Goal: Task Accomplishment & Management: Complete application form

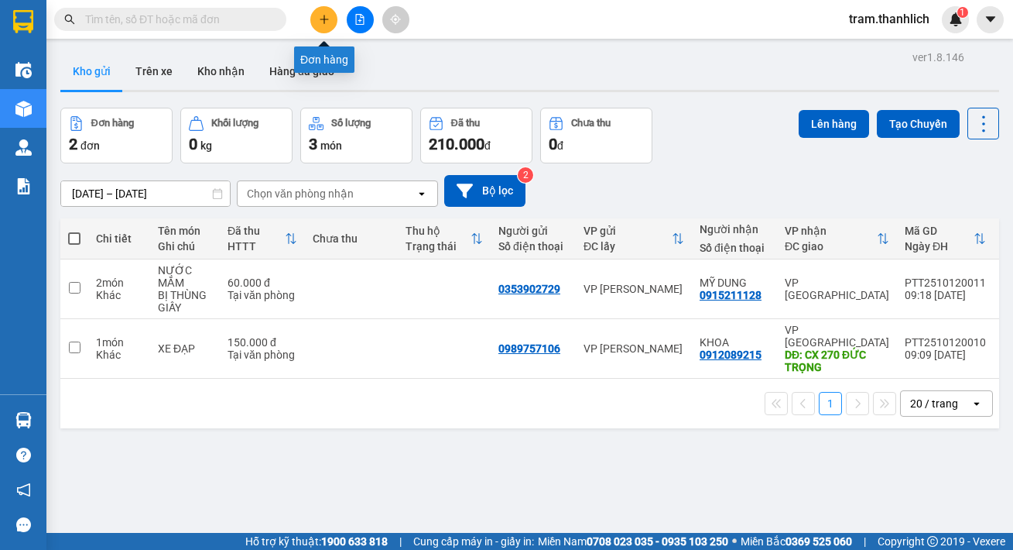
click at [326, 18] on icon "plus" at bounding box center [324, 19] width 11 height 11
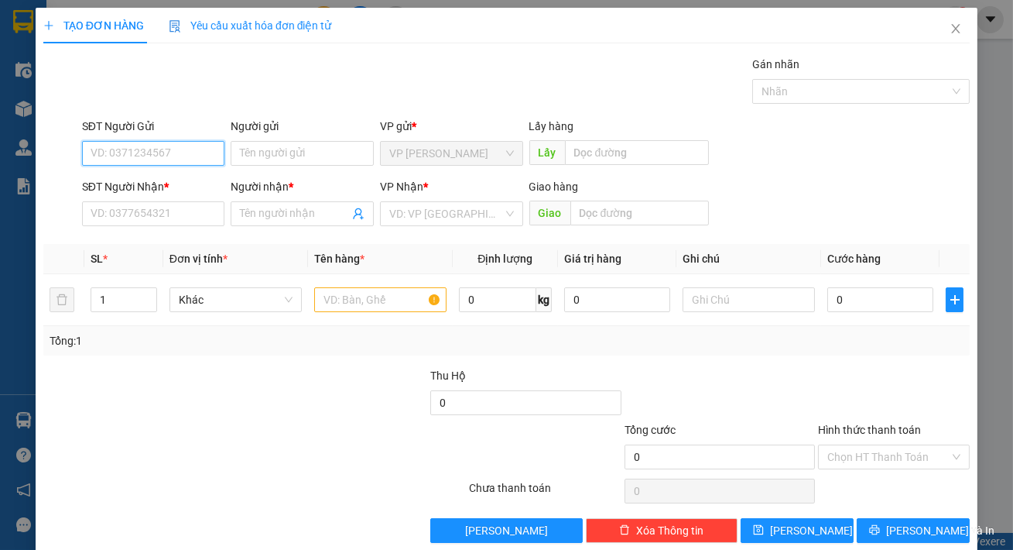
click at [116, 162] on input "SĐT Người Gửi" at bounding box center [153, 153] width 143 height 25
type input "0909499923"
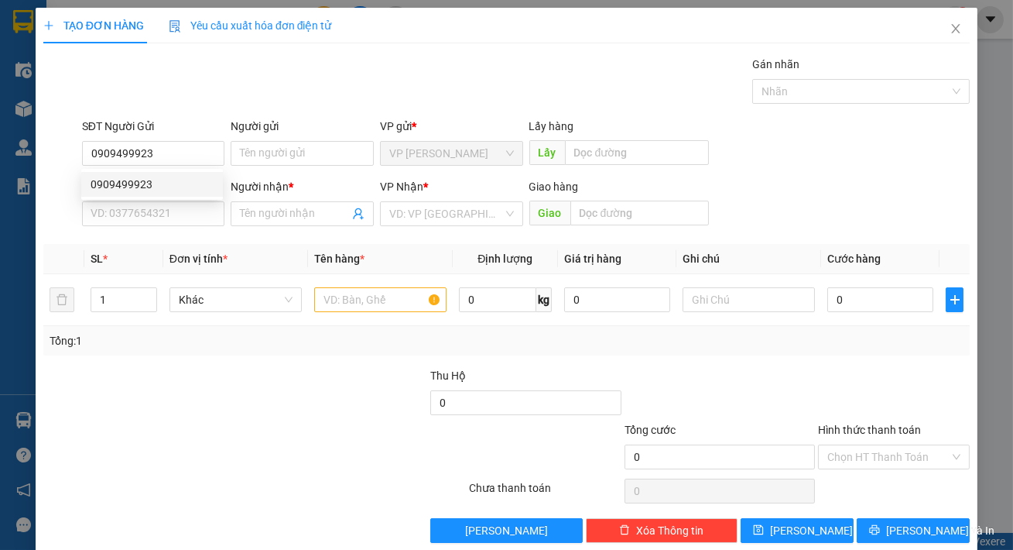
click at [139, 199] on div "0909499923 0909499923" at bounding box center [152, 184] width 142 height 31
click at [146, 187] on div "SĐT Người Nhận *" at bounding box center [153, 186] width 143 height 17
click at [146, 201] on input "SĐT Người Nhận *" at bounding box center [153, 213] width 143 height 25
click at [190, 218] on input "SĐT Người Nhận *" at bounding box center [153, 213] width 143 height 25
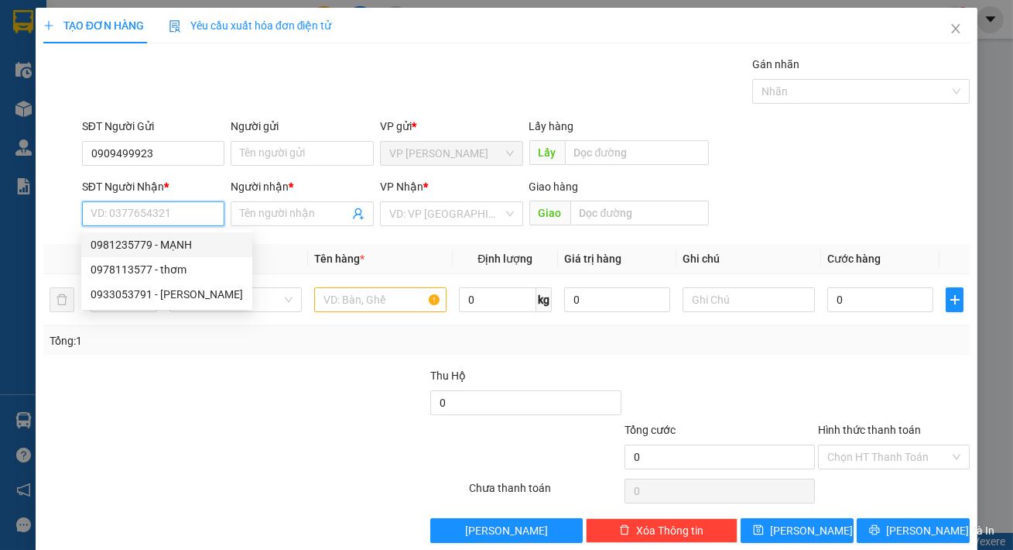
click at [175, 242] on div "0981235779 - MẠNH" at bounding box center [167, 244] width 152 height 17
type input "0981235779"
type input "MẠNH"
type input "đức trọng"
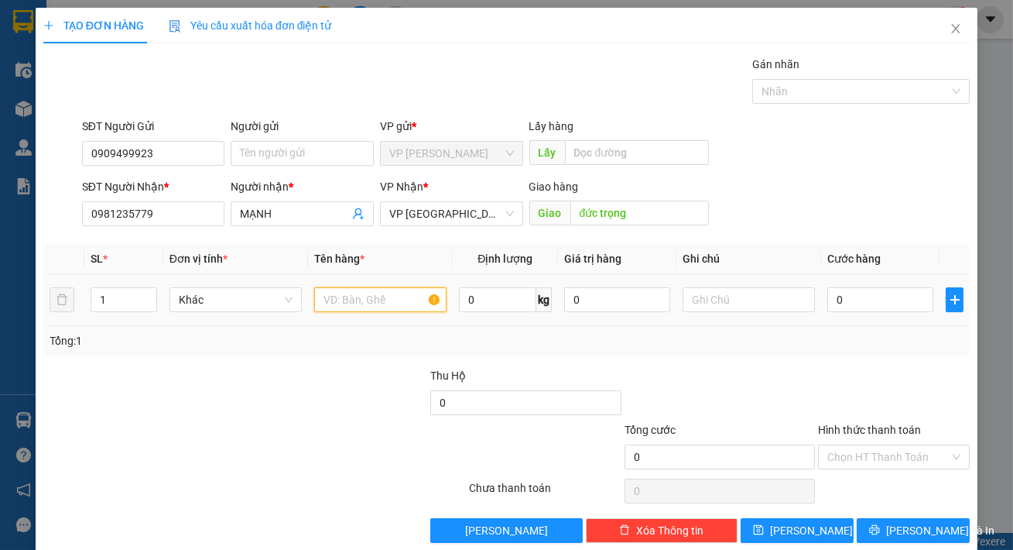
click at [348, 291] on input "text" at bounding box center [380, 299] width 132 height 25
type input "nước mắm"
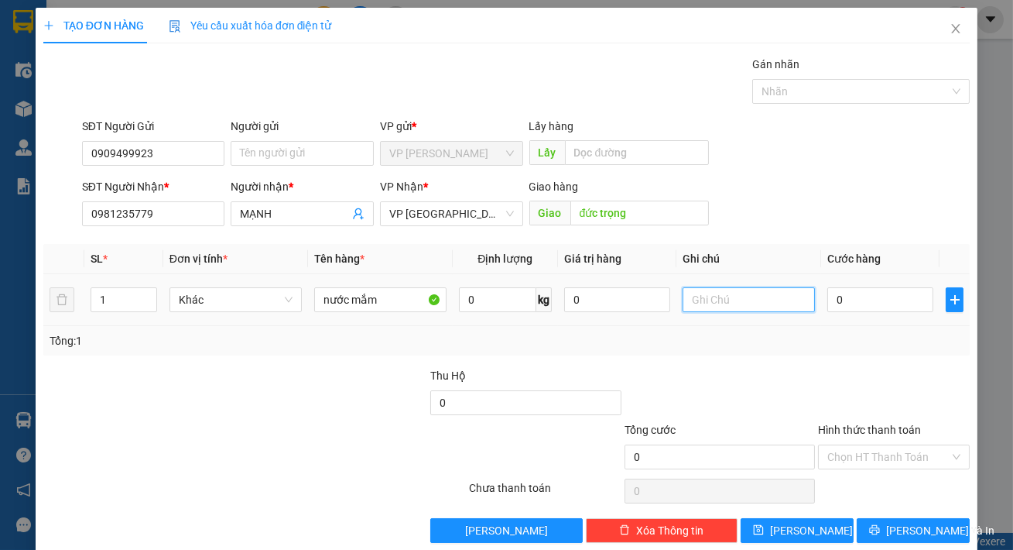
click at [731, 287] on input "text" at bounding box center [749, 299] width 132 height 25
type input "bị xanh"
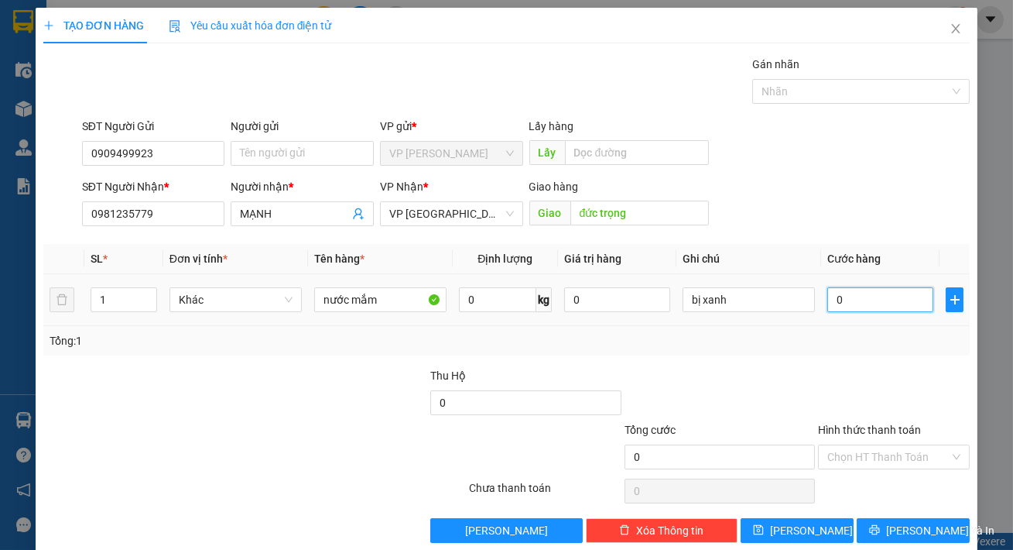
click at [854, 310] on input "0" at bounding box center [880, 299] width 106 height 25
type input "4"
type input "40"
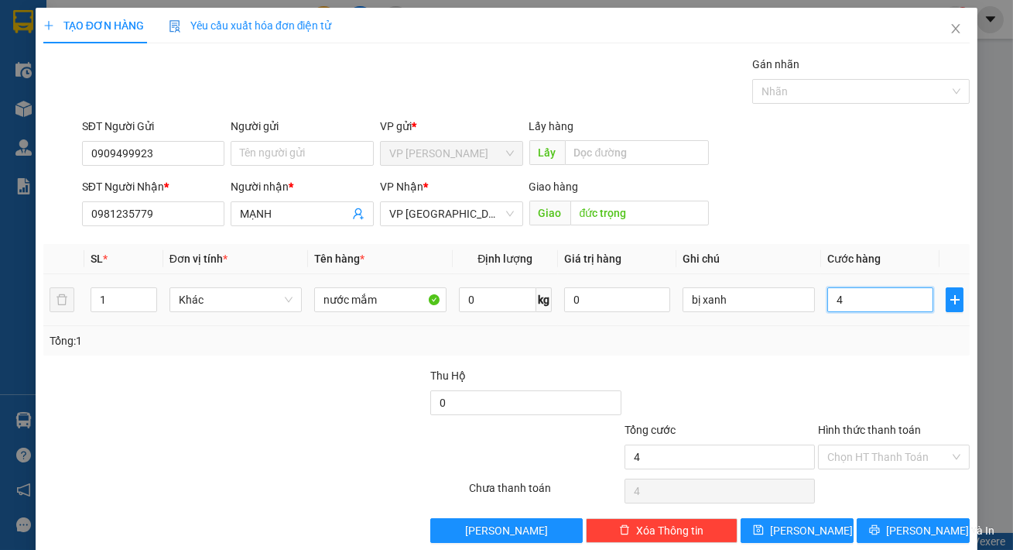
type input "40"
type input "400"
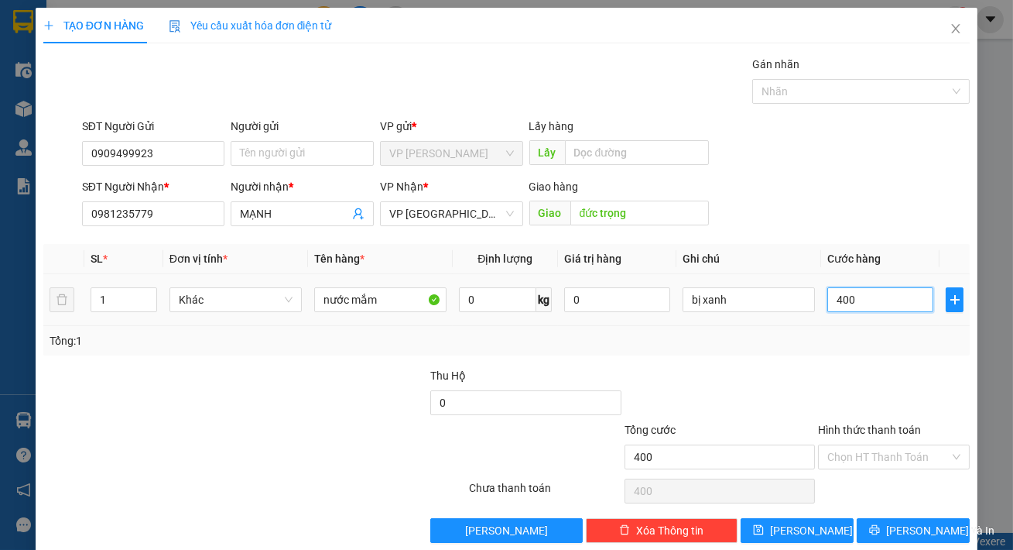
type input "4.000"
type input "40.000"
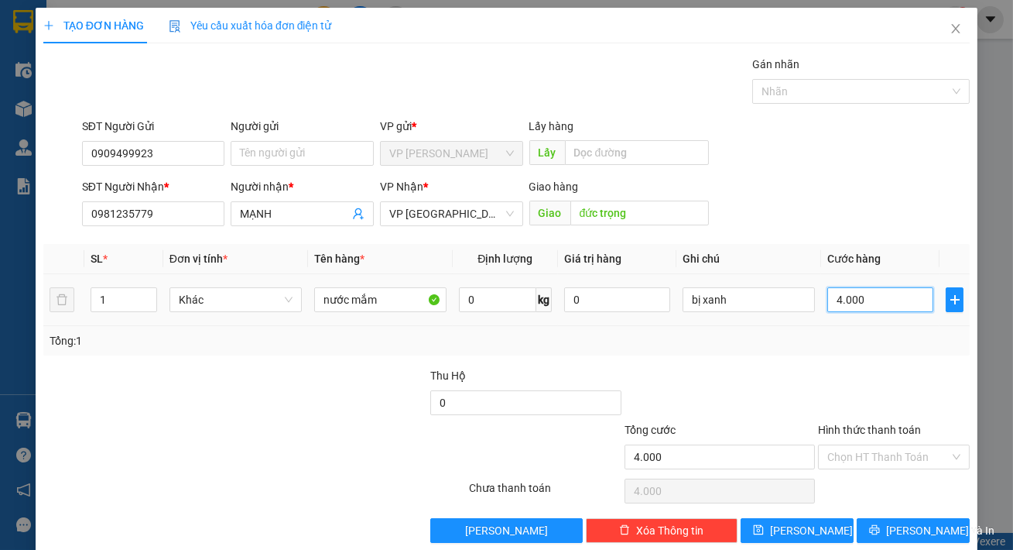
type input "40.000"
click at [910, 461] on input "Hình thức thanh toán" at bounding box center [888, 456] width 122 height 23
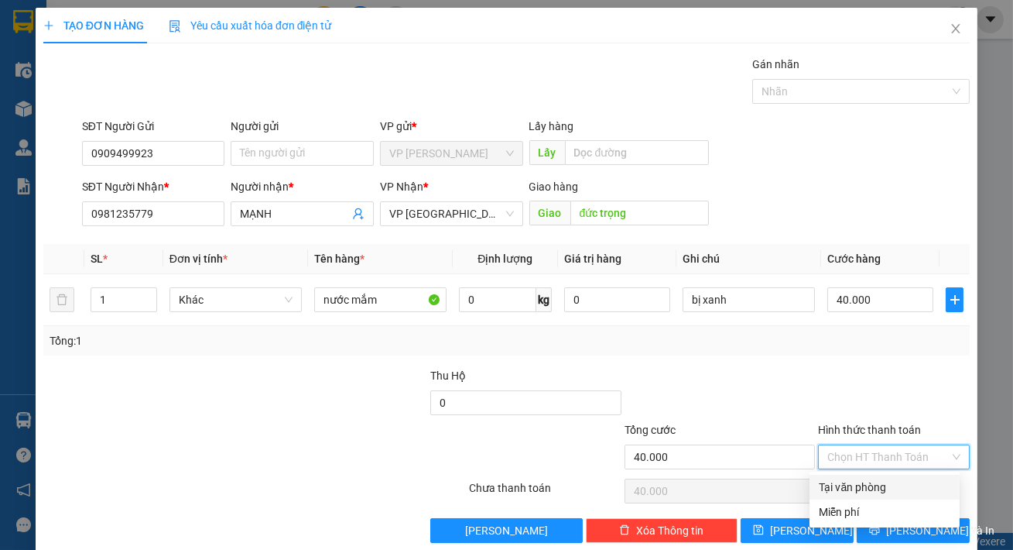
click at [895, 484] on div "Tại văn phòng" at bounding box center [885, 486] width 132 height 17
type input "0"
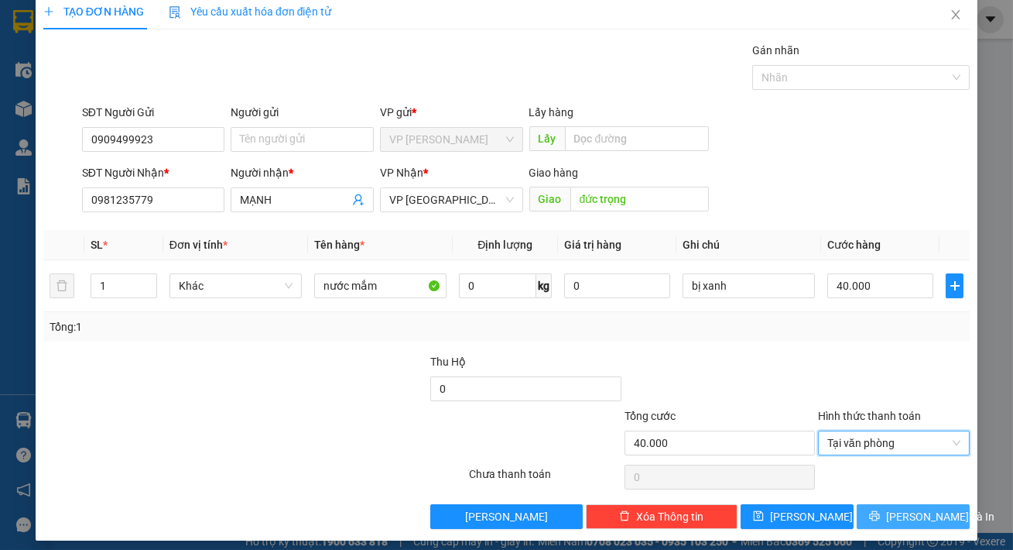
scroll to position [22, 0]
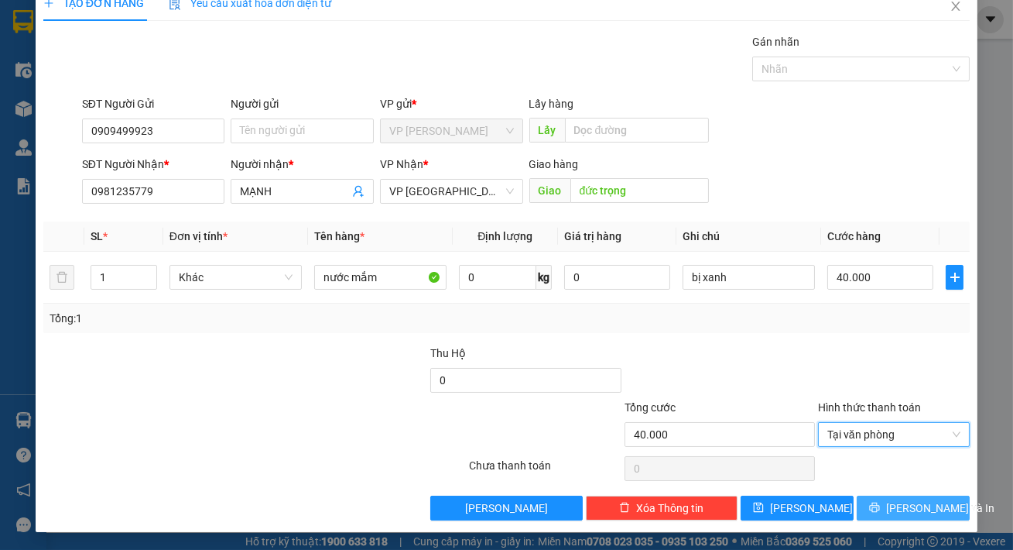
drag, startPoint x: 897, startPoint y: 504, endPoint x: 898, endPoint y: 512, distance: 7.8
click at [897, 508] on span "[PERSON_NAME] và In" at bounding box center [940, 507] width 108 height 17
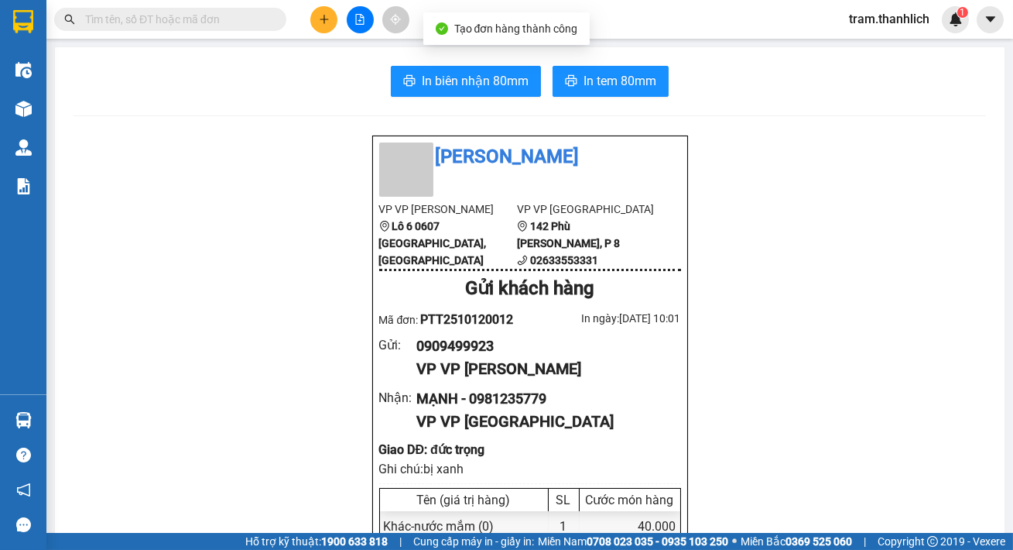
click at [488, 82] on span "In biên nhận 80mm" at bounding box center [475, 80] width 107 height 19
click at [640, 92] on button "In tem 80mm" at bounding box center [611, 81] width 116 height 31
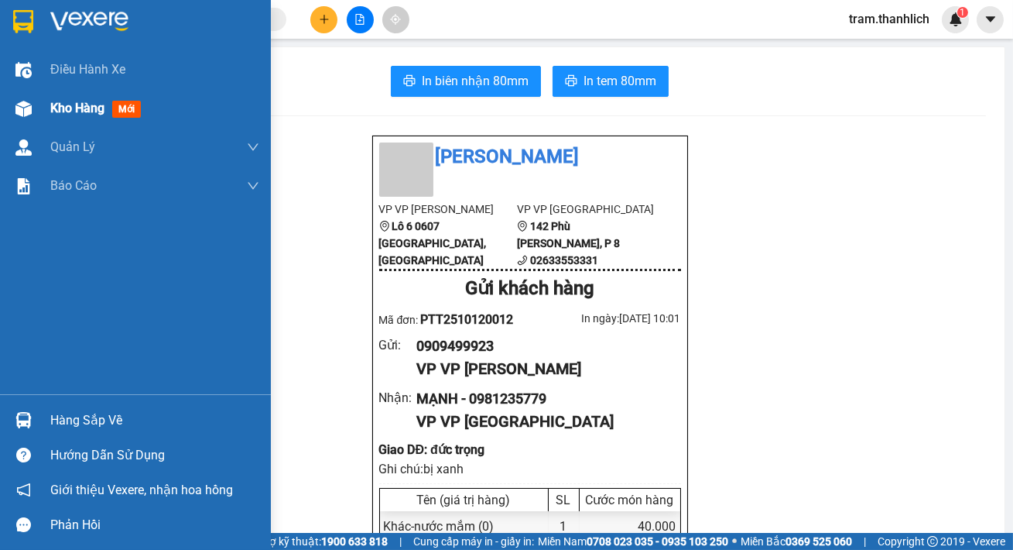
click at [20, 108] on img at bounding box center [23, 109] width 16 height 16
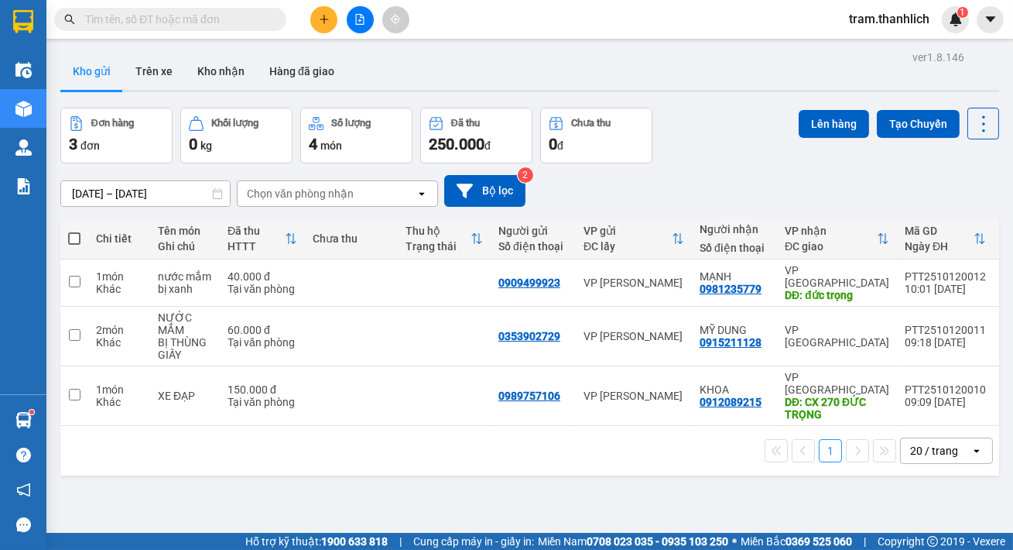
click at [319, 22] on icon "plus" at bounding box center [324, 19] width 11 height 11
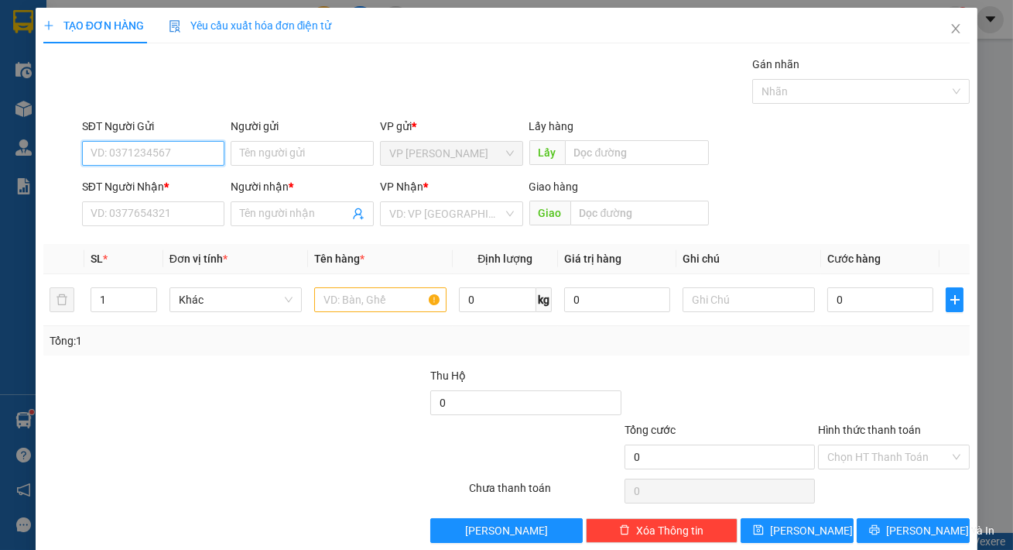
click at [131, 150] on input "SĐT Người Gửi" at bounding box center [153, 153] width 143 height 25
type input "0949802526"
click at [130, 172] on div "0949802526" at bounding box center [152, 184] width 142 height 25
type input "0977458049"
type input "Nguyên"
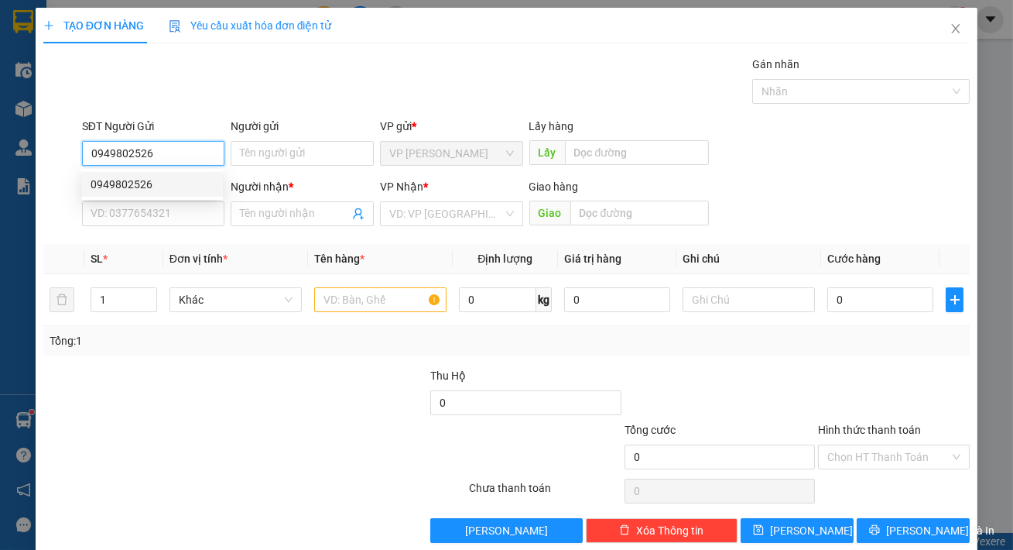
type input "BMT"
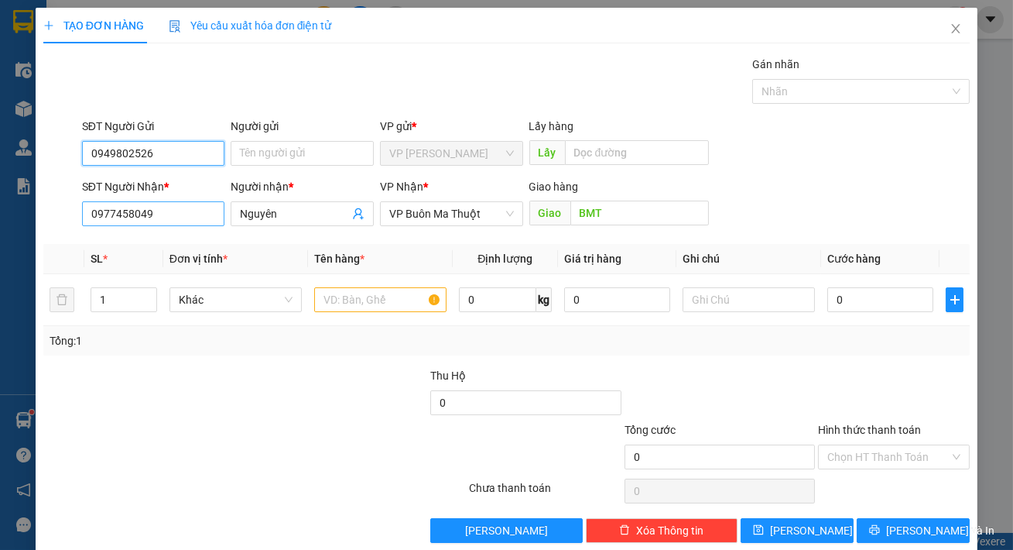
type input "0949802526"
click at [169, 213] on input "0977458049" at bounding box center [153, 213] width 143 height 25
type input "0907576656"
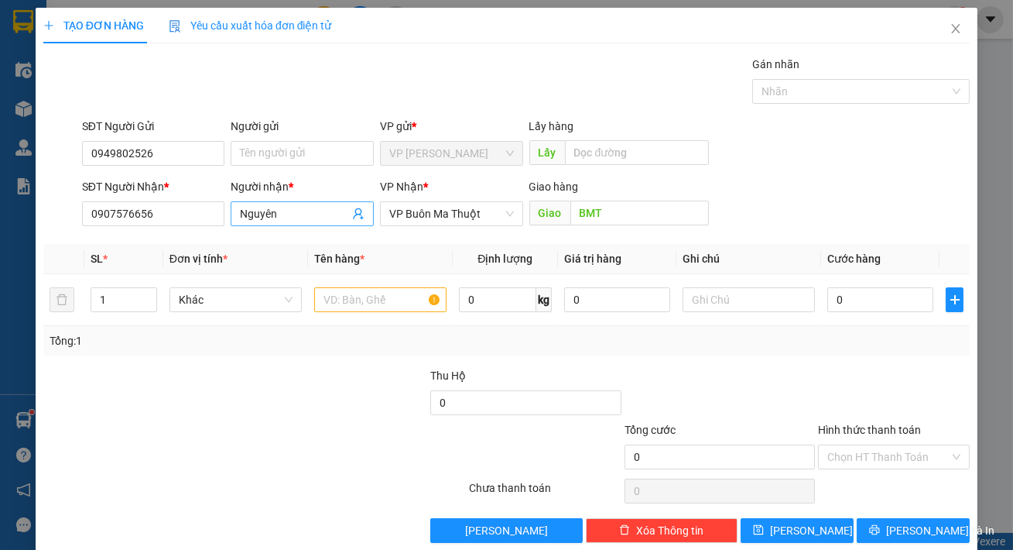
click at [285, 211] on input "Nguyên" at bounding box center [294, 213] width 109 height 17
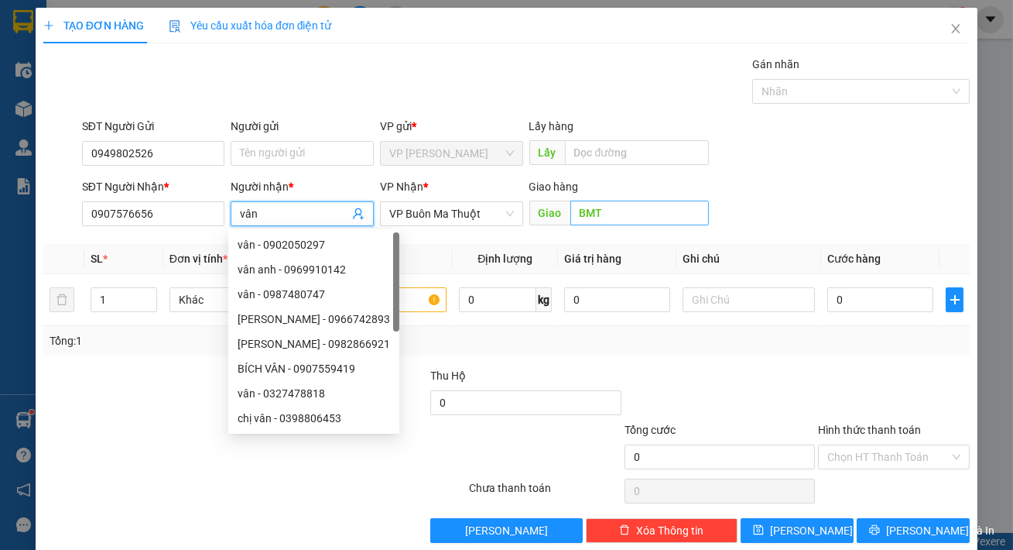
type input "vân"
click at [642, 209] on input "BMT" at bounding box center [639, 212] width 139 height 25
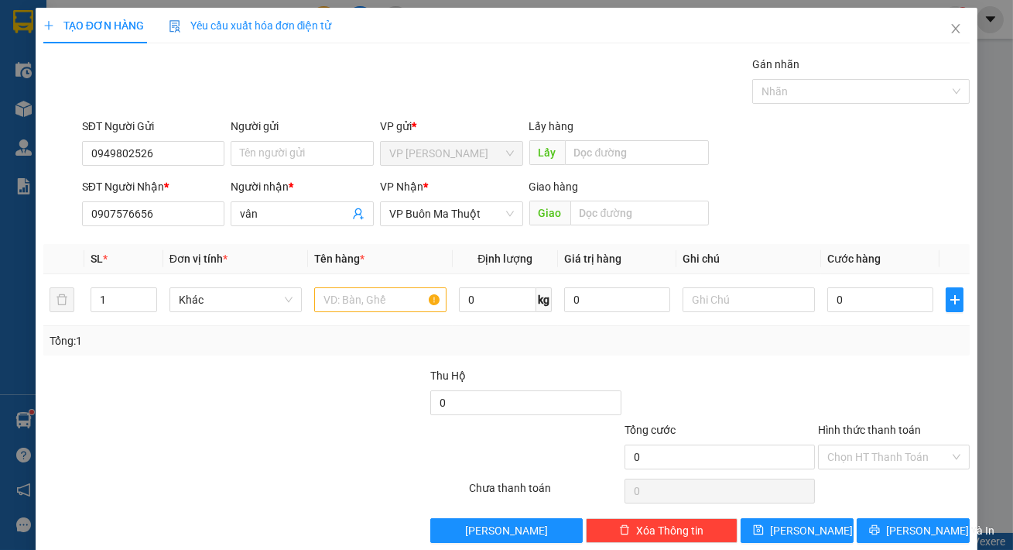
click at [853, 200] on div "SĐT Người Nhận * 0907576656 Người nhận * vân VP Nhận * VP Buôn Ma Thuột Giao hà…" at bounding box center [526, 205] width 894 height 54
click at [360, 292] on input "text" at bounding box center [380, 299] width 132 height 25
click at [360, 290] on input "text" at bounding box center [380, 299] width 132 height 25
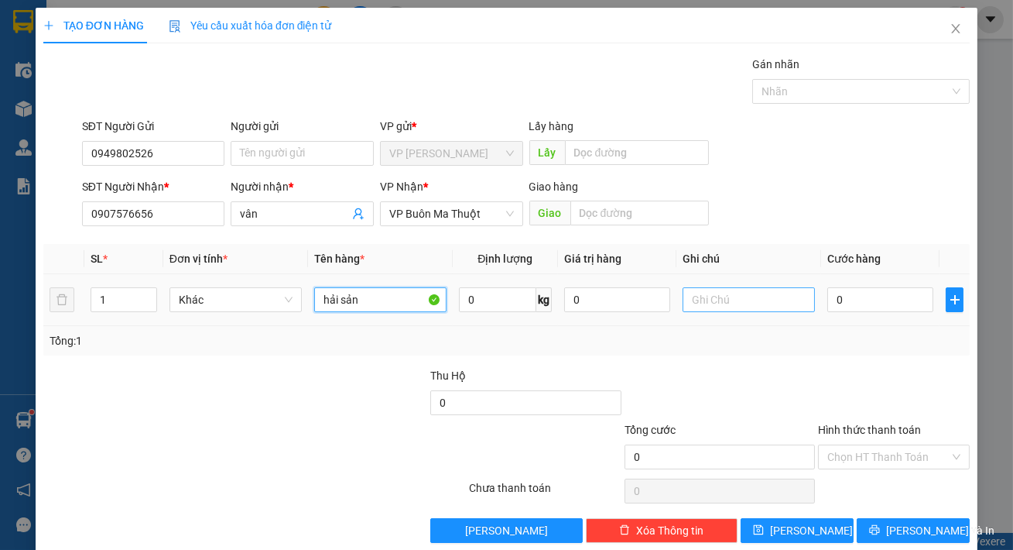
type input "hải sản"
click at [711, 310] on input "text" at bounding box center [749, 299] width 132 height 25
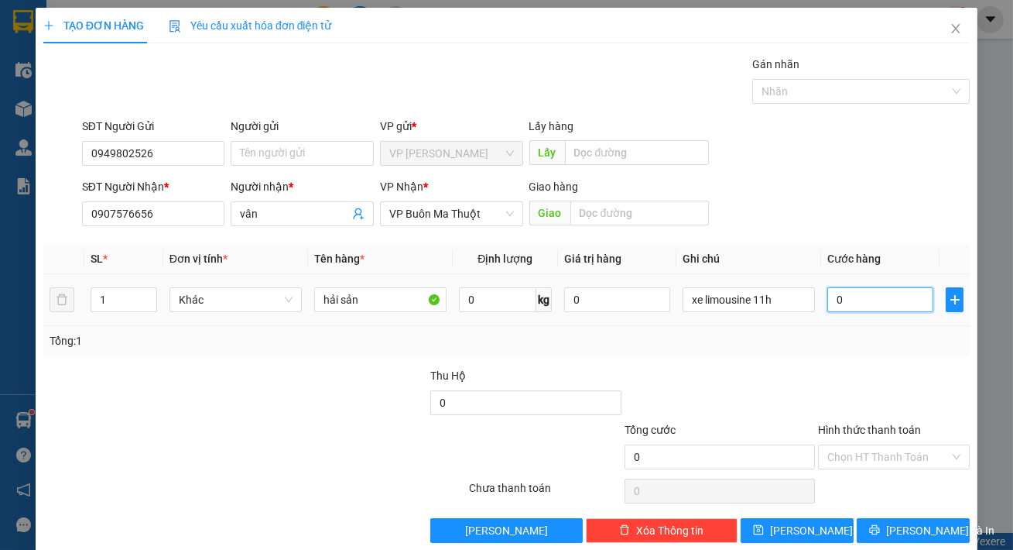
click at [870, 303] on input "0" at bounding box center [880, 299] width 106 height 25
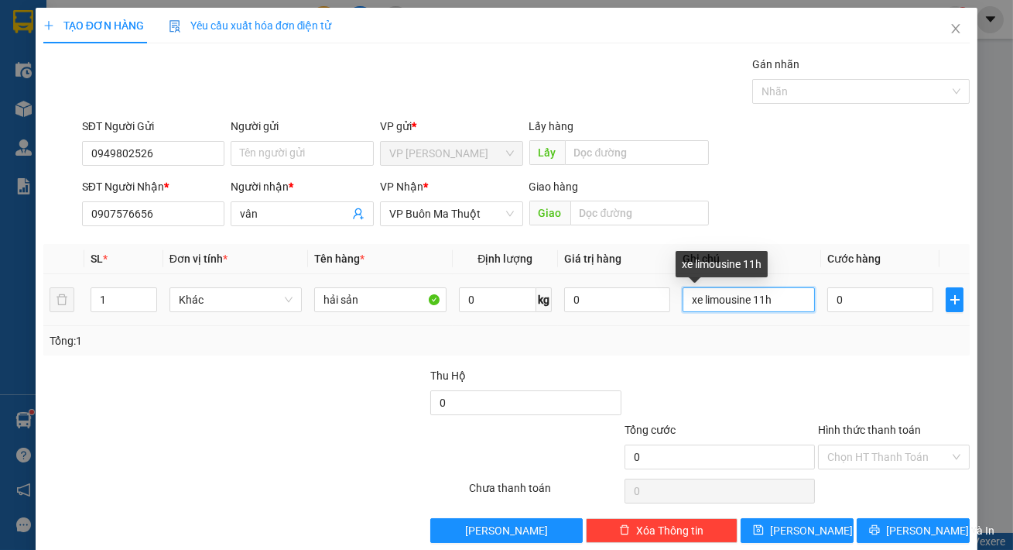
click at [686, 308] on input "xe limousine 11h" at bounding box center [749, 299] width 132 height 25
type input "gửi xe limousine 11h"
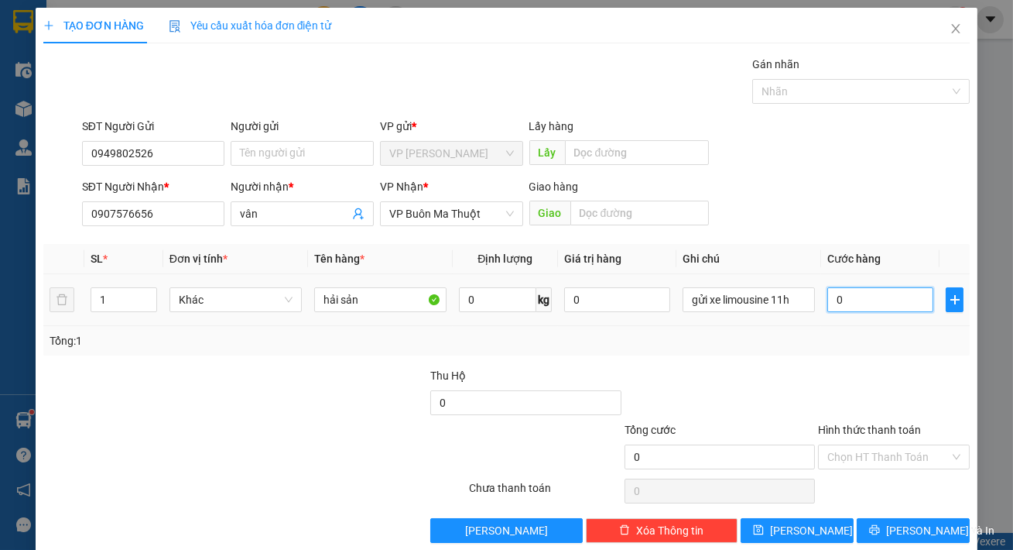
click at [858, 296] on input "0" at bounding box center [880, 299] width 106 height 25
type input "6"
type input "60"
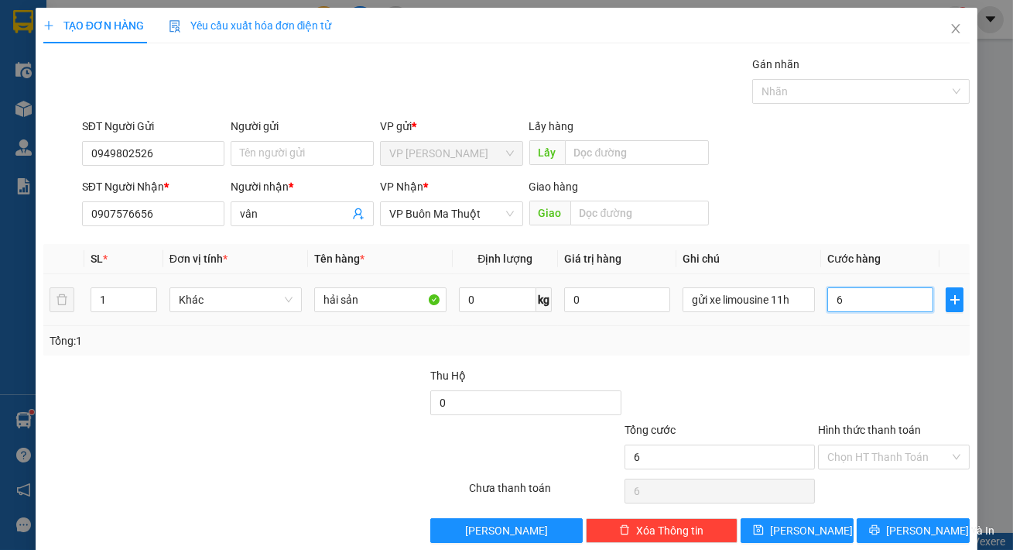
type input "60"
type input "600"
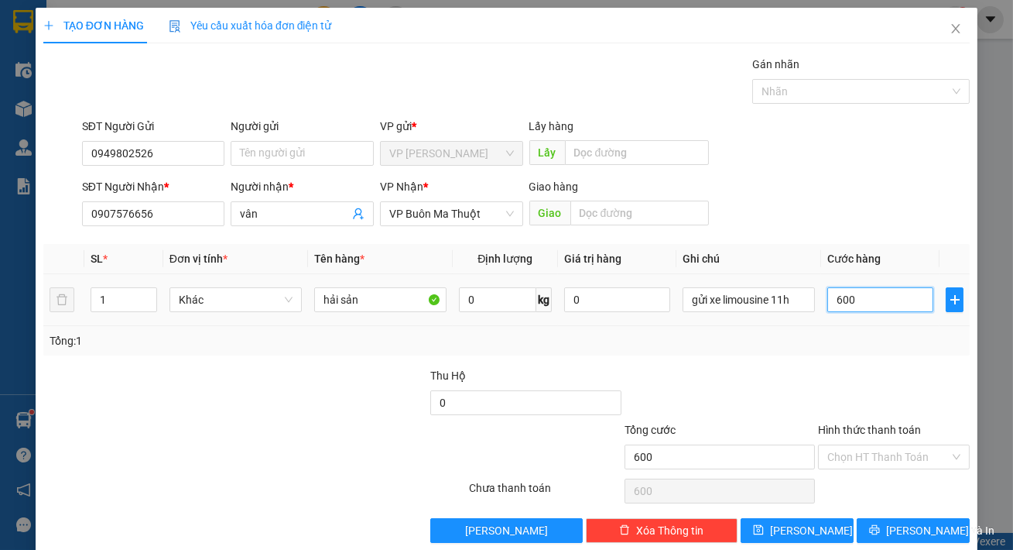
type input "6.000"
type input "60.000"
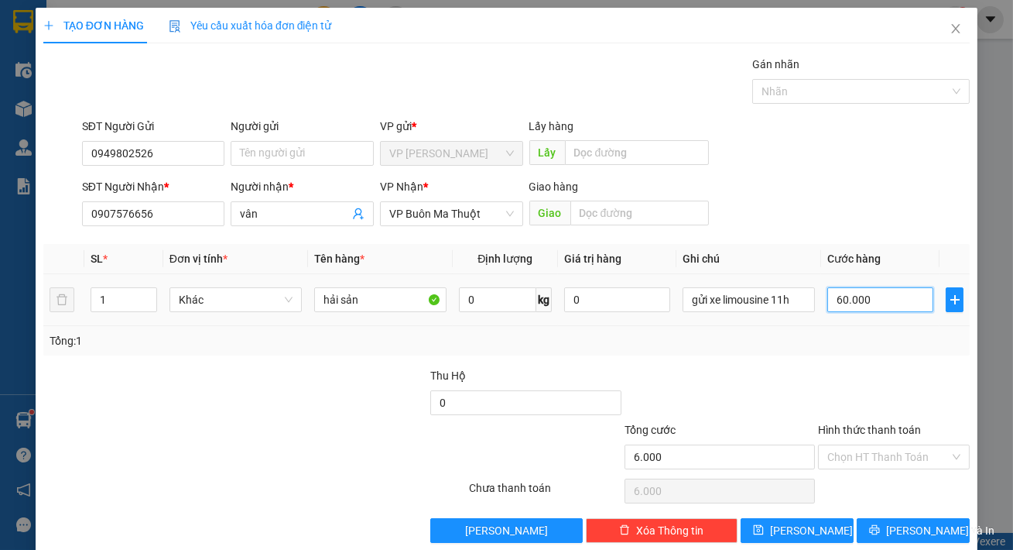
type input "60.000"
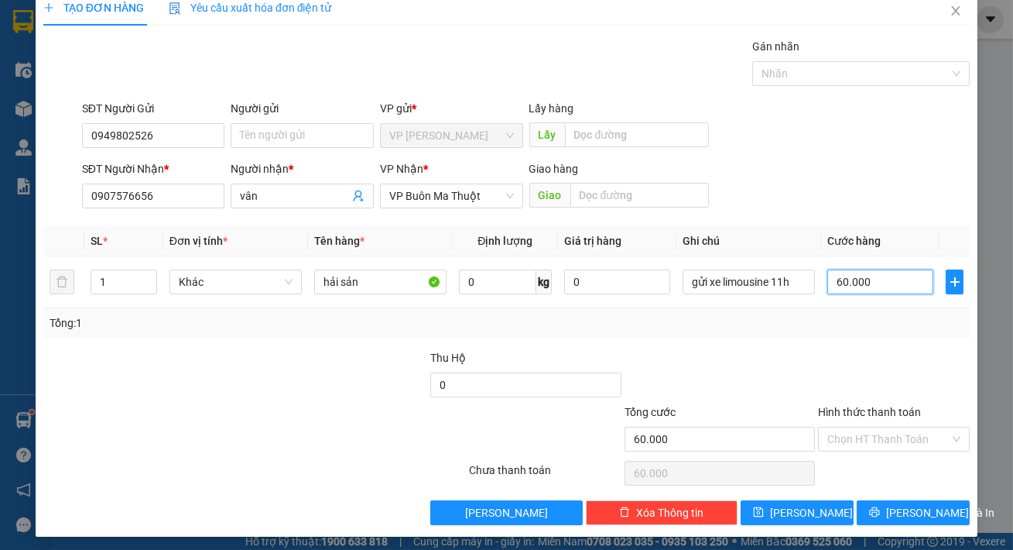
scroll to position [22, 0]
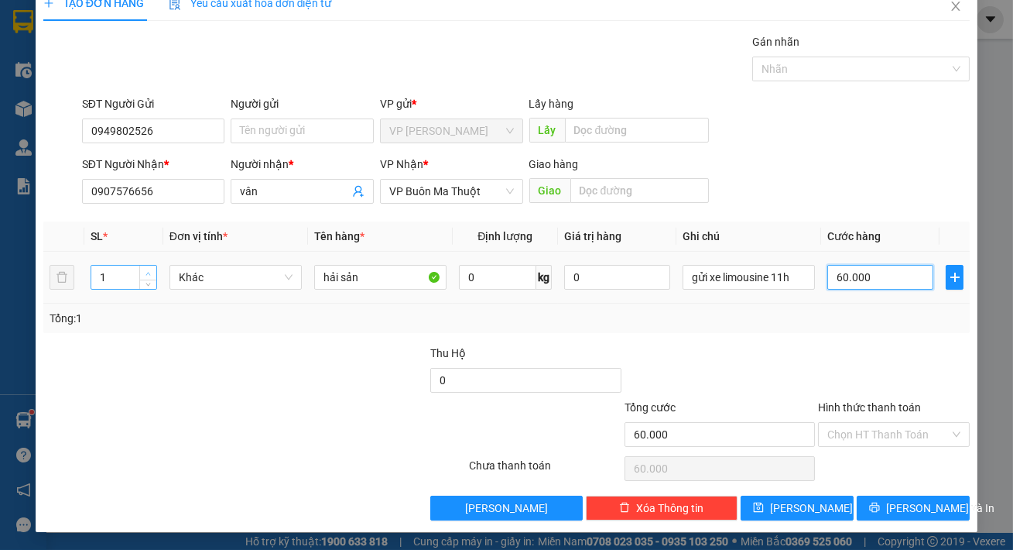
type input "60.000"
click at [150, 269] on span "up" at bounding box center [148, 273] width 9 height 9
type input "2"
click at [147, 269] on span "up" at bounding box center [148, 273] width 9 height 9
click at [882, 348] on div at bounding box center [894, 371] width 155 height 54
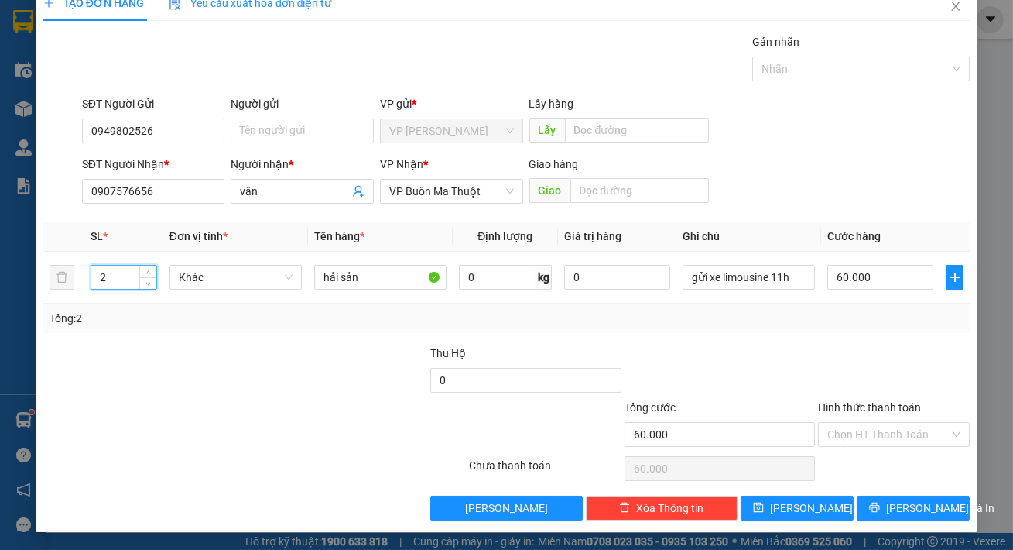
type input "0"
click at [868, 279] on input "0" at bounding box center [880, 277] width 106 height 25
type input "6"
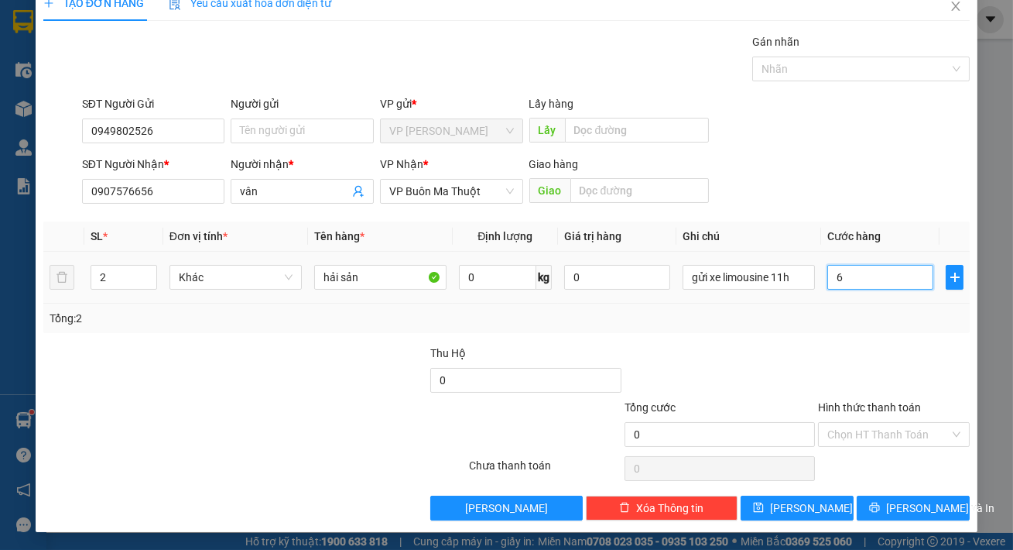
type input "6"
type input "60"
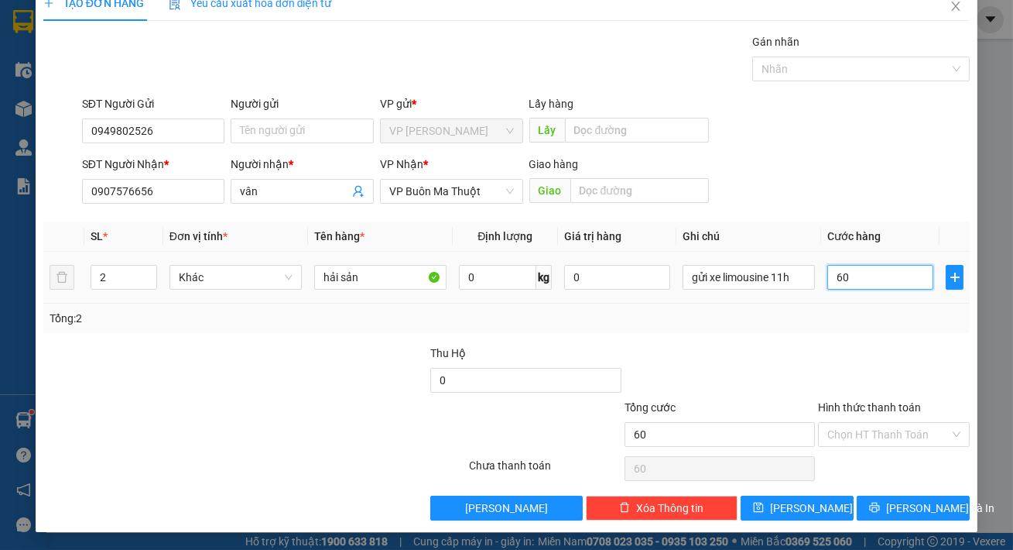
type input "600"
type input "6.000"
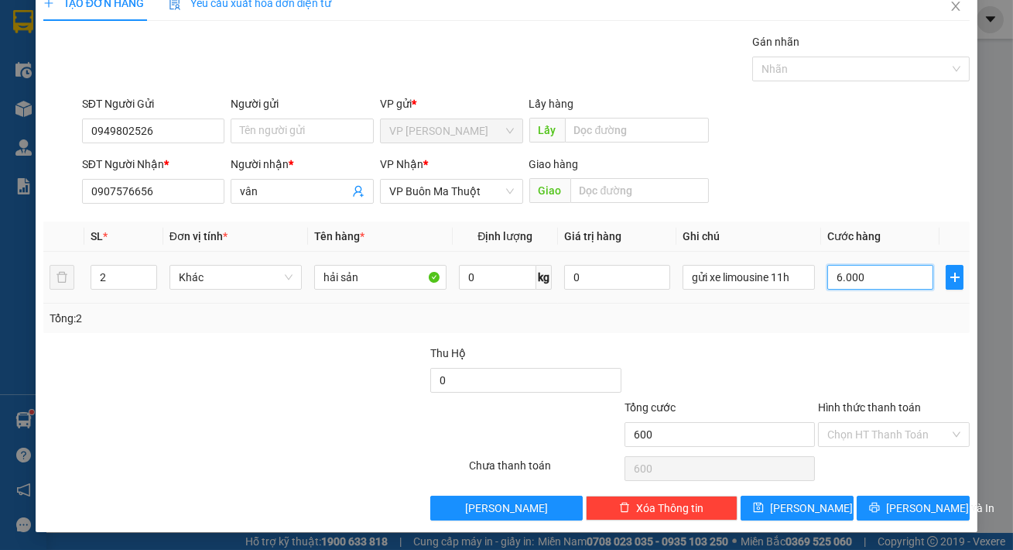
type input "6.000"
type input "60.000"
click at [422, 193] on span "VP Buôn Ma Thuột" at bounding box center [451, 191] width 125 height 23
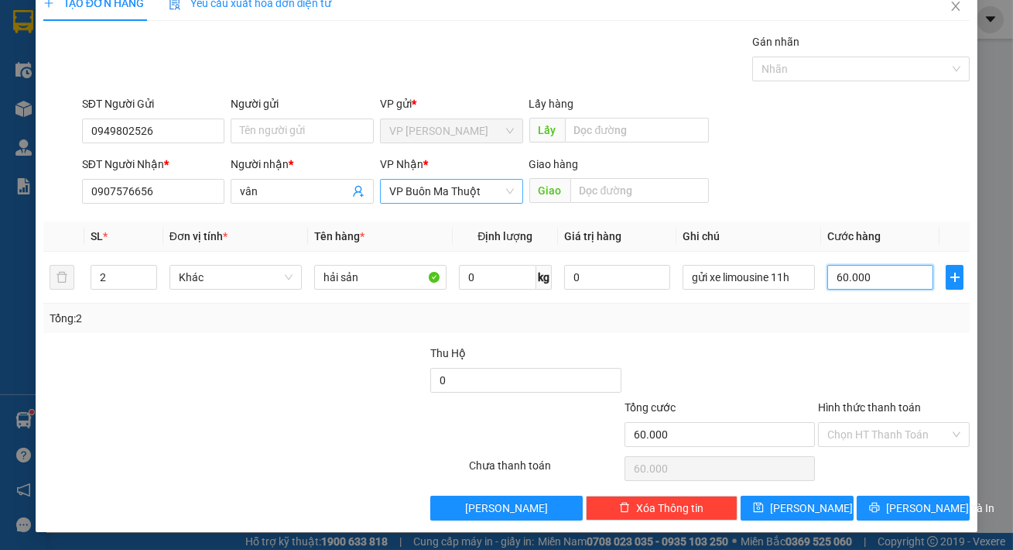
type input "60.000"
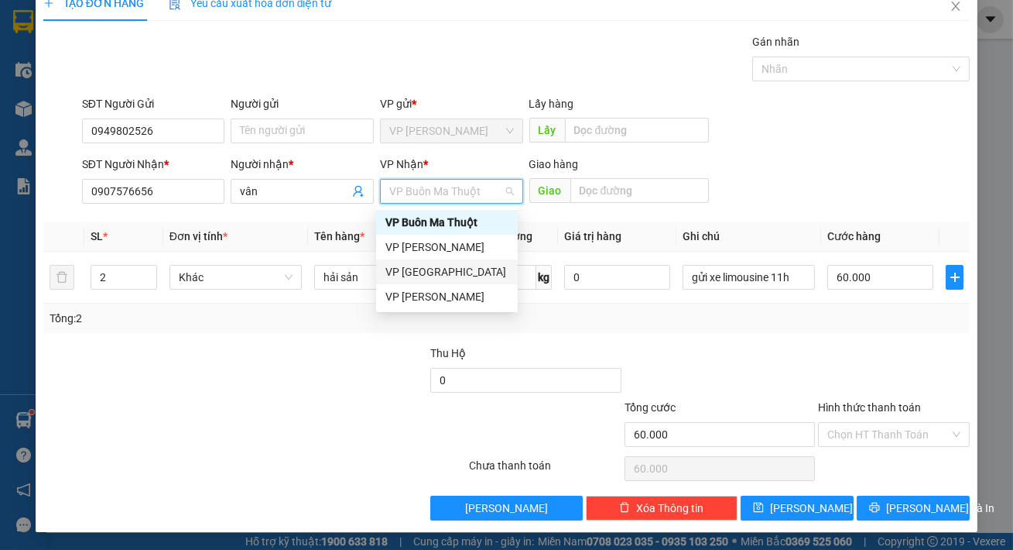
drag, startPoint x: 440, startPoint y: 273, endPoint x: 760, endPoint y: 210, distance: 326.7
click at [440, 272] on div "VP [GEOGRAPHIC_DATA]" at bounding box center [446, 271] width 123 height 17
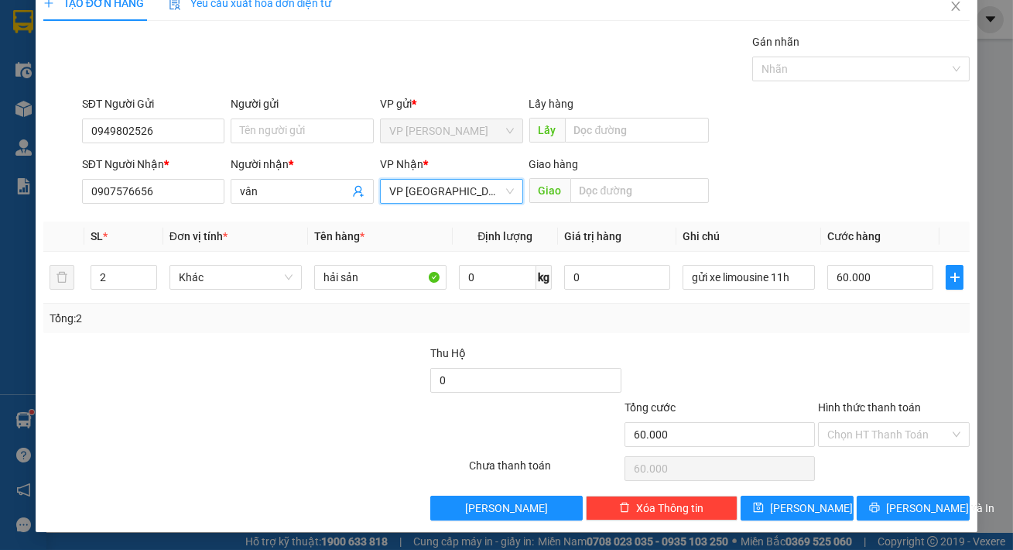
drag, startPoint x: 831, startPoint y: 182, endPoint x: 840, endPoint y: 185, distance: 9.8
click at [835, 183] on div "SĐT Người Nhận * 0907576656 Người nhận * vân VP Nhận * VP Đà Lạt VP Đà Lạt Giao…" at bounding box center [526, 183] width 894 height 54
click at [896, 385] on div at bounding box center [894, 371] width 155 height 54
click at [890, 437] on input "Hình thức thanh toán" at bounding box center [888, 434] width 122 height 23
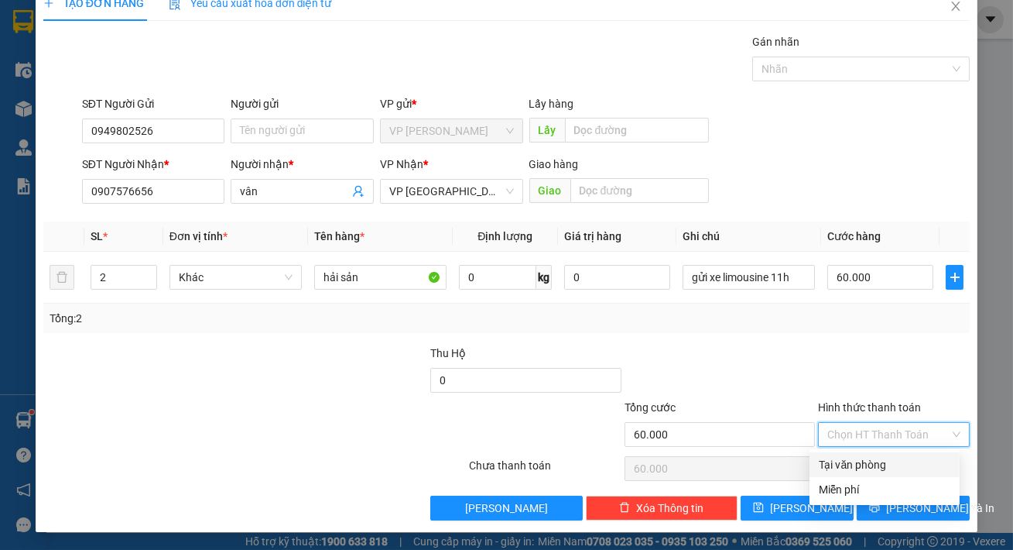
click at [883, 465] on div "Tại văn phòng" at bounding box center [885, 464] width 132 height 17
type input "0"
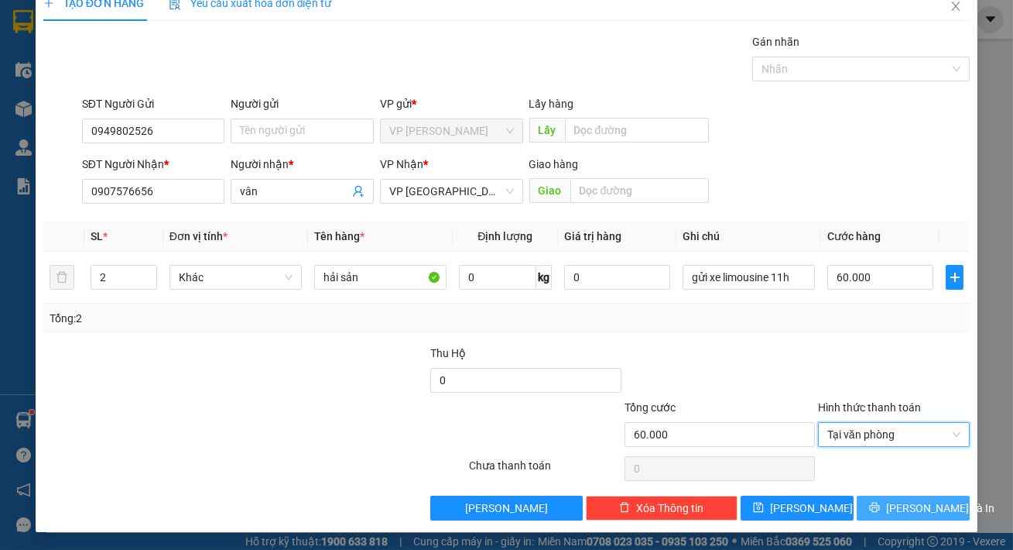
click at [880, 512] on span "printer" at bounding box center [874, 508] width 11 height 12
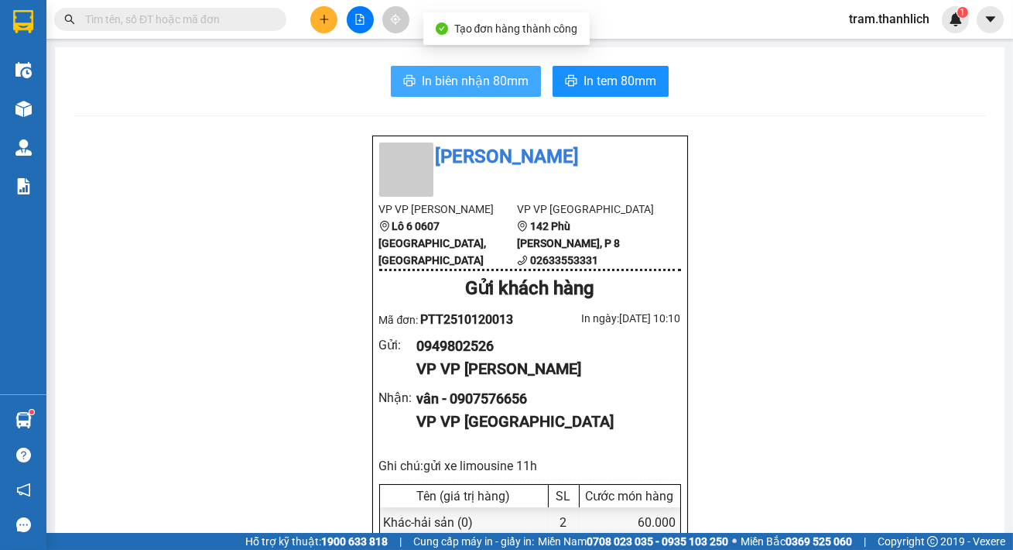
click at [488, 73] on span "In biên nhận 80mm" at bounding box center [475, 80] width 107 height 19
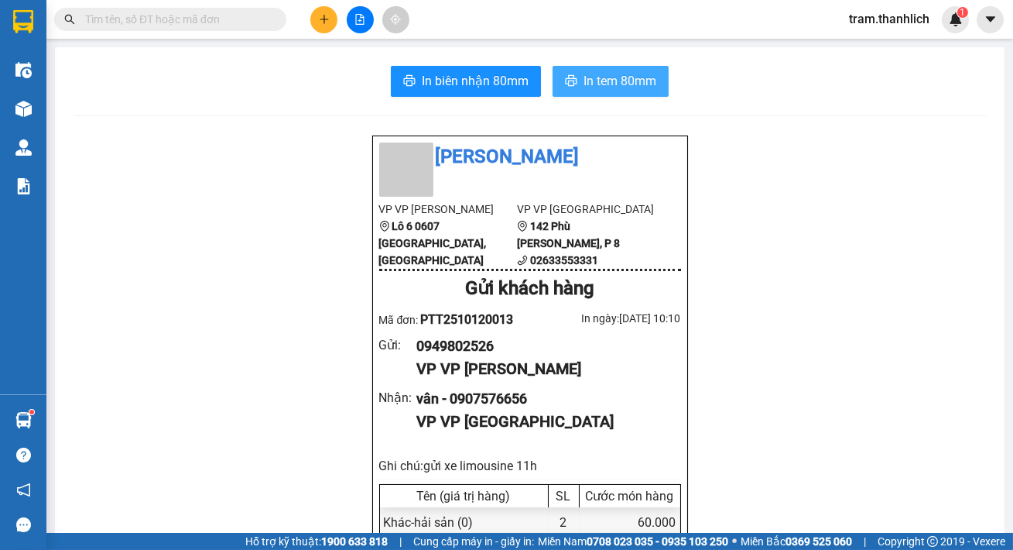
click at [629, 69] on button "In tem 80mm" at bounding box center [611, 81] width 116 height 31
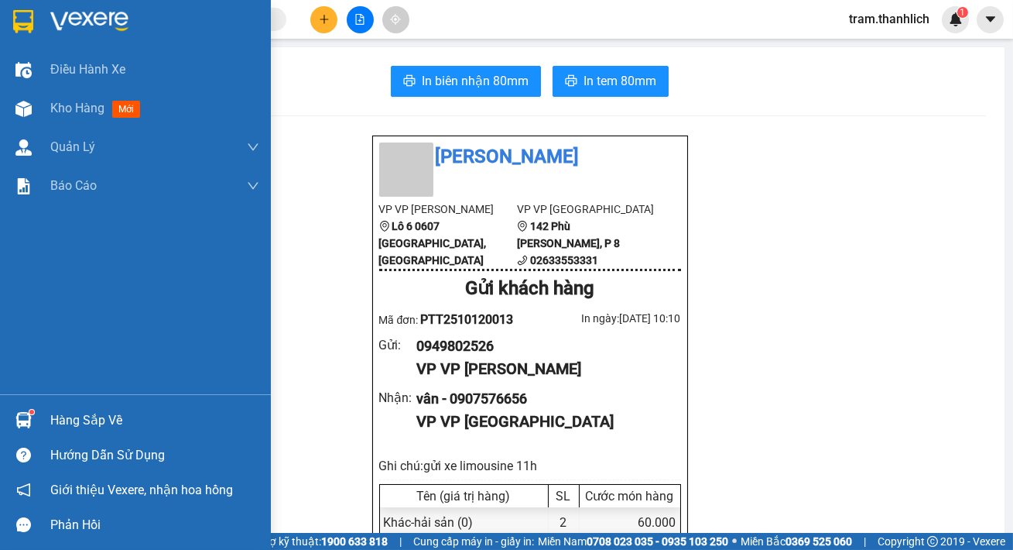
drag, startPoint x: 46, startPoint y: 113, endPoint x: 263, endPoint y: 9, distance: 241.3
click at [46, 114] on div "Kho hàng mới" at bounding box center [135, 108] width 271 height 39
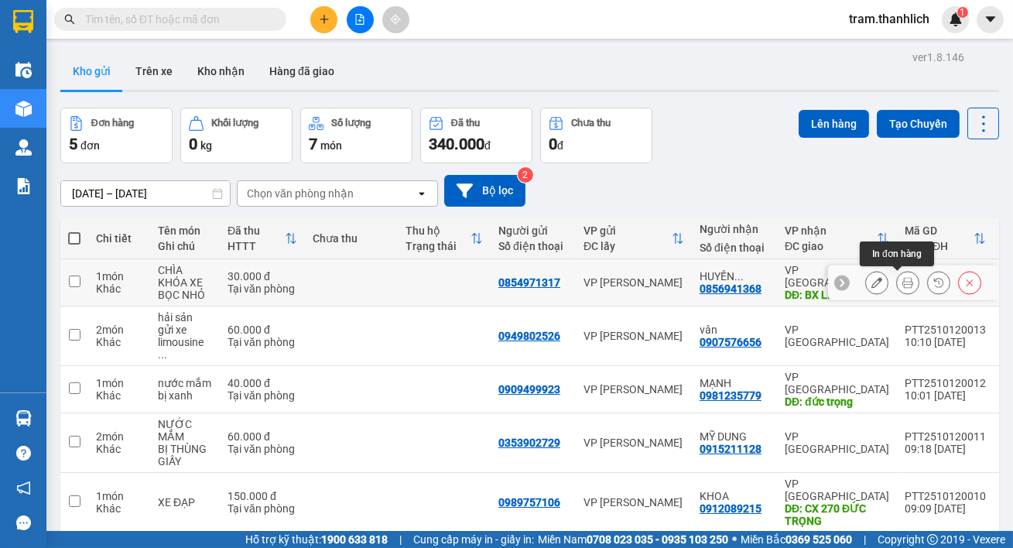
click at [897, 285] on button at bounding box center [908, 282] width 22 height 27
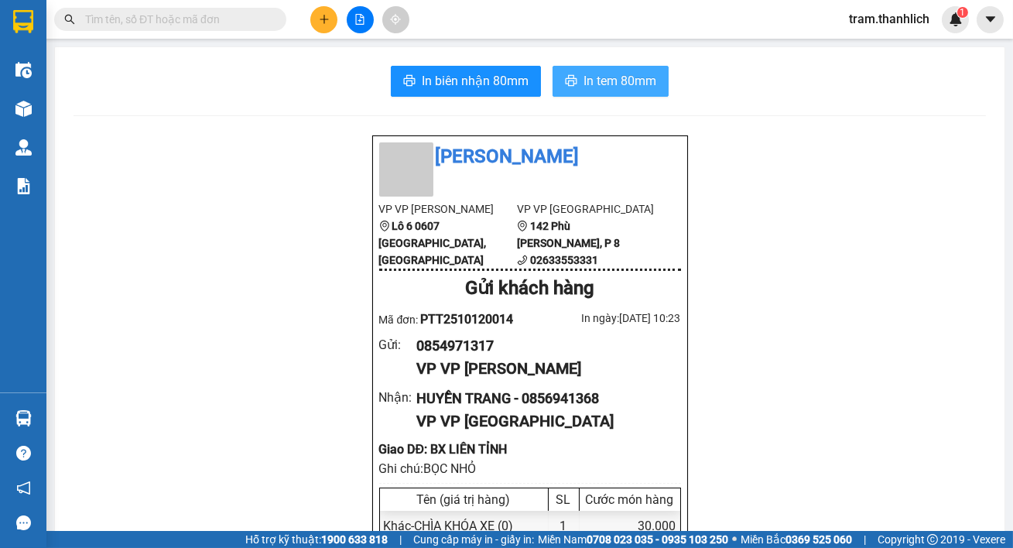
click at [633, 88] on span "In tem 80mm" at bounding box center [620, 80] width 73 height 19
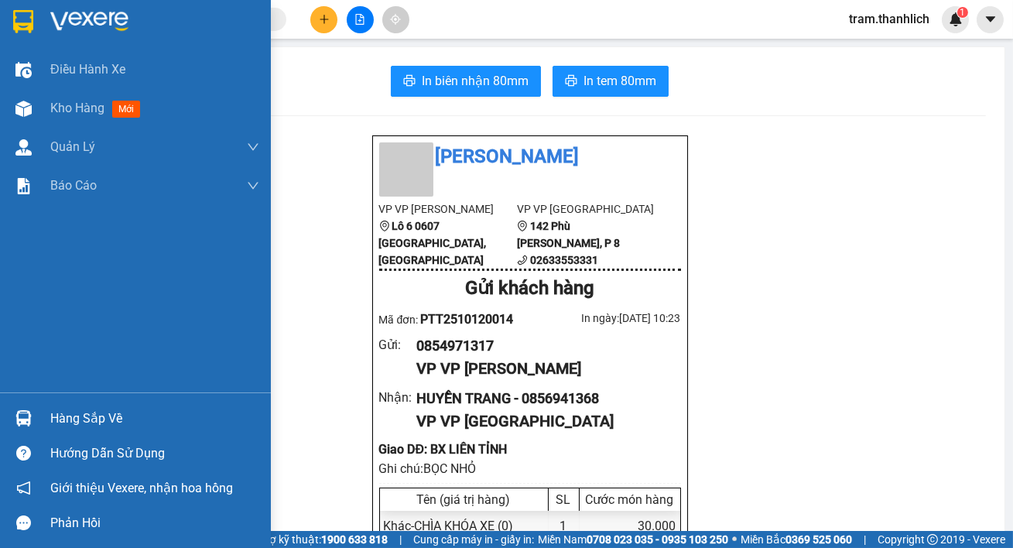
click at [53, 102] on span "Kho hàng" at bounding box center [77, 108] width 54 height 15
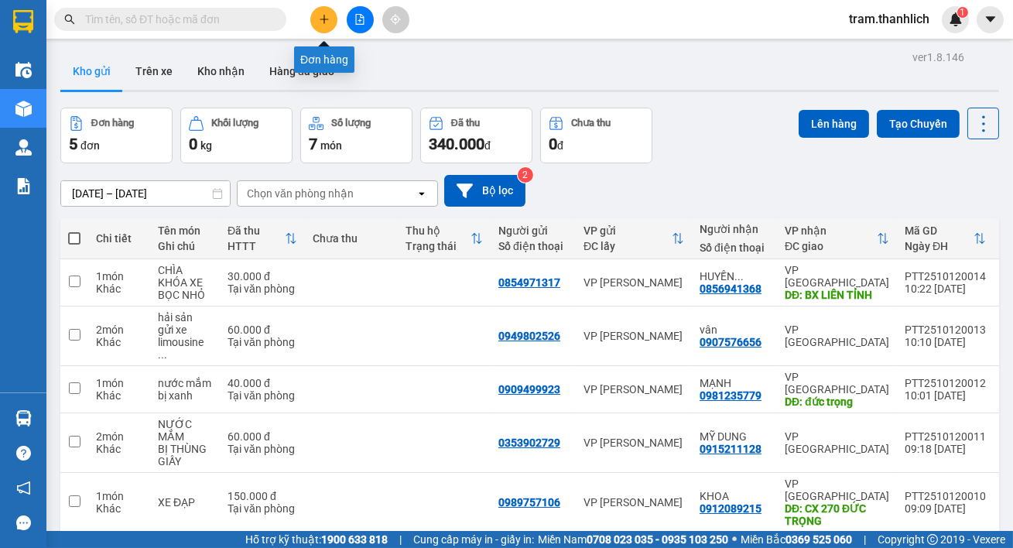
click at [324, 18] on icon "plus" at bounding box center [324, 19] width 11 height 11
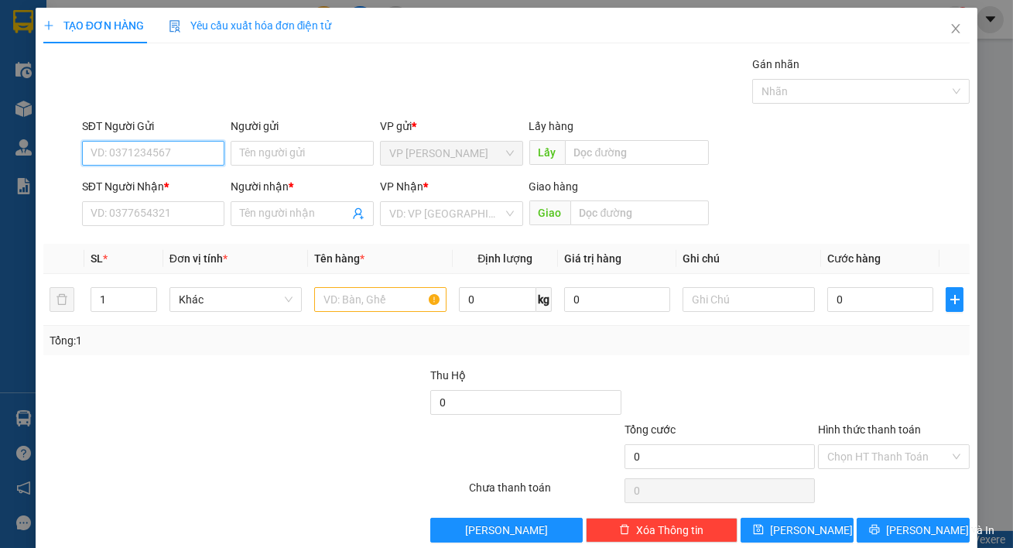
click at [125, 152] on input "SĐT Người Gửi" at bounding box center [153, 153] width 143 height 25
type input "0918063419"
click at [153, 207] on input "SĐT Người Nhận *" at bounding box center [153, 213] width 143 height 25
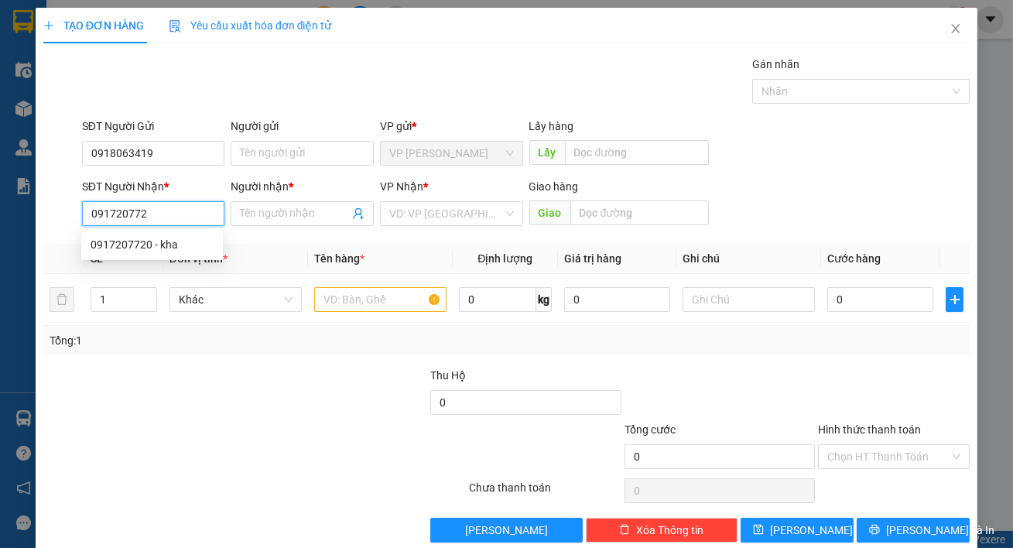
type input "0917207720"
click at [159, 242] on div "0917207720 - kha" at bounding box center [152, 244] width 123 height 17
type input "kha"
type input "0917207720"
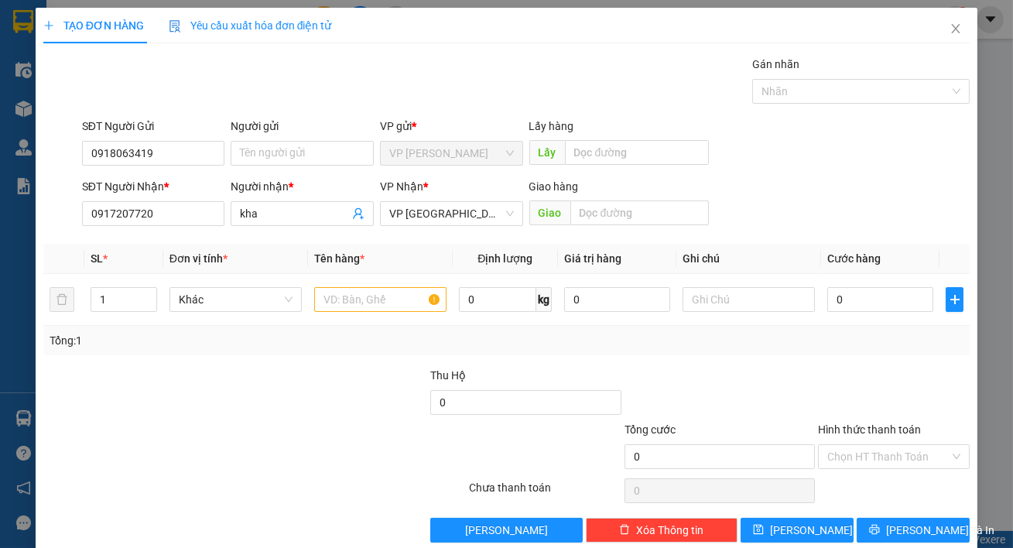
click at [842, 156] on div "SĐT Người Gửi 0918063419 Người gửi Tên người gửi VP gửi * VP Phan Thiết Lấy hàn…" at bounding box center [526, 145] width 894 height 54
click at [335, 299] on input "text" at bounding box center [380, 299] width 132 height 25
type input "D"
type input "Đ"
type input "D"
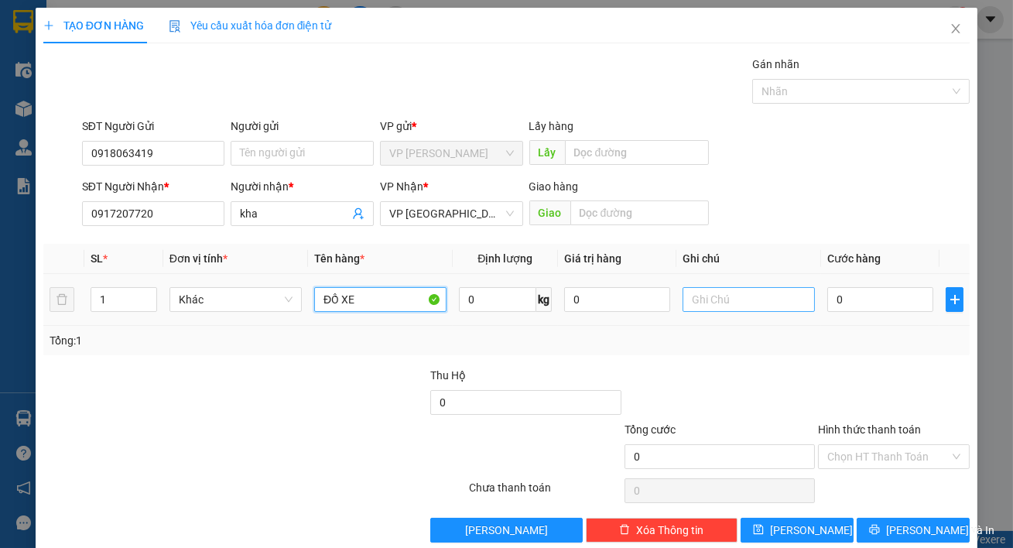
type input "ĐỒ XE"
click at [733, 298] on input "text" at bounding box center [749, 299] width 132 height 25
type input "BAO NHỎ"
click at [906, 304] on input "0" at bounding box center [880, 299] width 106 height 25
type input "5"
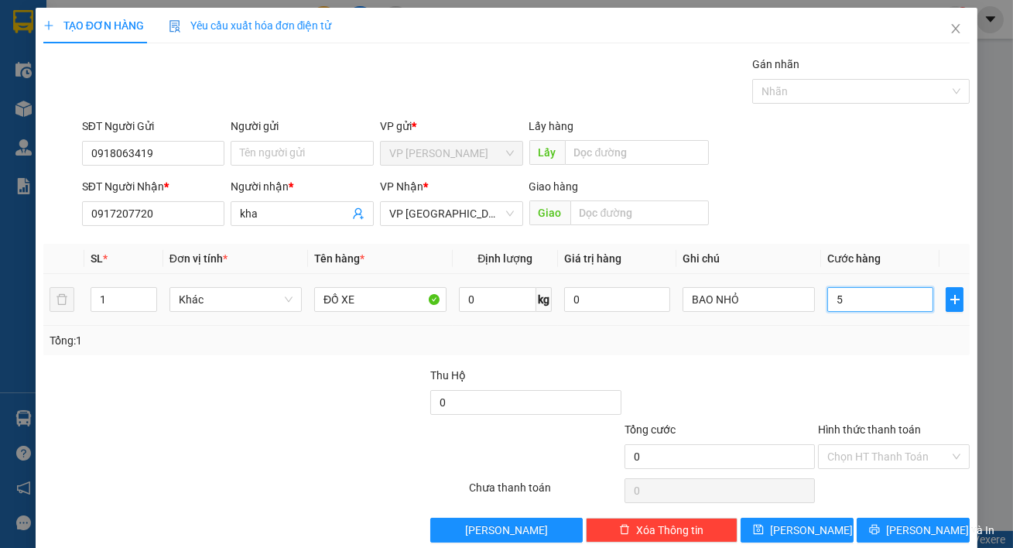
type input "5"
type input "50"
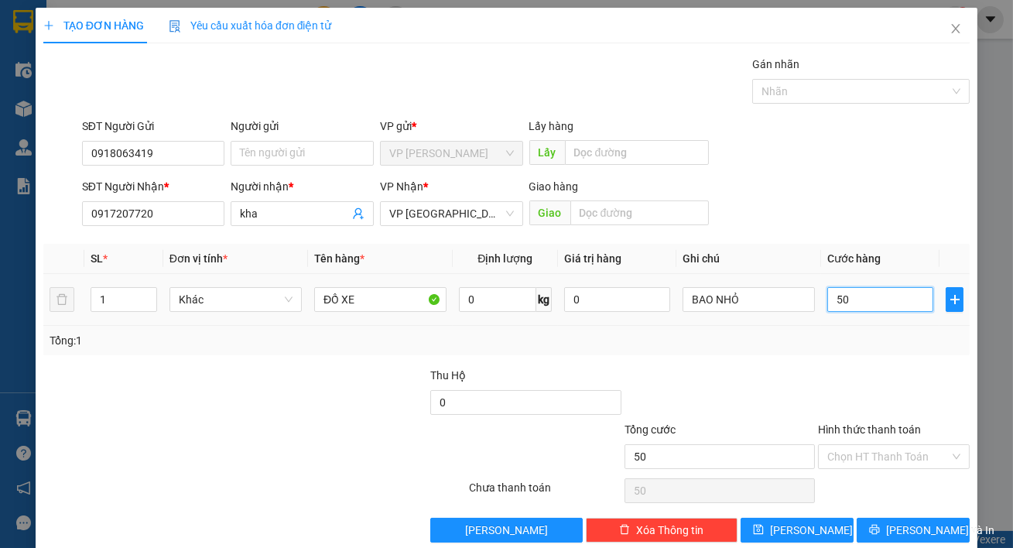
type input "500"
type input "5.000"
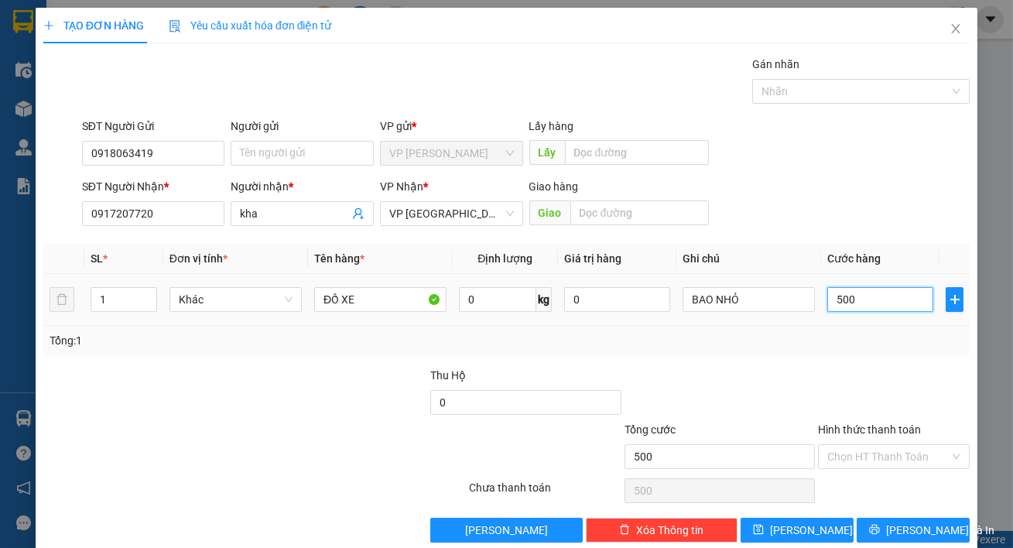
type input "5.000"
type input "50.000"
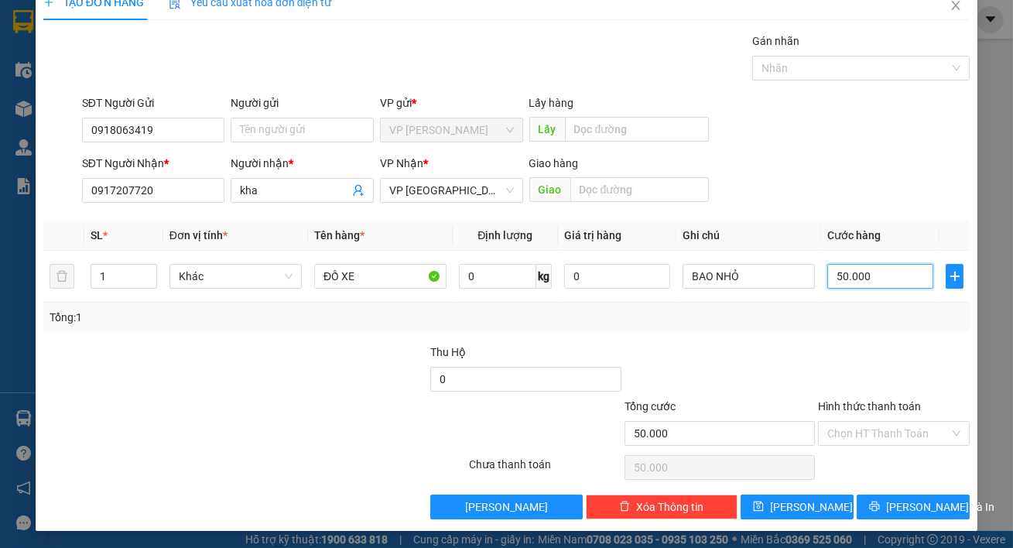
type input "50.000"
click at [901, 444] on div "Hình thức thanh toán Chọn HT Thanh Toán" at bounding box center [894, 425] width 152 height 54
click at [885, 433] on input "Hình thức thanh toán" at bounding box center [888, 433] width 122 height 23
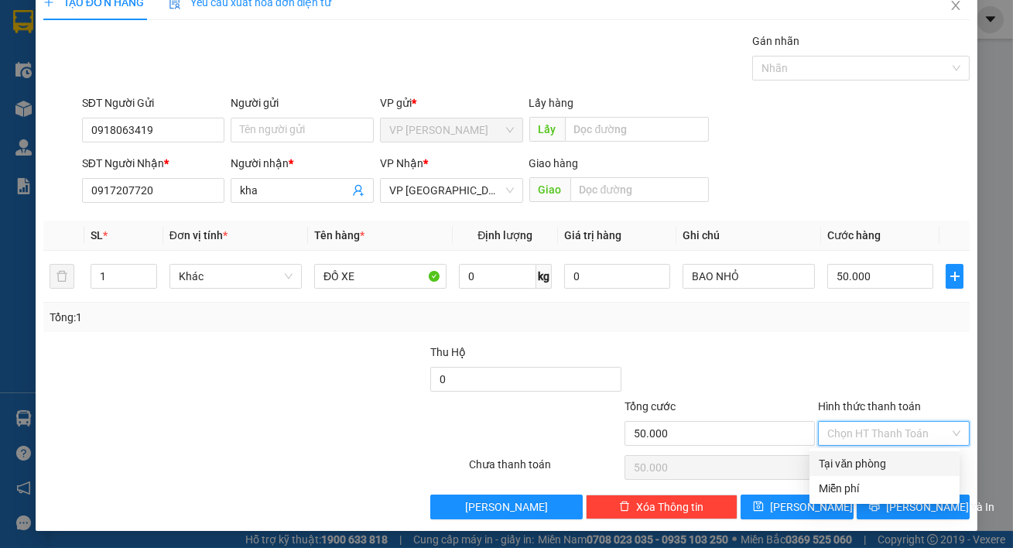
click at [882, 458] on div "Tại văn phòng" at bounding box center [885, 463] width 132 height 17
type input "0"
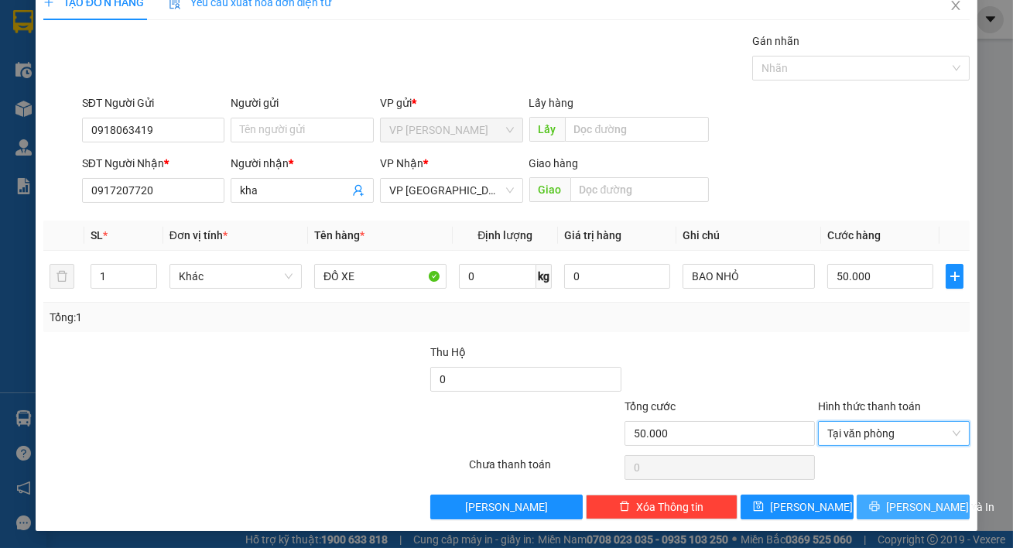
click at [899, 503] on span "[PERSON_NAME] và In" at bounding box center [940, 506] width 108 height 17
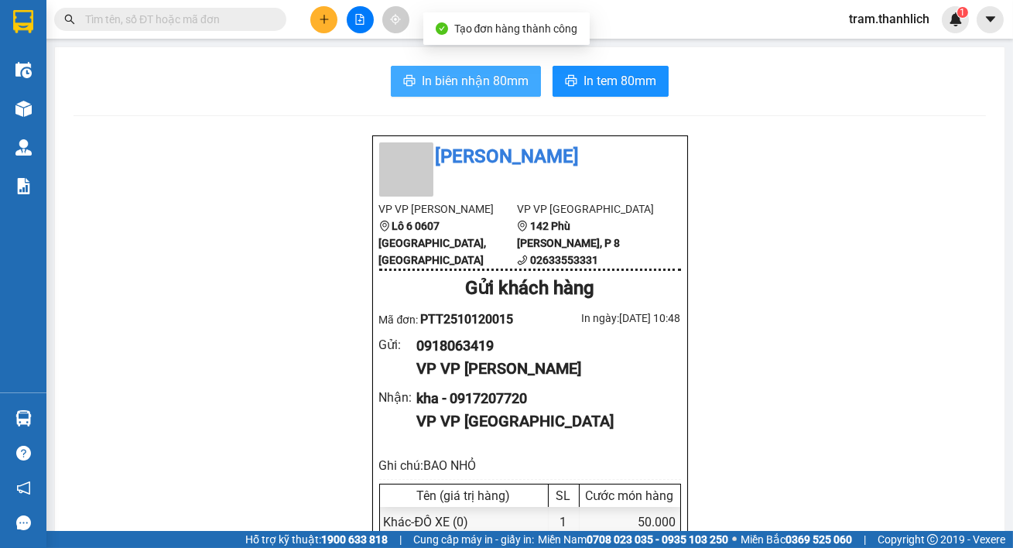
click at [476, 81] on span "In biên nhận 80mm" at bounding box center [475, 80] width 107 height 19
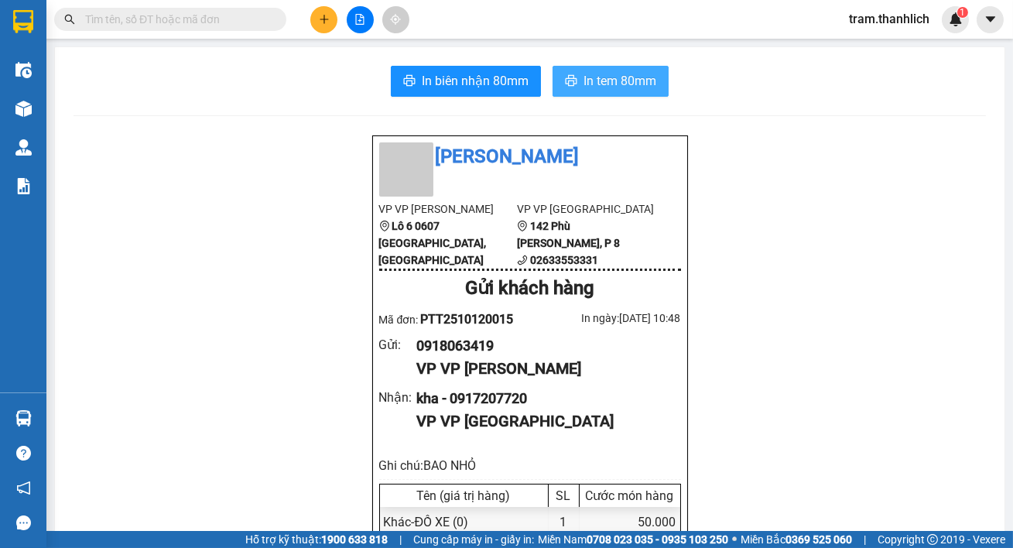
click at [639, 83] on span "In tem 80mm" at bounding box center [620, 80] width 73 height 19
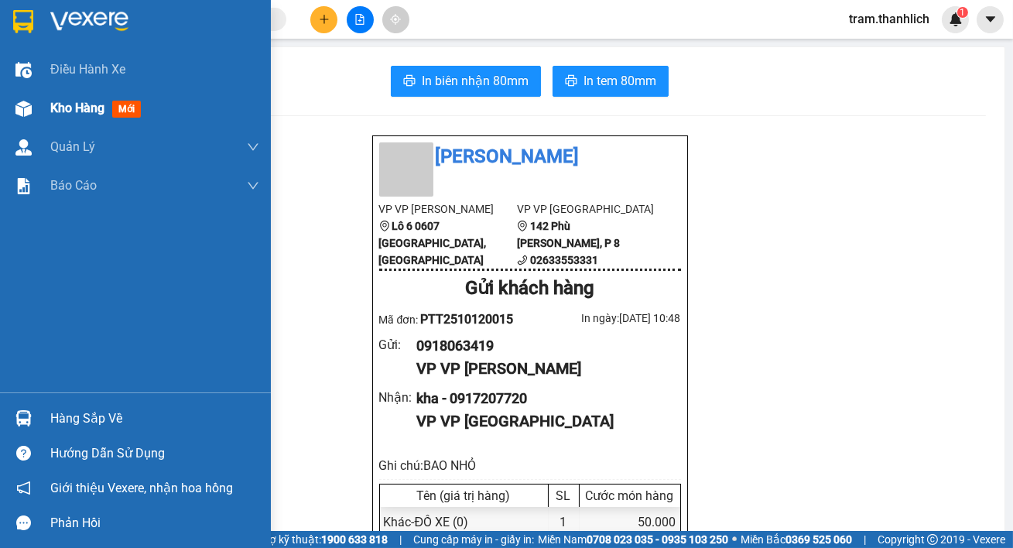
click at [55, 108] on span "Kho hàng" at bounding box center [77, 108] width 54 height 15
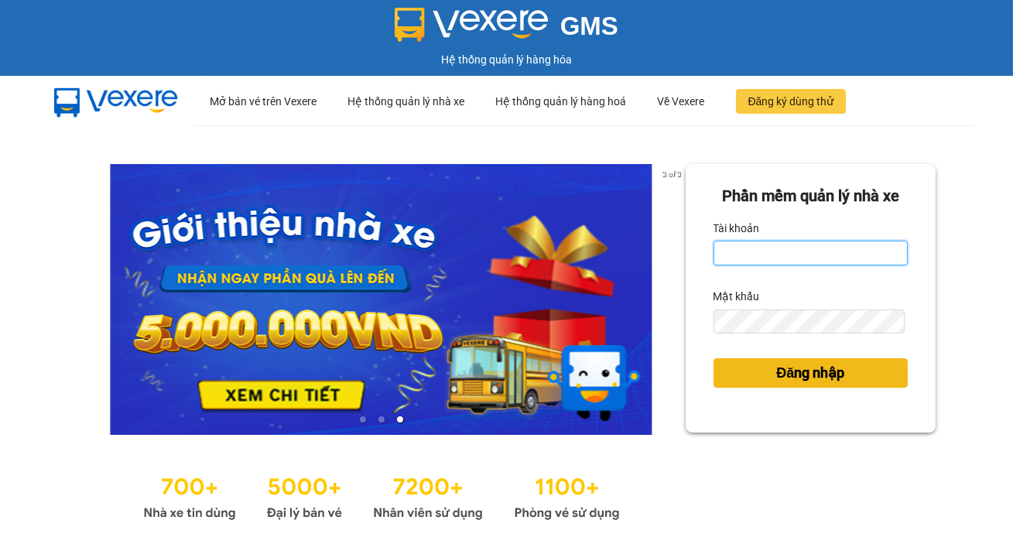
type input "tram.thanhlich"
drag, startPoint x: 755, startPoint y: 368, endPoint x: 348, endPoint y: 75, distance: 501.4
click at [755, 368] on button "Đăng nhập" at bounding box center [811, 372] width 194 height 29
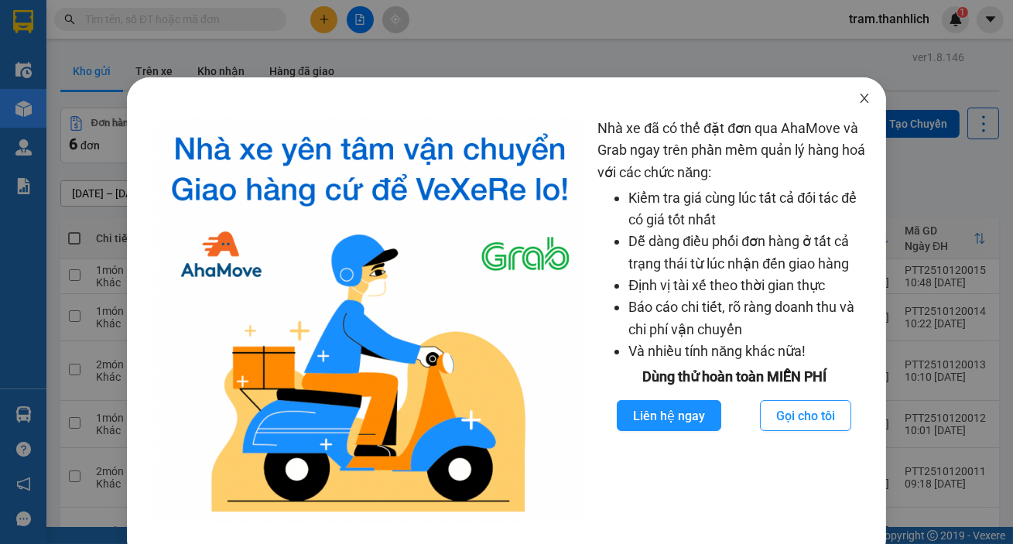
click at [848, 107] on span "Close" at bounding box center [864, 98] width 43 height 43
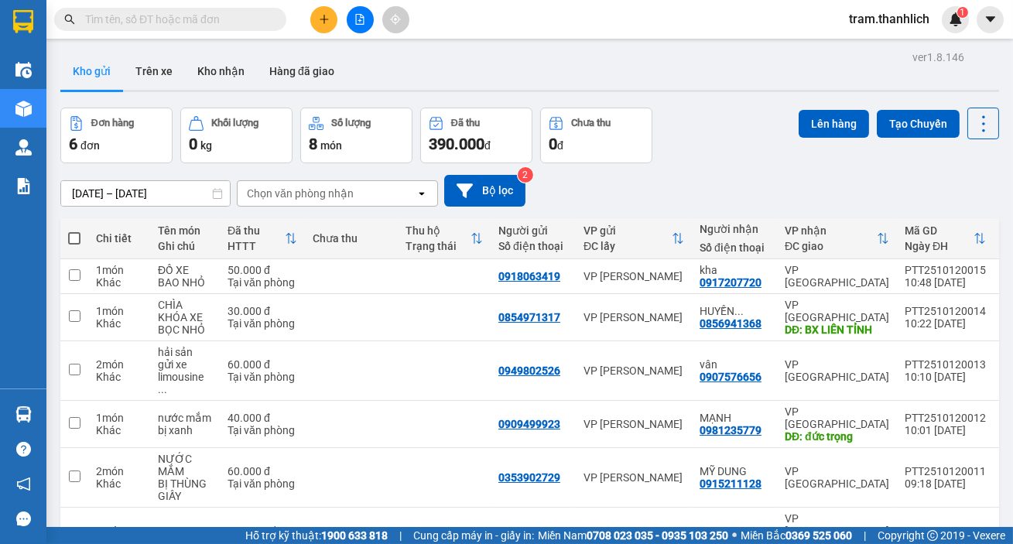
scroll to position [71, 0]
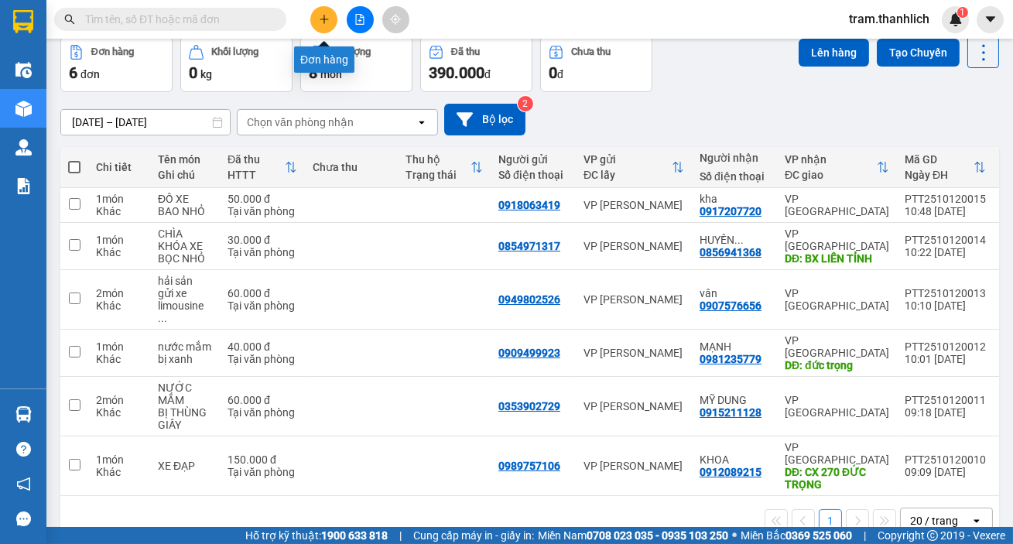
click at [324, 19] on icon "plus" at bounding box center [324, 19] width 9 height 1
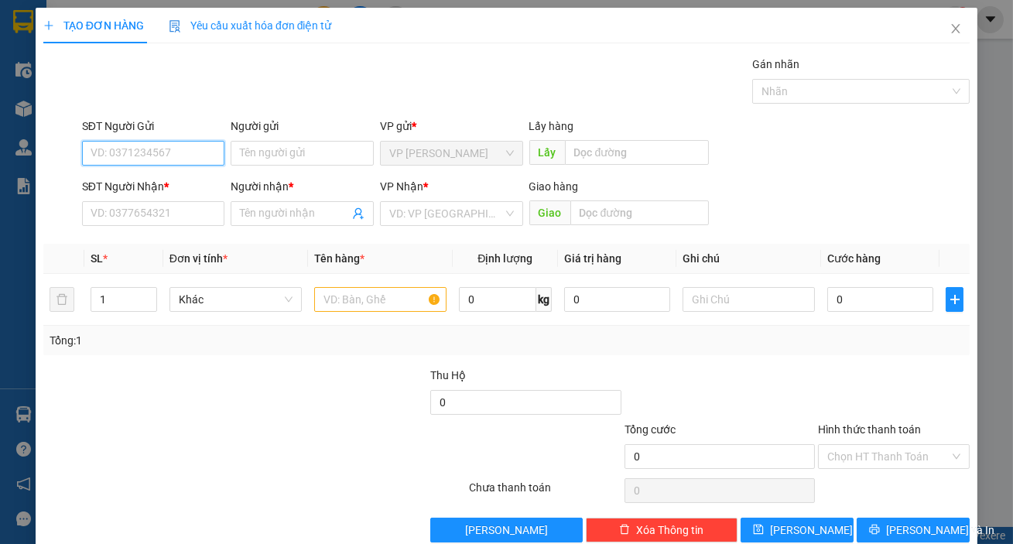
click at [151, 144] on input "SĐT Người Gửi" at bounding box center [153, 153] width 143 height 25
type input "0917826832"
click at [139, 222] on input "SĐT Người Nhận *" at bounding box center [153, 213] width 143 height 25
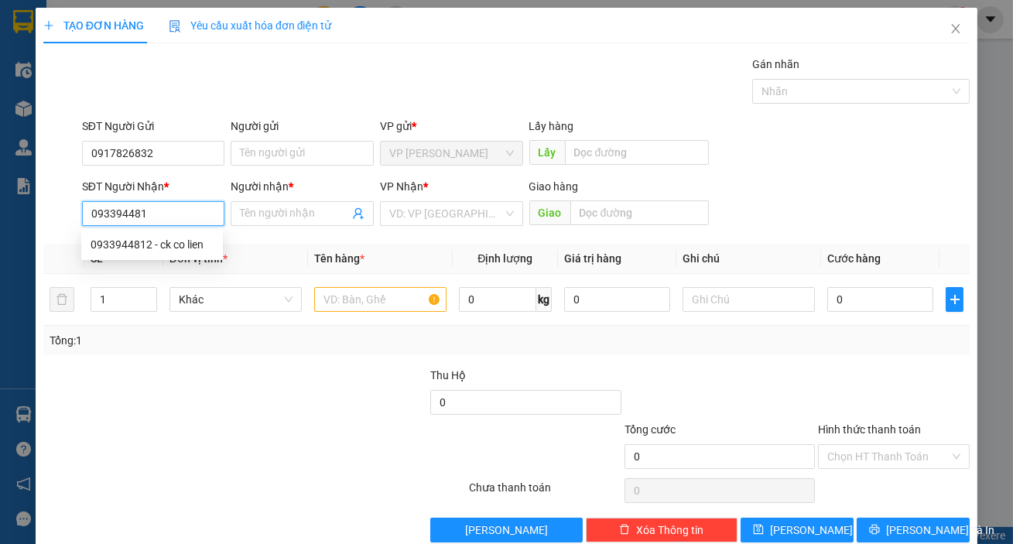
type input "0933944812"
click at [161, 248] on div "0933944812 - ck co lien" at bounding box center [152, 244] width 123 height 17
type input "ck co lien"
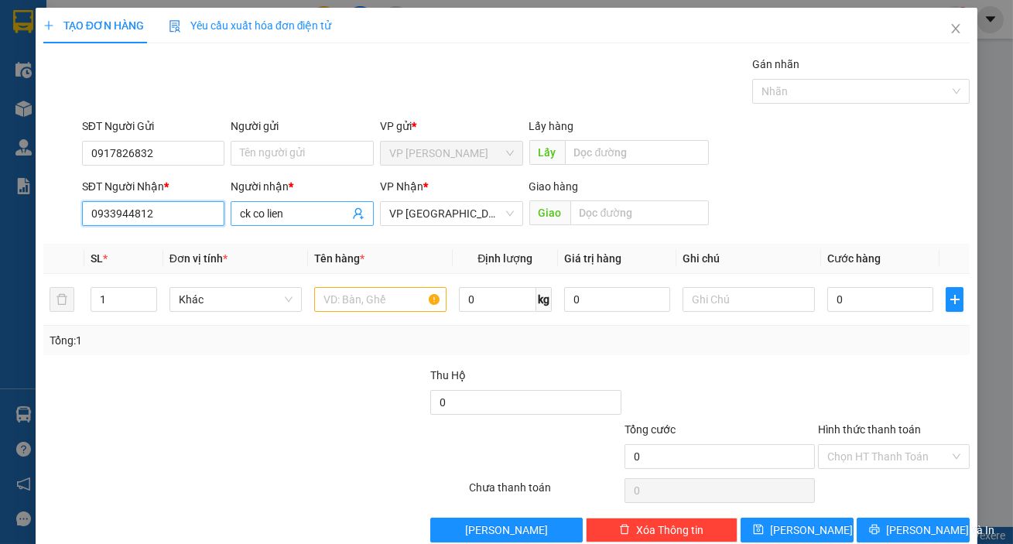
type input "0933944812"
click at [303, 209] on input "ck co lien" at bounding box center [294, 213] width 109 height 17
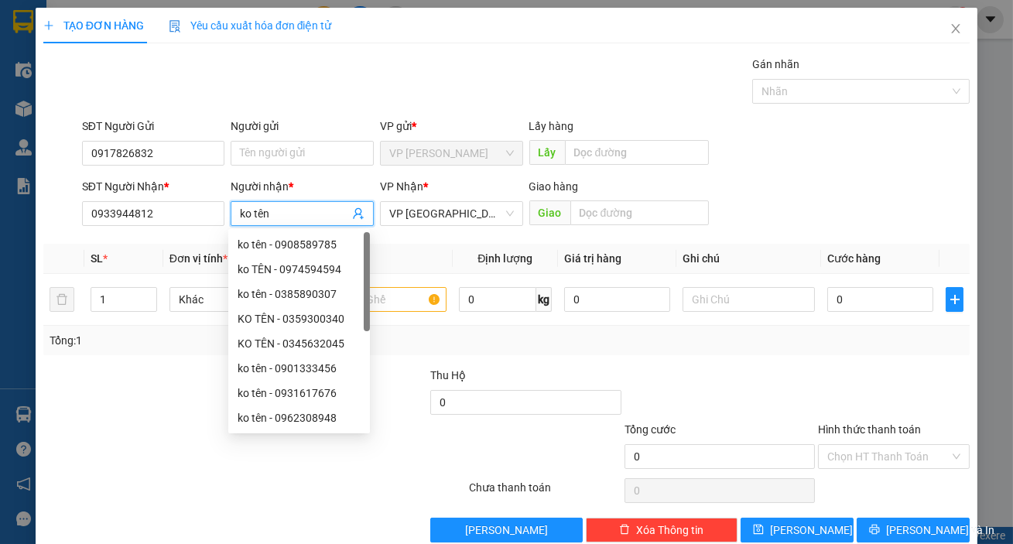
type input "ko tên"
click at [841, 194] on div "SĐT Người Nhận * 0933944812 Người nhận * ko tên VP Nhận * VP Đà Lạt Giao hàng G…" at bounding box center [526, 205] width 894 height 54
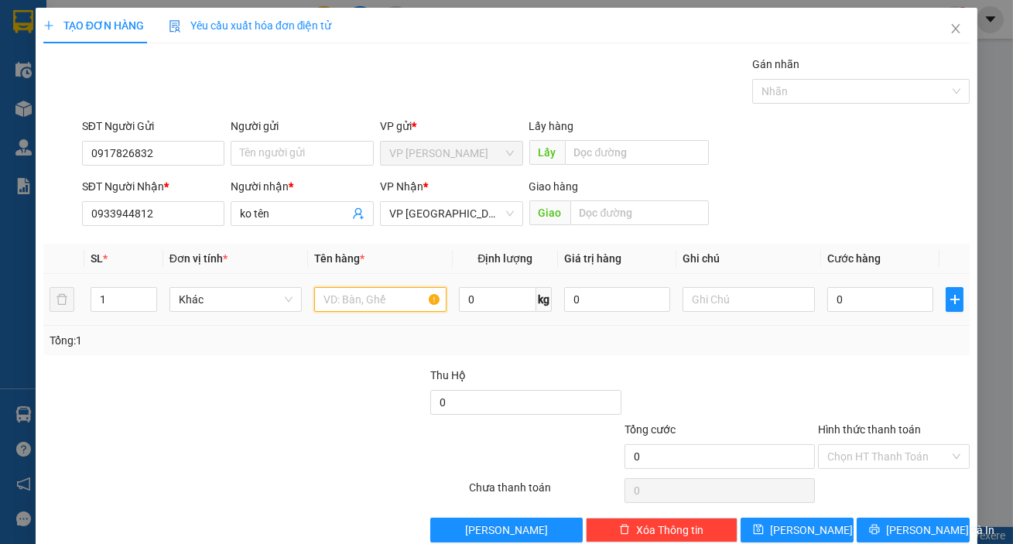
click at [399, 302] on input "text" at bounding box center [380, 299] width 132 height 25
type input "d"
type input "đồ ăn"
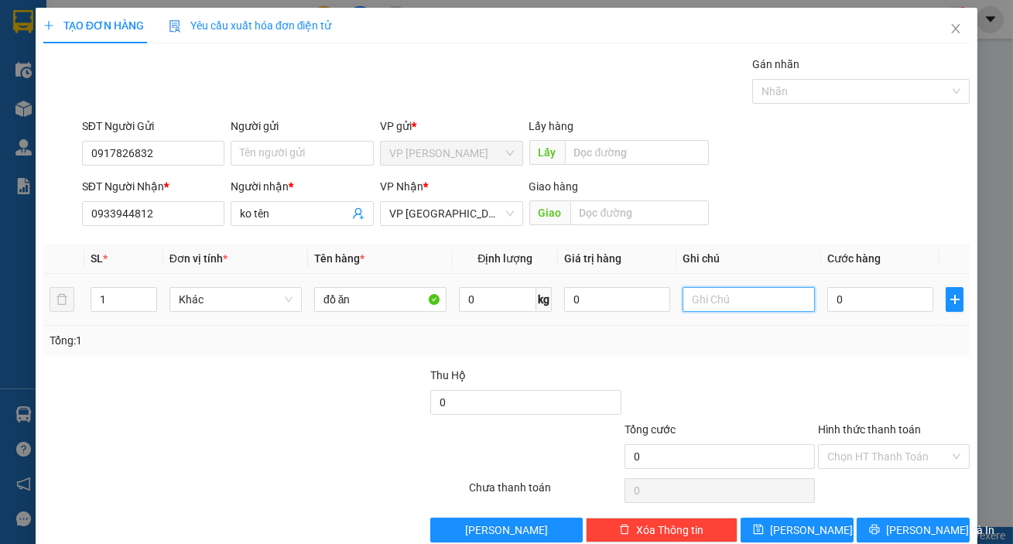
click at [711, 305] on input "text" at bounding box center [749, 299] width 132 height 25
type input "thùng xốp"
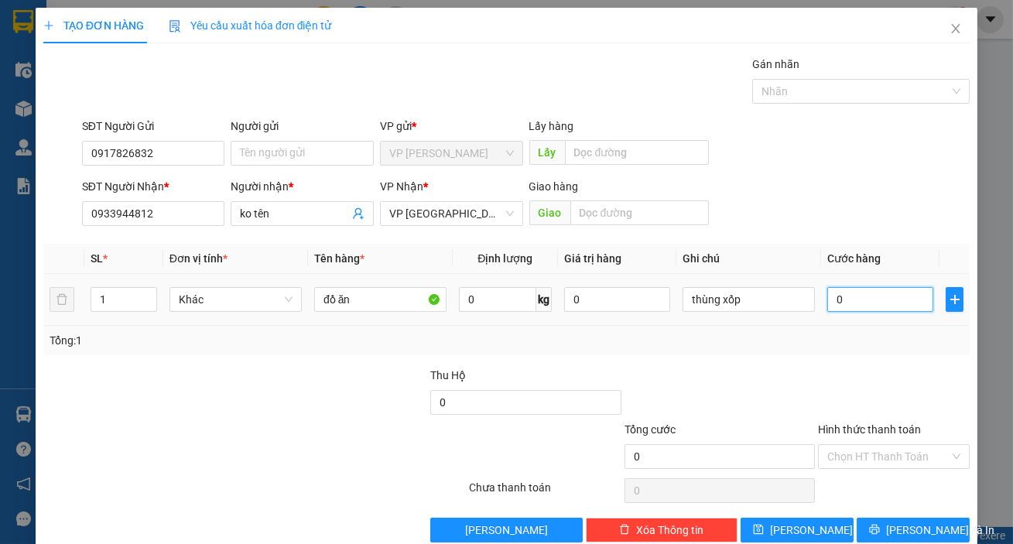
click at [839, 296] on input "0" at bounding box center [880, 299] width 106 height 25
type input "3"
type input "30"
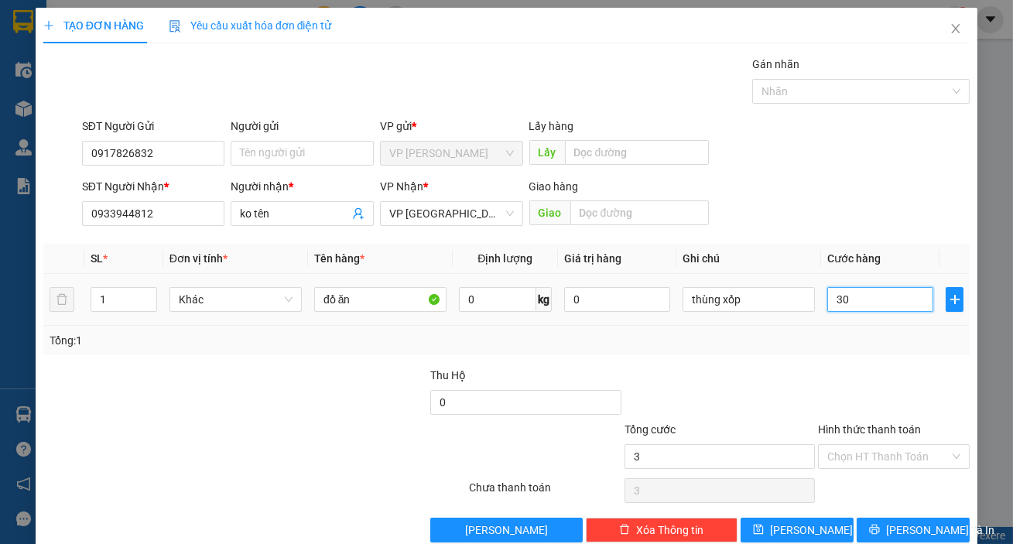
type input "30"
type input "300"
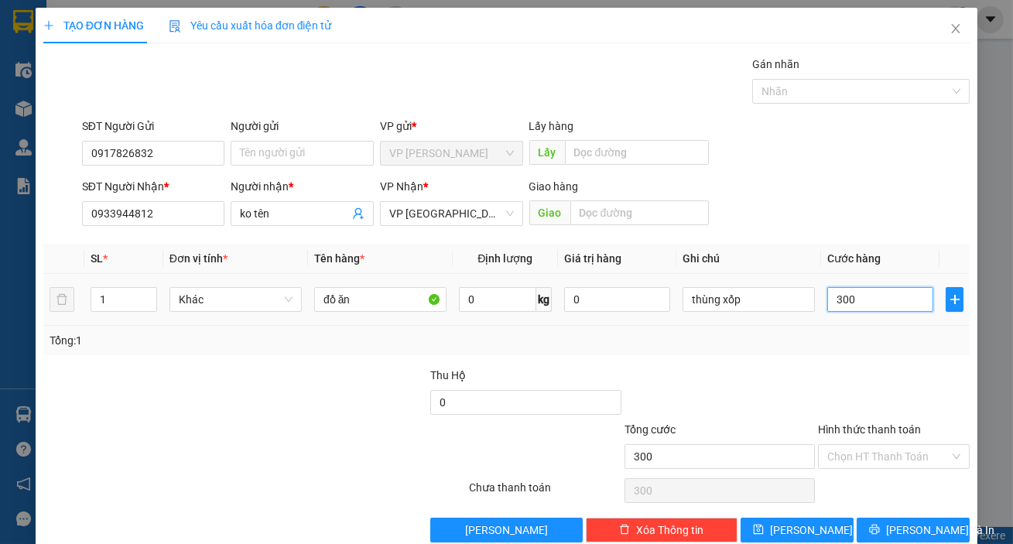
type input "3.000"
type input "30.000"
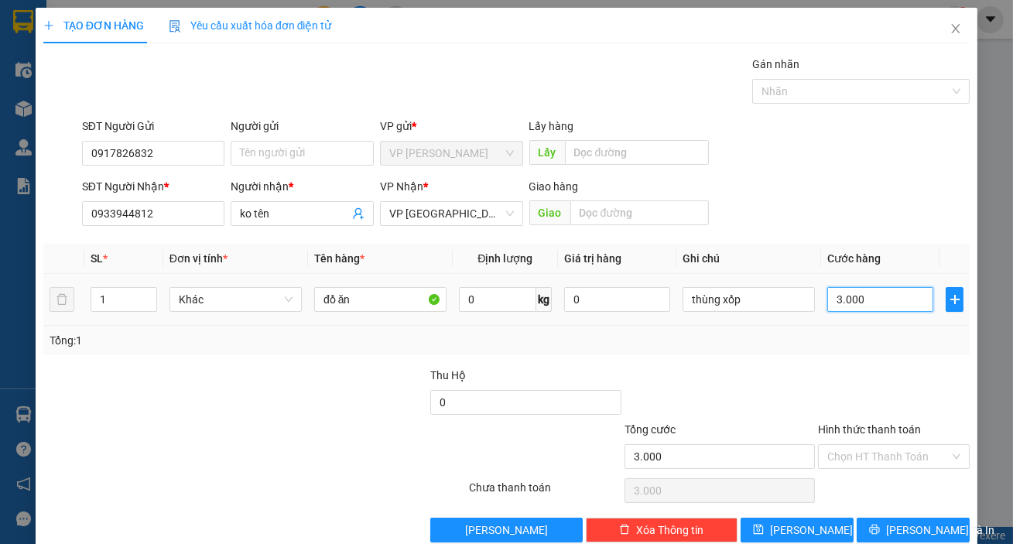
type input "30.000"
click at [903, 518] on button "[PERSON_NAME] và In" at bounding box center [913, 530] width 113 height 25
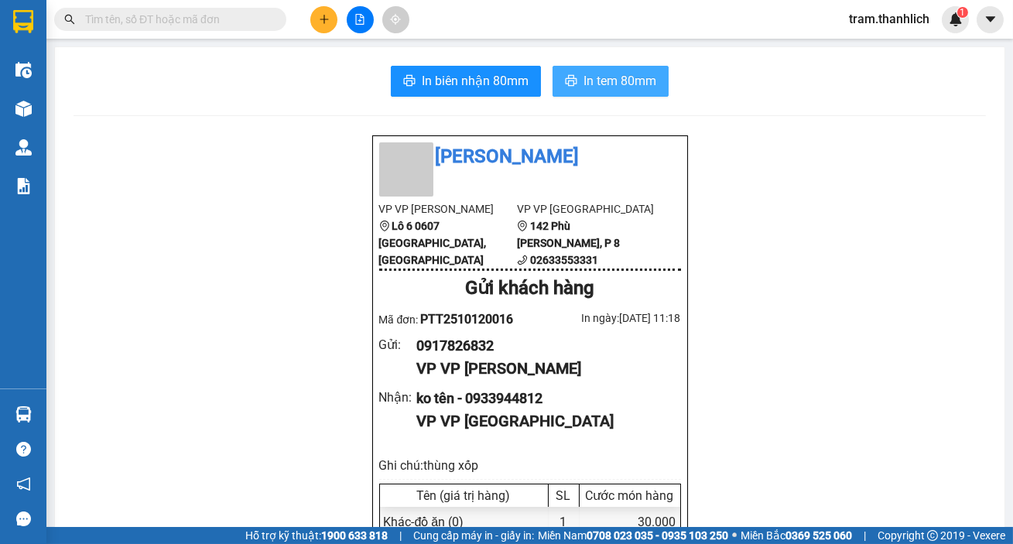
click at [616, 95] on button "In tem 80mm" at bounding box center [611, 81] width 116 height 31
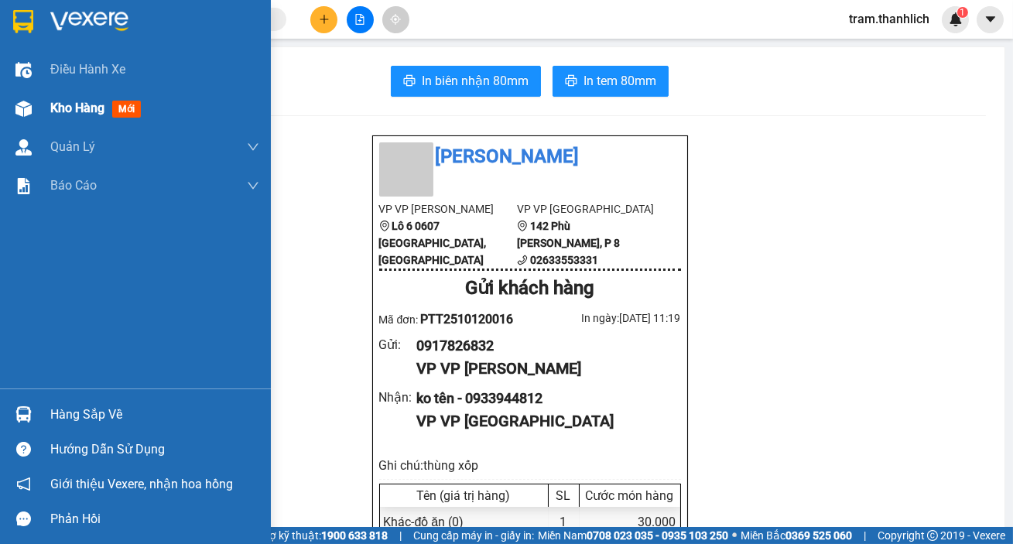
click at [41, 111] on div "Kho hàng mới" at bounding box center [135, 108] width 271 height 39
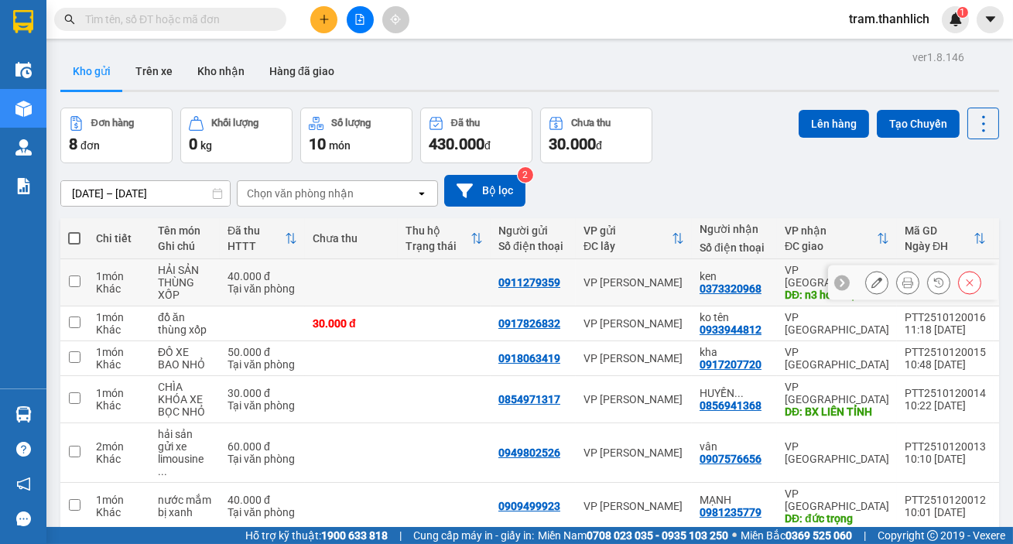
click at [903, 286] on icon at bounding box center [908, 282] width 11 height 11
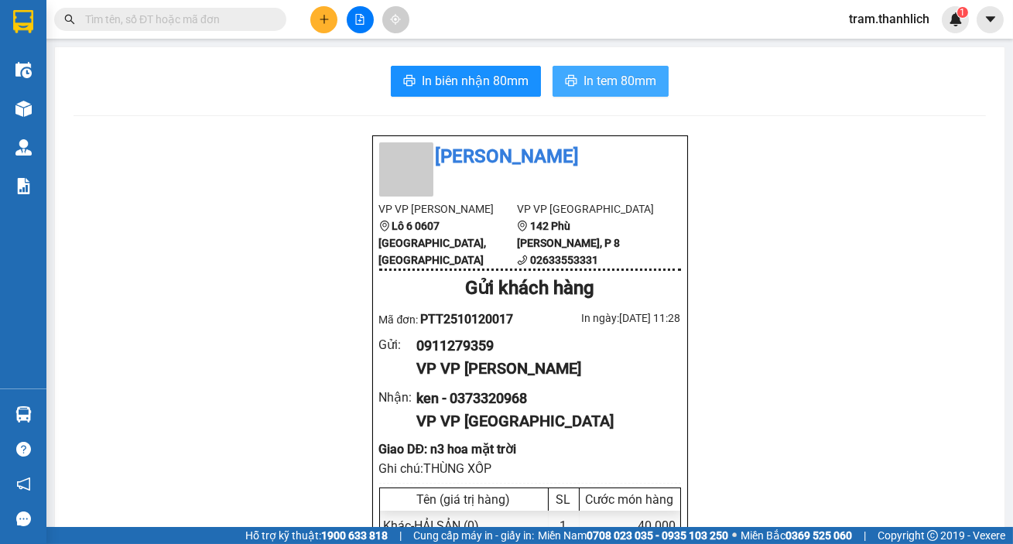
click at [590, 87] on span "In tem 80mm" at bounding box center [620, 80] width 73 height 19
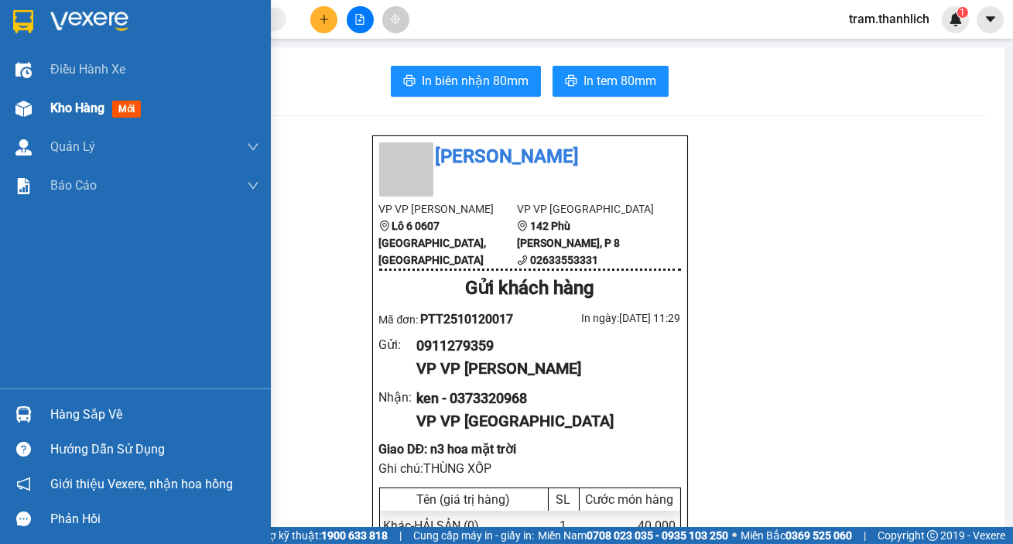
click at [31, 123] on div "Kho hàng mới" at bounding box center [135, 108] width 271 height 39
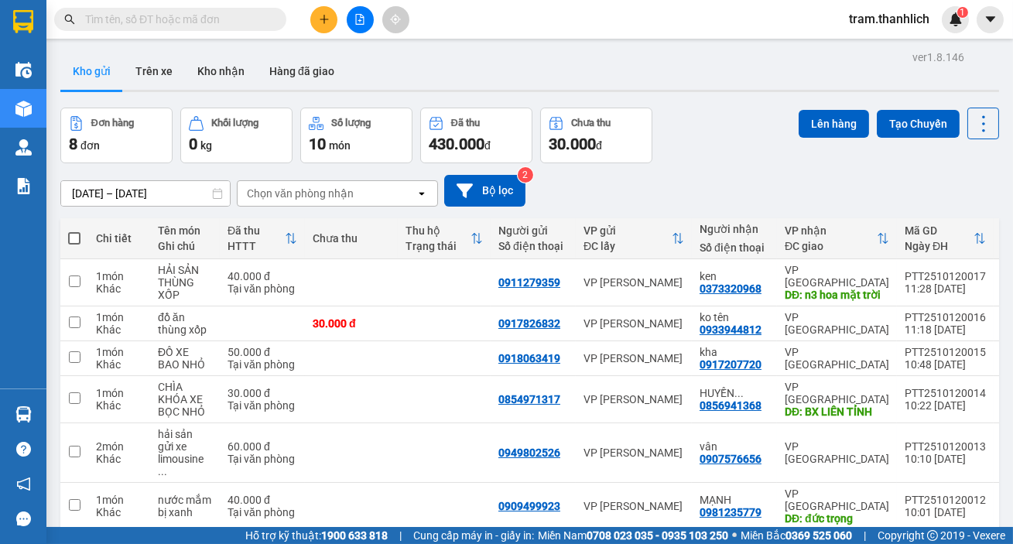
scroll to position [153, 0]
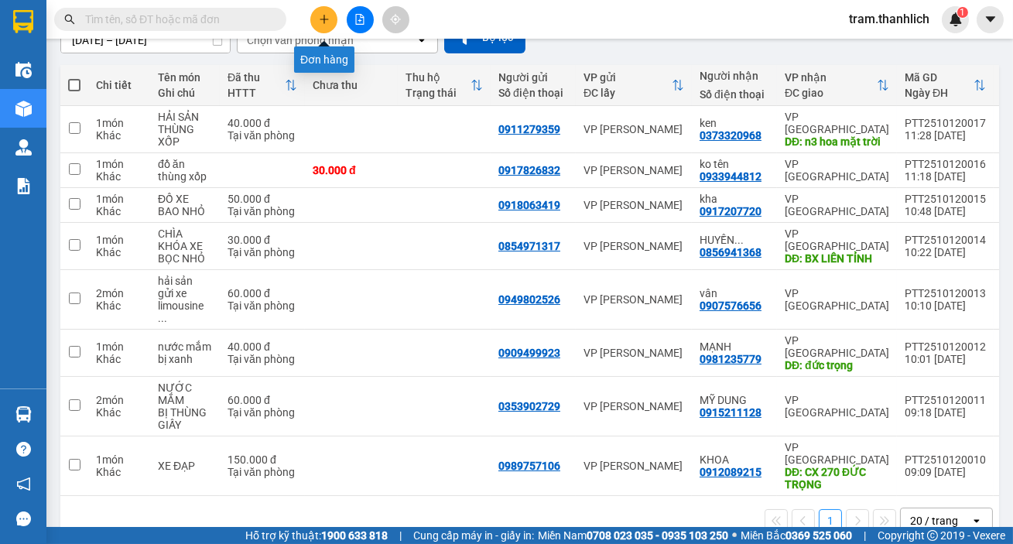
click at [327, 30] on button at bounding box center [323, 19] width 27 height 27
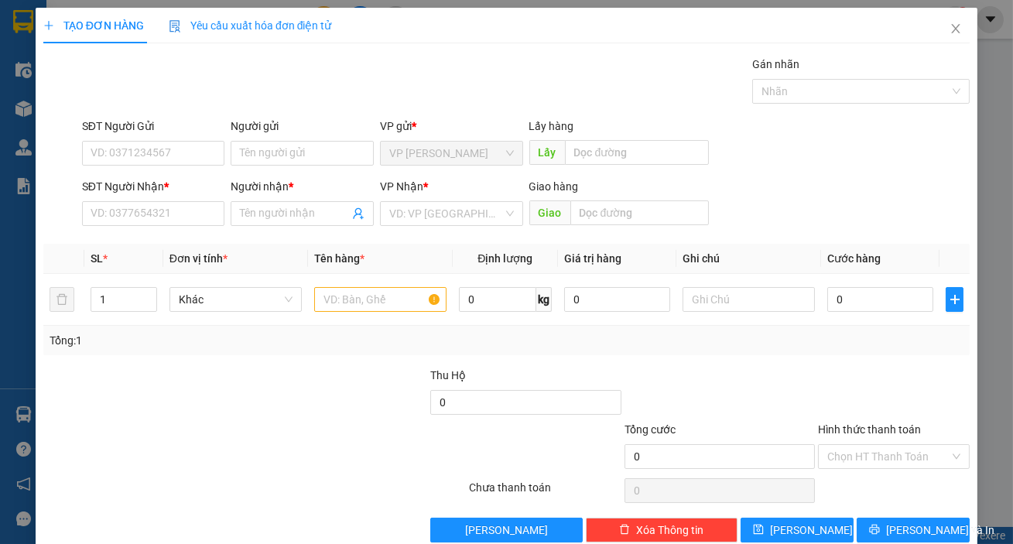
click at [101, 178] on div "SĐT Người Nhận *" at bounding box center [153, 186] width 143 height 17
click at [101, 201] on input "SĐT Người Nhận *" at bounding box center [153, 213] width 143 height 25
click at [122, 159] on input "SĐT Người Gửi" at bounding box center [153, 153] width 143 height 25
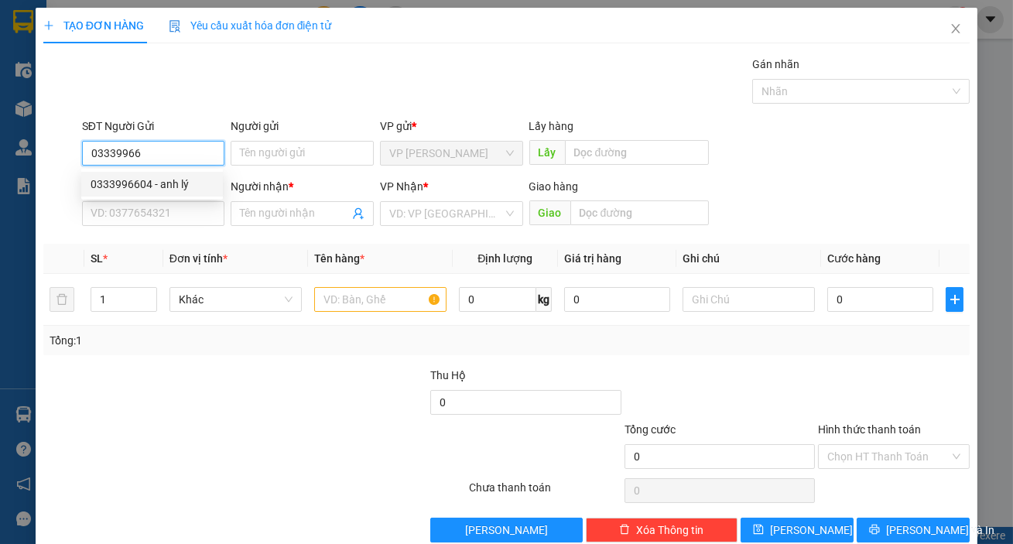
click at [134, 181] on div "0333996604 - anh lý" at bounding box center [152, 184] width 123 height 17
type input "0333996604"
type input "anh lý"
type input "0919216878"
type input "trang"
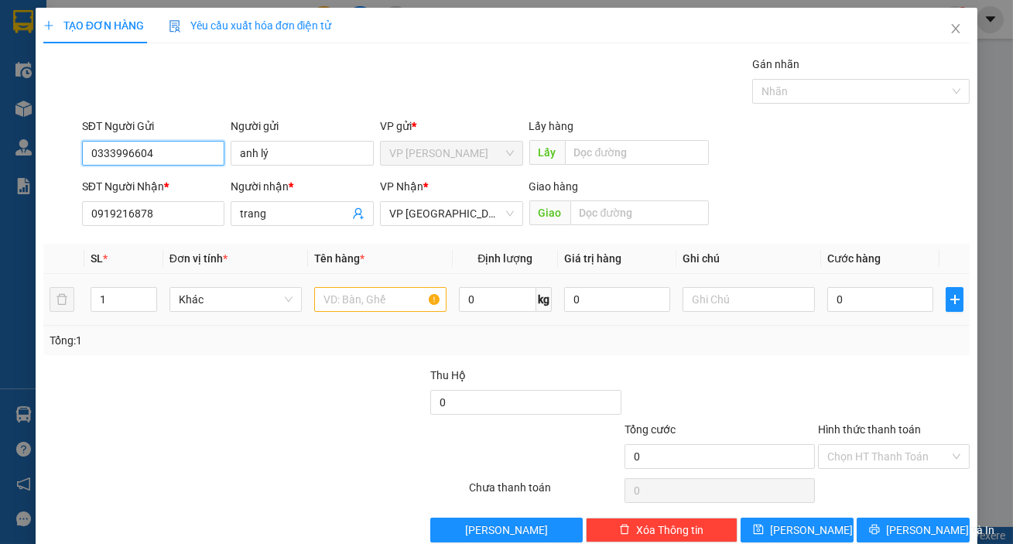
type input "0333996604"
click at [331, 293] on input "text" at bounding box center [380, 299] width 132 height 25
click at [710, 300] on input "text" at bounding box center [749, 299] width 132 height 25
type input "BỊ"
click at [353, 310] on input "text" at bounding box center [380, 299] width 132 height 25
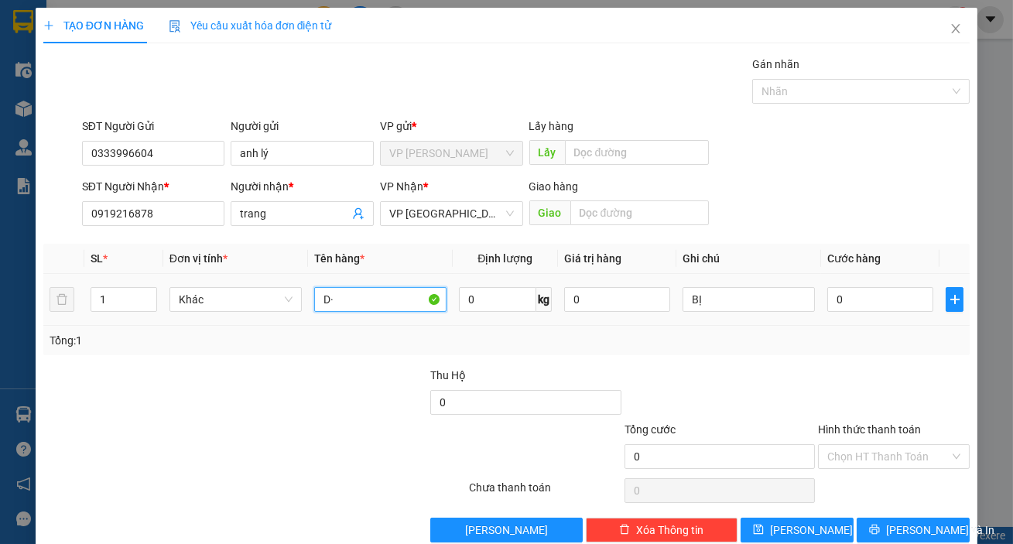
type input "D"
type input "ĐỒ ĂN"
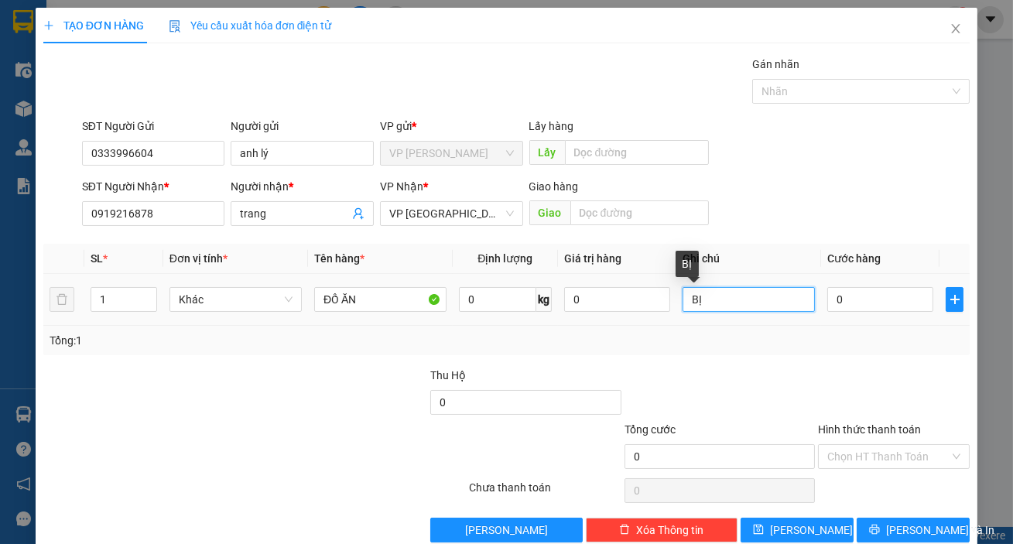
click at [755, 307] on input "BỊ" at bounding box center [749, 299] width 132 height 25
type input "BỊ THÙNG GIẤY"
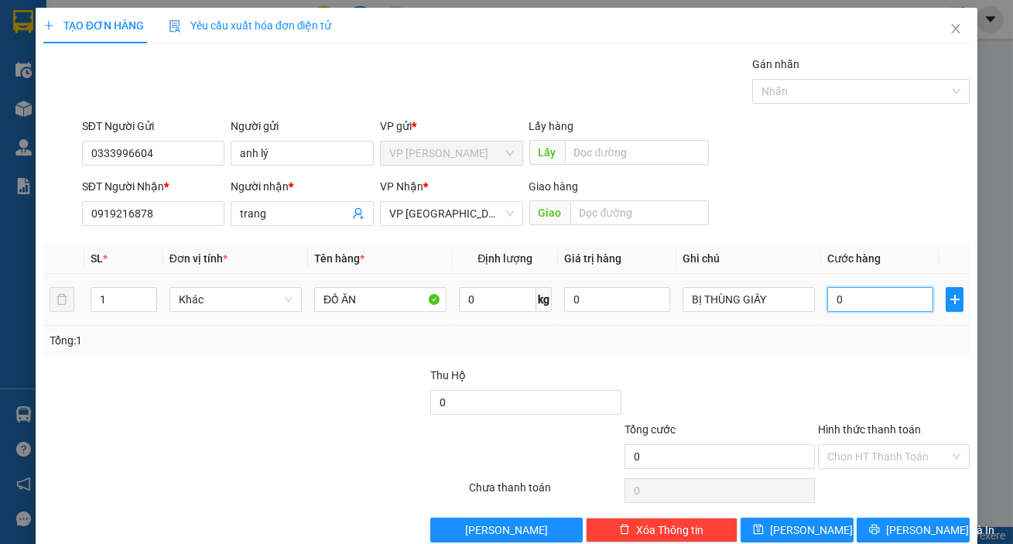
click at [871, 303] on input "0" at bounding box center [880, 299] width 106 height 25
type input "3"
type input "30"
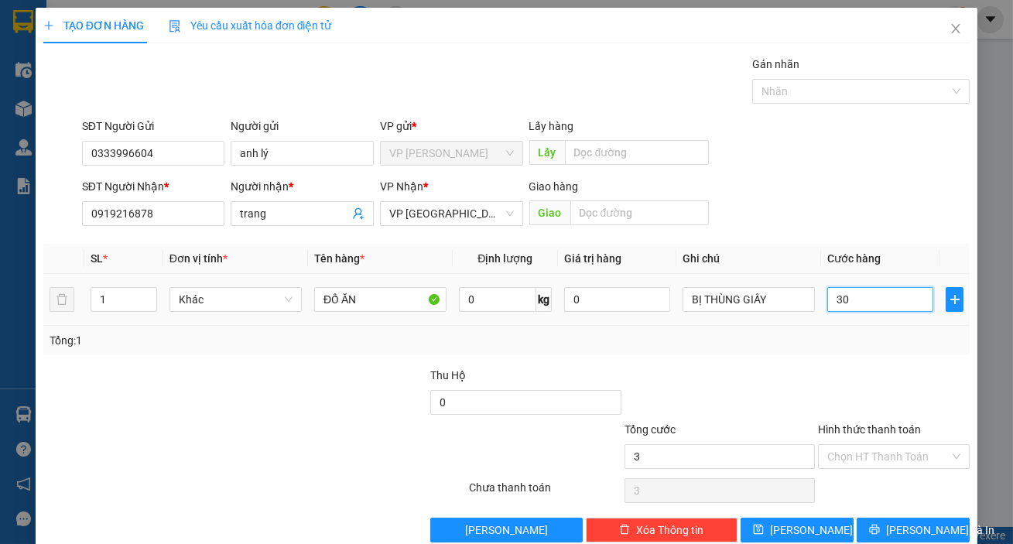
type input "30"
type input "300"
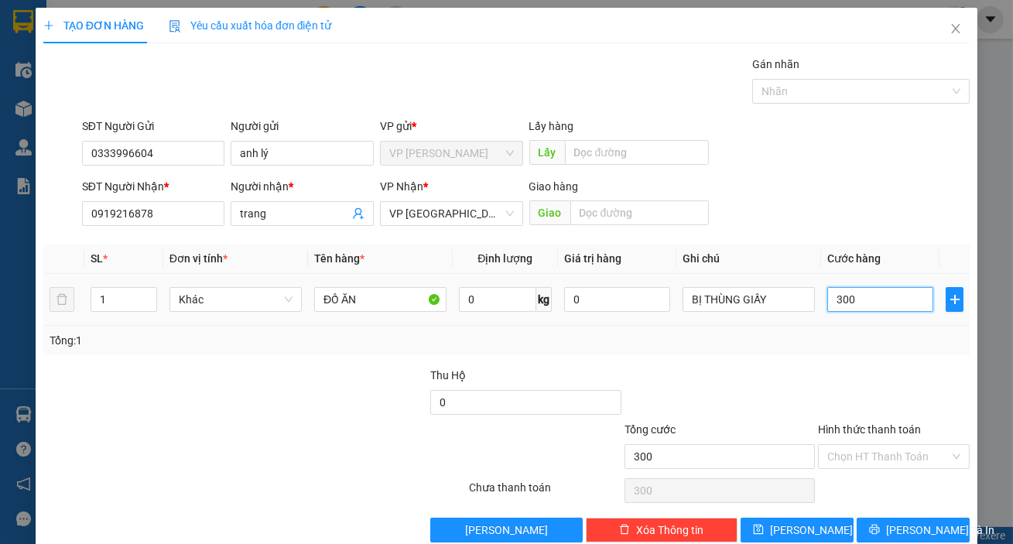
type input "3.000"
type input "30.000"
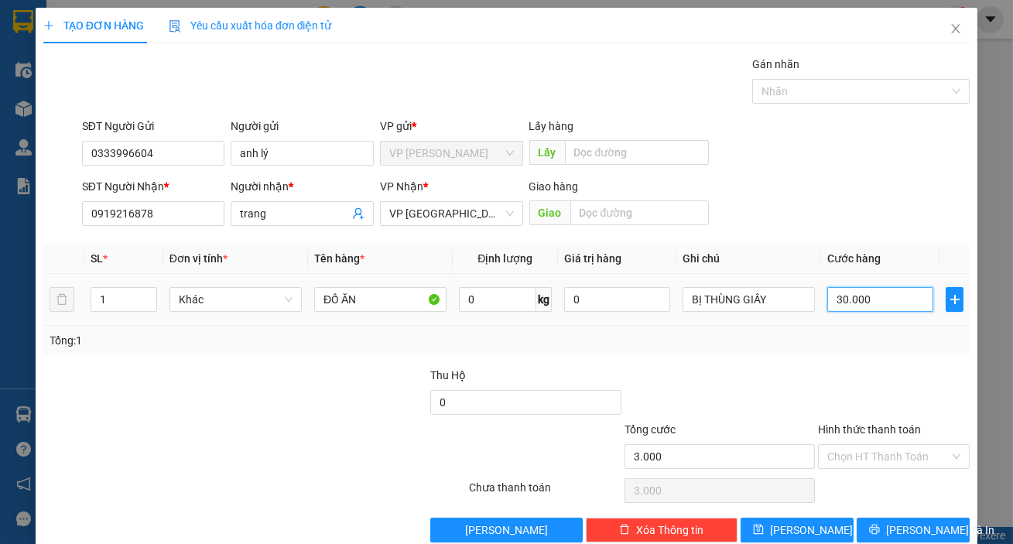
type input "30.000"
click at [899, 519] on button "[PERSON_NAME] và In" at bounding box center [913, 530] width 113 height 25
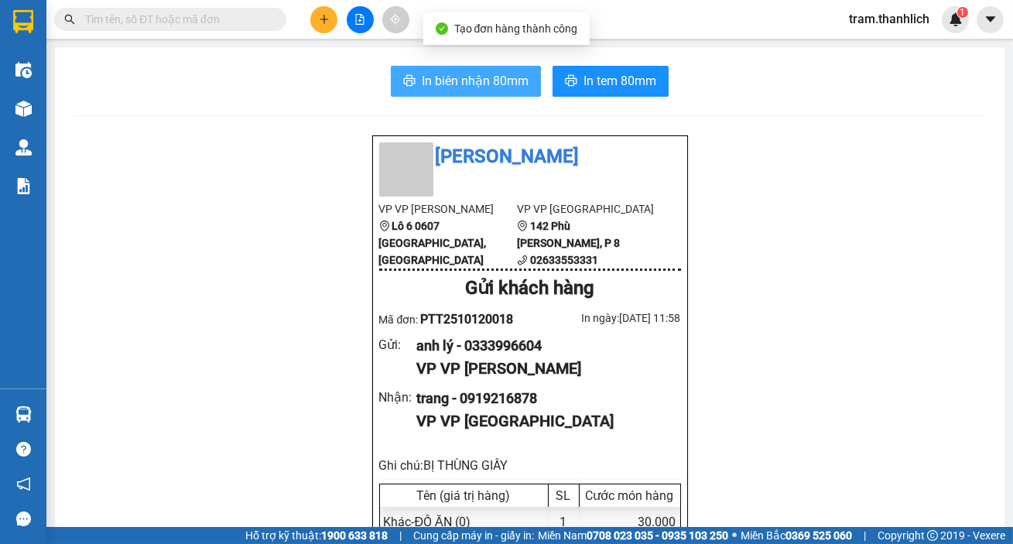
click at [437, 86] on span "In biên nhận 80mm" at bounding box center [475, 80] width 107 height 19
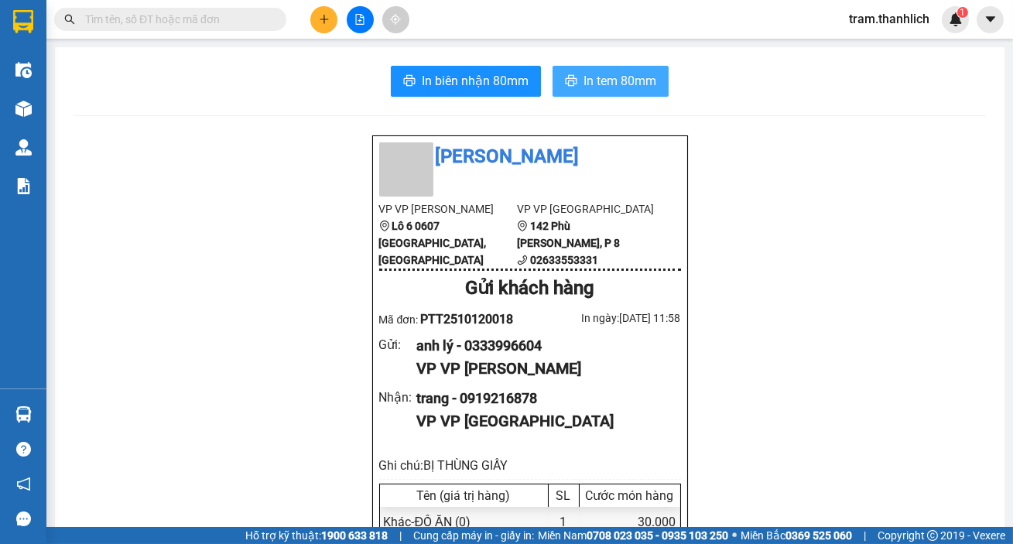
click at [607, 89] on span "In tem 80mm" at bounding box center [620, 80] width 73 height 19
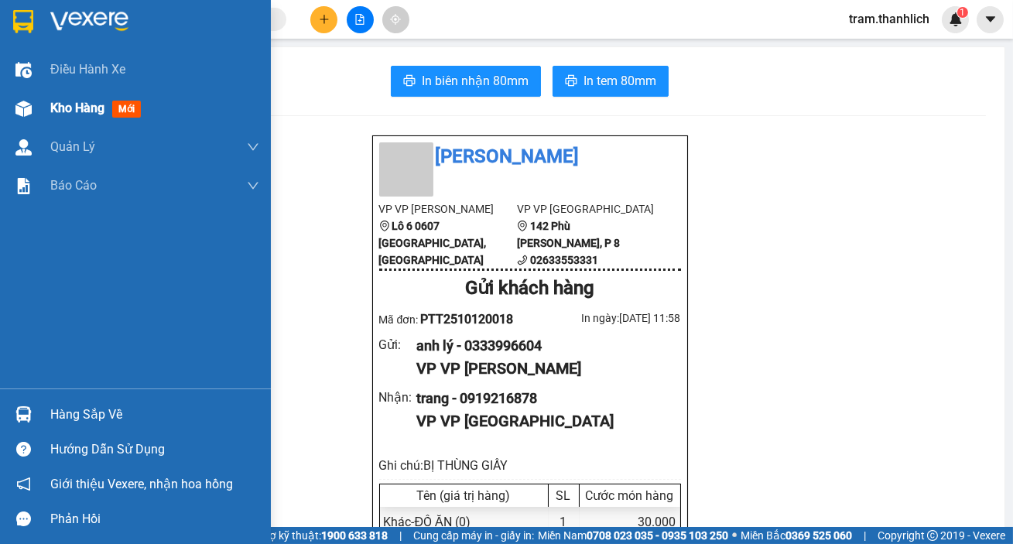
click at [54, 105] on span "Kho hàng" at bounding box center [77, 108] width 54 height 15
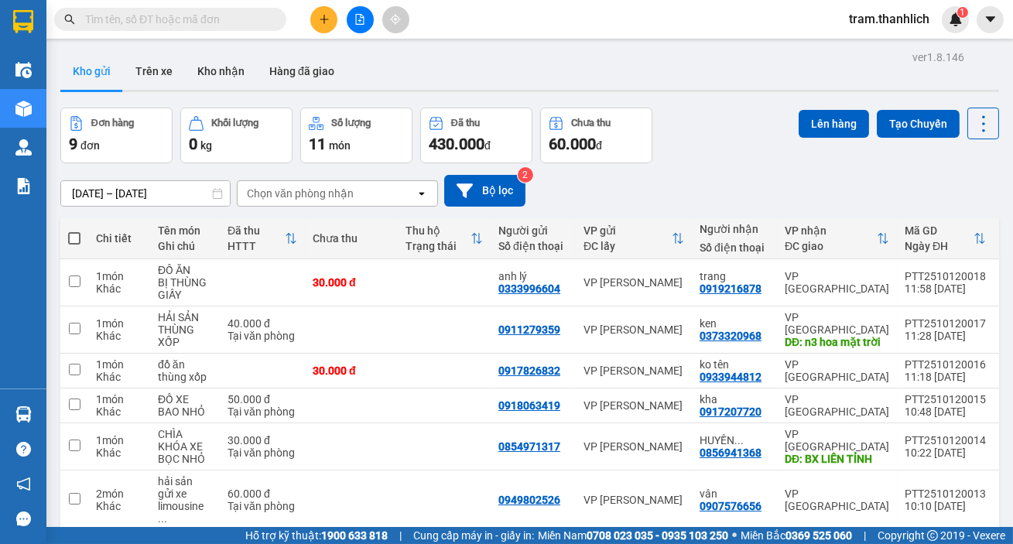
click at [215, 19] on input "text" at bounding box center [176, 19] width 183 height 17
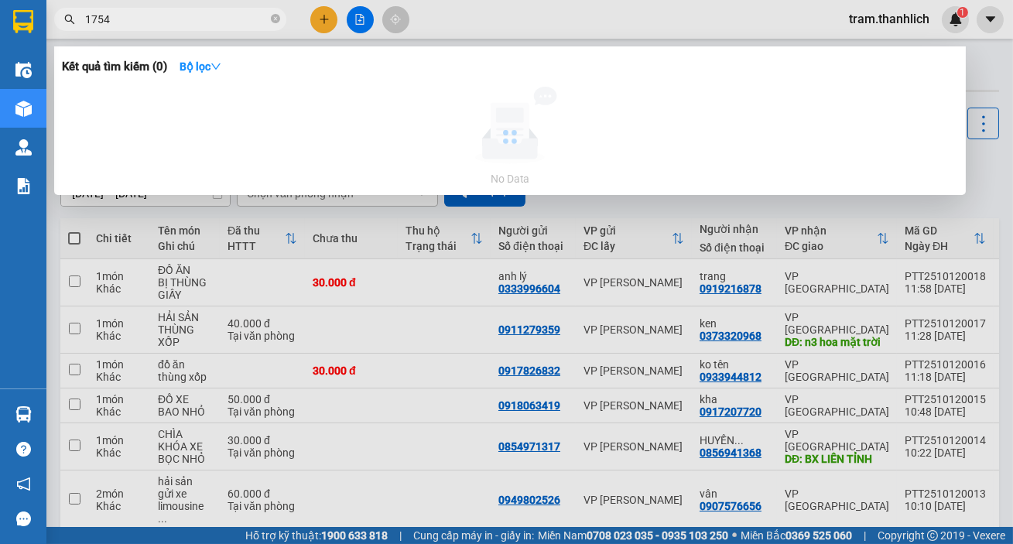
type input "1754"
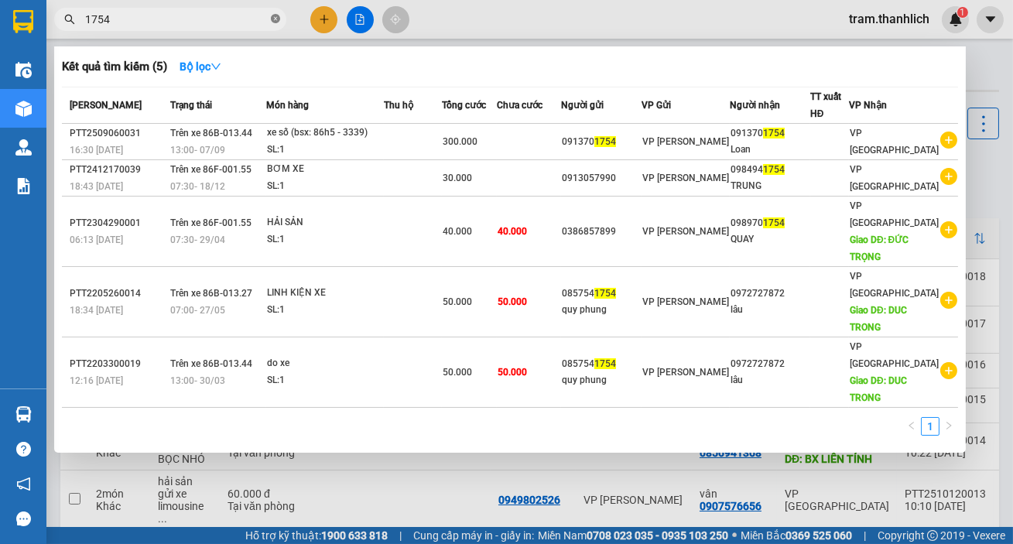
click at [276, 19] on icon "close-circle" at bounding box center [275, 18] width 9 height 9
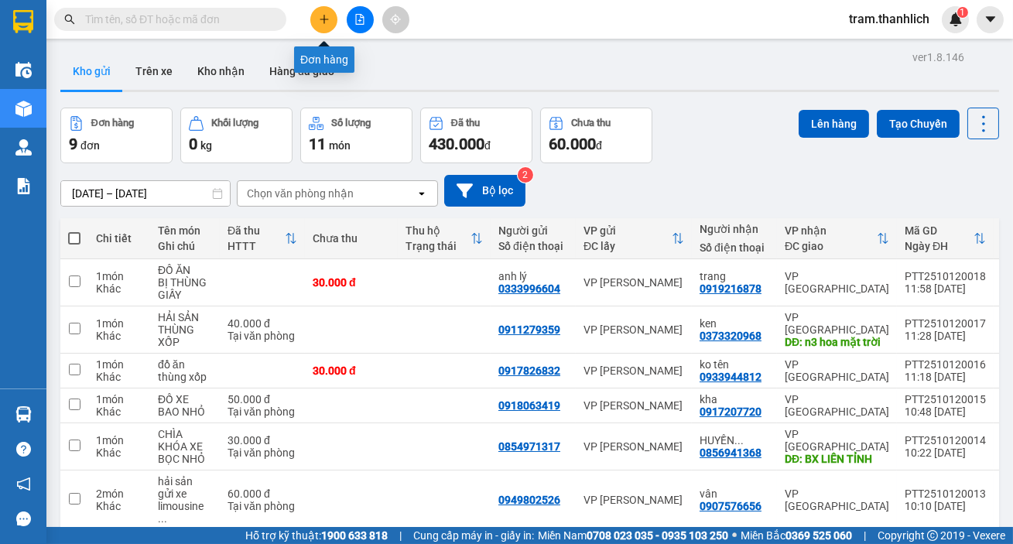
click at [336, 21] on button at bounding box center [323, 19] width 27 height 27
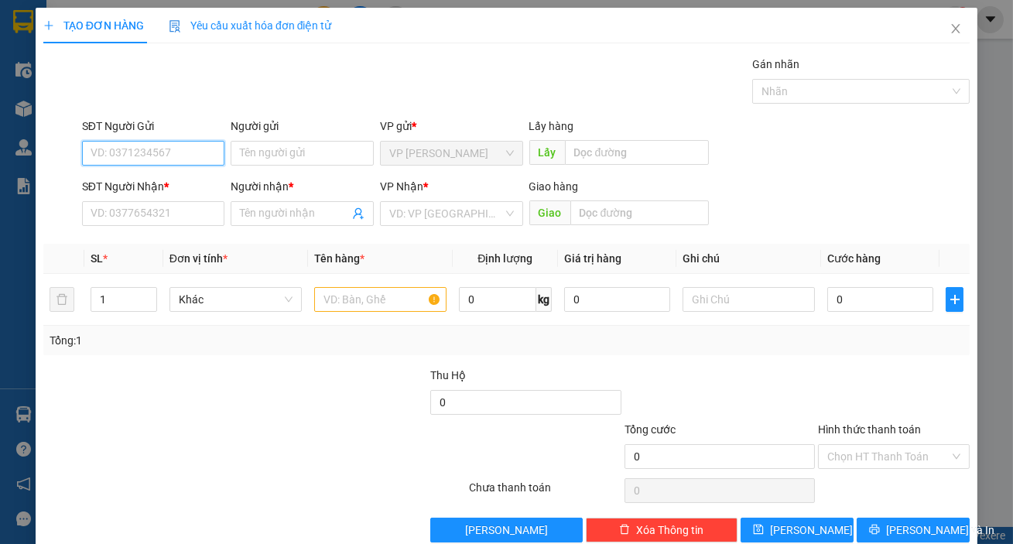
click at [154, 143] on input "SĐT Người Gửi" at bounding box center [153, 153] width 143 height 25
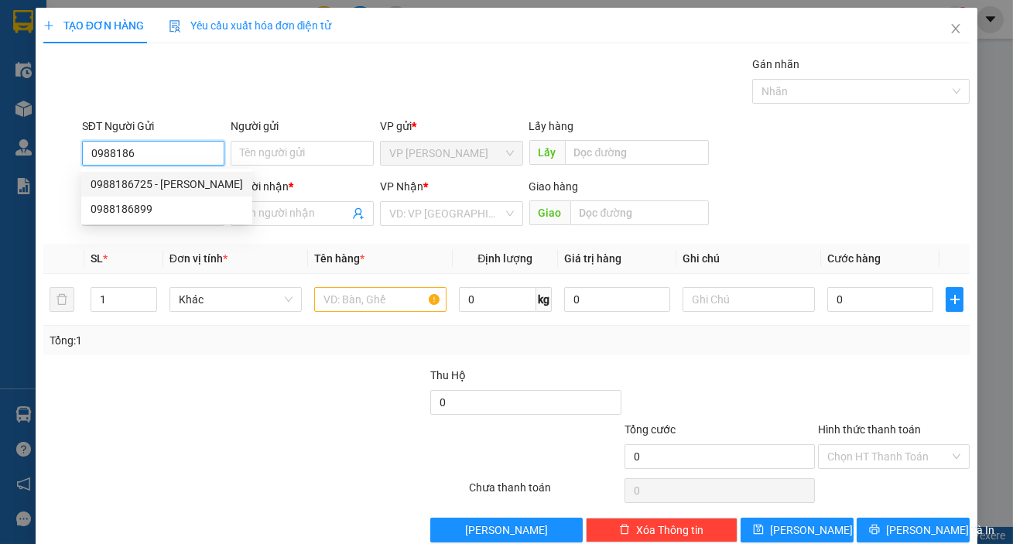
click at [142, 184] on div "0988186725 - CHÚ HÙNG" at bounding box center [167, 184] width 152 height 17
type input "0988186725"
type input "CHÚ HÙNG"
type input "0329294645"
type input "HIỀN"
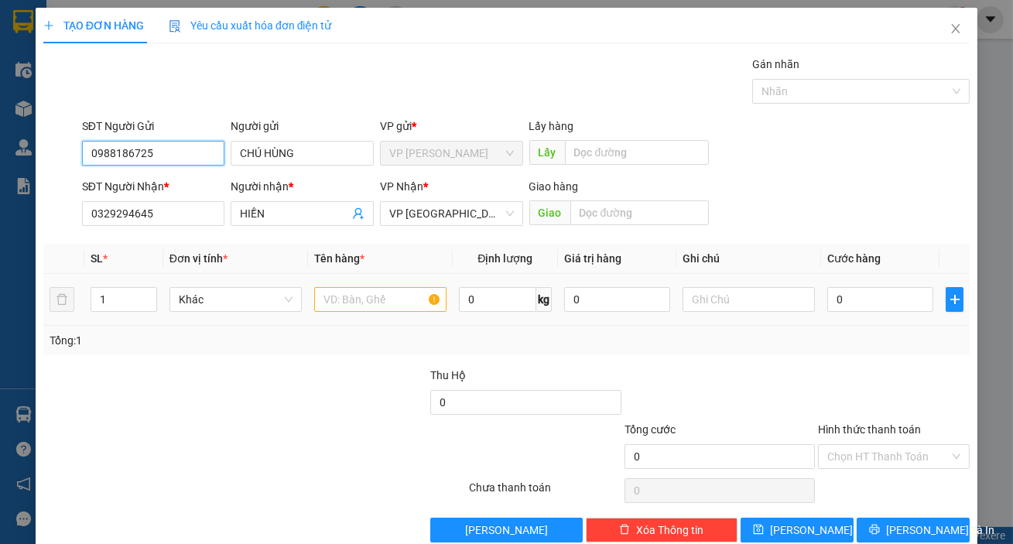
type input "0988186725"
click at [350, 307] on input "text" at bounding box center [380, 299] width 132 height 25
click at [366, 300] on input "text" at bounding box center [380, 299] width 132 height 25
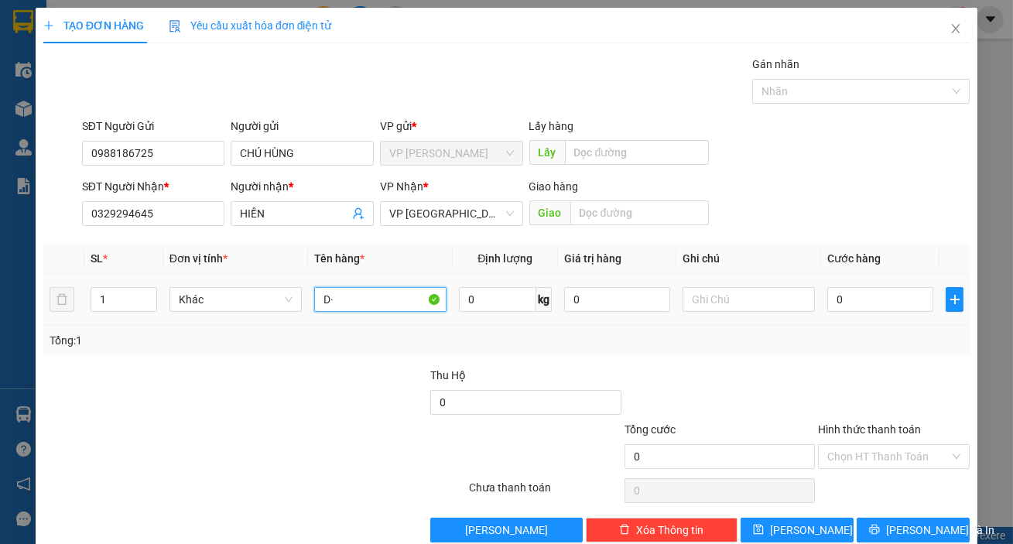
type input "D"
type input "ĐỒ ĂN"
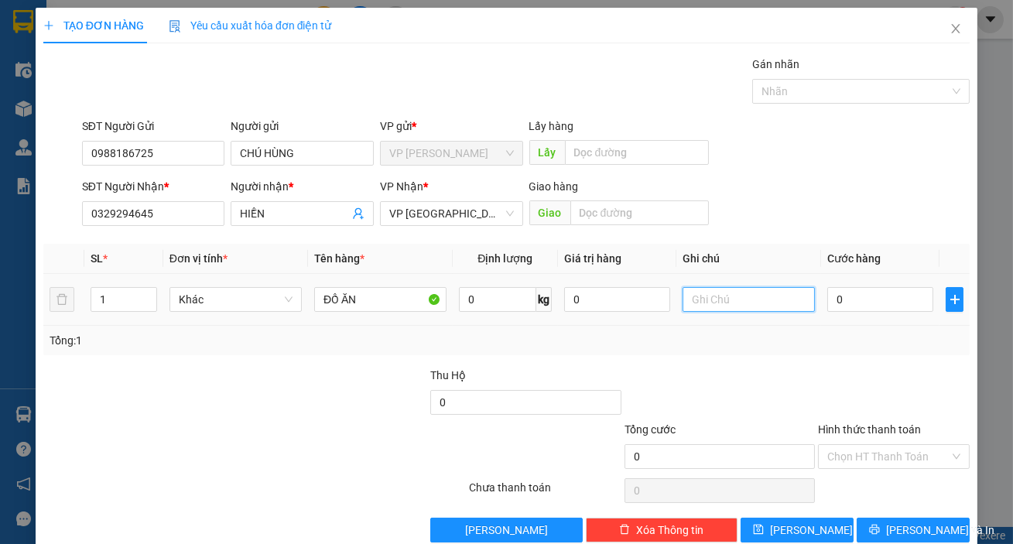
click at [745, 300] on input "text" at bounding box center [749, 299] width 132 height 25
type input "THÙNG XỐP"
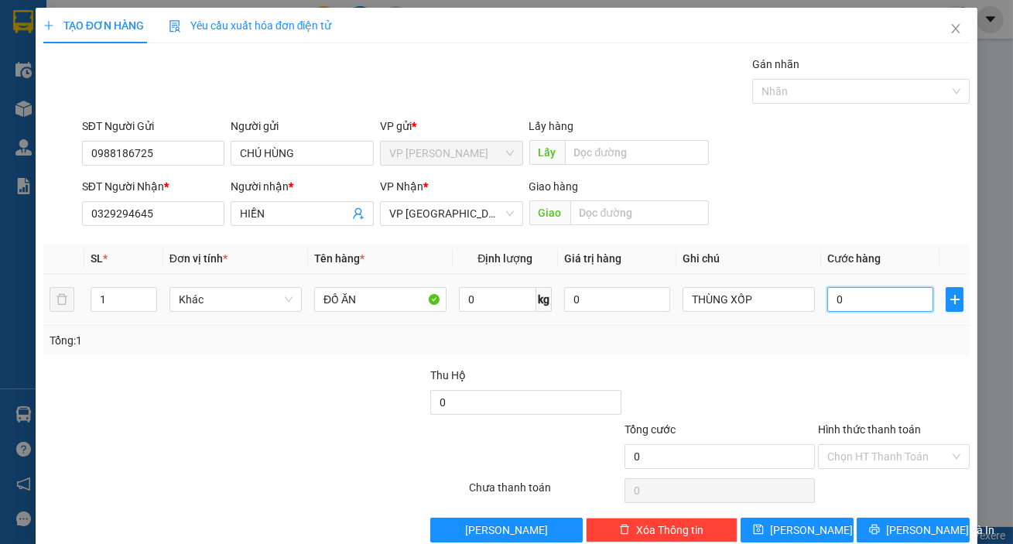
type input "4"
type input "40"
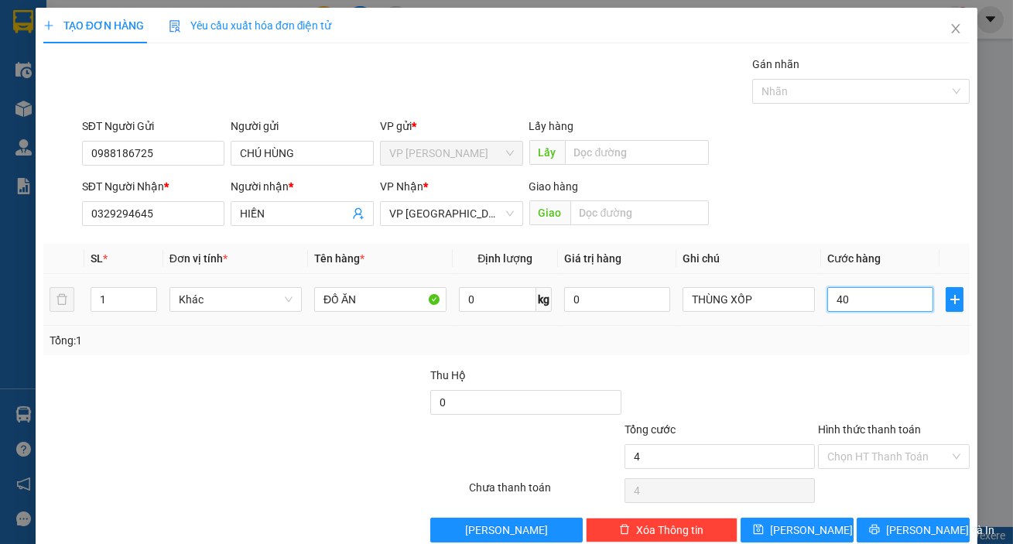
type input "40"
type input "400"
type input "4.000"
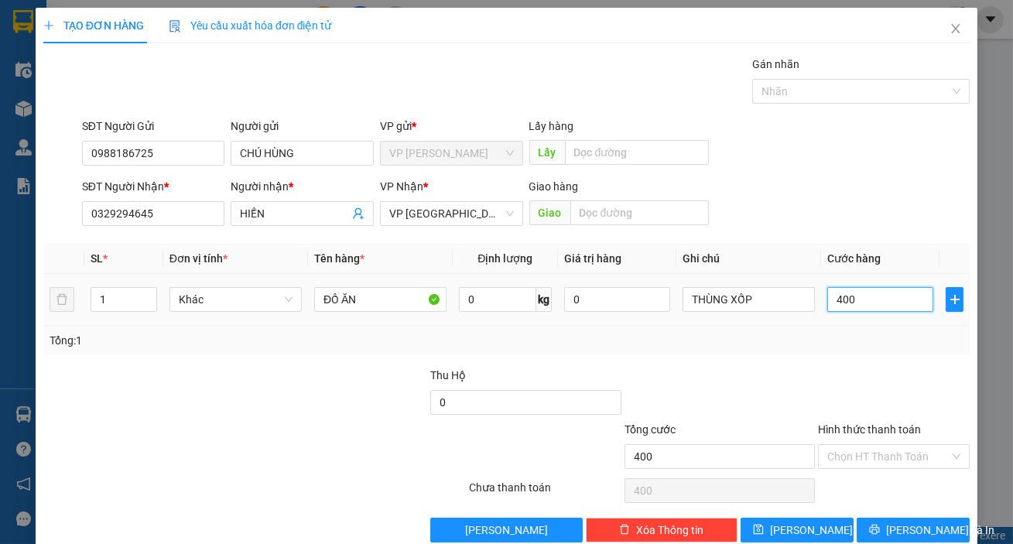
type input "4.000"
type input "40.000"
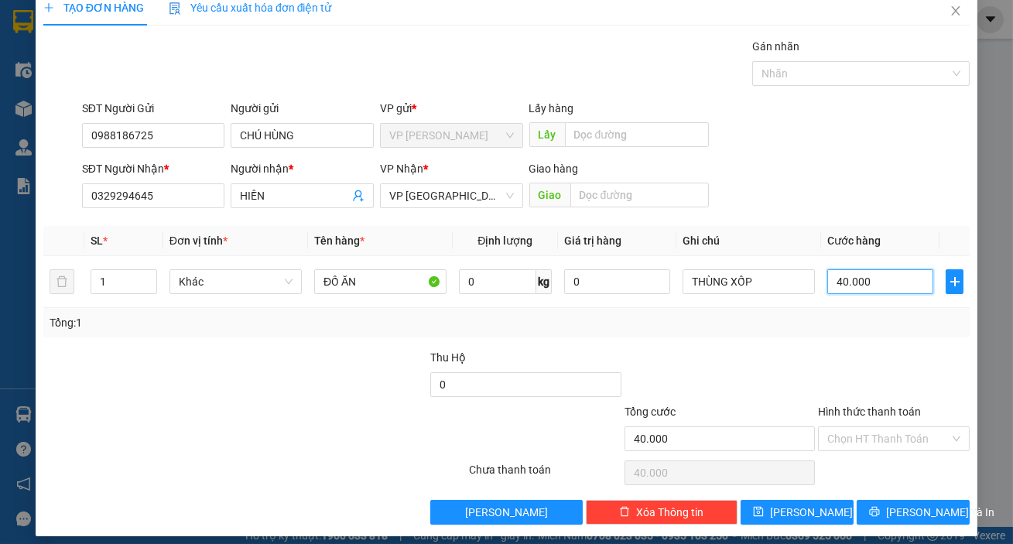
scroll to position [28, 0]
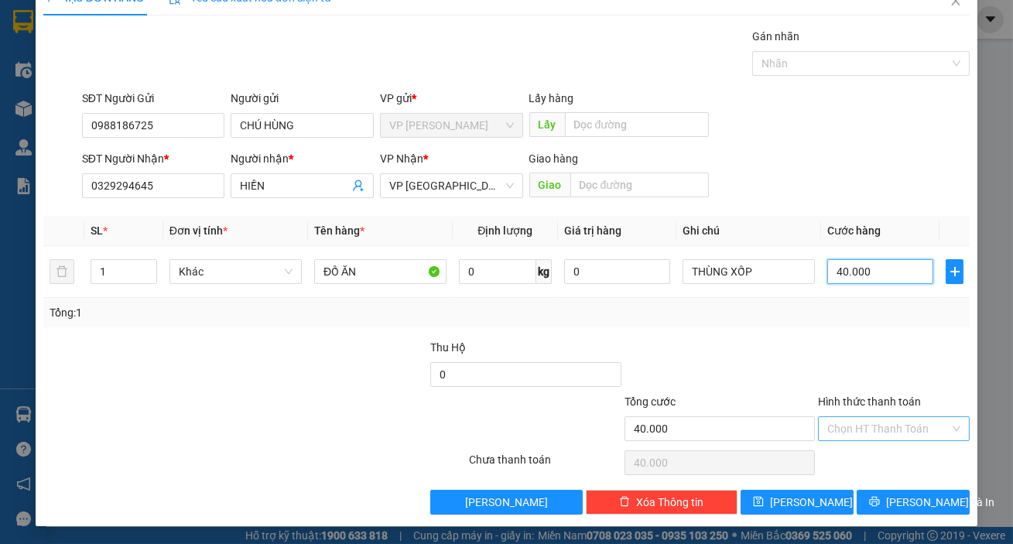
type input "40.000"
click at [875, 435] on input "Hình thức thanh toán" at bounding box center [888, 428] width 122 height 23
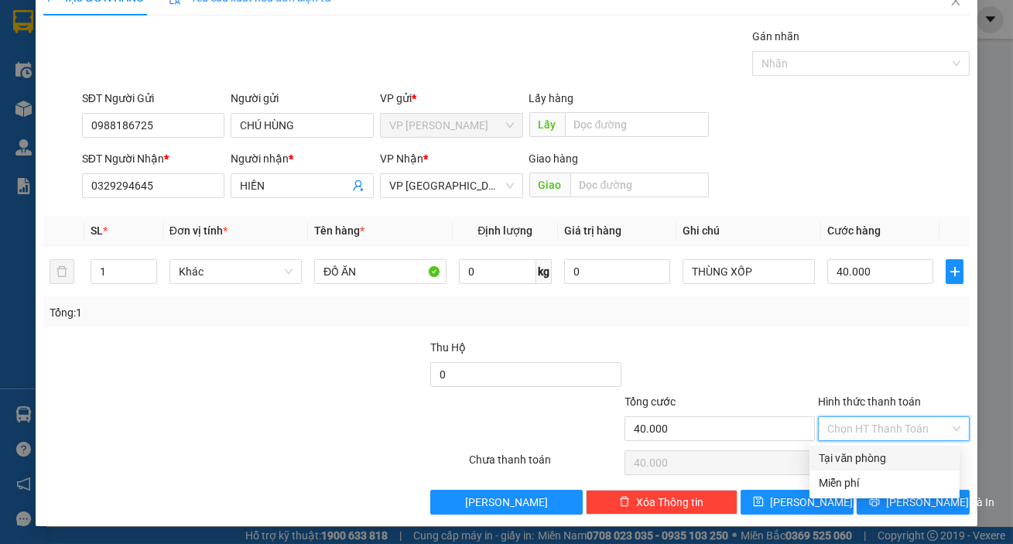
click at [888, 454] on div "Tại văn phòng" at bounding box center [885, 458] width 132 height 17
type input "0"
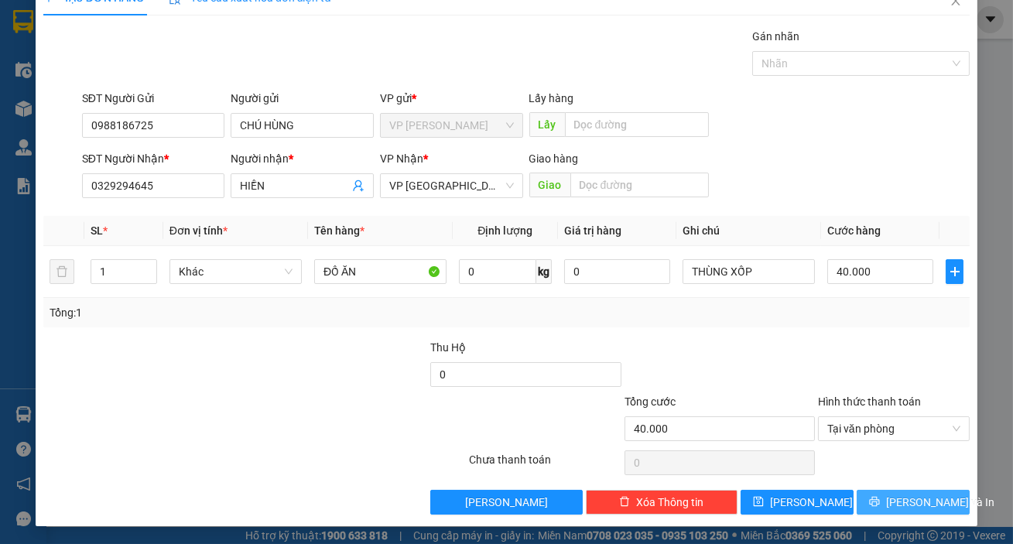
click at [910, 501] on span "[PERSON_NAME] và In" at bounding box center [940, 502] width 108 height 17
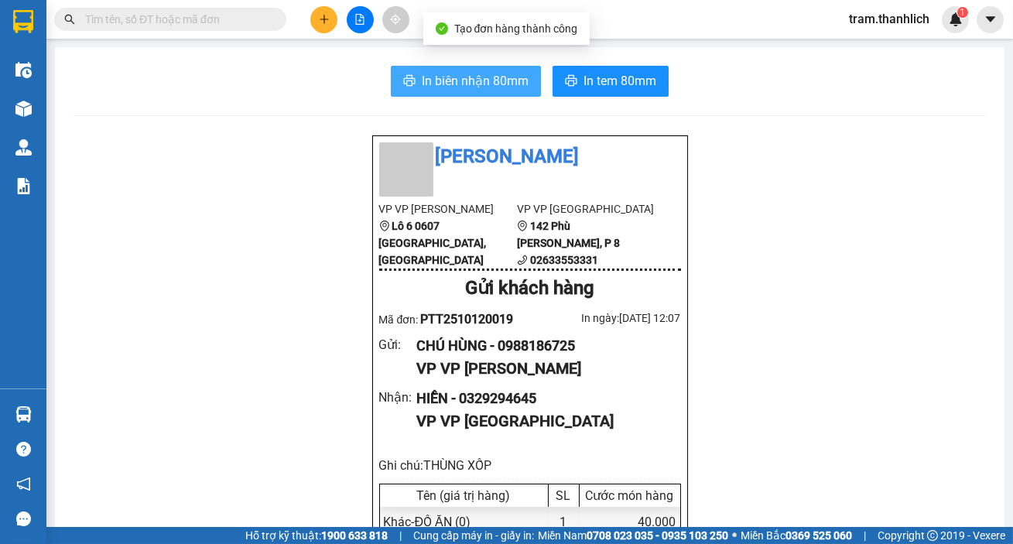
click at [470, 92] on button "In biên nhận 80mm" at bounding box center [466, 81] width 150 height 31
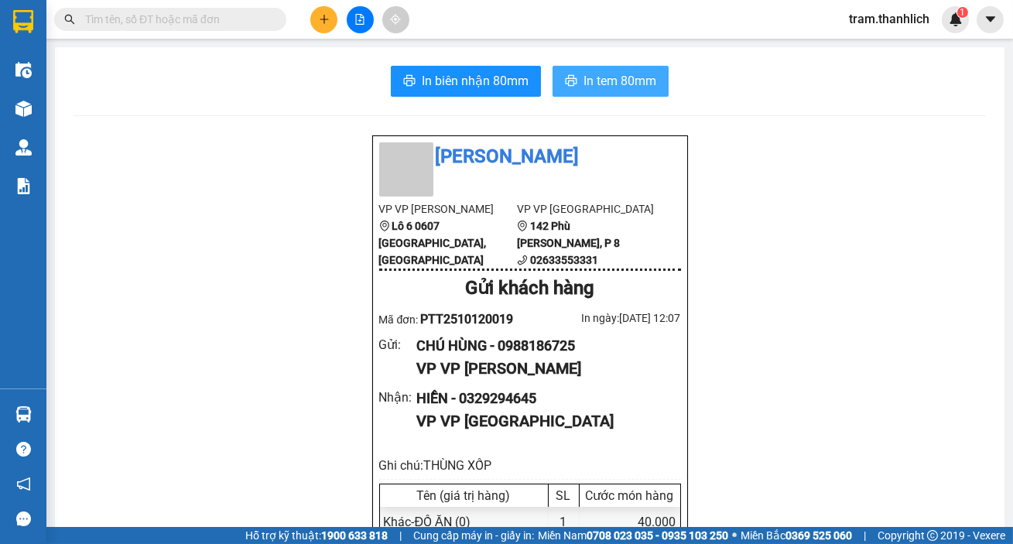
click at [631, 91] on span "In tem 80mm" at bounding box center [620, 80] width 73 height 19
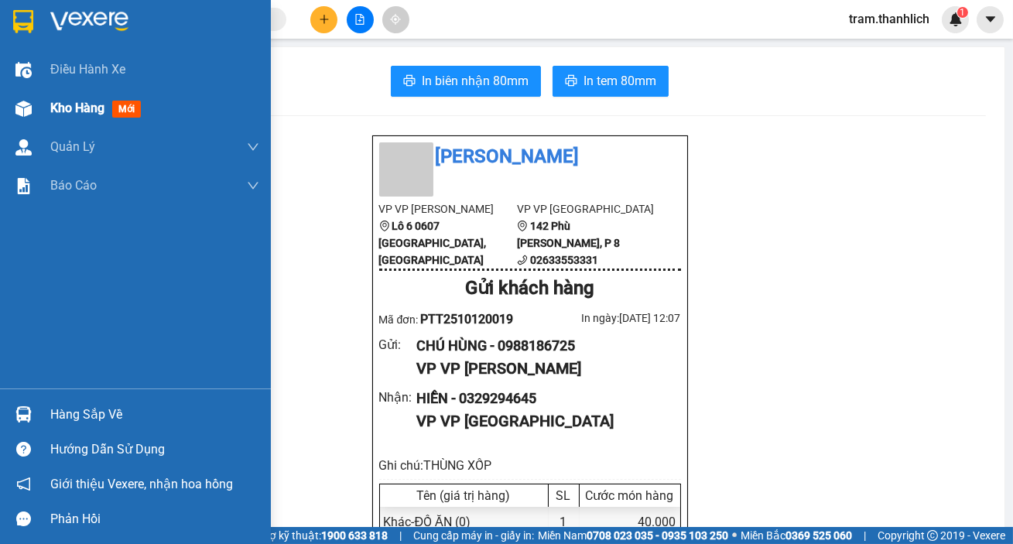
click at [50, 109] on span "Kho hàng" at bounding box center [77, 108] width 54 height 15
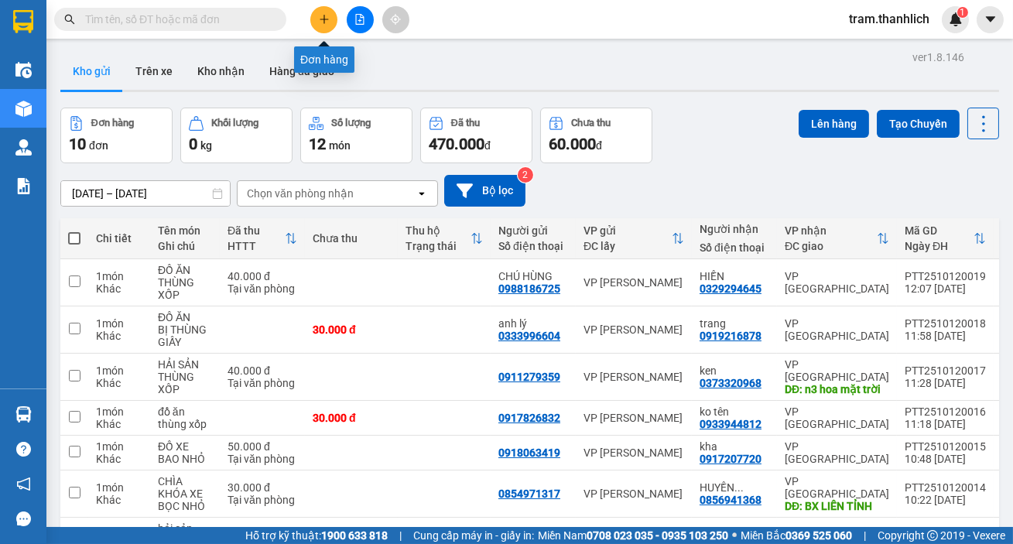
click at [327, 28] on button at bounding box center [323, 19] width 27 height 27
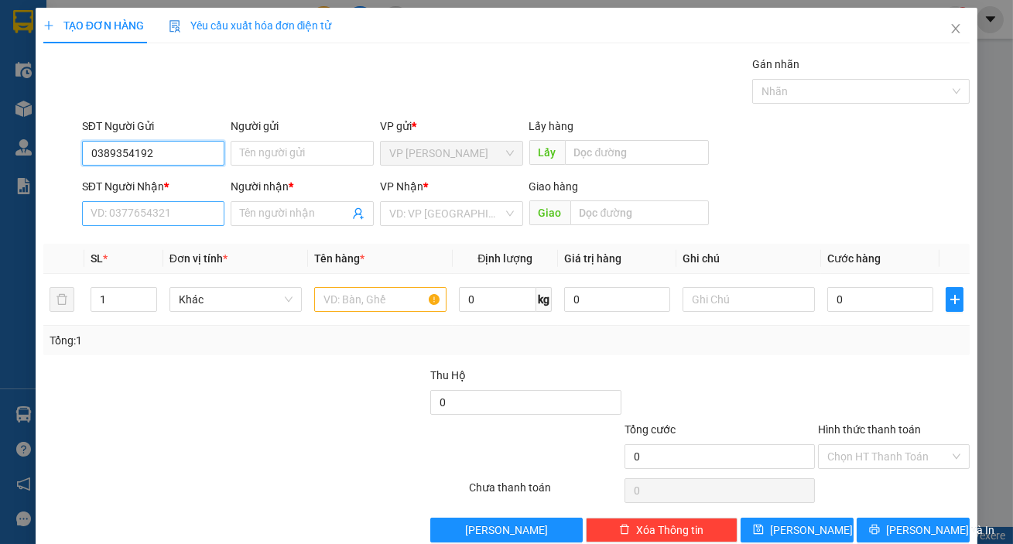
type input "0389354192"
click at [176, 205] on input "SĐT Người Nhận *" at bounding box center [153, 213] width 143 height 25
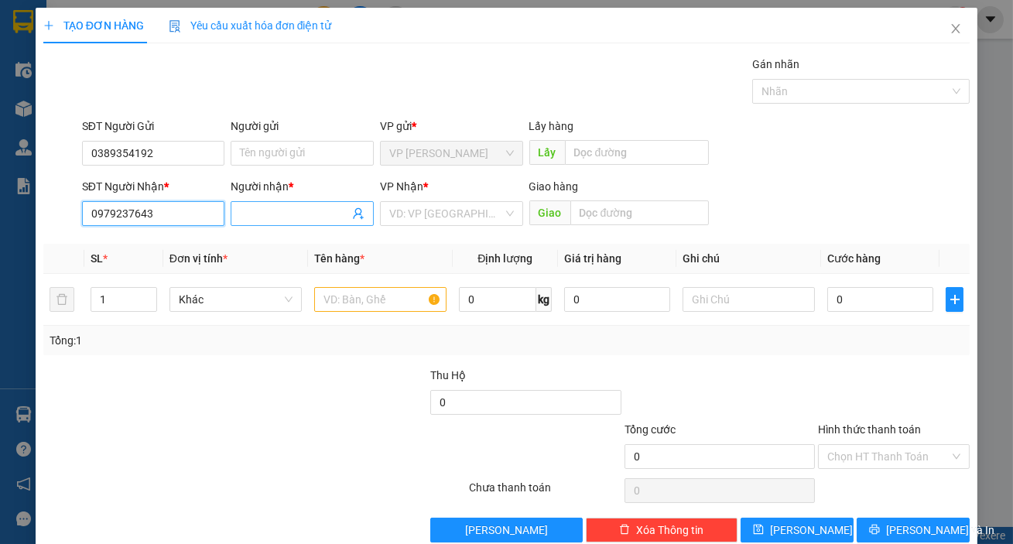
type input "0979237643"
click at [259, 213] on input "Người nhận *" at bounding box center [294, 213] width 109 height 17
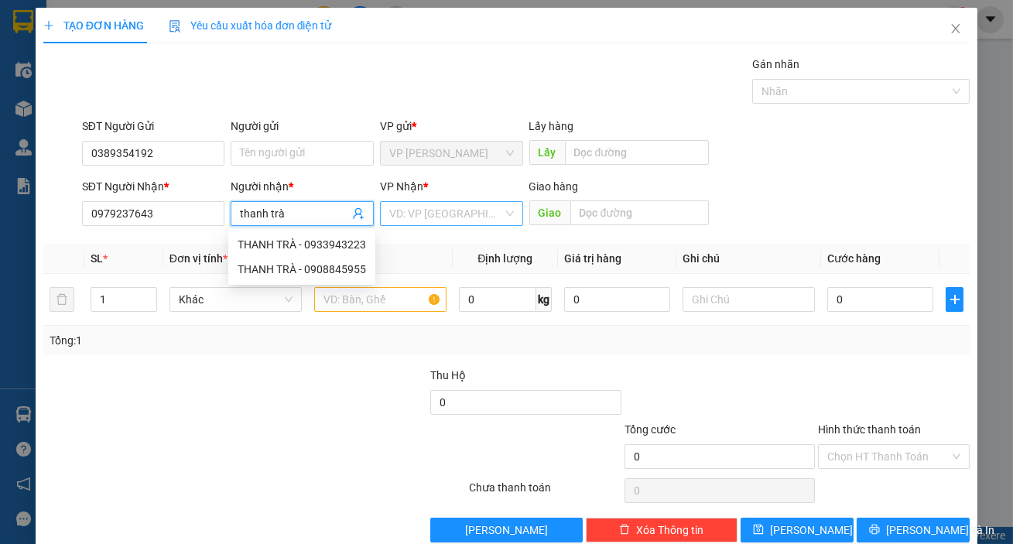
type input "thanh trà"
click at [460, 220] on input "search" at bounding box center [446, 213] width 114 height 23
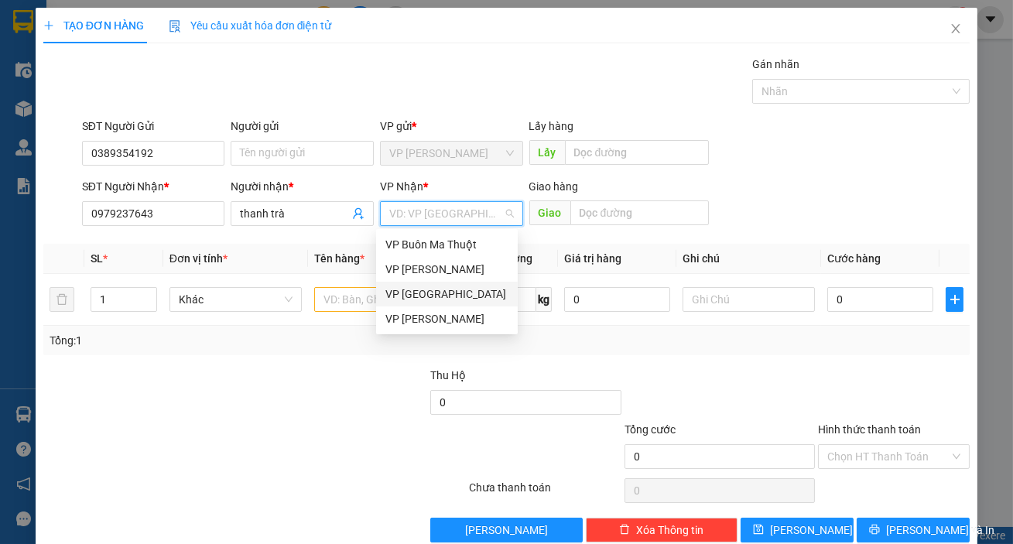
click at [444, 296] on div "VP [GEOGRAPHIC_DATA]" at bounding box center [446, 294] width 123 height 17
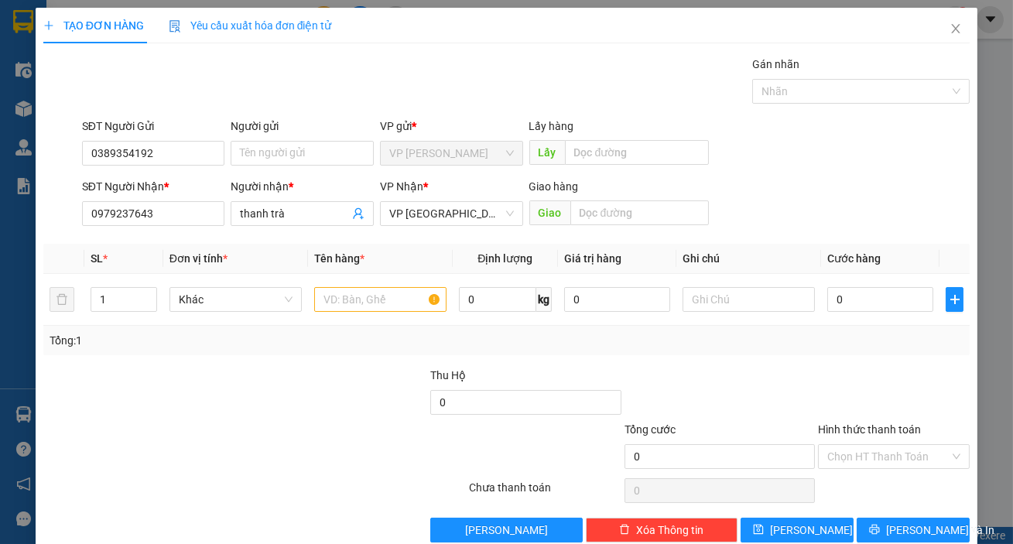
click at [772, 195] on div "SĐT Người Nhận * 0979237643 Người nhận * thanh trà VP Nhận * VP Đà Lạt Giao hàn…" at bounding box center [526, 205] width 894 height 54
click at [374, 303] on input "text" at bounding box center [380, 299] width 132 height 25
type input "2"
click at [147, 291] on span "up" at bounding box center [148, 295] width 9 height 9
click at [403, 303] on input "text" at bounding box center [380, 299] width 132 height 25
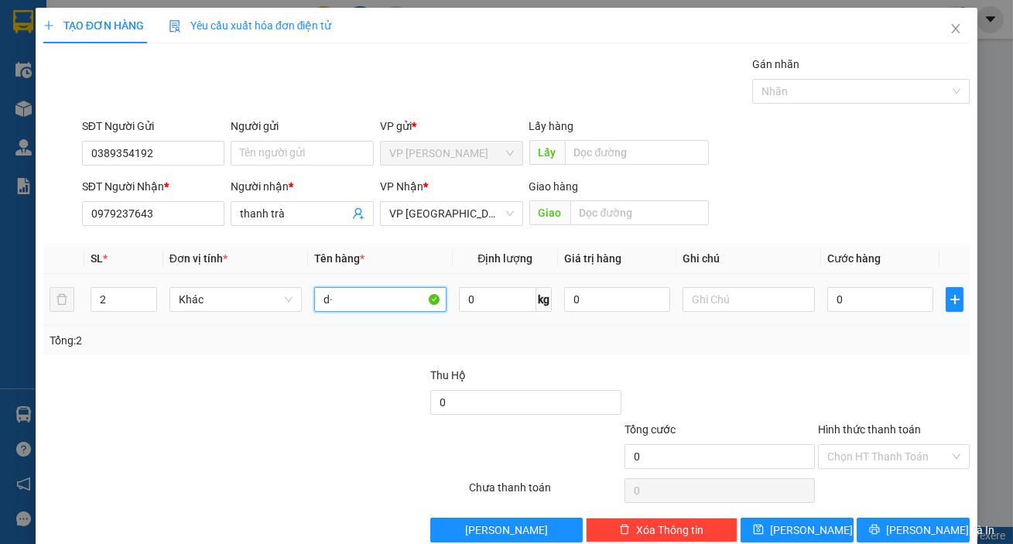
type input "d"
type input "đồ ăn"
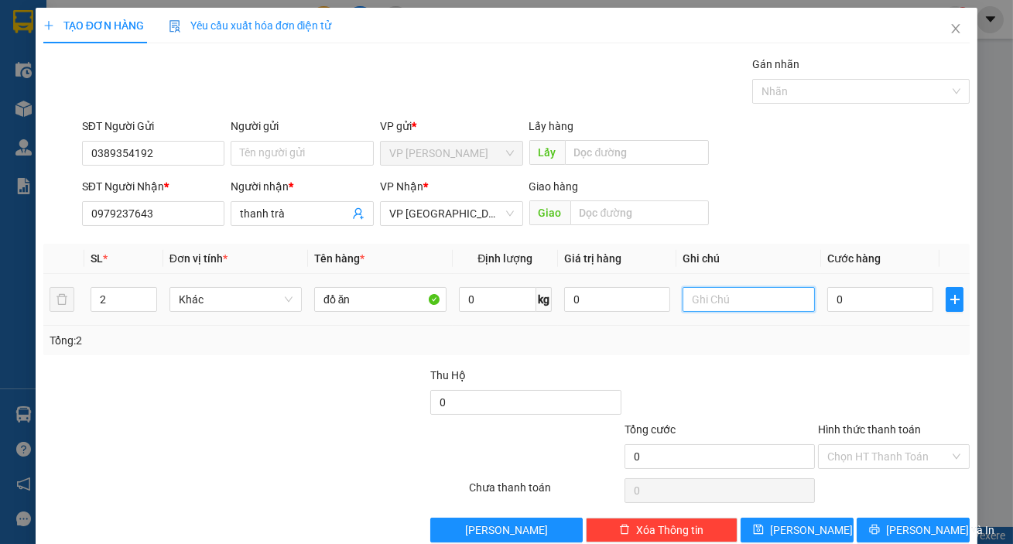
click at [742, 296] on input "text" at bounding box center [749, 299] width 132 height 25
click at [683, 299] on input "thùng giấy +1t xốp nhỏ" at bounding box center [749, 299] width 132 height 25
type input "1thùng giấy +1t xốp nhỏ"
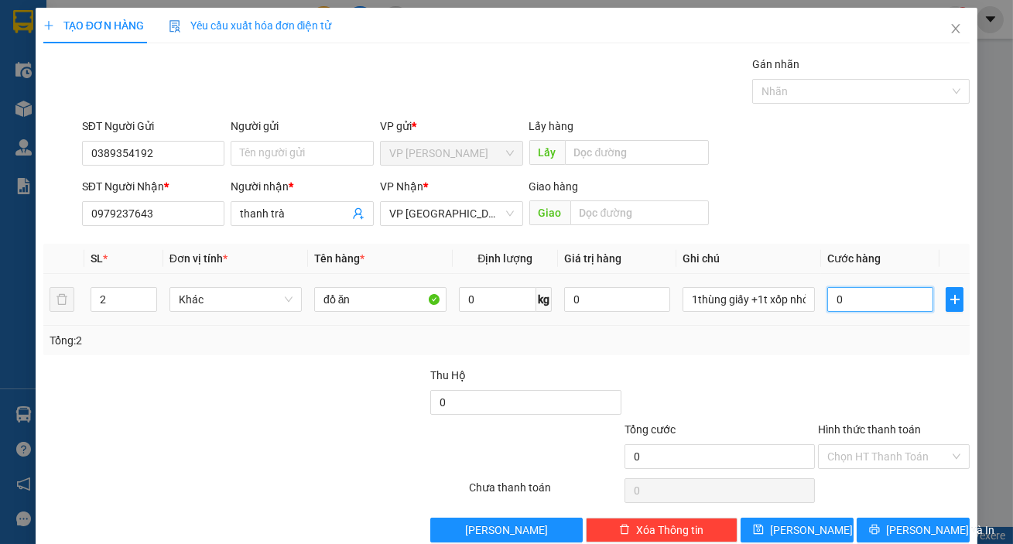
click at [858, 294] on input "0" at bounding box center [880, 299] width 106 height 25
type input "5"
type input "50"
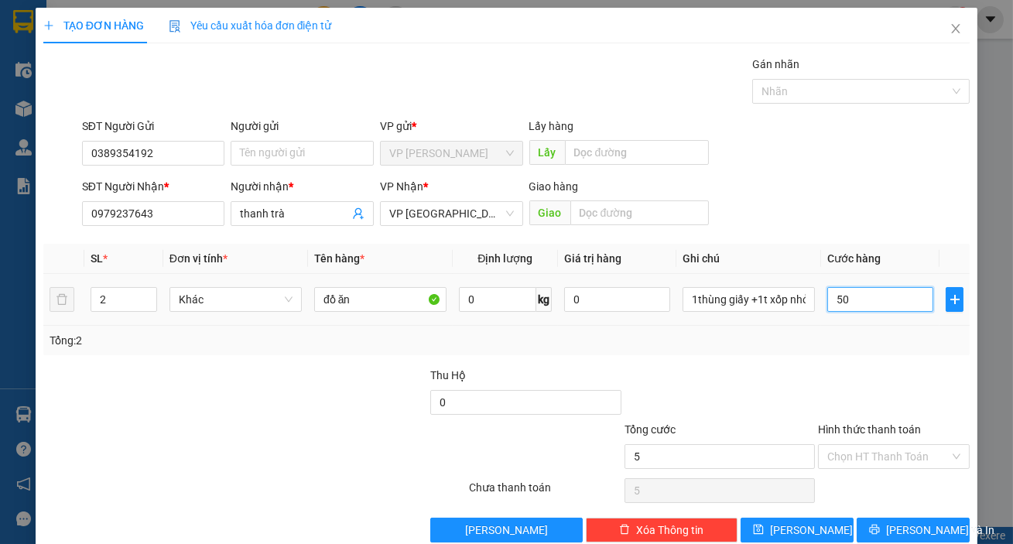
type input "50"
type input "500"
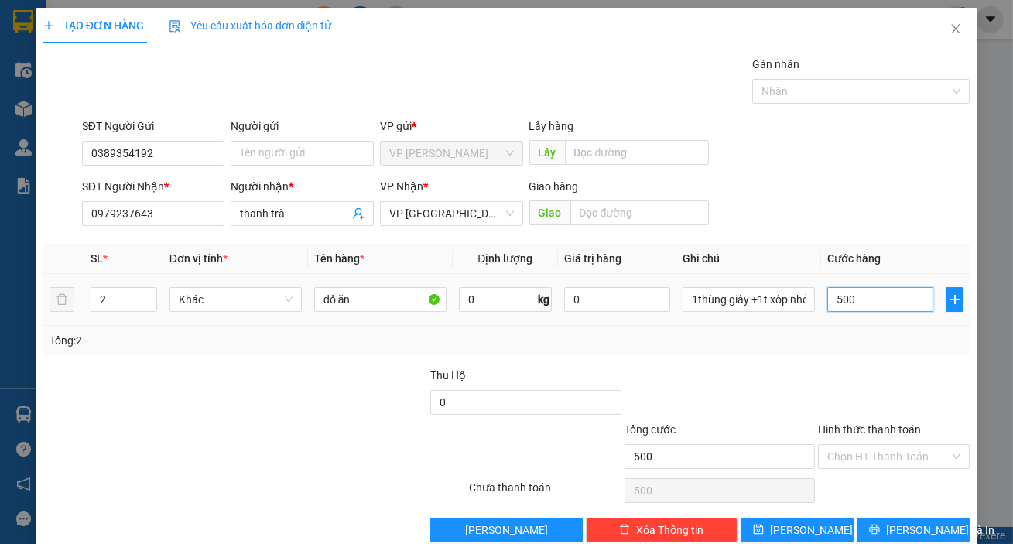
type input "5.000"
type input "50.000"
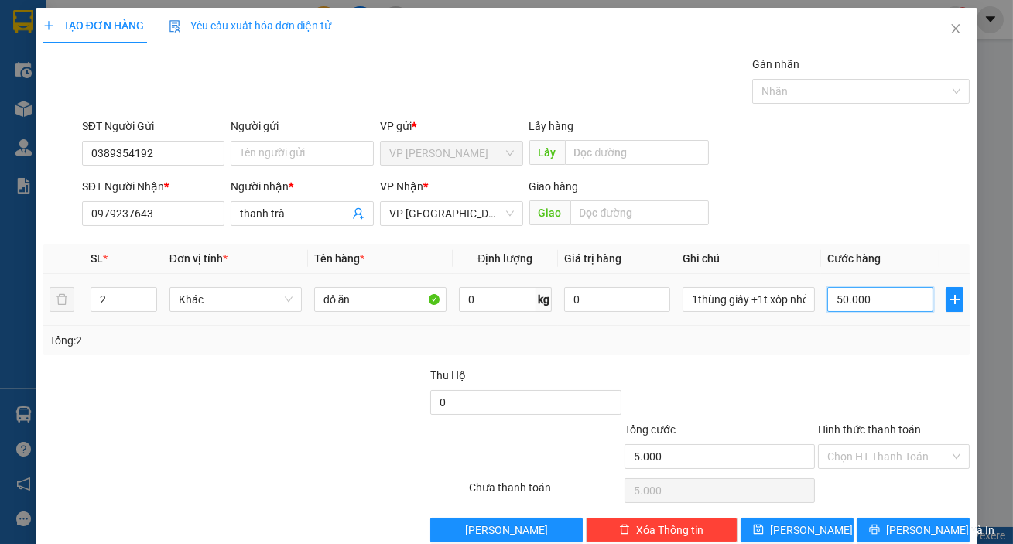
type input "50.000"
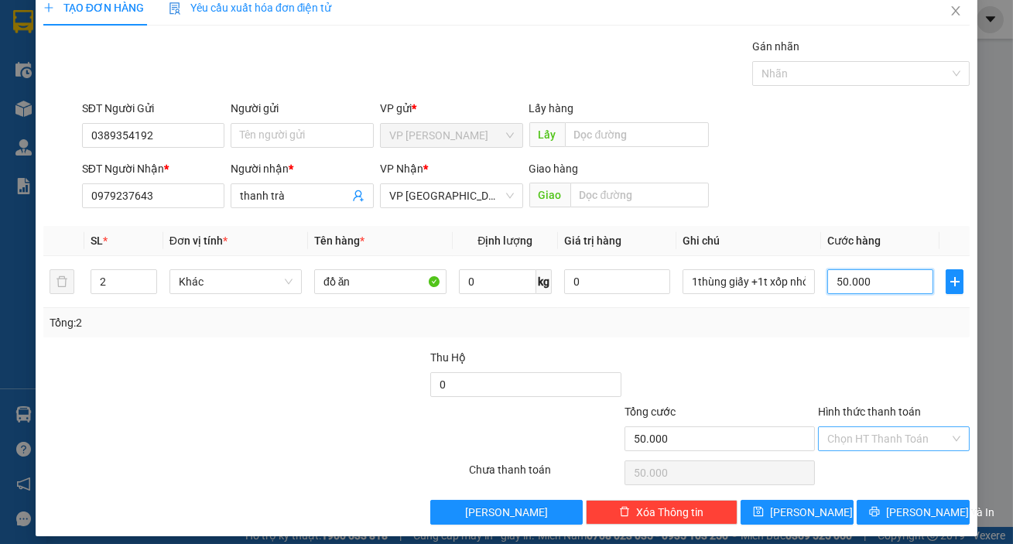
scroll to position [28, 0]
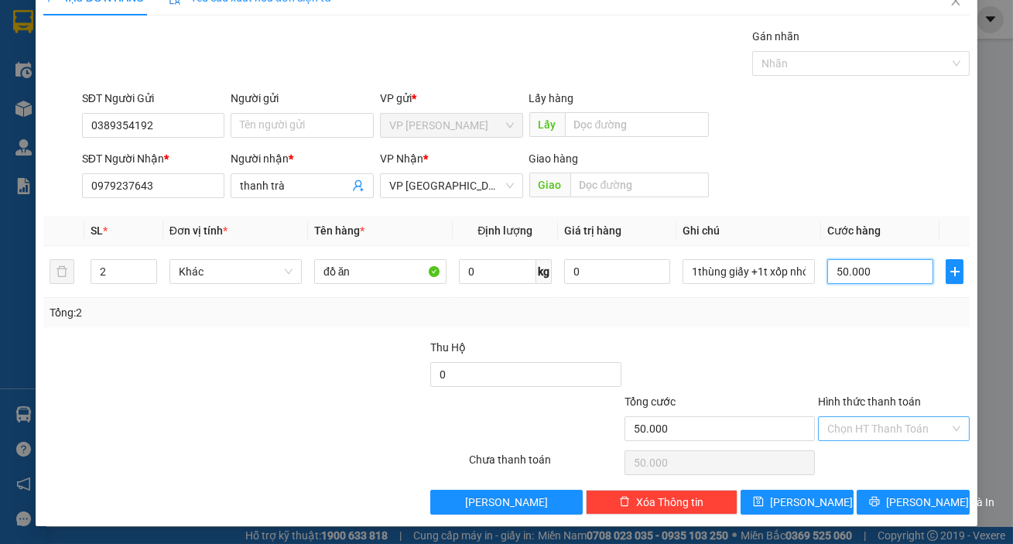
type input "50.000"
click at [895, 427] on input "Hình thức thanh toán" at bounding box center [888, 428] width 122 height 23
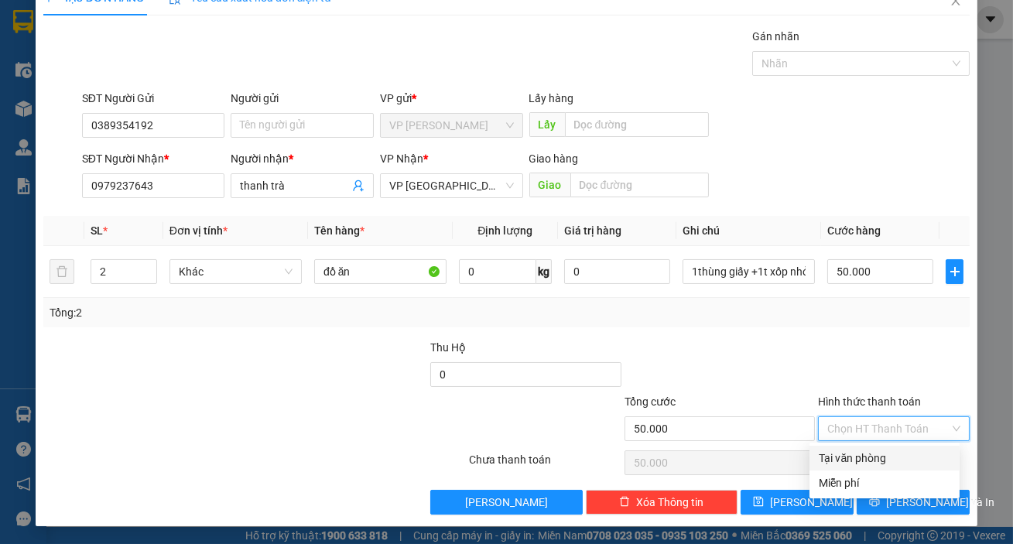
click at [891, 456] on div "Tại văn phòng" at bounding box center [885, 458] width 132 height 17
type input "0"
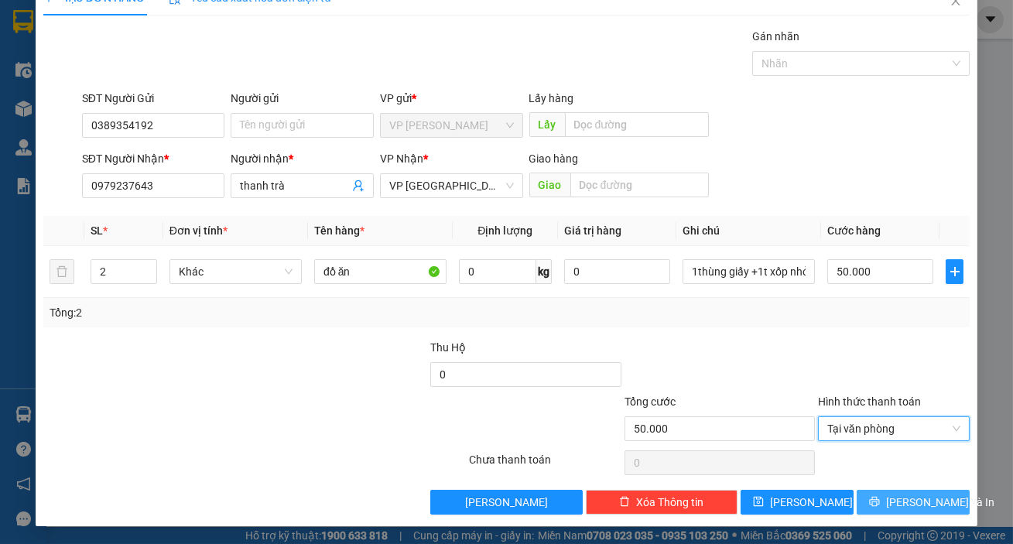
click at [910, 500] on span "[PERSON_NAME] và In" at bounding box center [940, 502] width 108 height 17
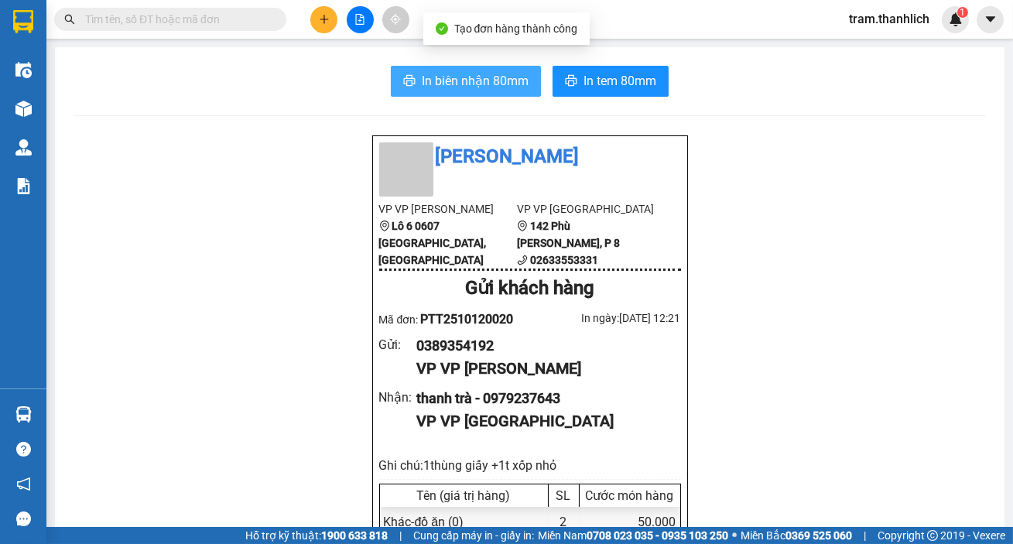
click at [438, 87] on span "In biên nhận 80mm" at bounding box center [475, 80] width 107 height 19
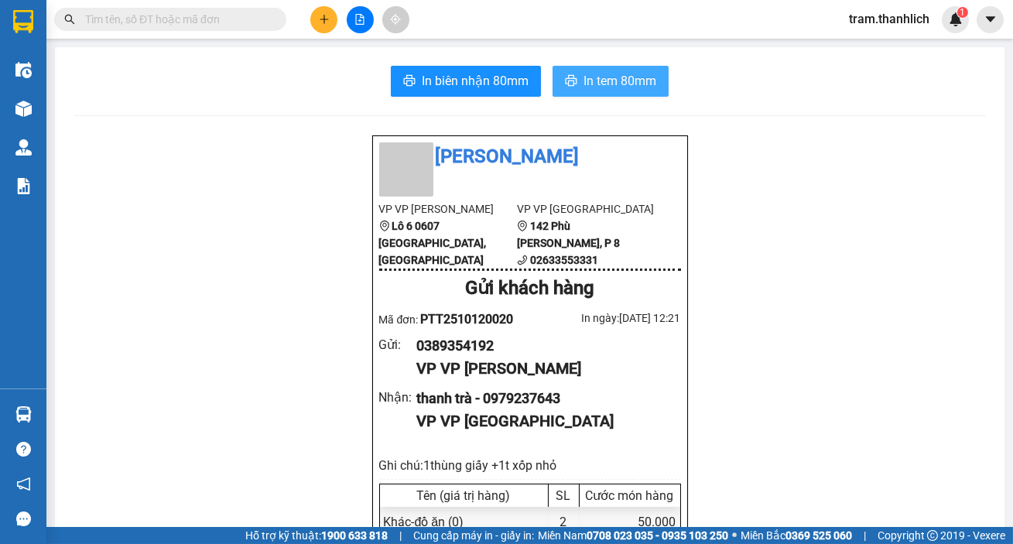
click at [614, 91] on span "In tem 80mm" at bounding box center [620, 80] width 73 height 19
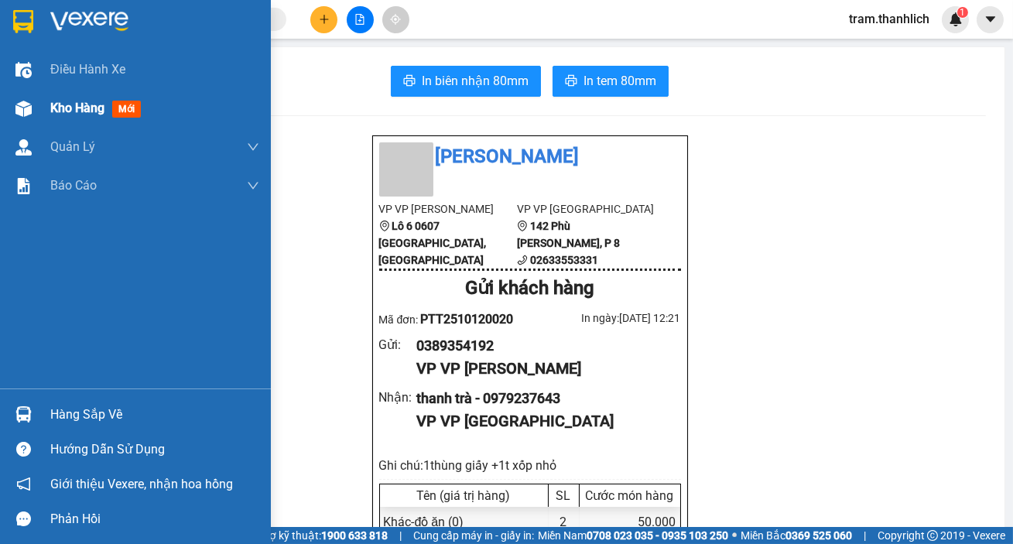
click at [24, 108] on img at bounding box center [23, 109] width 16 height 16
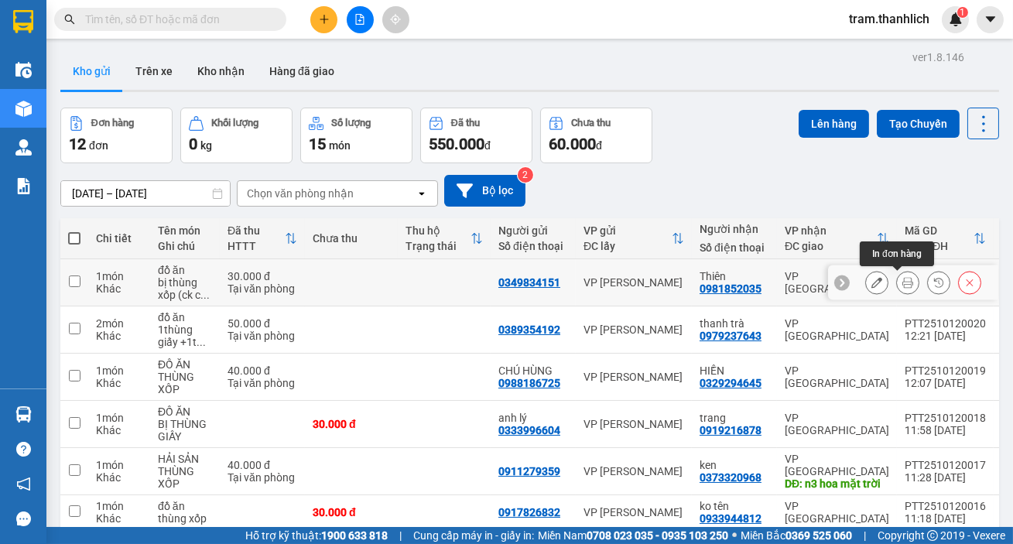
click at [903, 281] on icon at bounding box center [908, 282] width 11 height 11
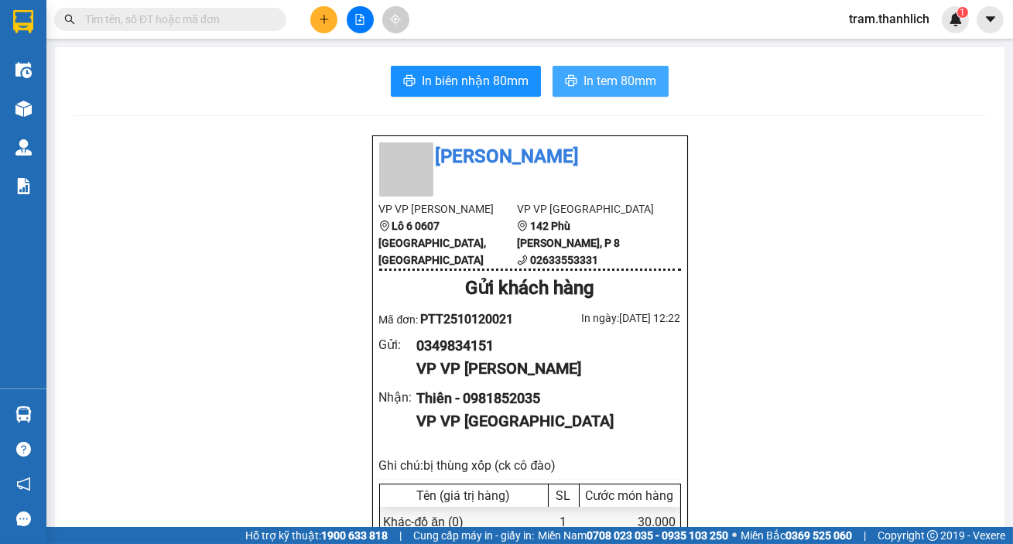
click at [640, 84] on span "In tem 80mm" at bounding box center [620, 80] width 73 height 19
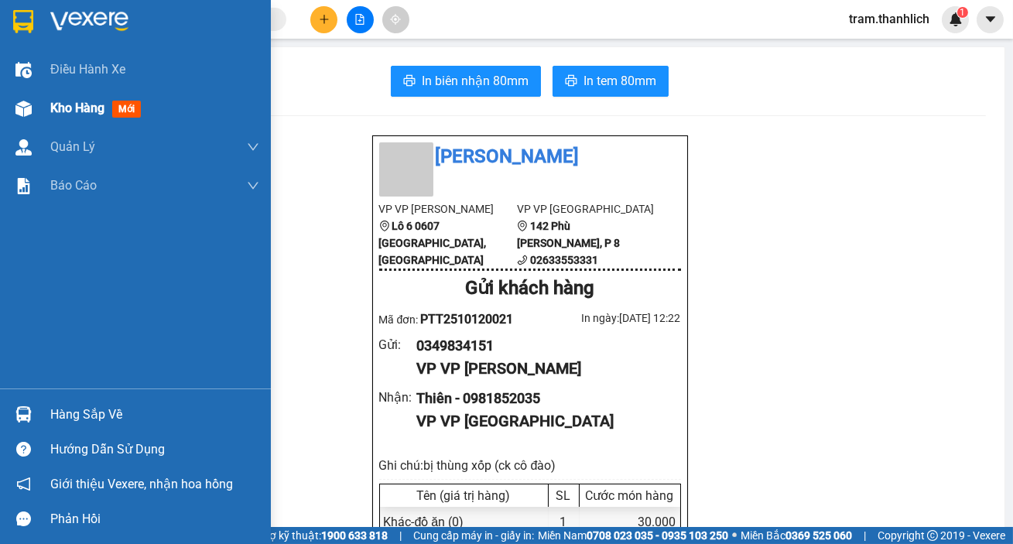
click at [16, 118] on div at bounding box center [23, 108] width 27 height 27
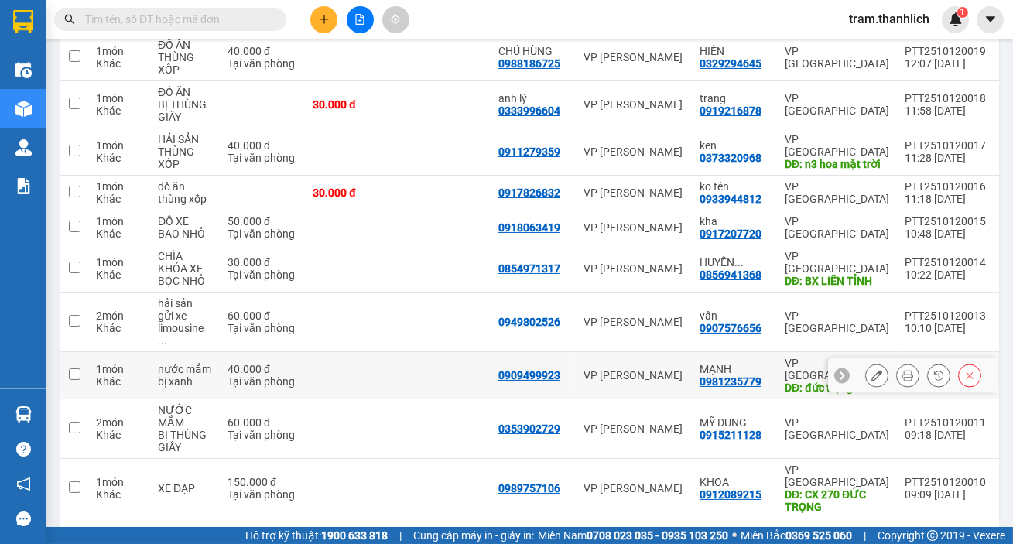
scroll to position [341, 0]
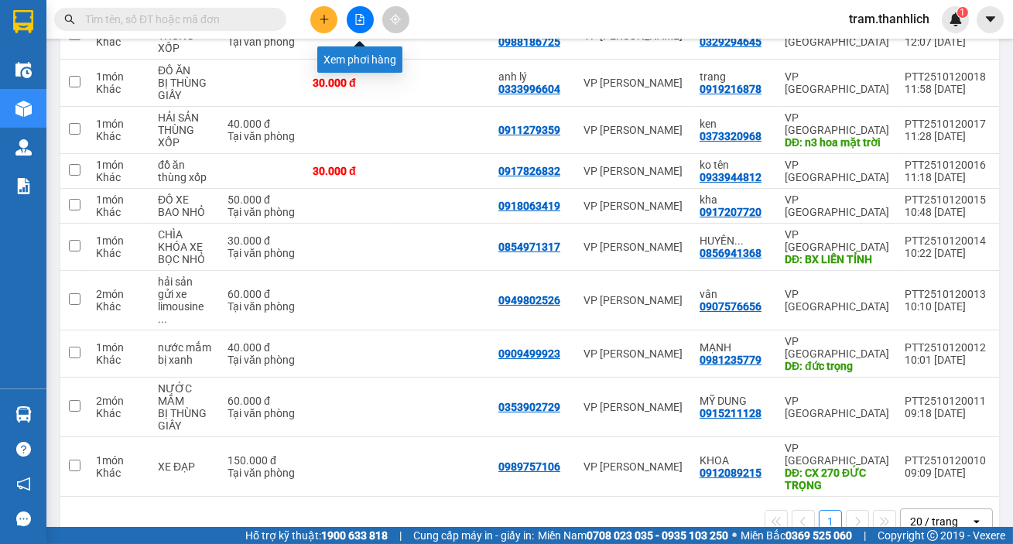
click at [334, 15] on div at bounding box center [360, 19] width 116 height 27
click at [325, 15] on icon "plus" at bounding box center [324, 19] width 11 height 11
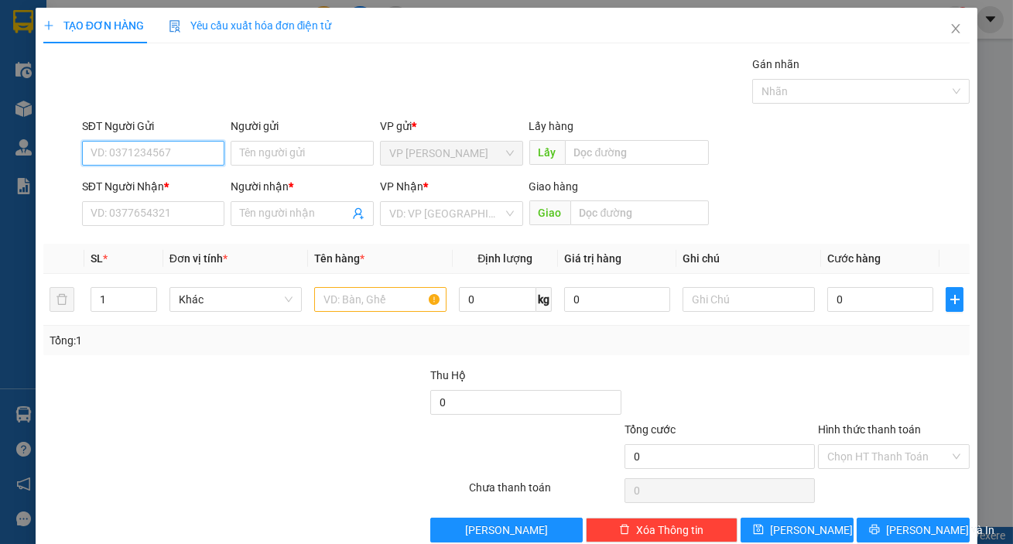
click at [124, 156] on input "SĐT Người Gửi" at bounding box center [153, 153] width 143 height 25
type input "0325145161"
click at [139, 194] on div "0325145161 - mai anh" at bounding box center [152, 184] width 142 height 25
type input "mai anh"
type input "0325145161"
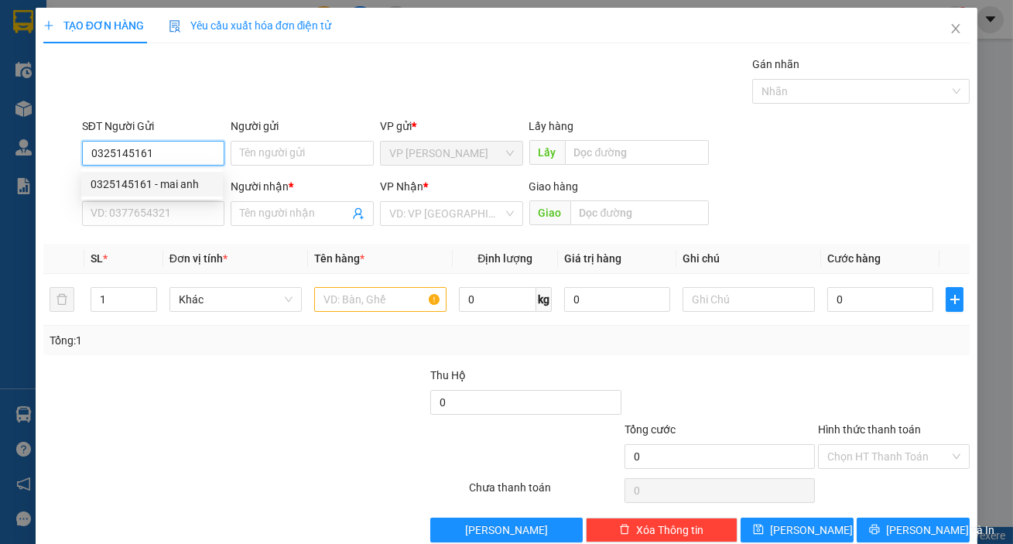
type input "mai anh"
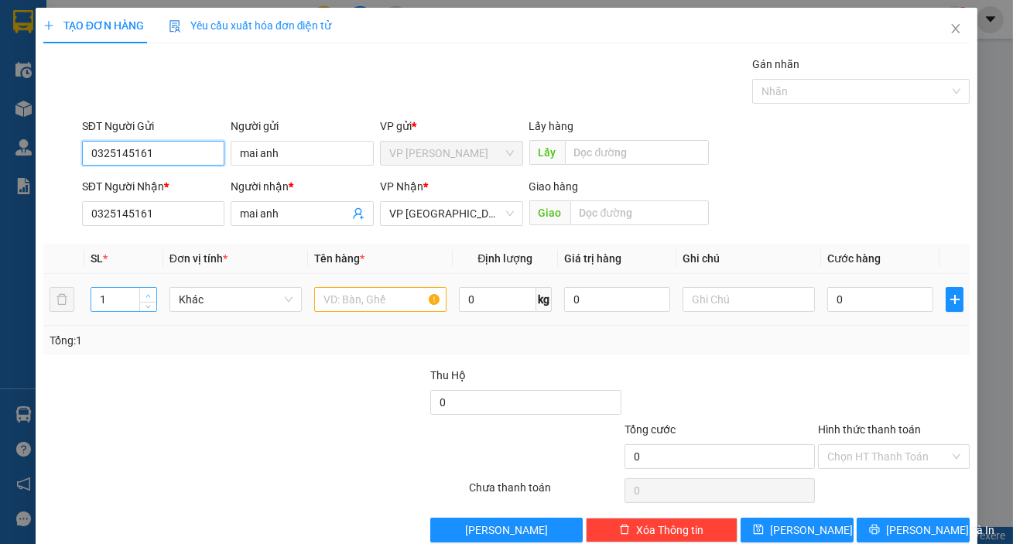
type input "0325145161"
type input "2"
click at [148, 291] on span "up" at bounding box center [148, 295] width 9 height 9
click at [346, 307] on input "text" at bounding box center [380, 299] width 132 height 25
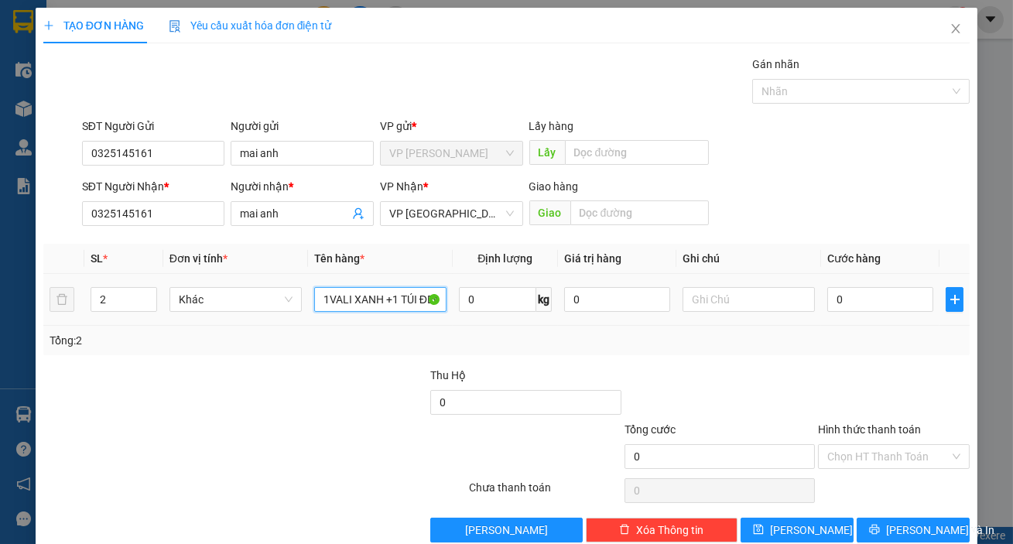
scroll to position [0, 5]
type input "1VALI XANH +1 TÚI ĐEN"
click at [860, 301] on input "0" at bounding box center [880, 299] width 106 height 25
type input "9"
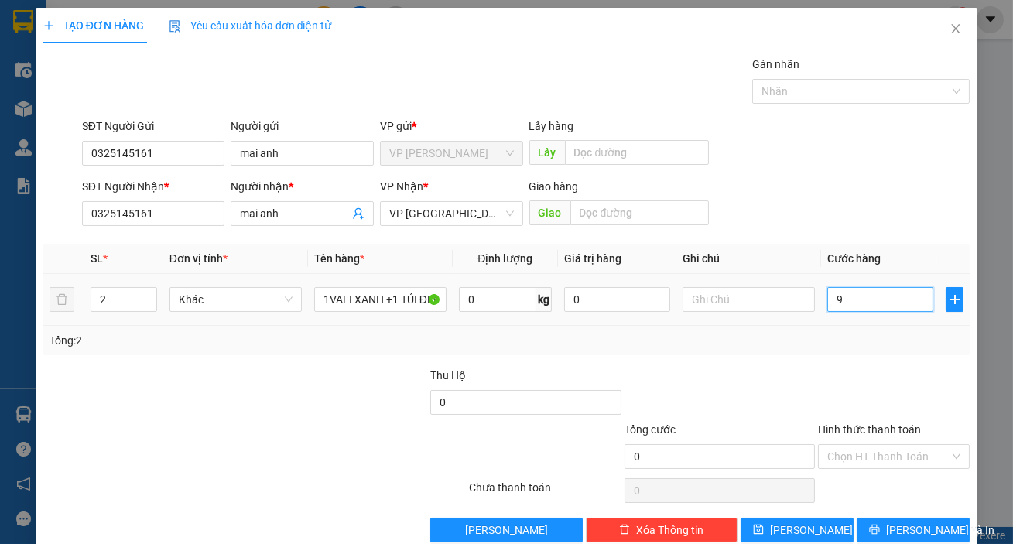
type input "9"
type input "90"
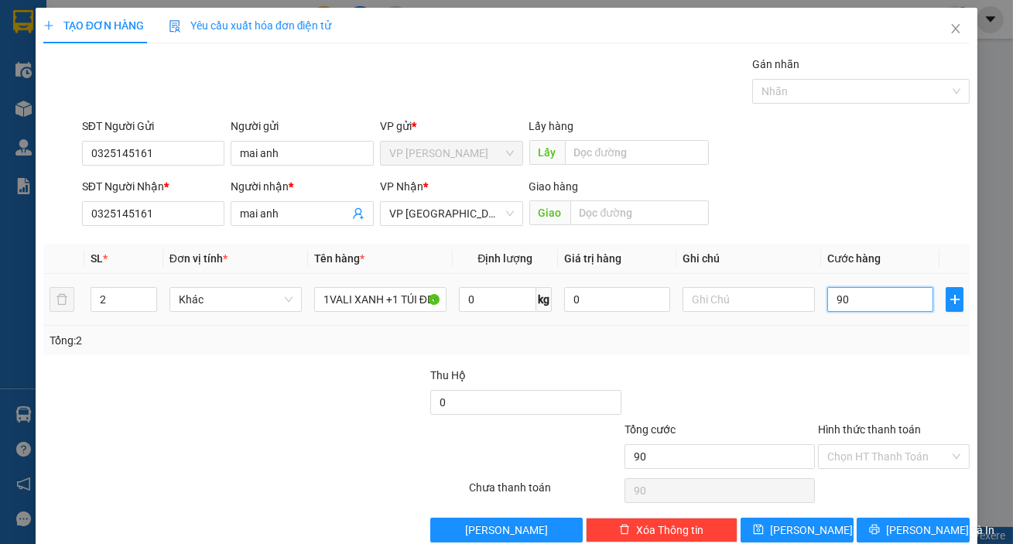
type input "900"
type input "9.000"
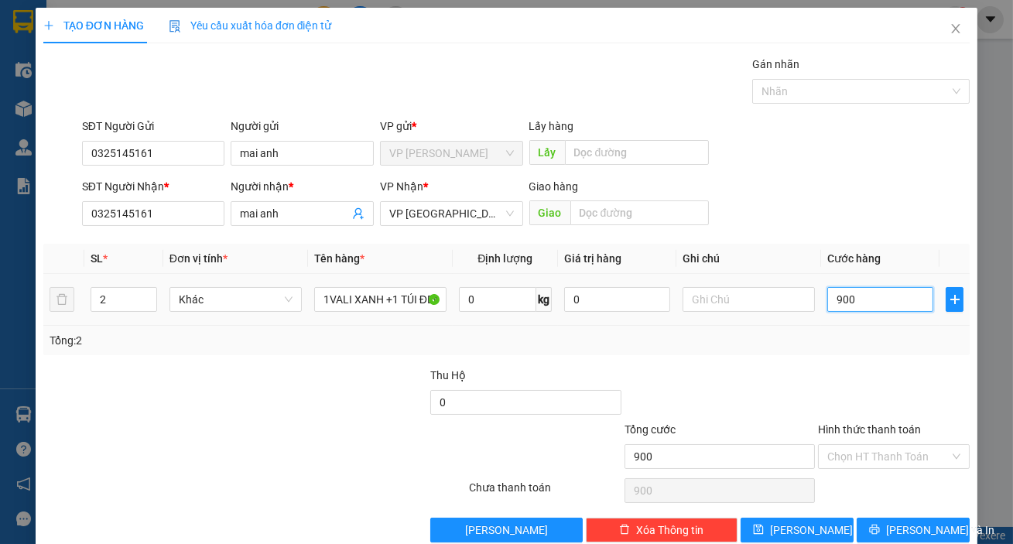
type input "9.000"
type input "90.000"
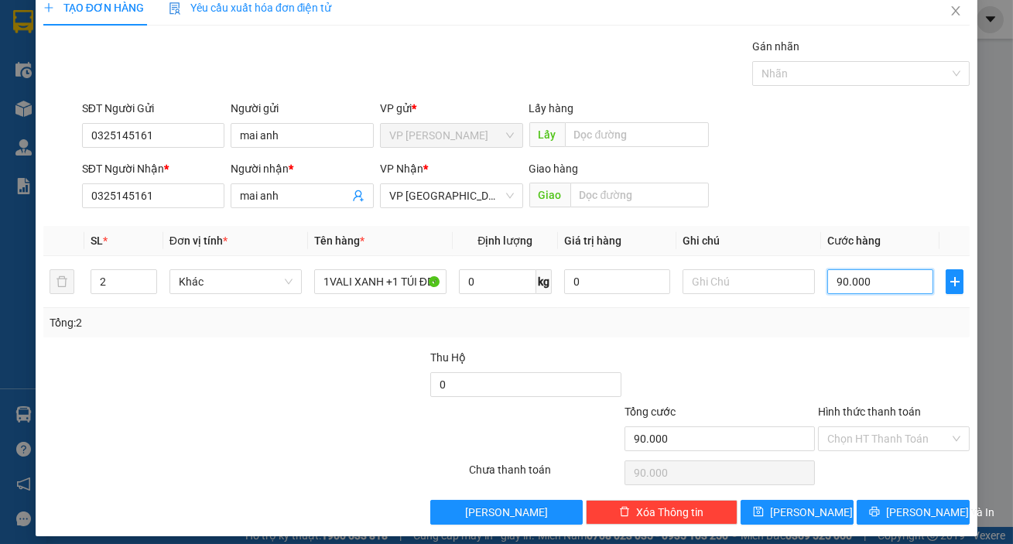
scroll to position [28, 0]
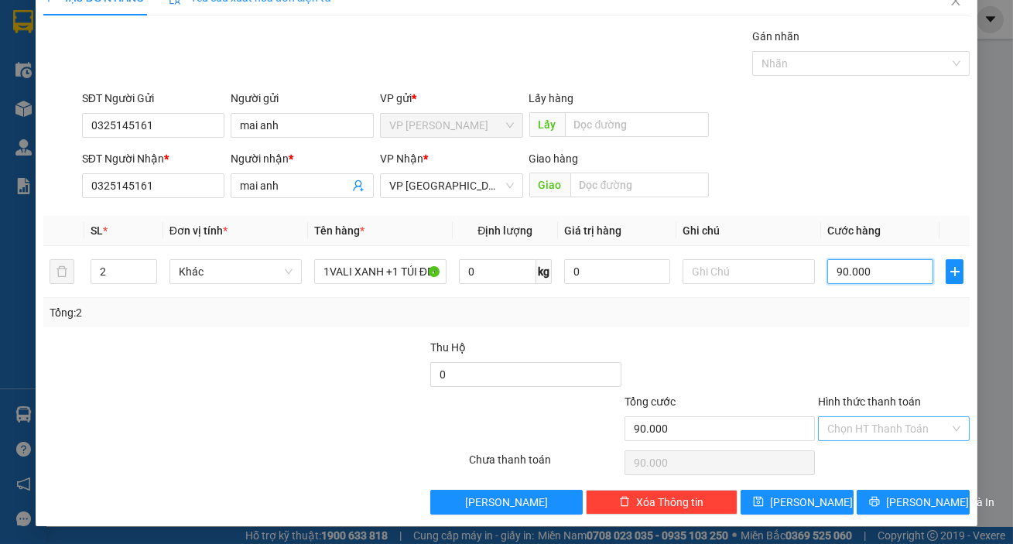
type input "90.000"
click at [899, 435] on input "Hình thức thanh toán" at bounding box center [888, 428] width 122 height 23
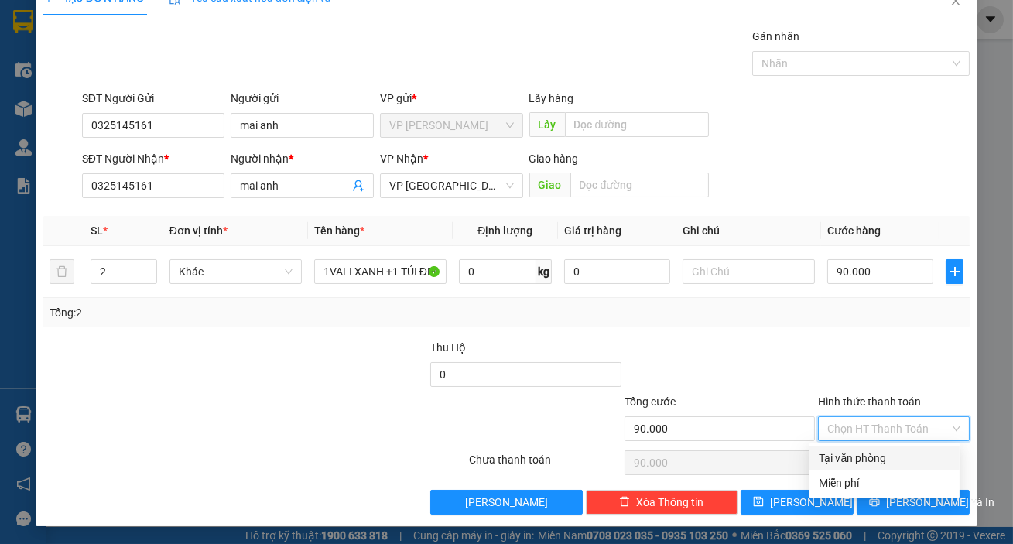
click at [895, 457] on div "Tại văn phòng" at bounding box center [885, 458] width 132 height 17
type input "0"
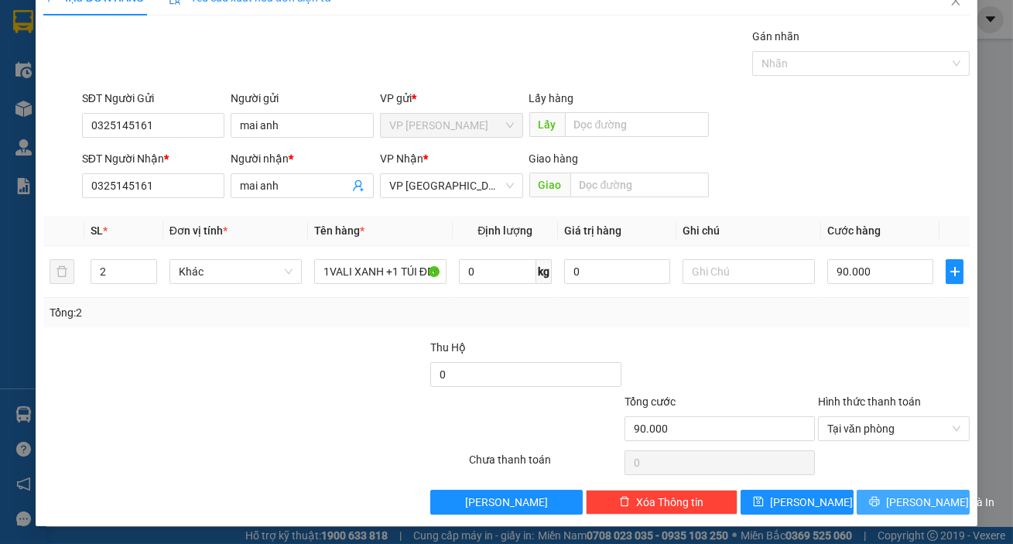
click at [907, 500] on span "[PERSON_NAME] và In" at bounding box center [940, 502] width 108 height 17
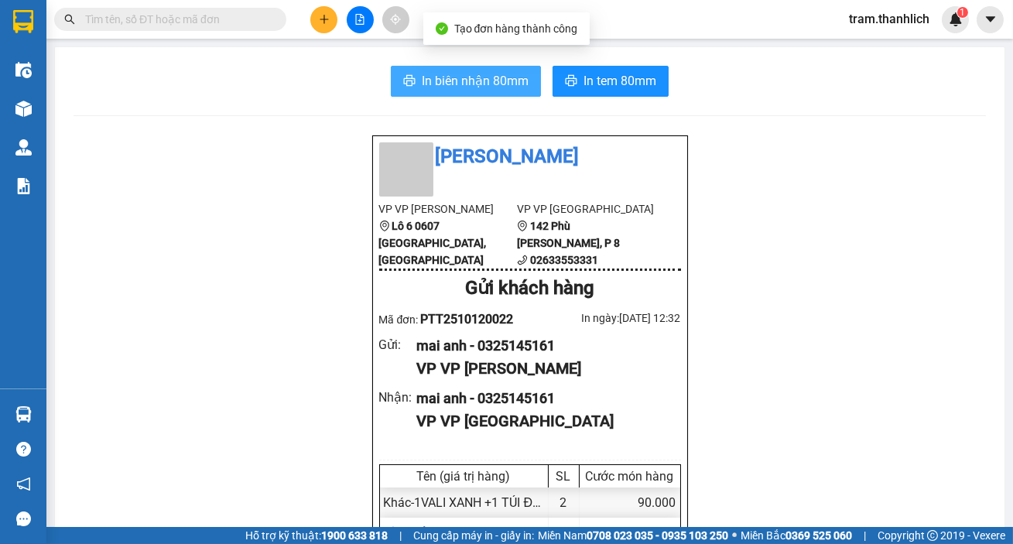
click at [480, 90] on span "In biên nhận 80mm" at bounding box center [475, 80] width 107 height 19
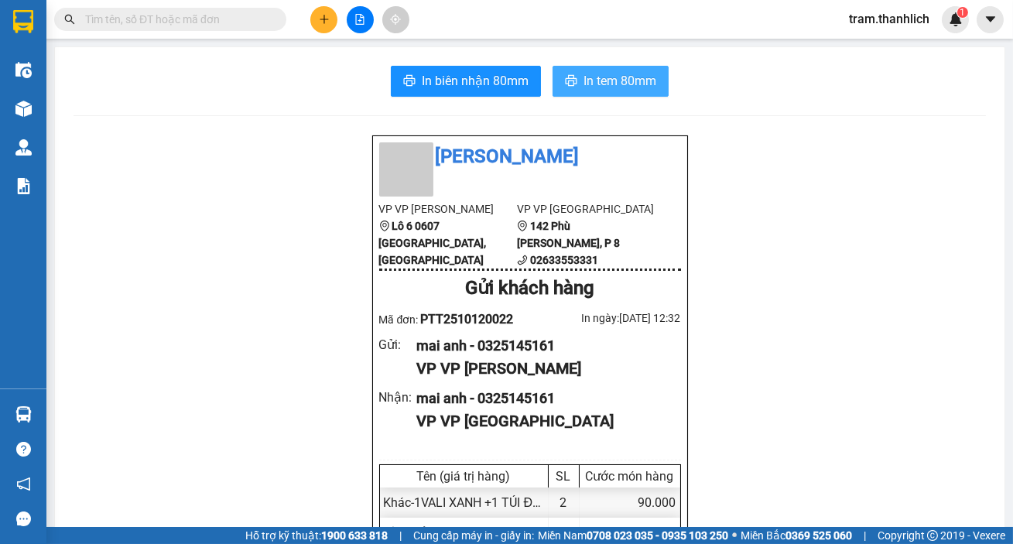
drag, startPoint x: 614, startPoint y: 80, endPoint x: 628, endPoint y: 76, distance: 14.5
click at [615, 80] on span "In tem 80mm" at bounding box center [620, 80] width 73 height 19
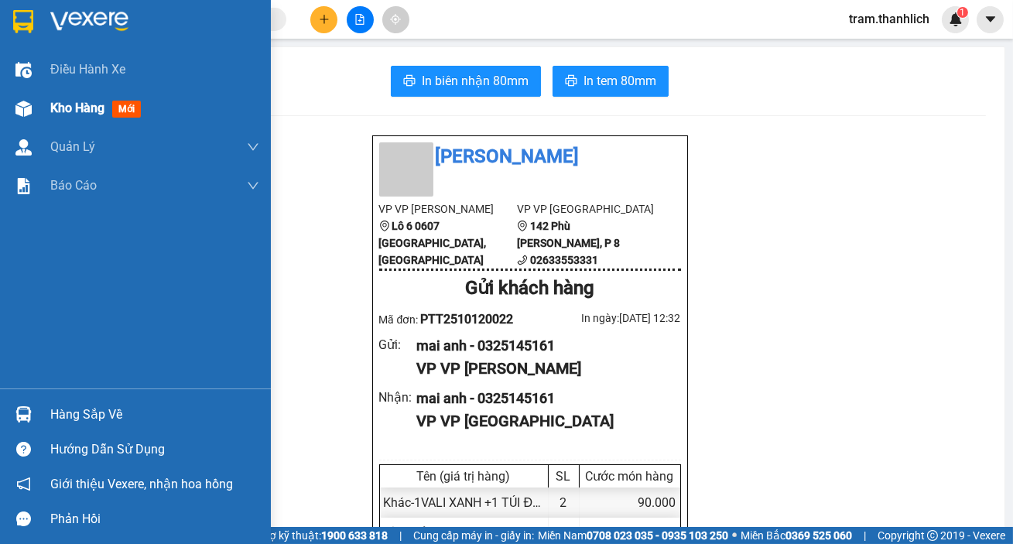
click at [58, 109] on span "Kho hàng" at bounding box center [77, 108] width 54 height 15
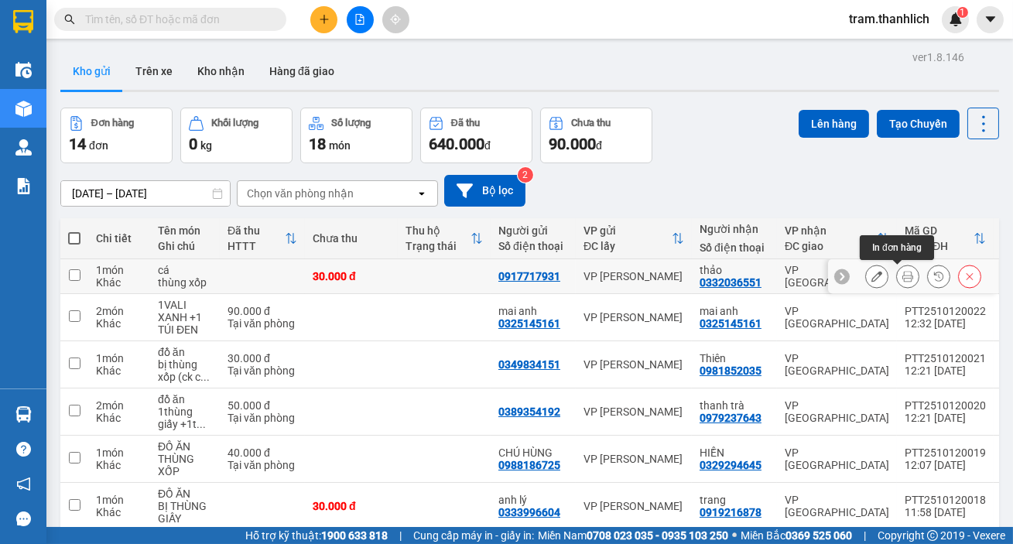
click at [903, 281] on icon at bounding box center [908, 276] width 11 height 11
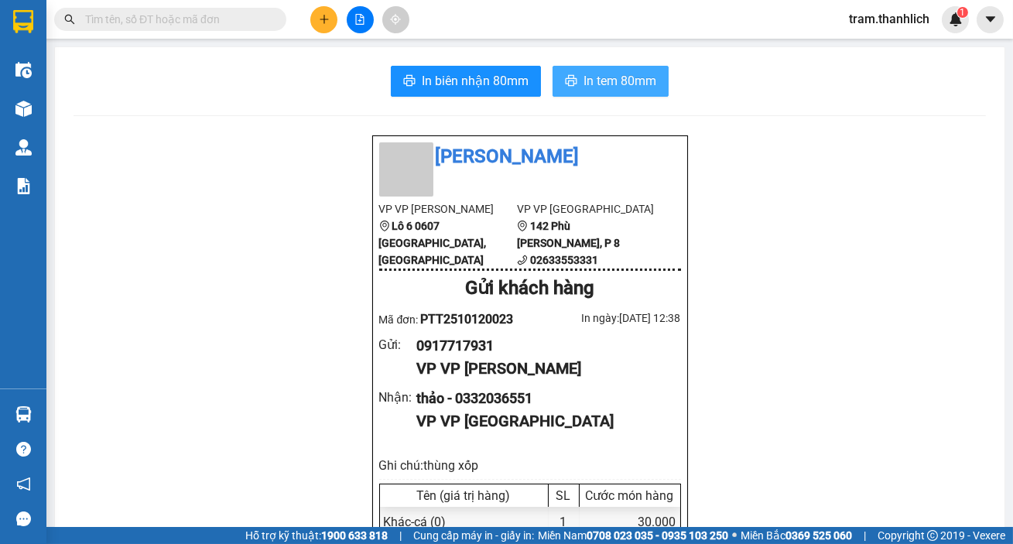
click at [619, 84] on span "In tem 80mm" at bounding box center [620, 80] width 73 height 19
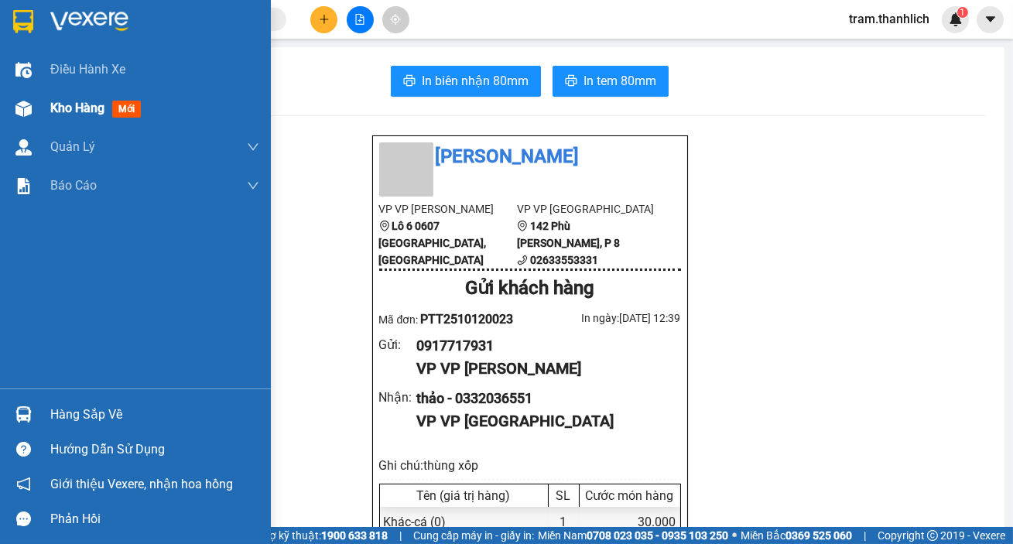
click at [31, 107] on div at bounding box center [23, 108] width 27 height 27
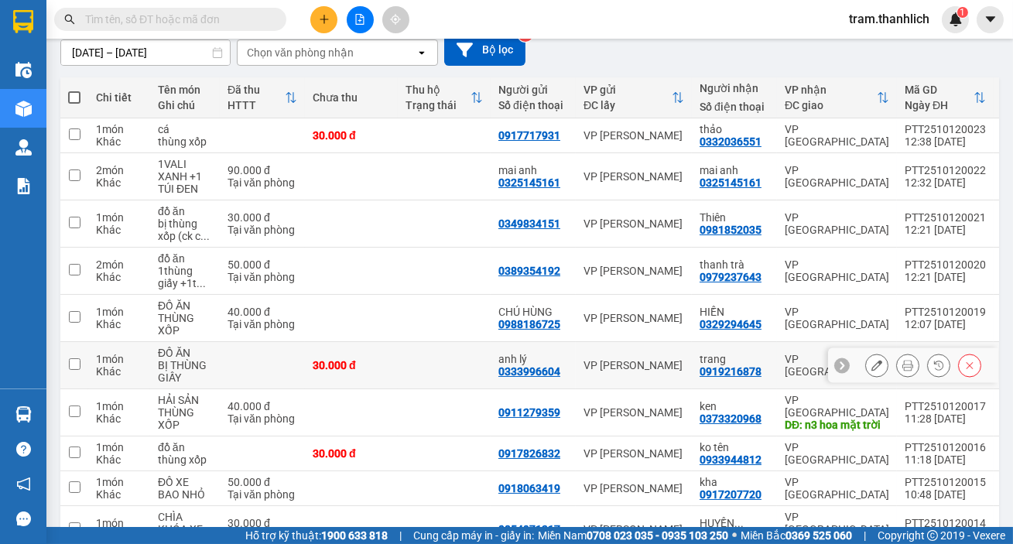
scroll to position [71, 0]
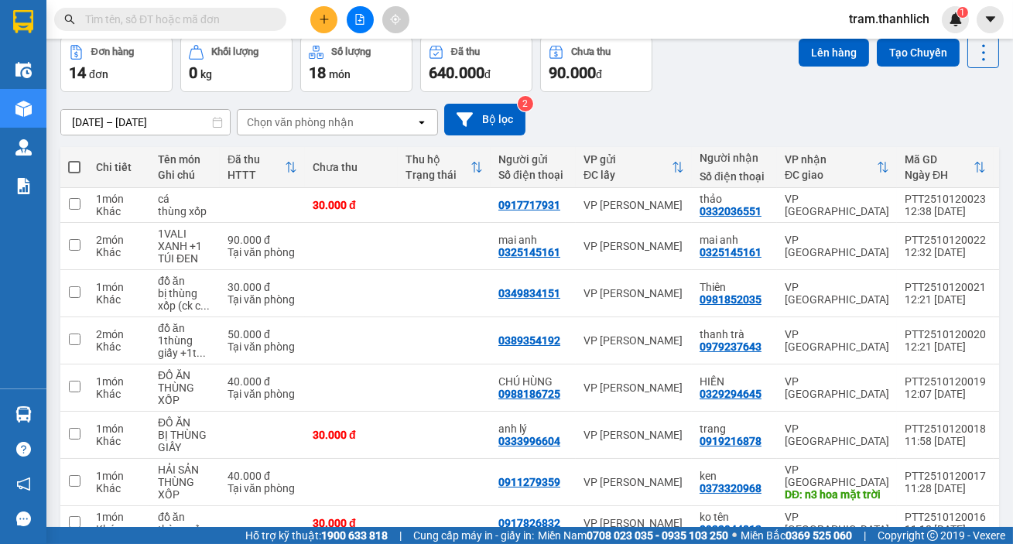
click at [332, 25] on button at bounding box center [323, 19] width 27 height 27
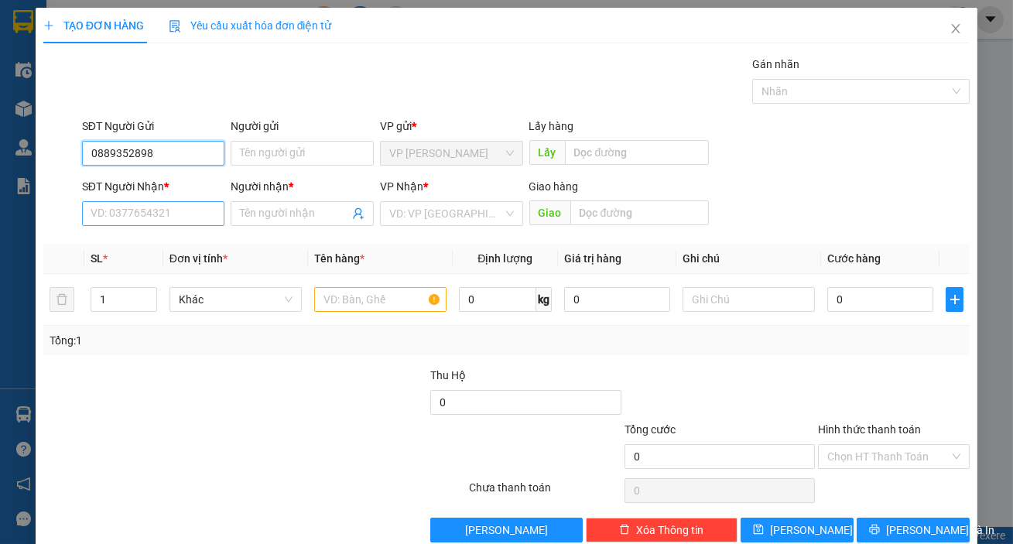
type input "0889352898"
click at [140, 218] on input "SĐT Người Nhận *" at bounding box center [153, 213] width 143 height 25
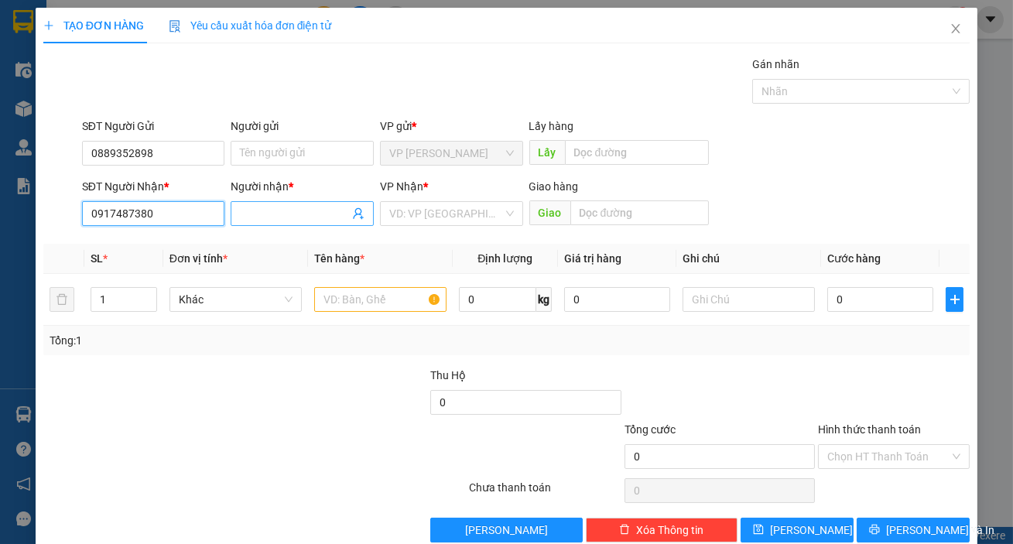
type input "0917487380"
click at [249, 214] on input "Người nhận *" at bounding box center [294, 213] width 109 height 17
type input "BẢO"
click at [803, 199] on div "SĐT Người Nhận * 0917487380 Người nhận * BẢO VP Nhận * VD: VP [GEOGRAPHIC_DATA]…" at bounding box center [526, 205] width 894 height 54
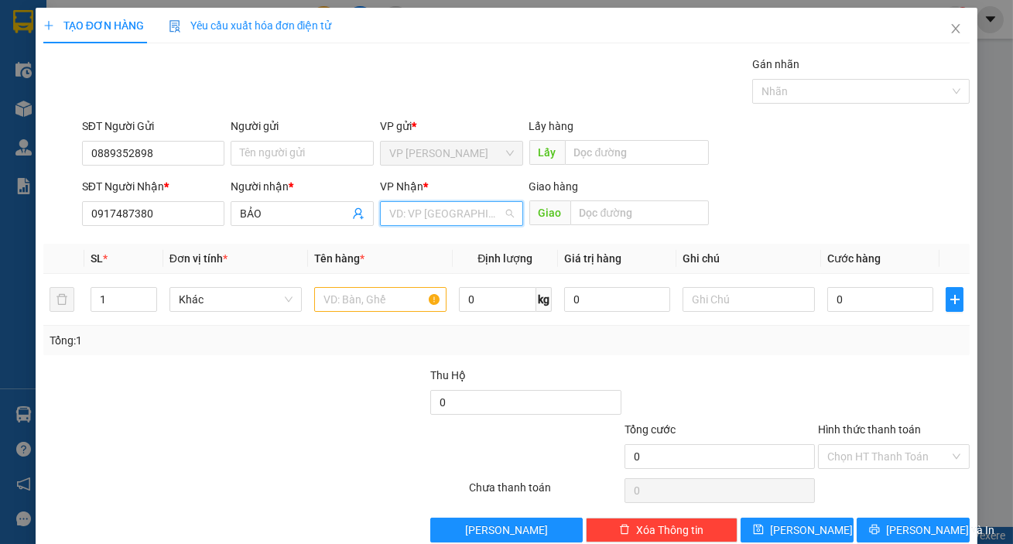
click at [435, 221] on input "search" at bounding box center [446, 213] width 114 height 23
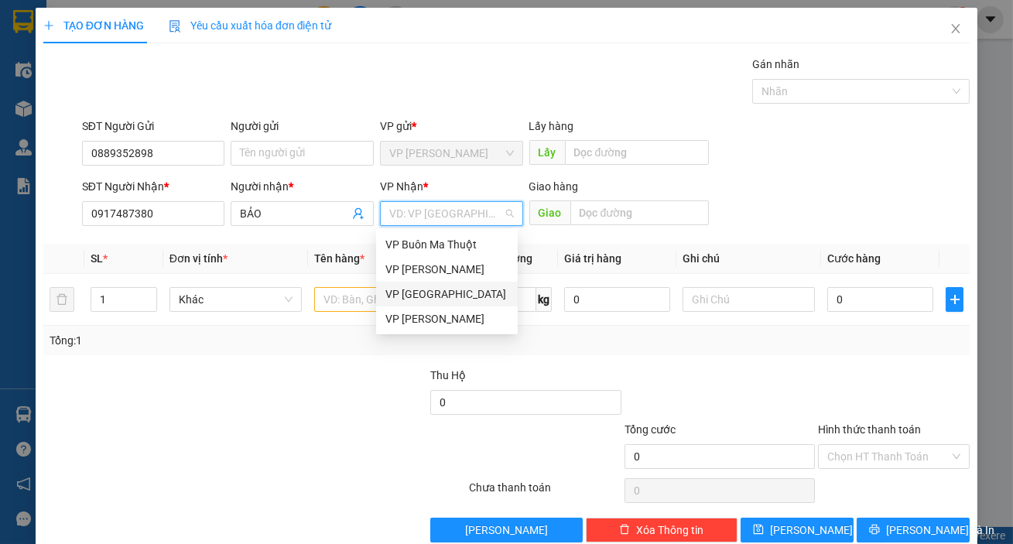
click at [433, 289] on div "VP [GEOGRAPHIC_DATA]" at bounding box center [446, 294] width 123 height 17
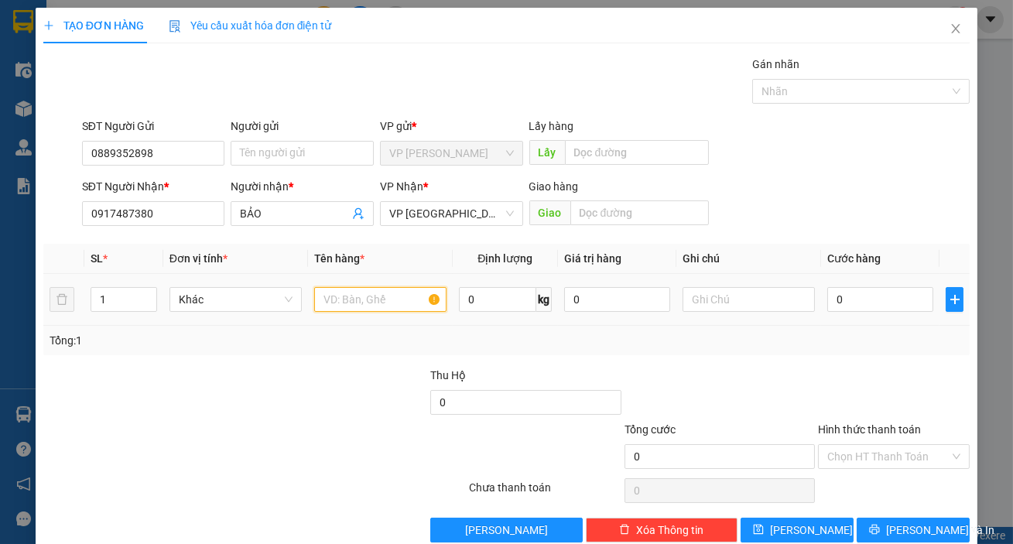
click at [356, 303] on input "text" at bounding box center [380, 299] width 132 height 25
type input "D"
type input "ĐỒ ĂN"
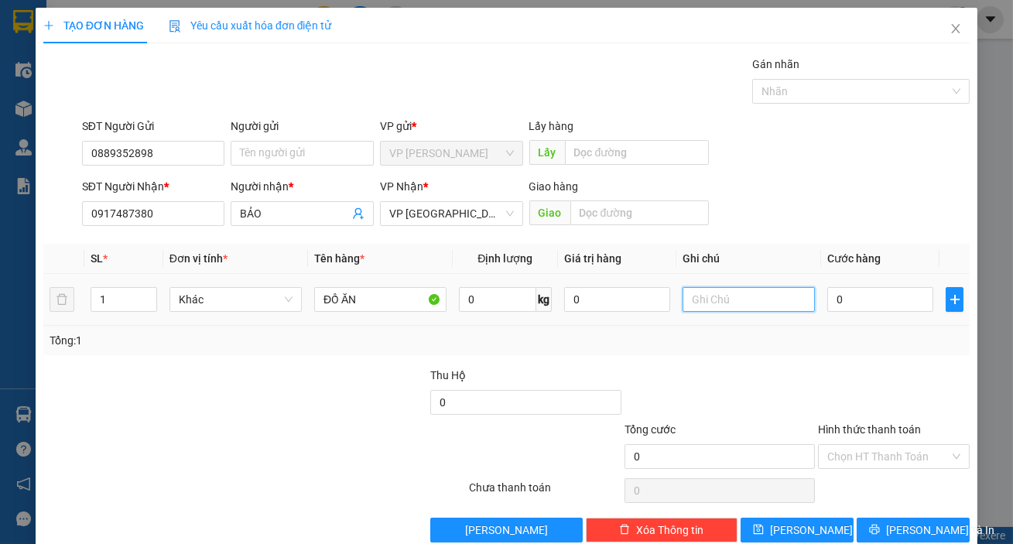
click at [724, 295] on input "text" at bounding box center [749, 299] width 132 height 25
type input "THÙNG GIẤY"
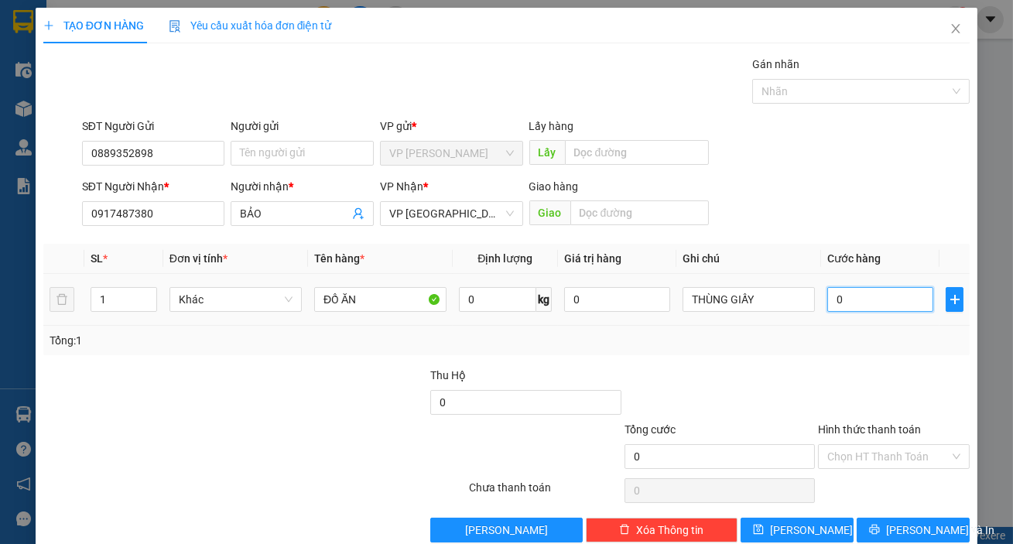
click at [837, 296] on input "0" at bounding box center [880, 299] width 106 height 25
type input "3"
type input "30"
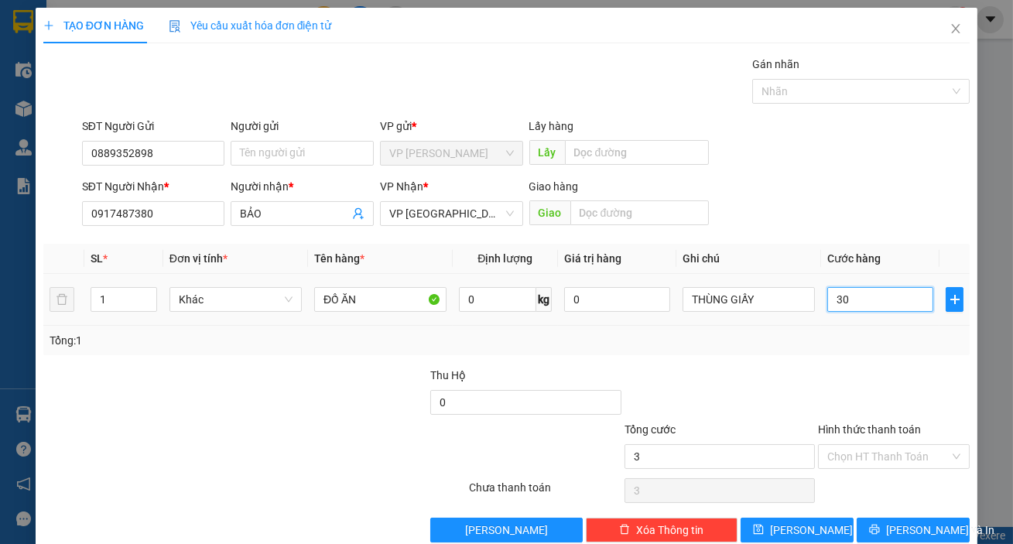
type input "30"
type input "300"
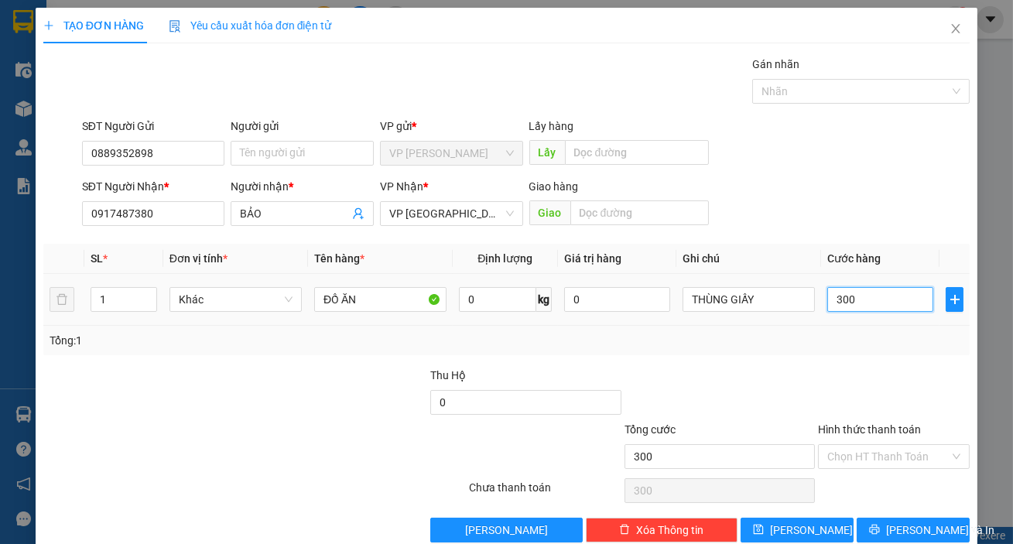
type input "3.000"
type input "30.000"
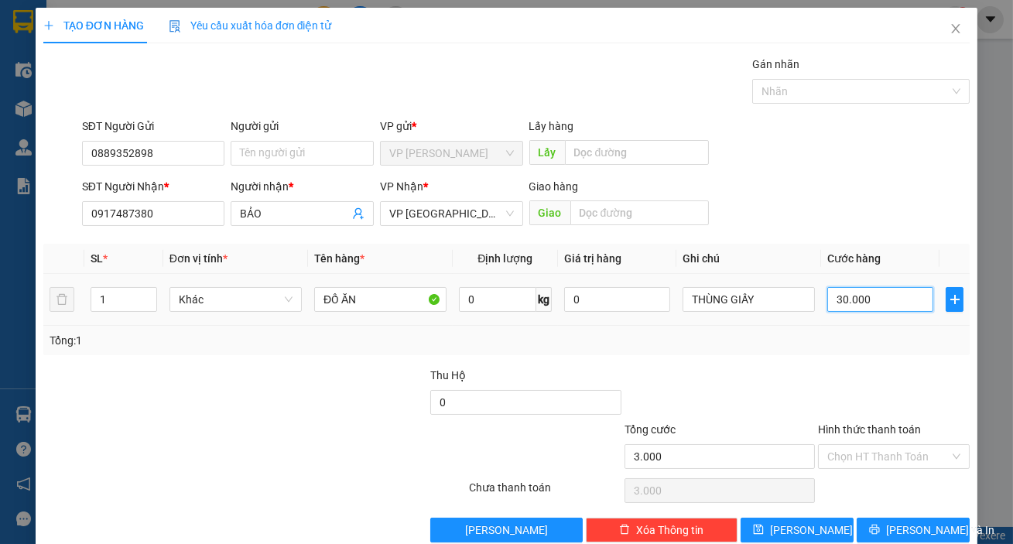
type input "30.000"
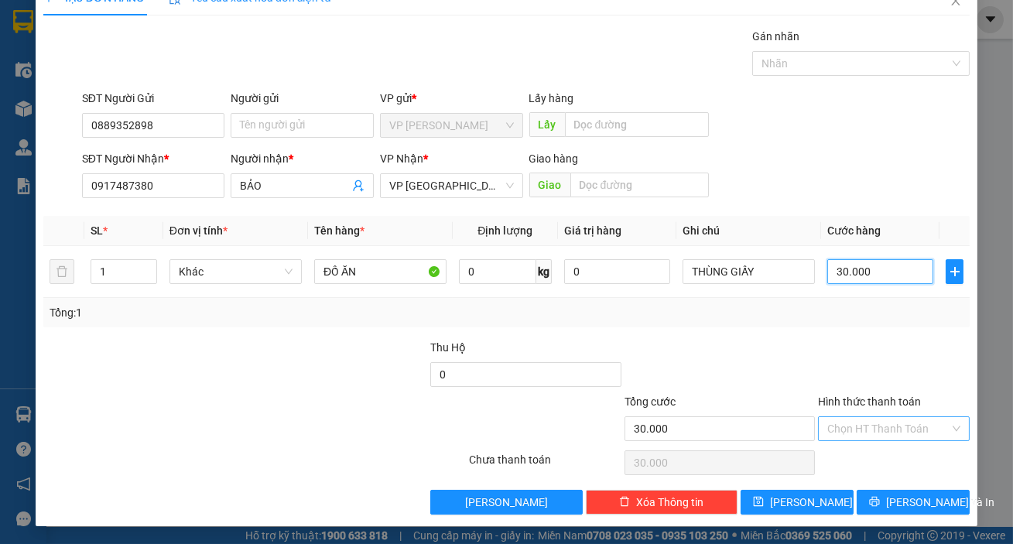
type input "30.000"
click at [872, 428] on input "Hình thức thanh toán" at bounding box center [888, 428] width 122 height 23
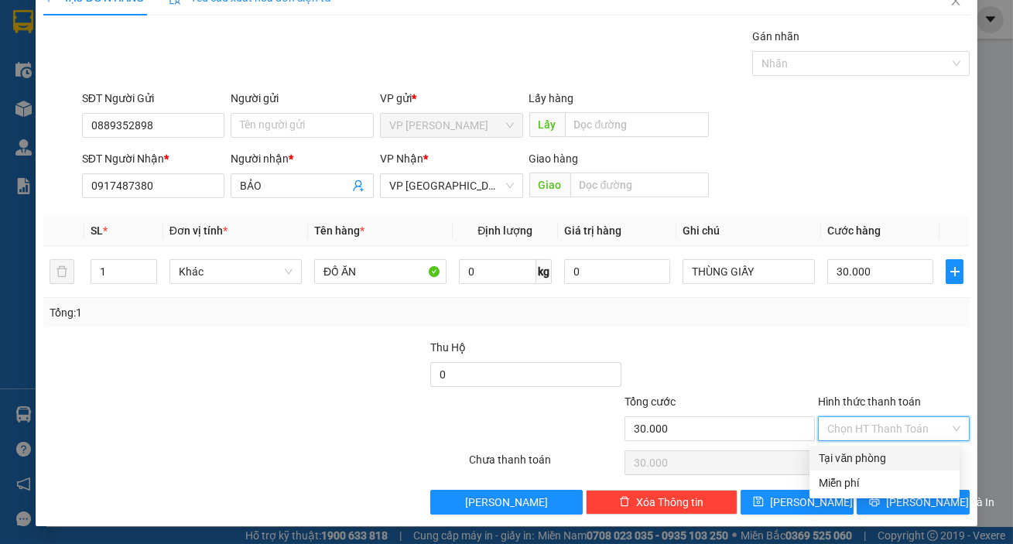
click at [875, 455] on div "Tại văn phòng" at bounding box center [885, 458] width 132 height 17
type input "0"
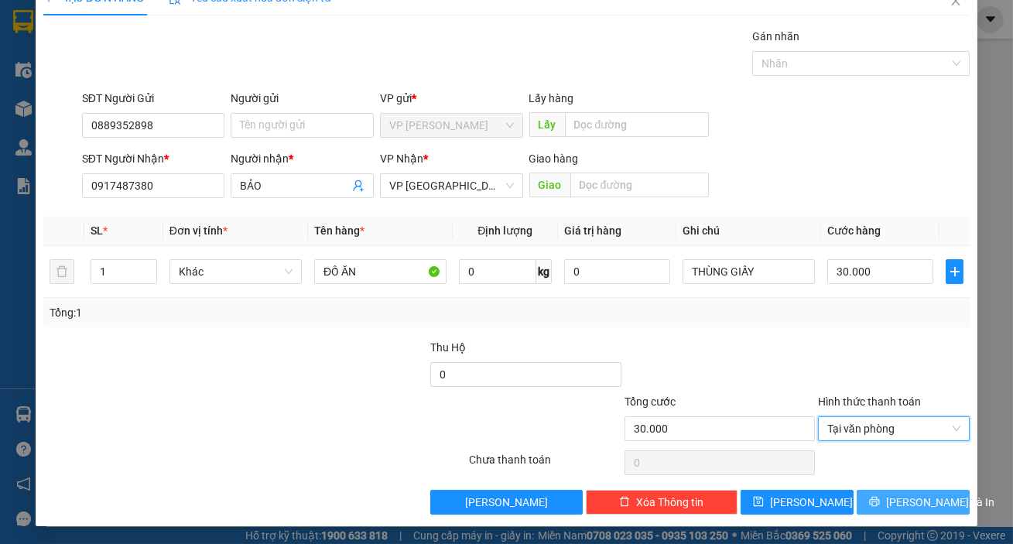
click at [886, 503] on button "[PERSON_NAME] và In" at bounding box center [913, 502] width 113 height 25
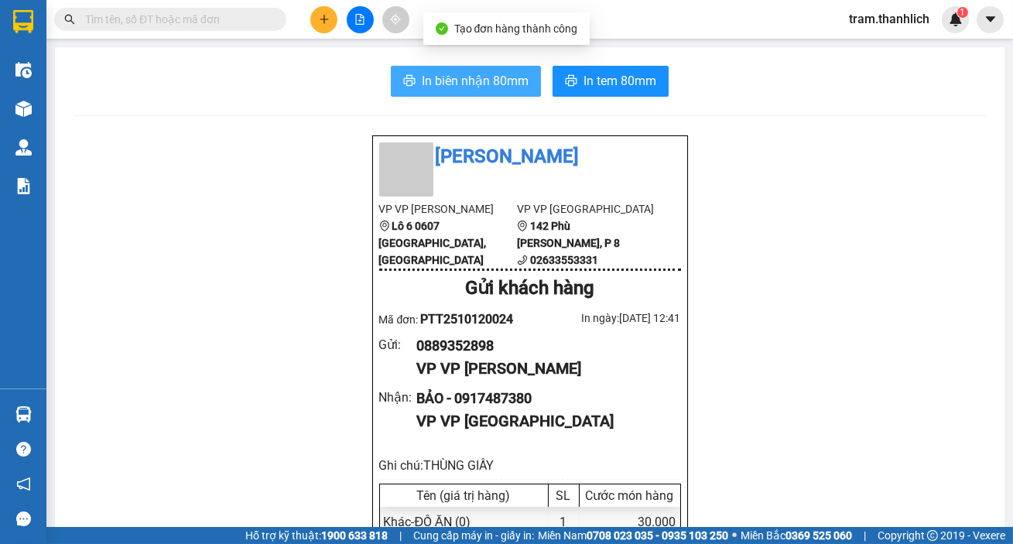
click at [427, 86] on span "In biên nhận 80mm" at bounding box center [475, 80] width 107 height 19
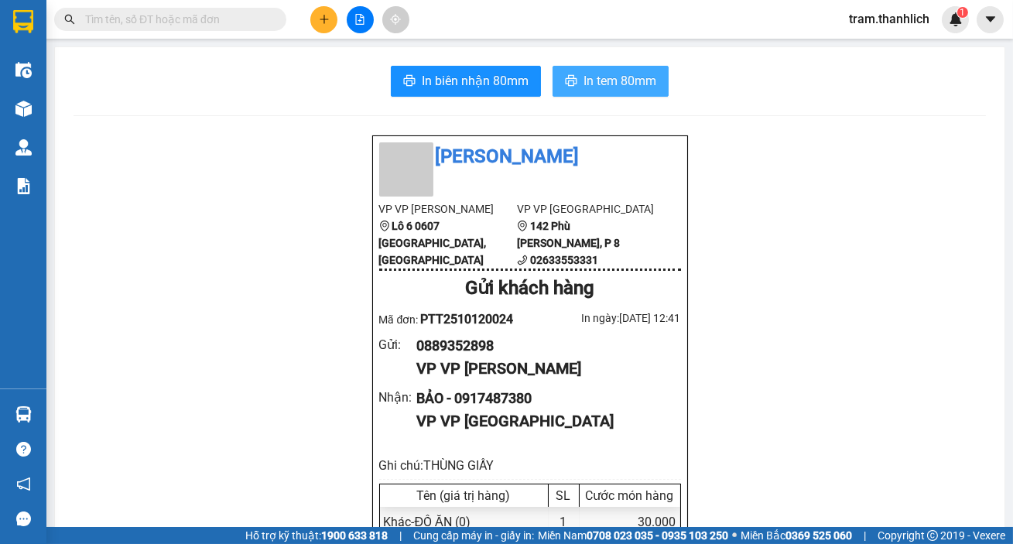
click at [625, 84] on span "In tem 80mm" at bounding box center [620, 80] width 73 height 19
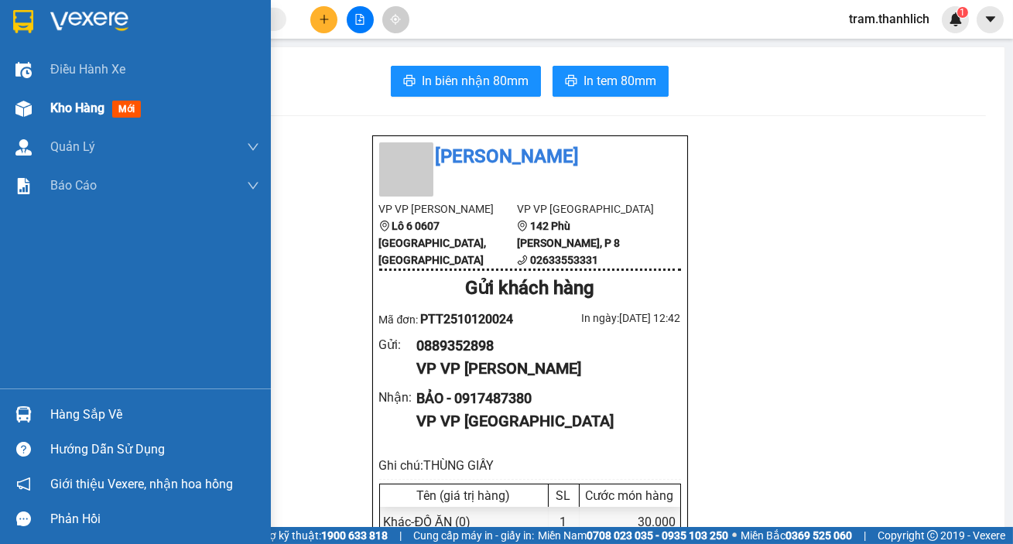
click at [38, 115] on div "Kho hàng mới" at bounding box center [135, 108] width 271 height 39
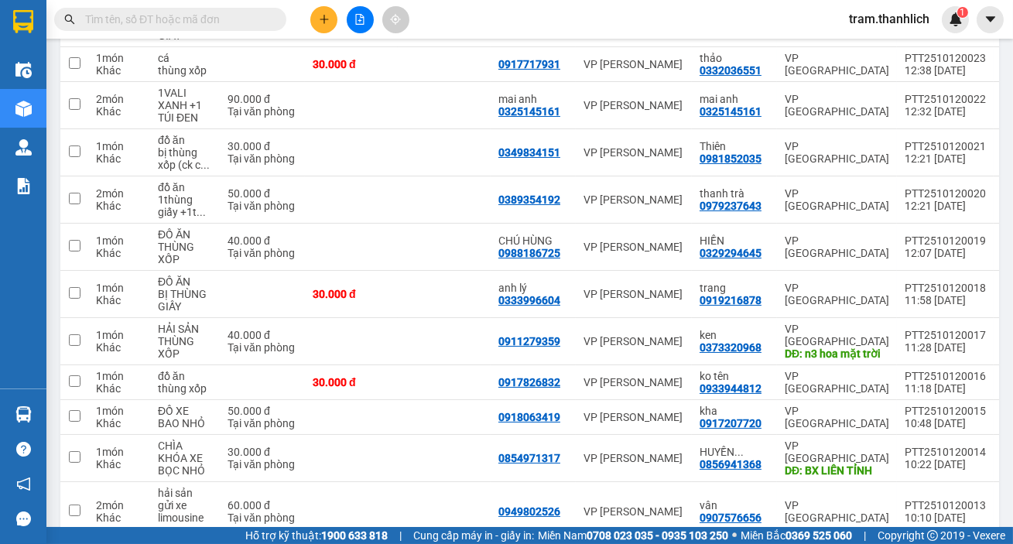
scroll to position [48, 0]
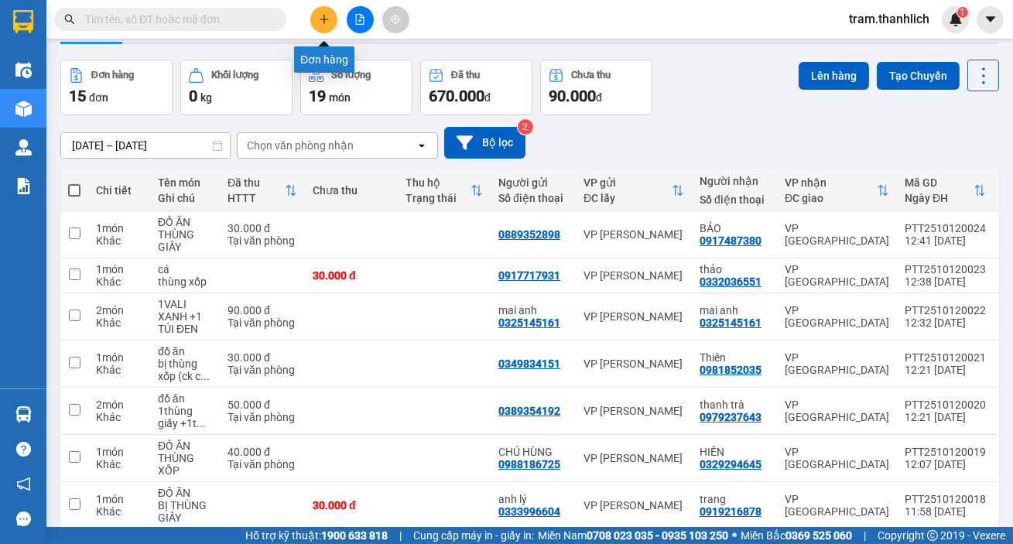
click at [313, 19] on button at bounding box center [323, 19] width 27 height 27
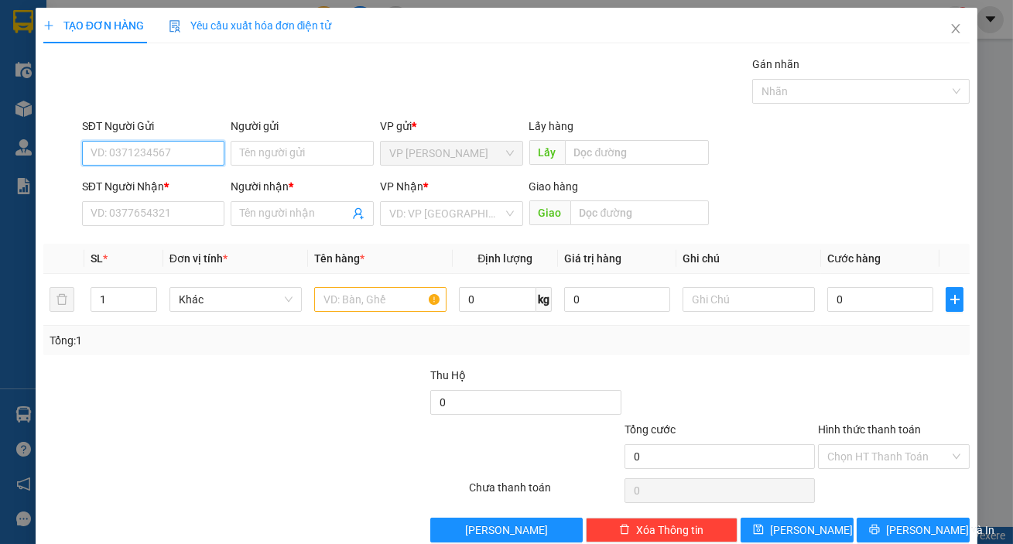
click at [137, 155] on input "SĐT Người Gửi" at bounding box center [153, 153] width 143 height 25
type input "0949740660"
click at [141, 180] on div "0949740660" at bounding box center [152, 184] width 123 height 17
type input "0916456043"
type input "THƯ"
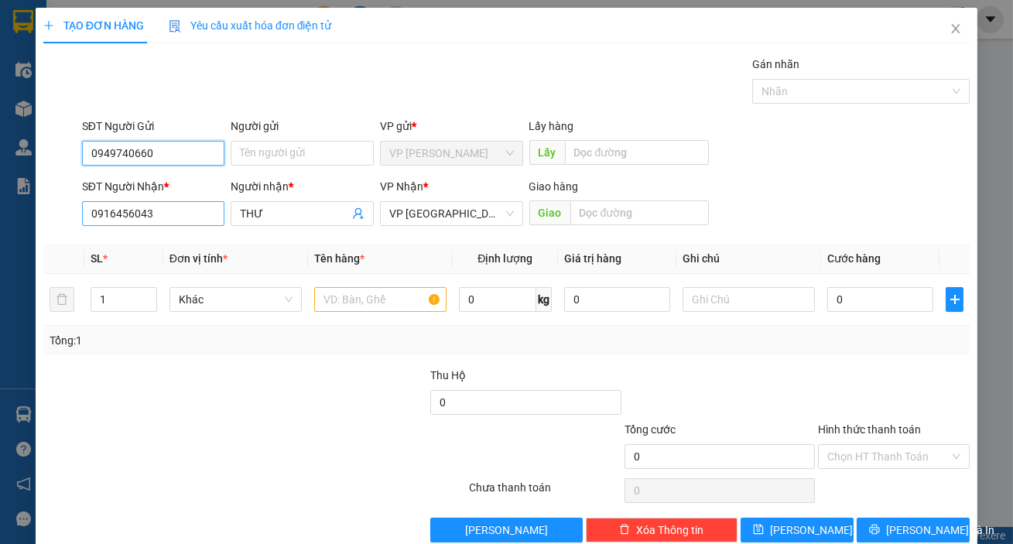
type input "0949740660"
click at [147, 209] on input "0916456043" at bounding box center [153, 213] width 143 height 25
type input "0986556449"
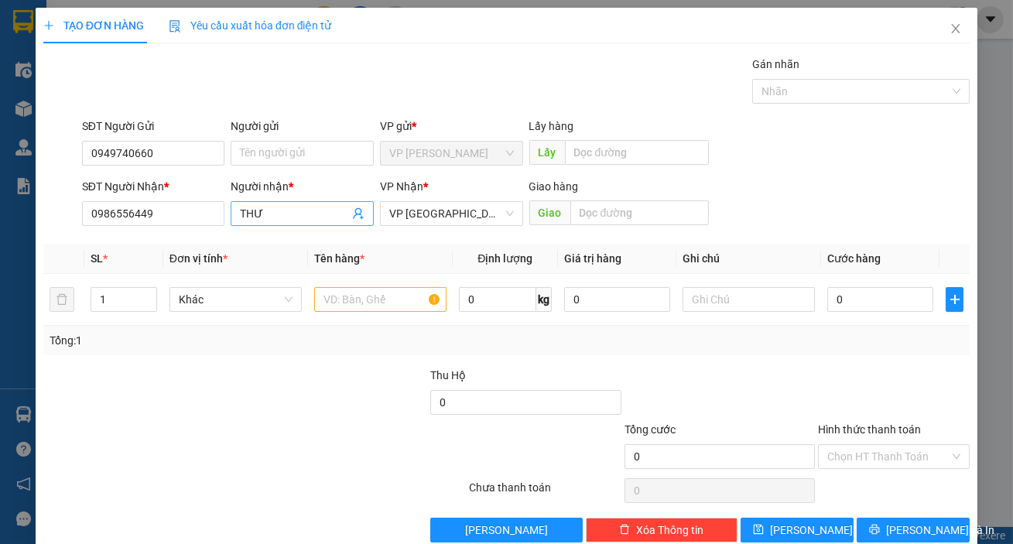
click at [300, 215] on input "THƯ" at bounding box center [294, 213] width 109 height 17
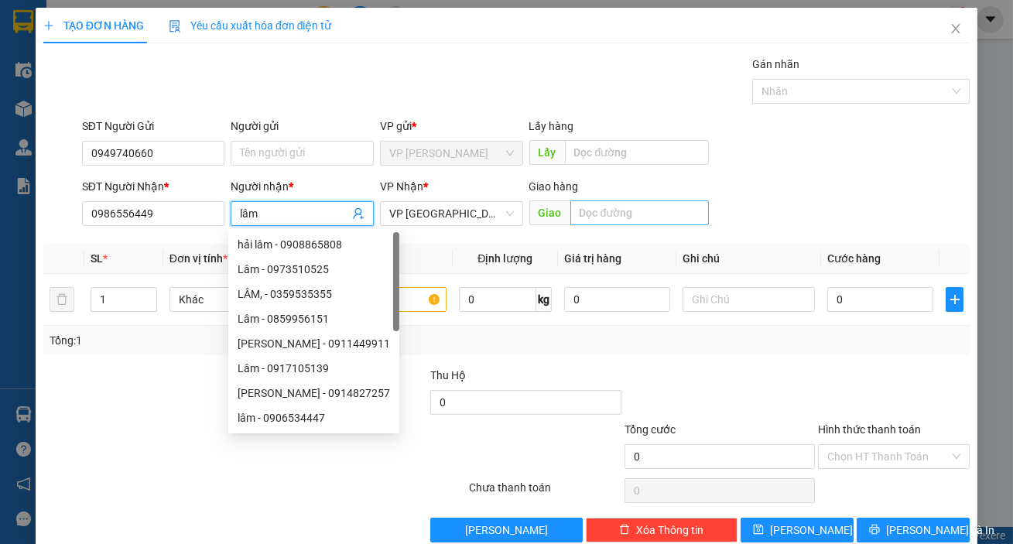
type input "lâm"
click at [622, 210] on input "text" at bounding box center [639, 212] width 139 height 25
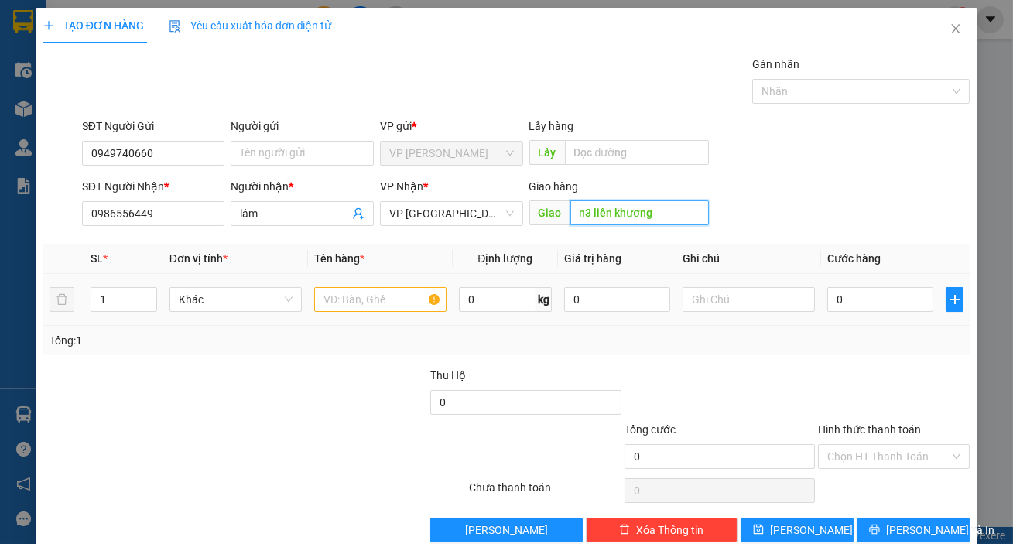
type input "n3 liên khương"
click at [383, 302] on input "text" at bounding box center [380, 299] width 132 height 25
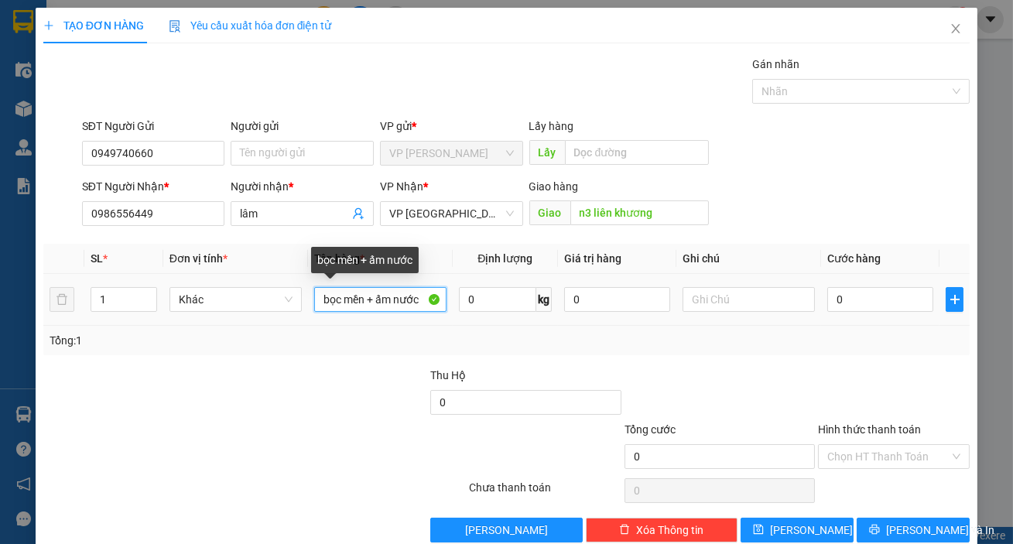
click at [321, 302] on input "bọc mền + ấm nước" at bounding box center [380, 299] width 132 height 25
type input "1 kiện bọc mền + ấm nước"
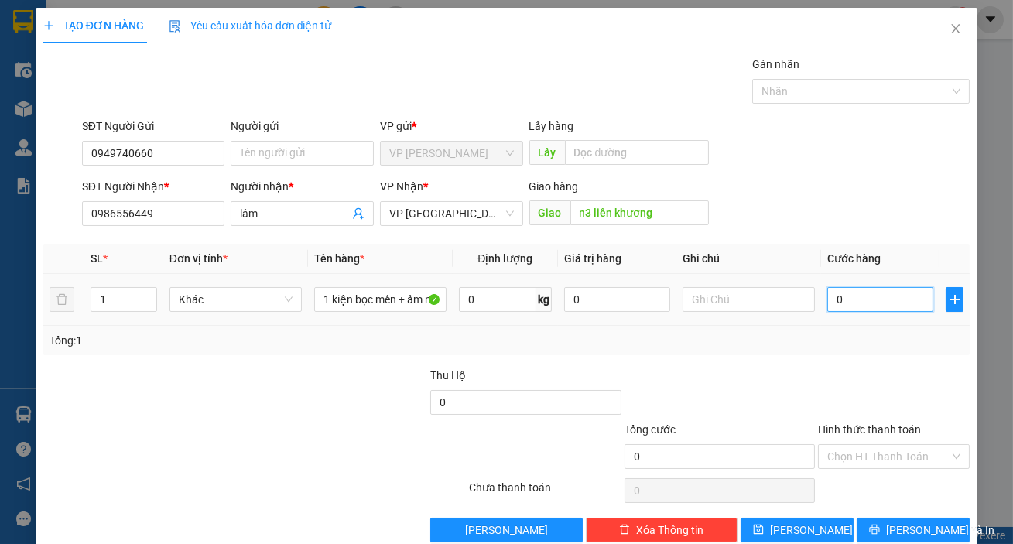
click at [865, 296] on input "0" at bounding box center [880, 299] width 106 height 25
type input "5"
type input "50"
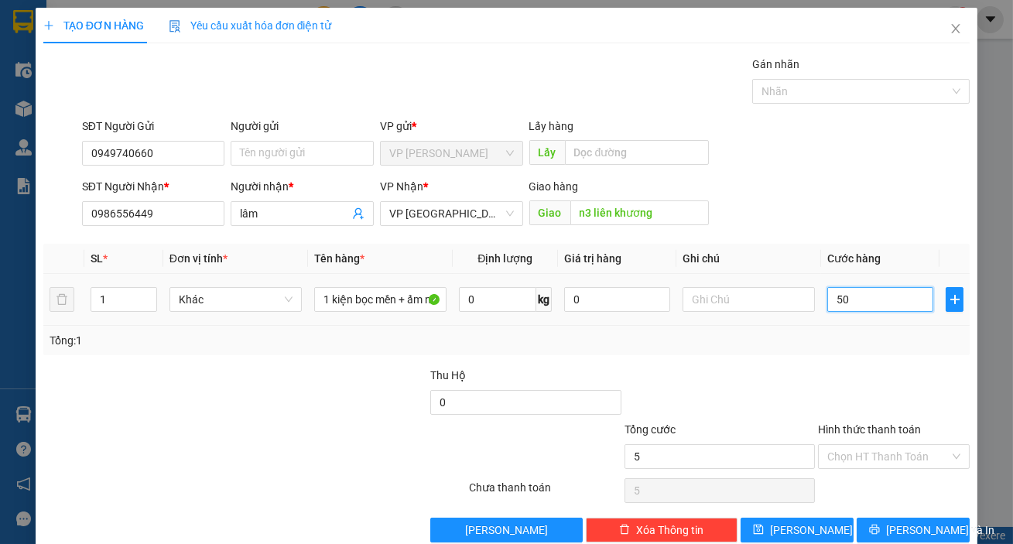
type input "50"
type input "500"
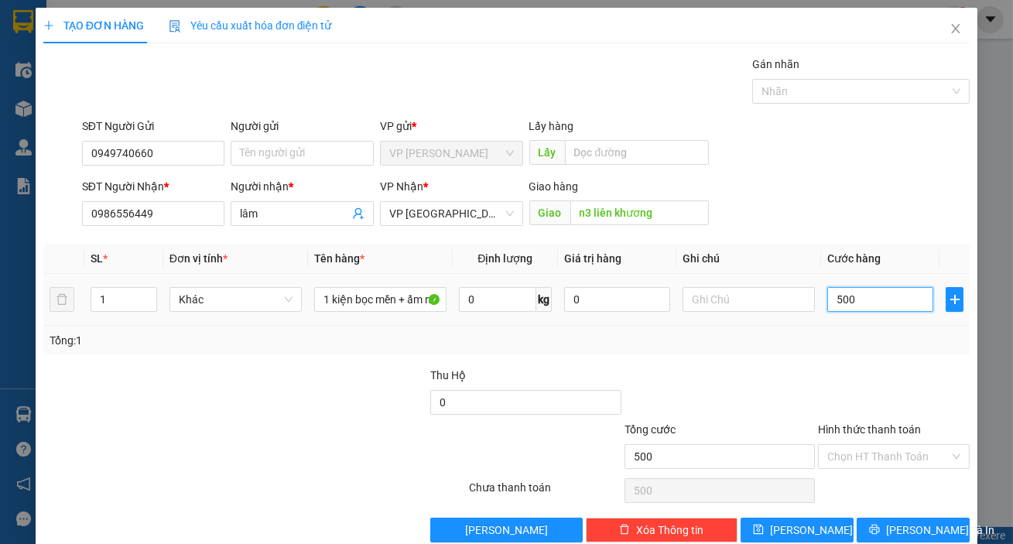
type input "5.000"
type input "50.000"
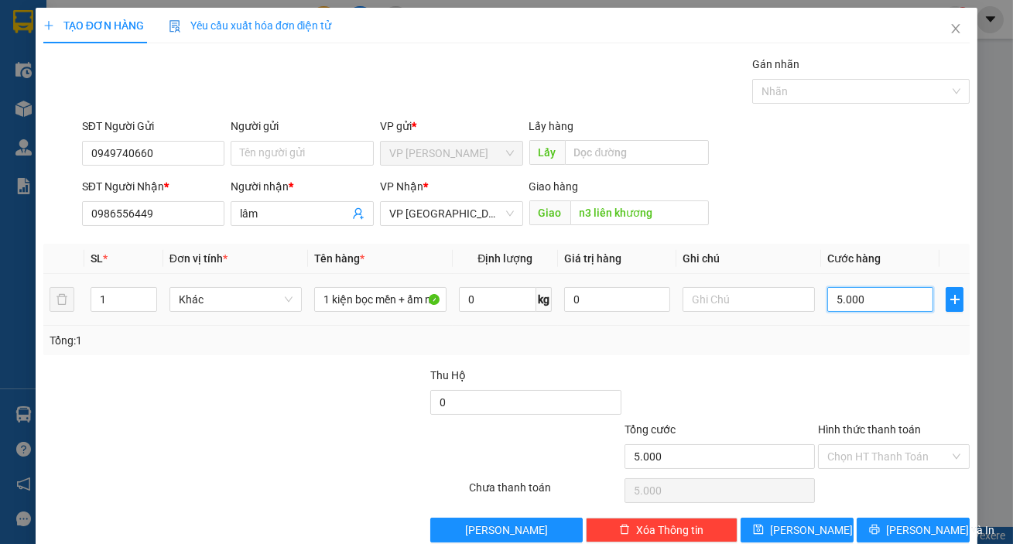
type input "50.000"
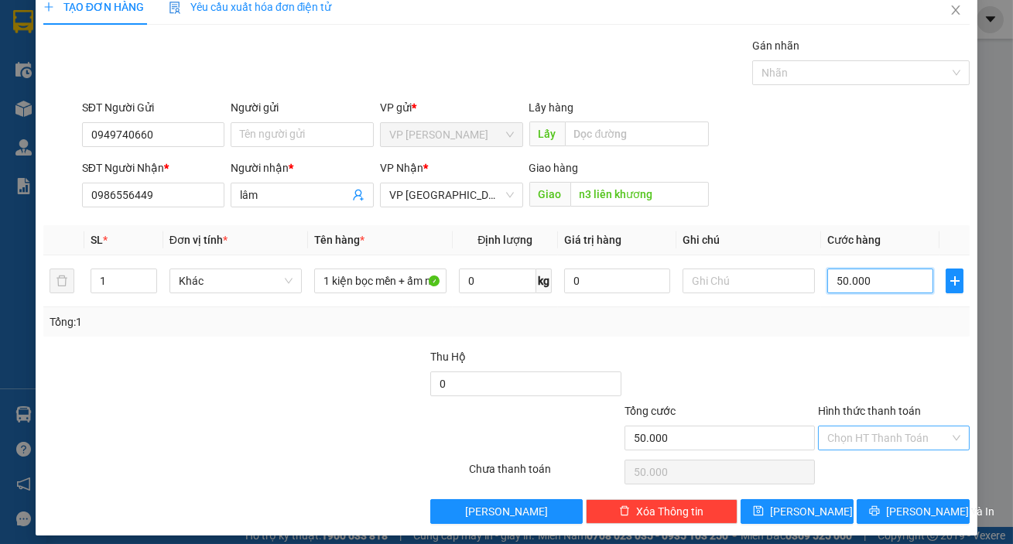
scroll to position [28, 0]
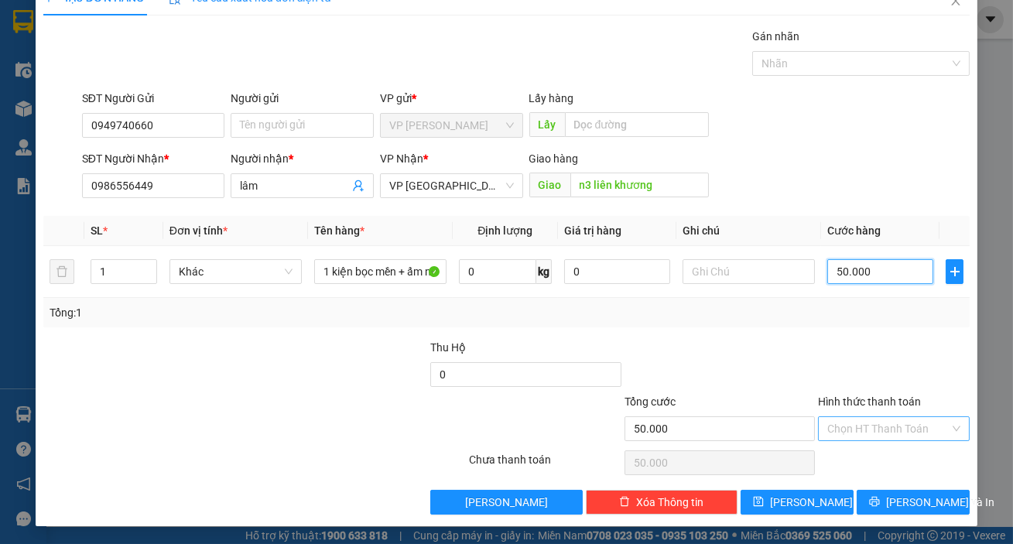
type input "50.000"
drag, startPoint x: 884, startPoint y: 429, endPoint x: 885, endPoint y: 440, distance: 11.6
click at [884, 428] on input "Hình thức thanh toán" at bounding box center [888, 428] width 122 height 23
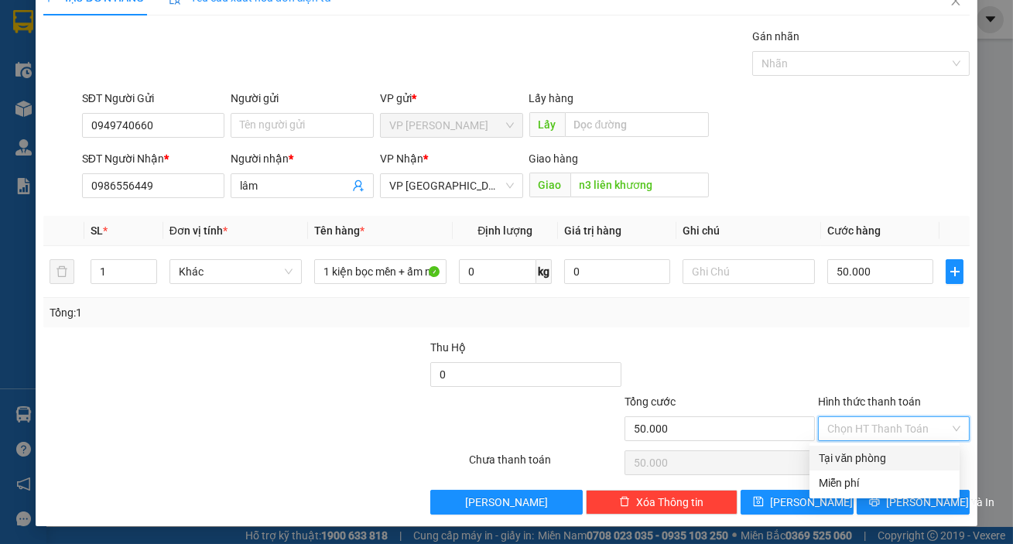
drag, startPoint x: 883, startPoint y: 451, endPoint x: 889, endPoint y: 485, distance: 33.9
click at [883, 454] on div "Tại văn phòng" at bounding box center [885, 458] width 132 height 17
type input "0"
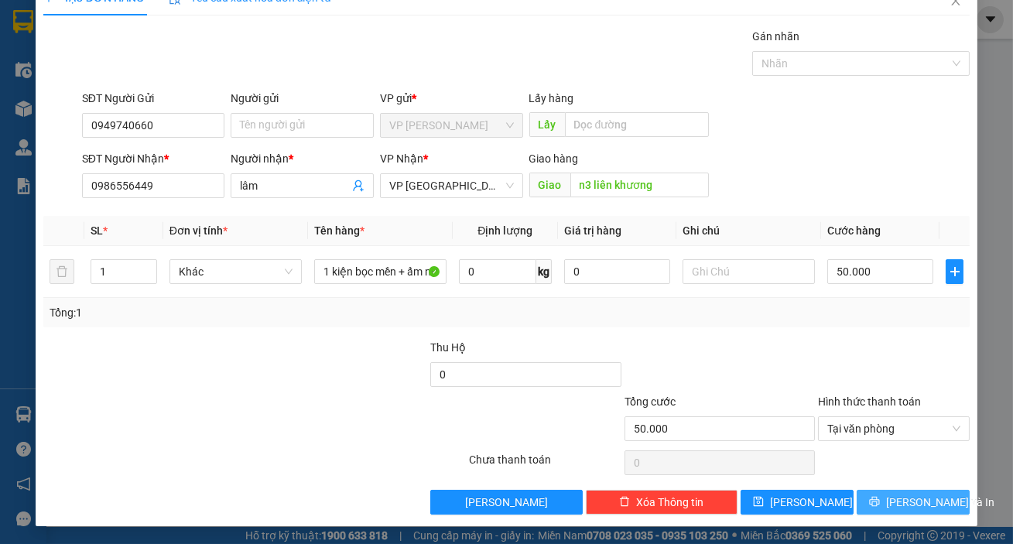
click at [892, 495] on span "[PERSON_NAME] và In" at bounding box center [940, 502] width 108 height 17
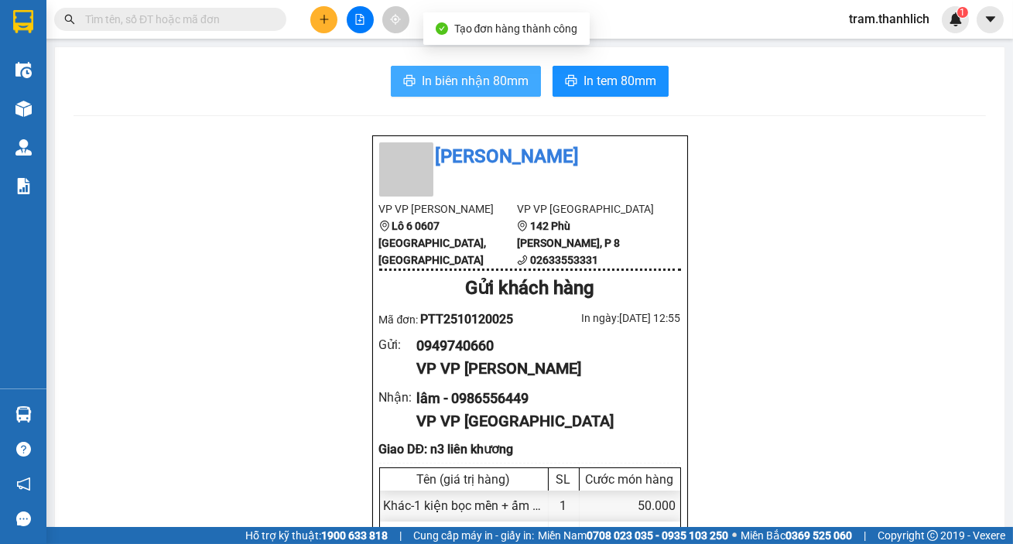
click at [470, 87] on span "In biên nhận 80mm" at bounding box center [475, 80] width 107 height 19
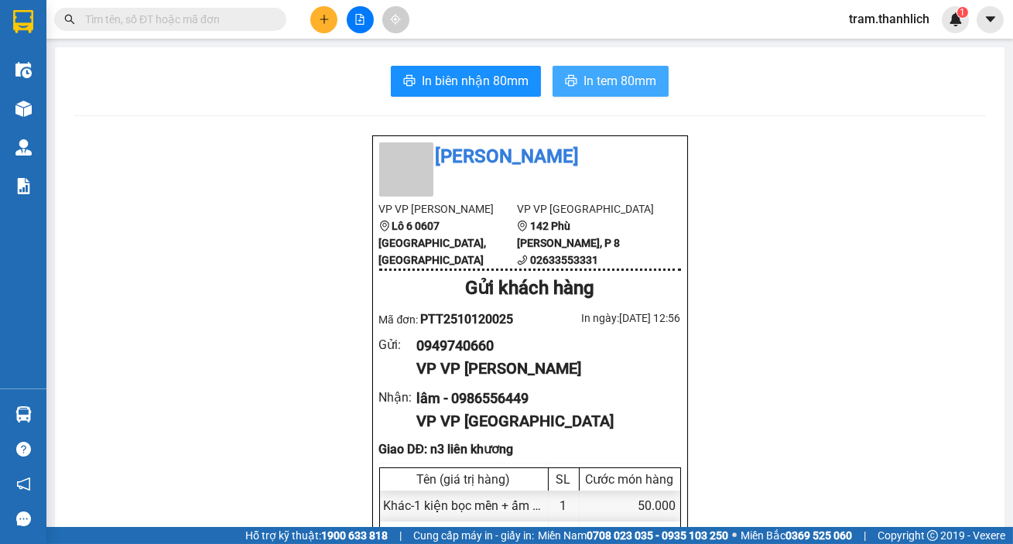
click at [622, 82] on span "In tem 80mm" at bounding box center [620, 80] width 73 height 19
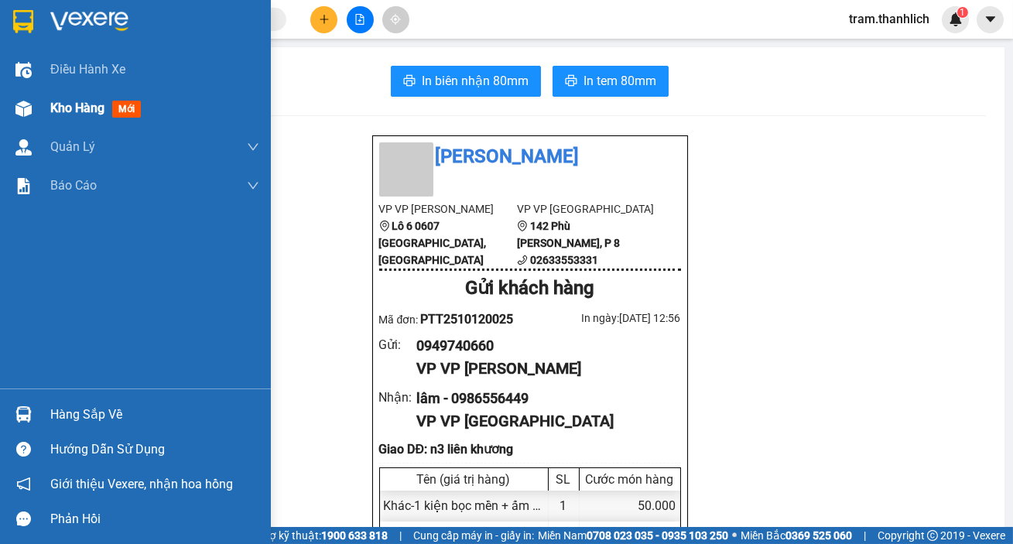
click at [54, 98] on div "Kho hàng mới" at bounding box center [98, 107] width 97 height 19
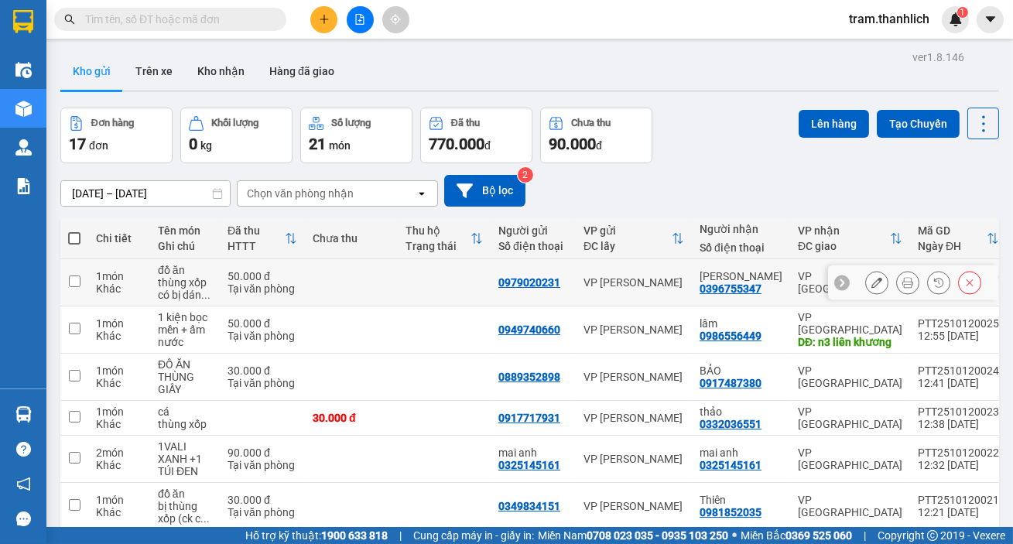
click at [903, 285] on icon at bounding box center [908, 282] width 11 height 11
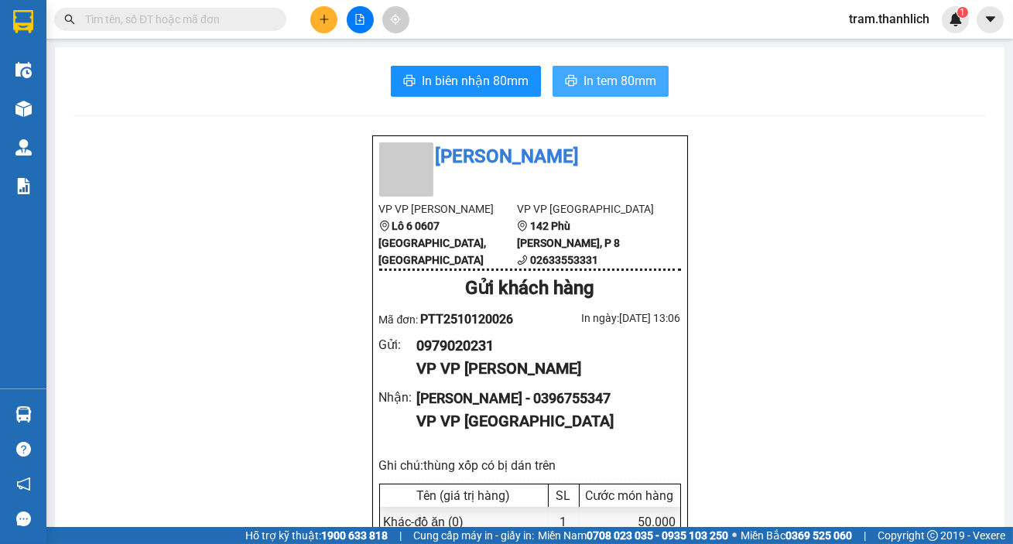
drag, startPoint x: 592, startPoint y: 76, endPoint x: 872, endPoint y: 44, distance: 282.0
click at [595, 76] on span "In tem 80mm" at bounding box center [620, 80] width 73 height 19
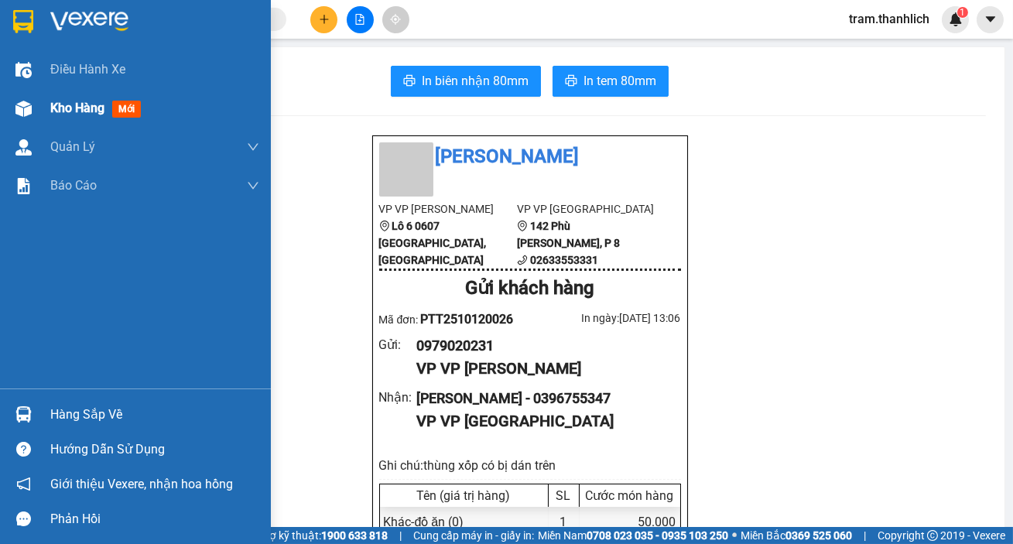
click at [45, 104] on div "Kho hàng mới" at bounding box center [135, 108] width 271 height 39
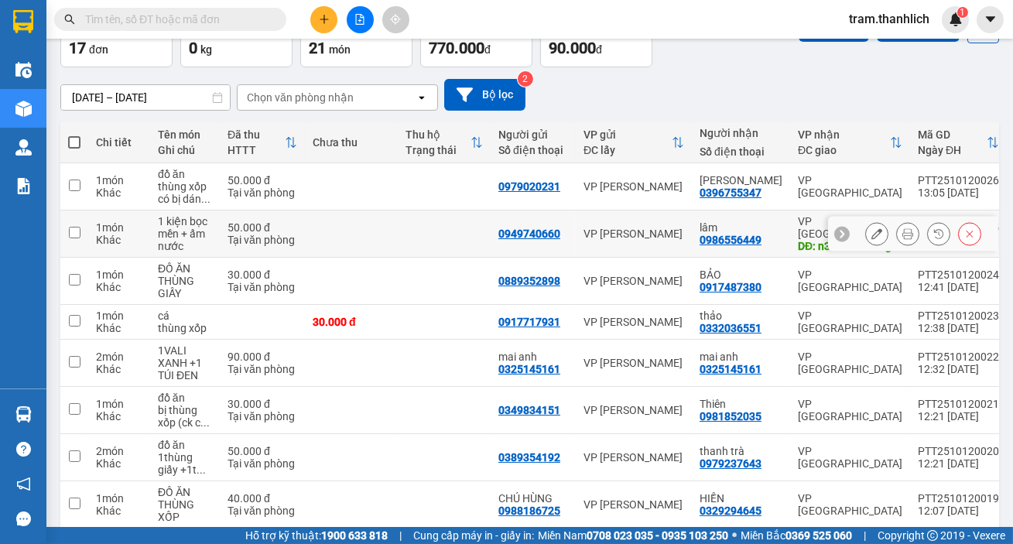
scroll to position [2, 0]
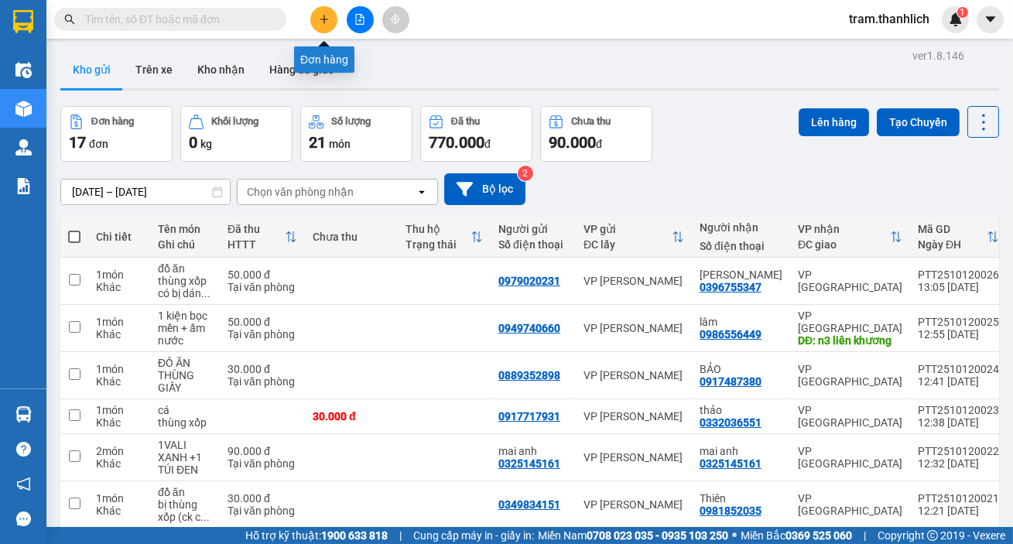
click at [315, 14] on button at bounding box center [323, 19] width 27 height 27
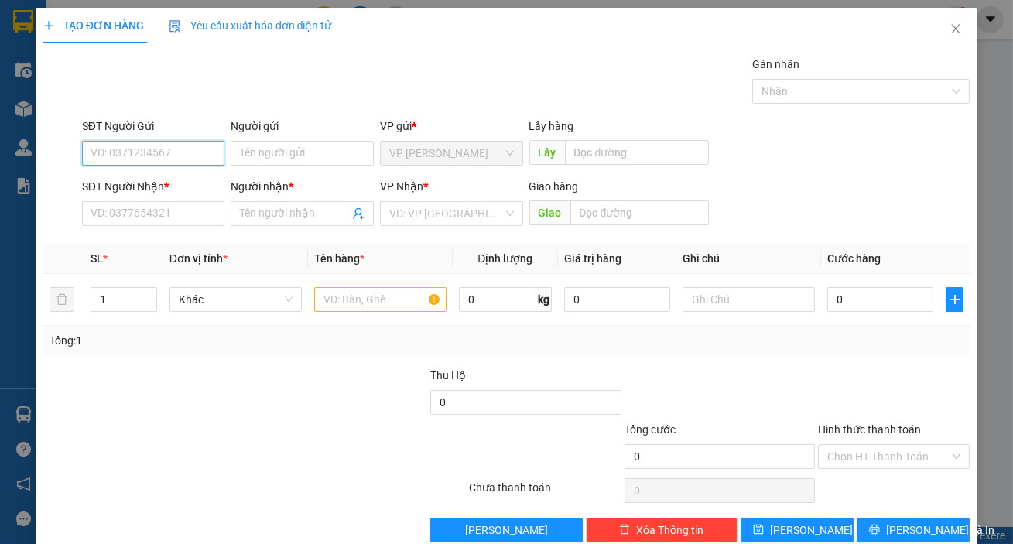
click at [180, 147] on input "SĐT Người Gửi" at bounding box center [153, 153] width 143 height 25
click at [181, 177] on div "0822390123" at bounding box center [152, 184] width 123 height 17
type input "0822390123"
type input "0944060739"
type input "ko tên"
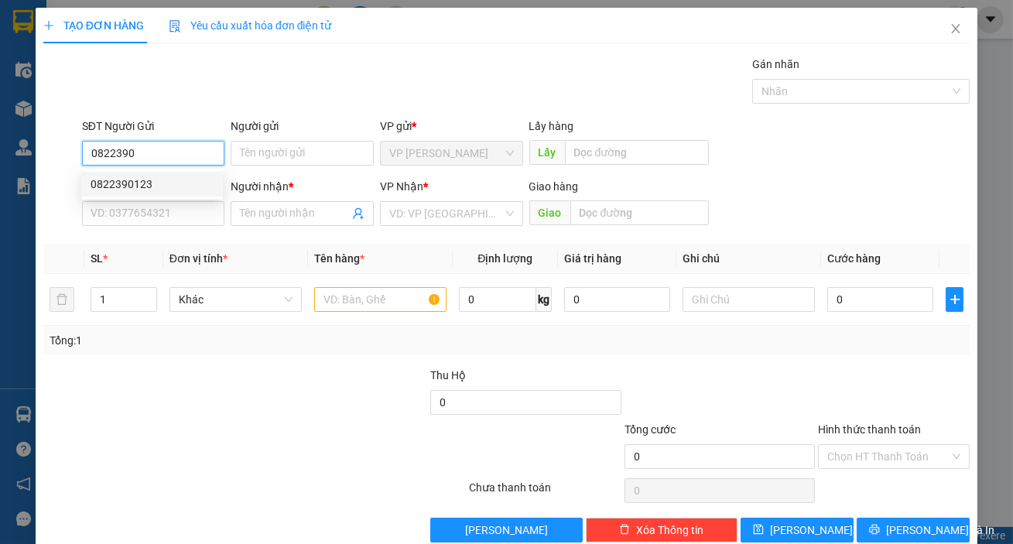
type input "phi nôm"
type input "0822390123"
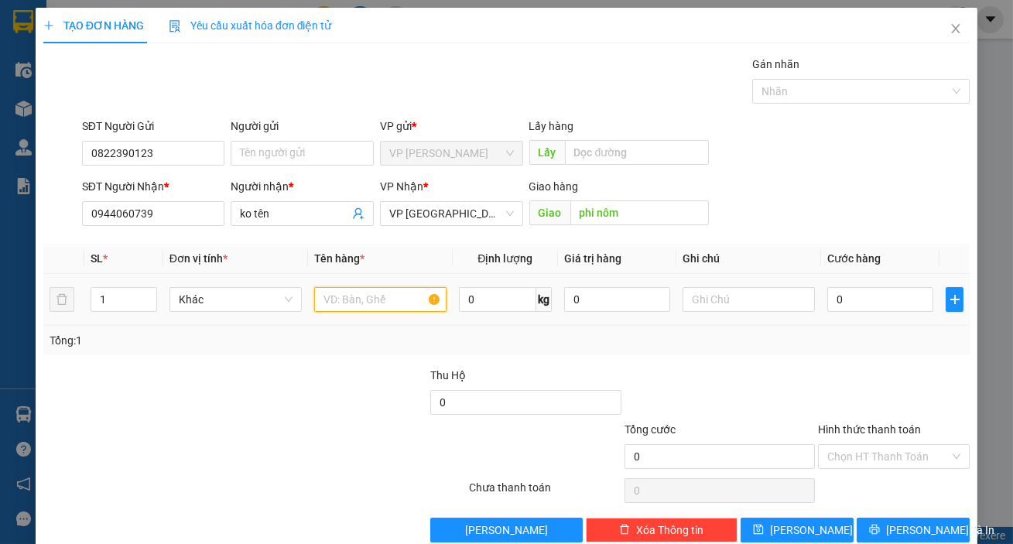
click at [354, 300] on input "text" at bounding box center [380, 299] width 132 height 25
click at [185, 213] on input "0944060739" at bounding box center [153, 213] width 143 height 25
click at [185, 212] on input "0944060739" at bounding box center [153, 213] width 143 height 25
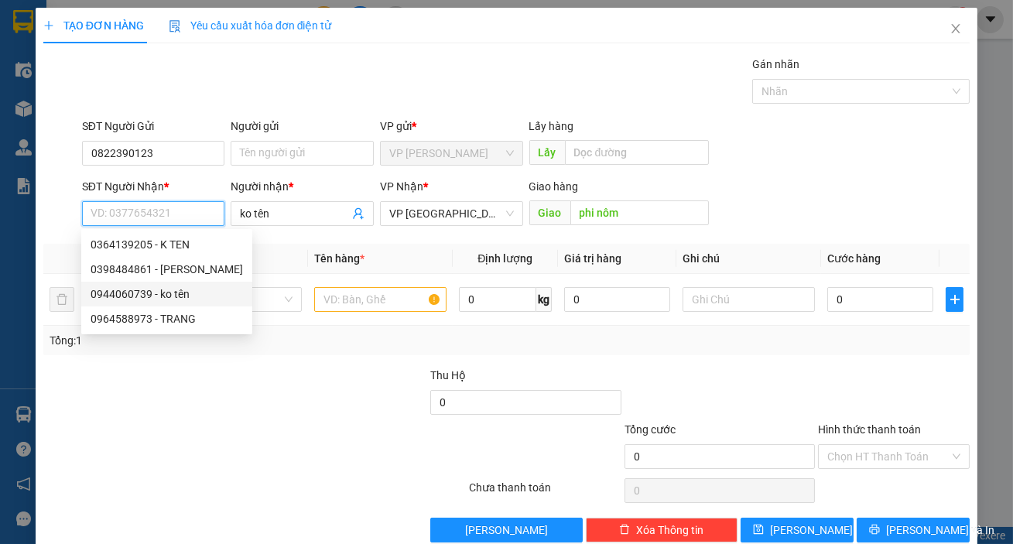
click at [169, 291] on div "0944060739 - ko tên" at bounding box center [167, 294] width 152 height 17
type input "0944060739"
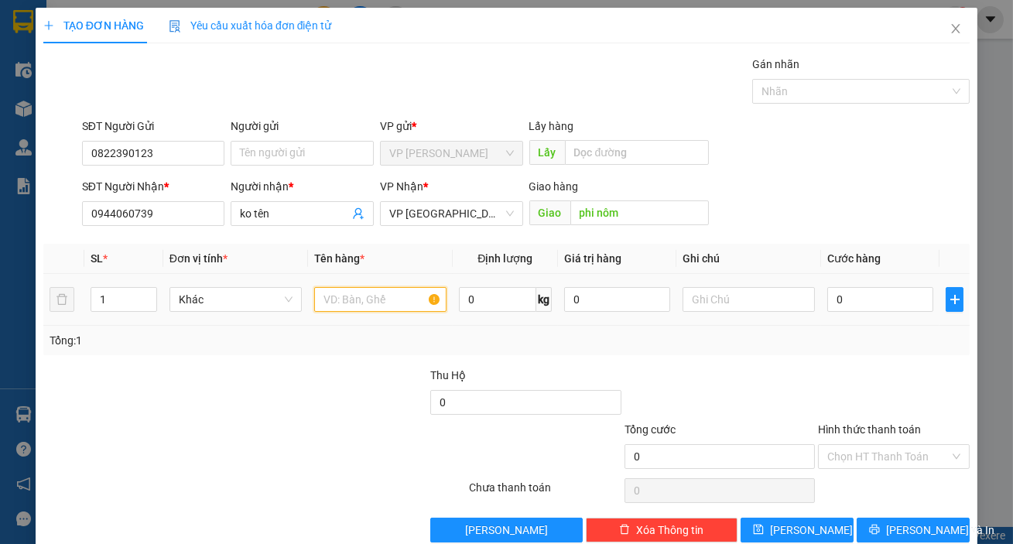
click at [348, 295] on input "text" at bounding box center [380, 299] width 132 height 25
type input "HẢI SẢN"
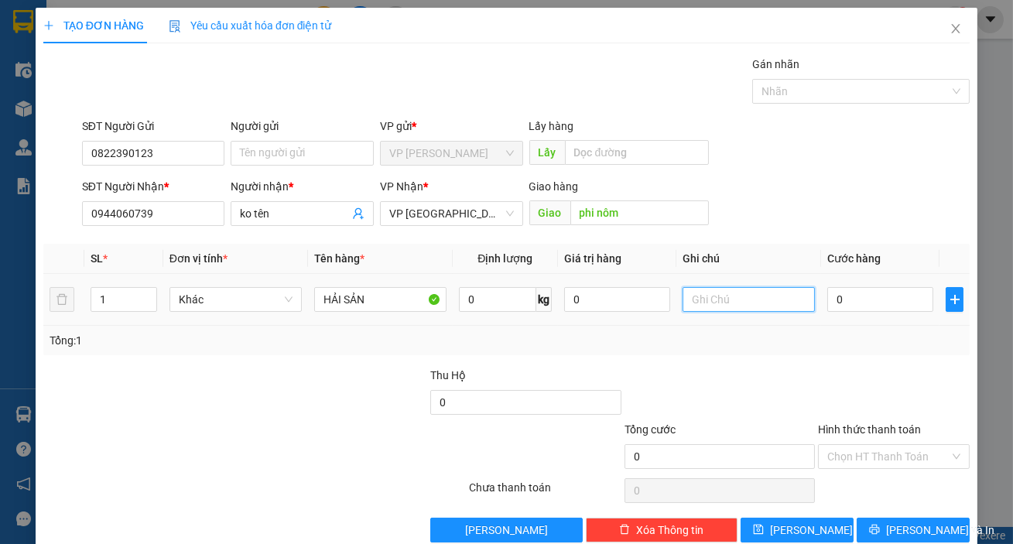
click at [715, 310] on input "text" at bounding box center [749, 299] width 132 height 25
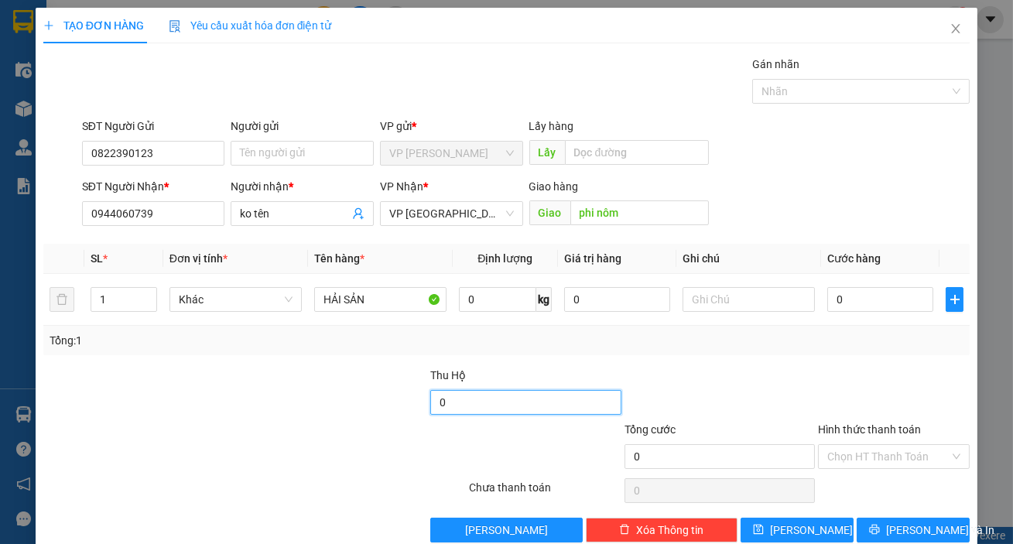
click at [487, 401] on input "0" at bounding box center [525, 402] width 190 height 25
type input "905.000"
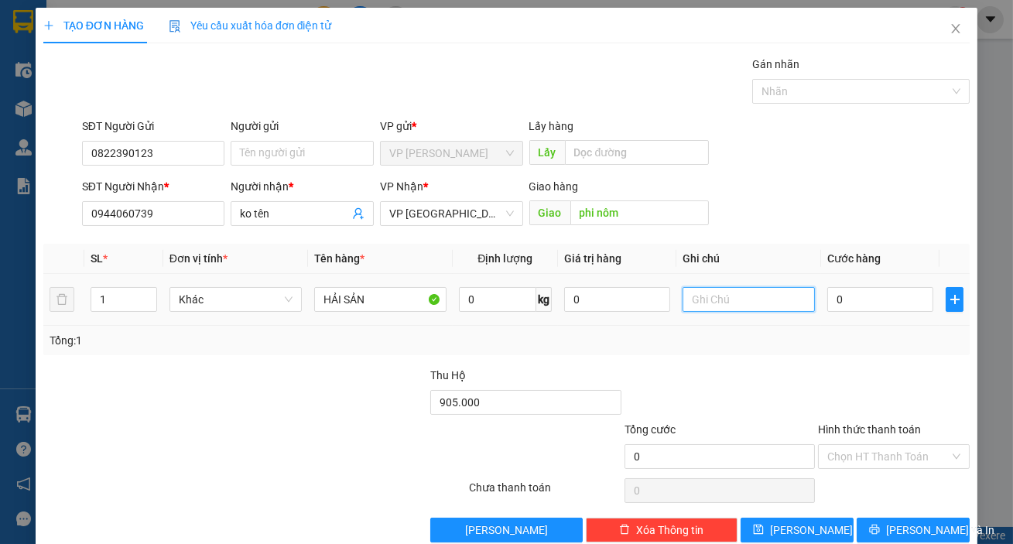
click at [710, 300] on input "text" at bounding box center [749, 299] width 132 height 25
type input "THÙNG XỐP"
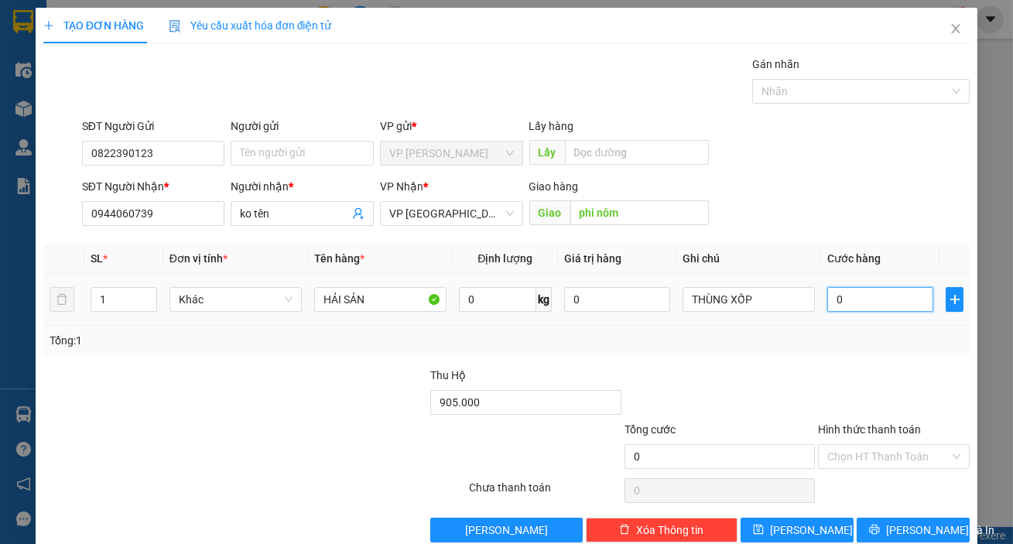
click at [827, 296] on input "0" at bounding box center [880, 299] width 106 height 25
type input "56"
type input "5"
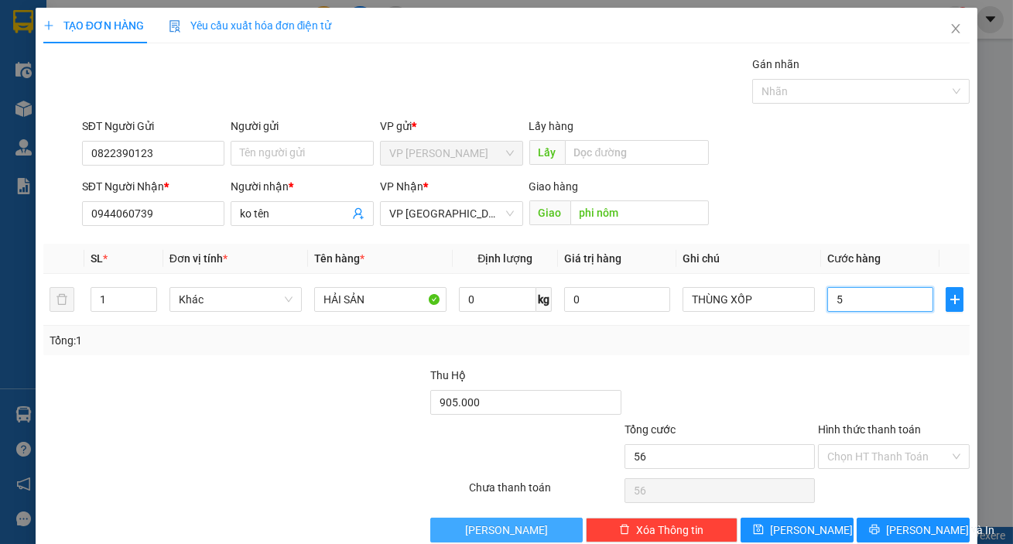
type input "5"
type input "50"
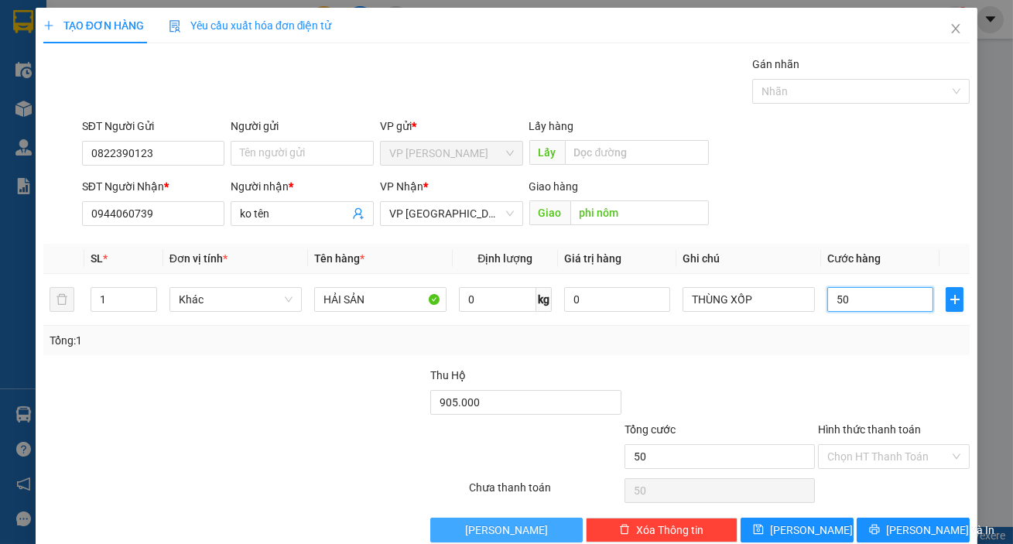
type input "500"
type input "5.000"
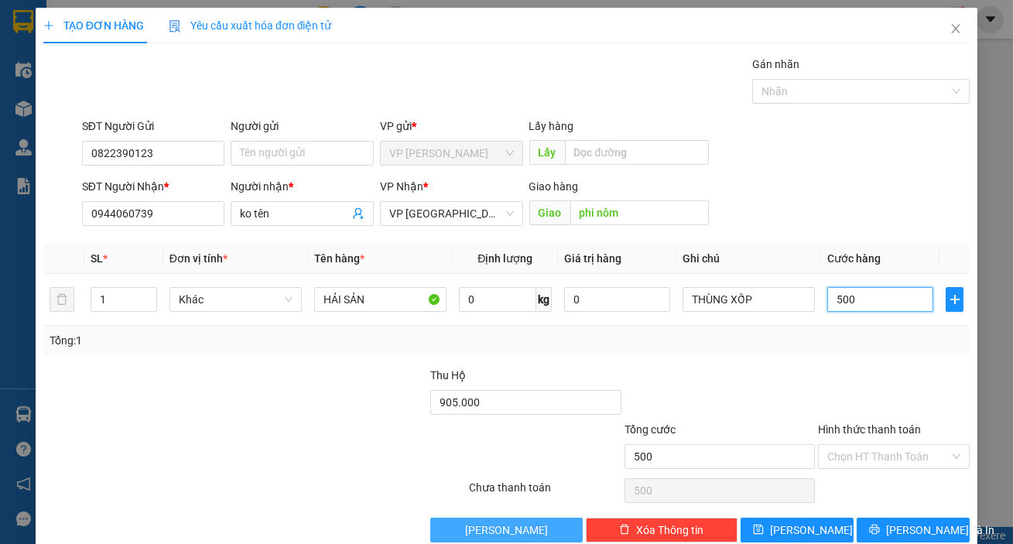
type input "5.000"
type input "50.000"
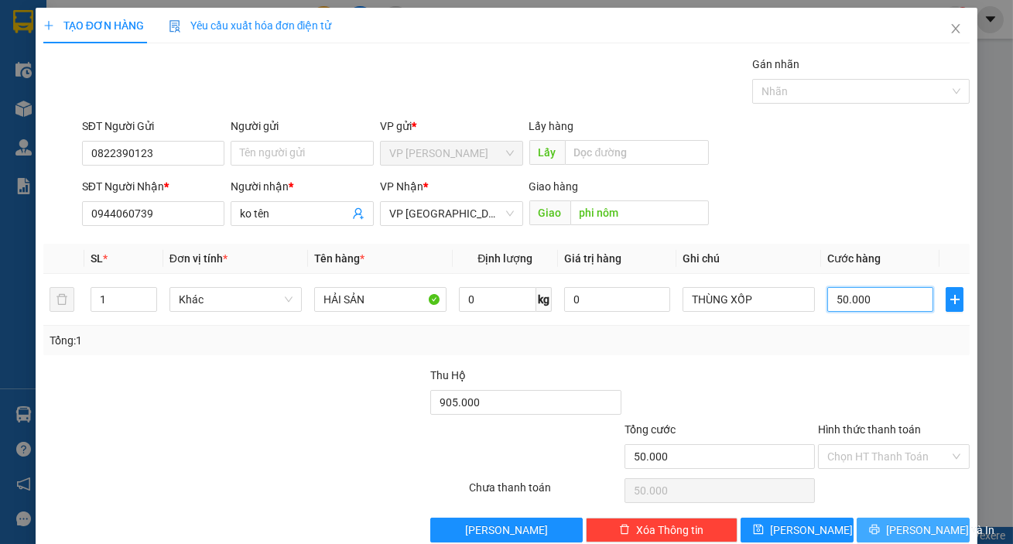
type input "50.000"
click at [909, 525] on span "[PERSON_NAME] và In" at bounding box center [940, 530] width 108 height 17
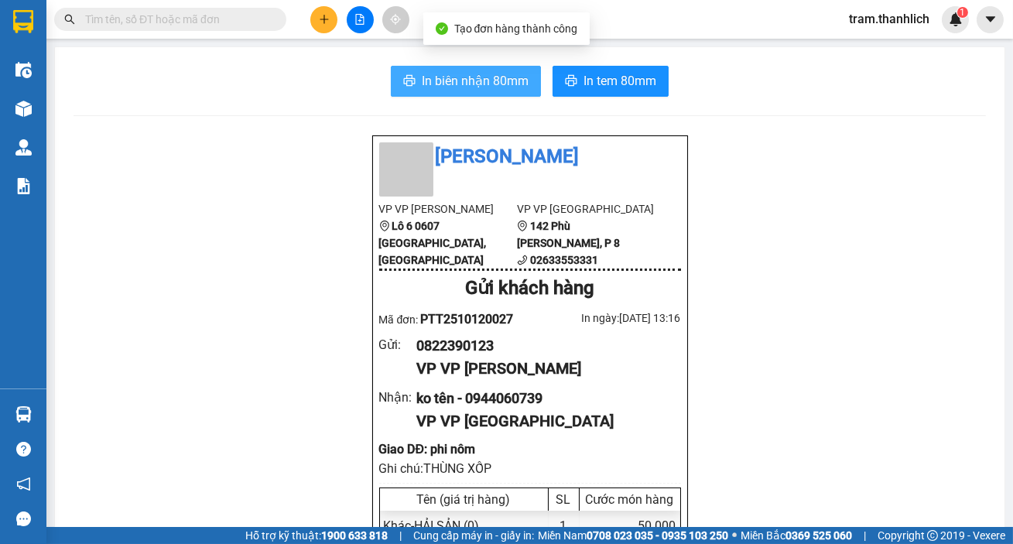
click at [514, 81] on span "In biên nhận 80mm" at bounding box center [475, 80] width 107 height 19
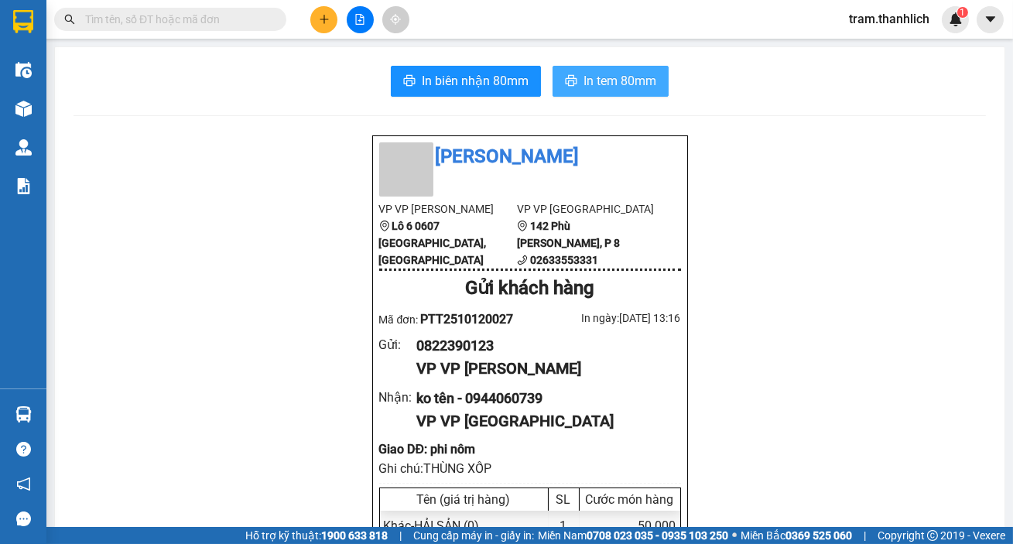
click at [592, 87] on span "In tem 80mm" at bounding box center [620, 80] width 73 height 19
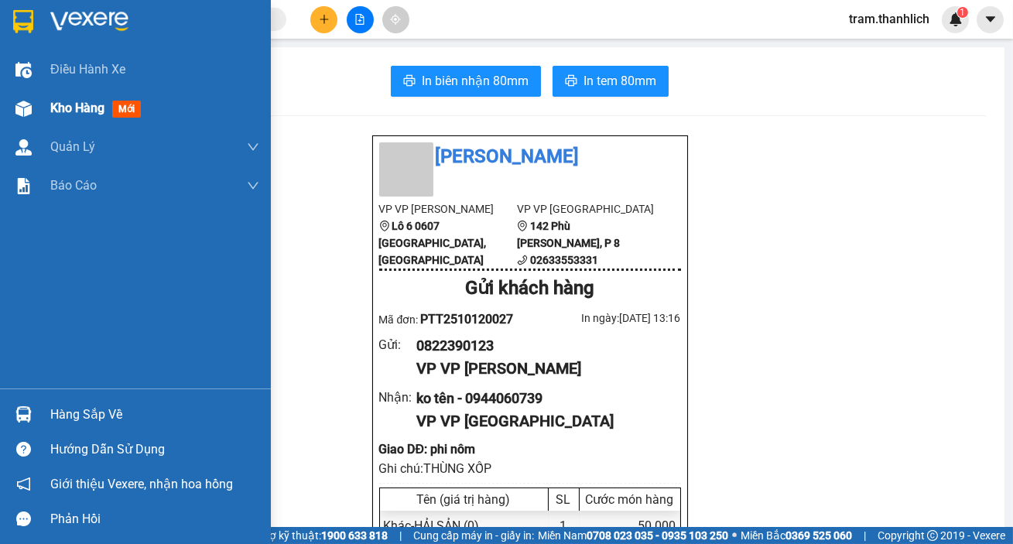
click at [59, 121] on div "Kho hàng mới" at bounding box center [154, 108] width 209 height 39
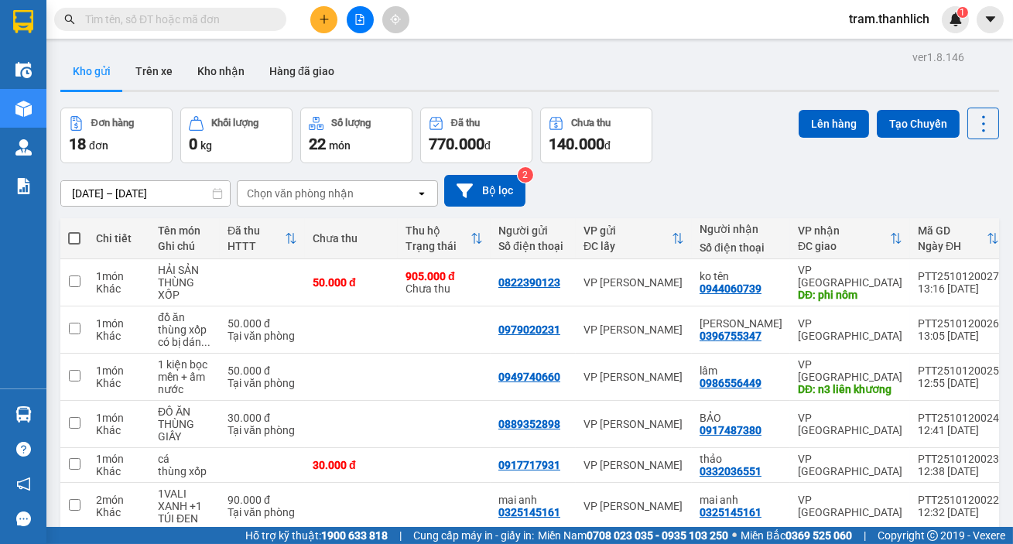
click at [325, 19] on icon "plus" at bounding box center [324, 19] width 9 height 1
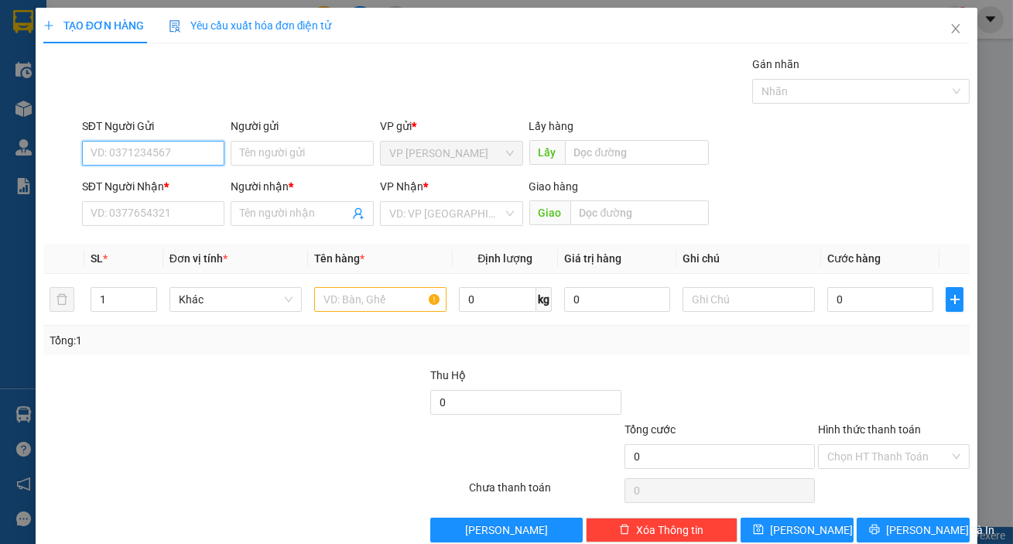
click at [147, 146] on input "SĐT Người Gửi" at bounding box center [153, 153] width 143 height 25
type input "0941103722"
click at [169, 210] on input "SĐT Người Nhận *" at bounding box center [153, 213] width 143 height 25
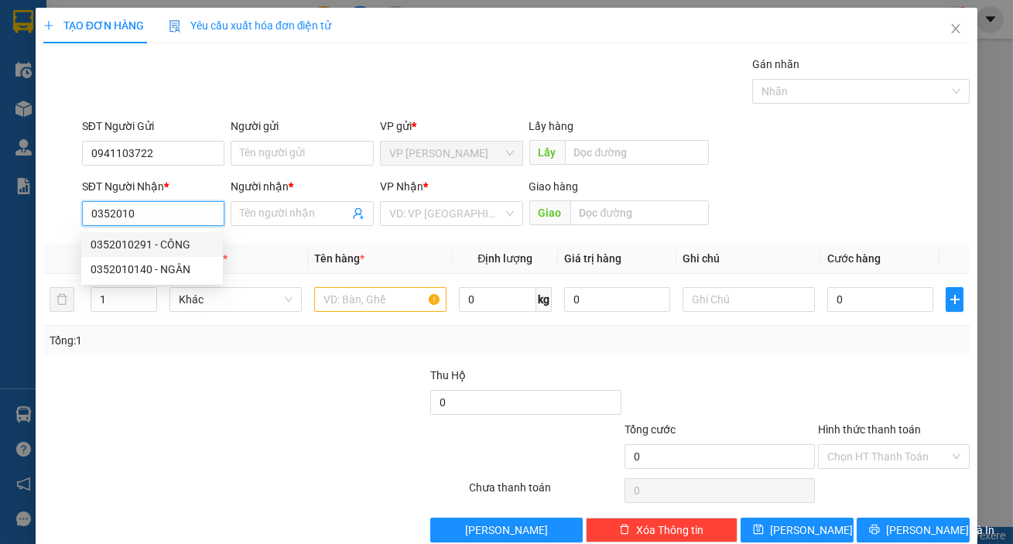
click at [166, 238] on div "0352010291 - CÔNG" at bounding box center [152, 244] width 123 height 17
type input "0352010291"
type input "CÔNG"
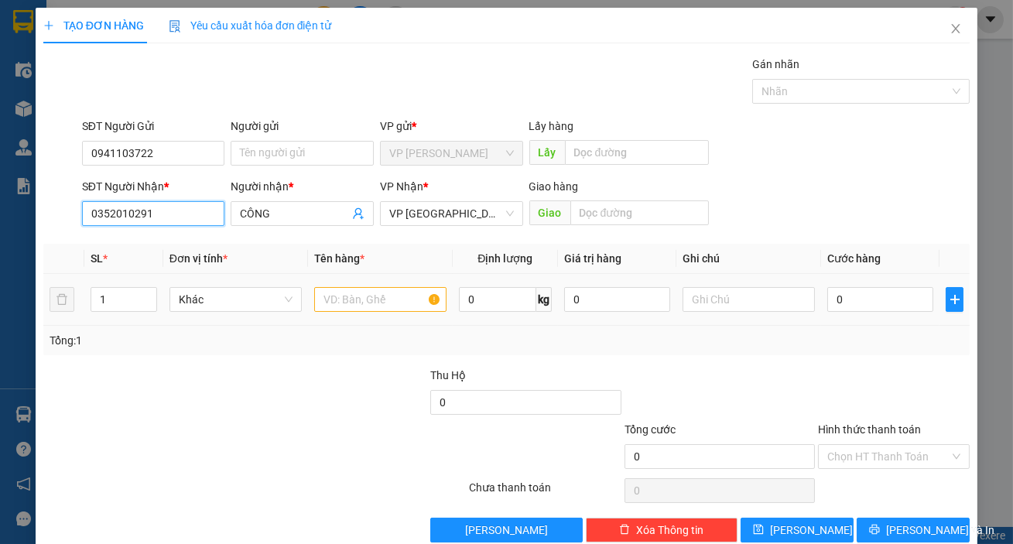
type input "0352010291"
click at [355, 299] on input "text" at bounding box center [380, 299] width 132 height 25
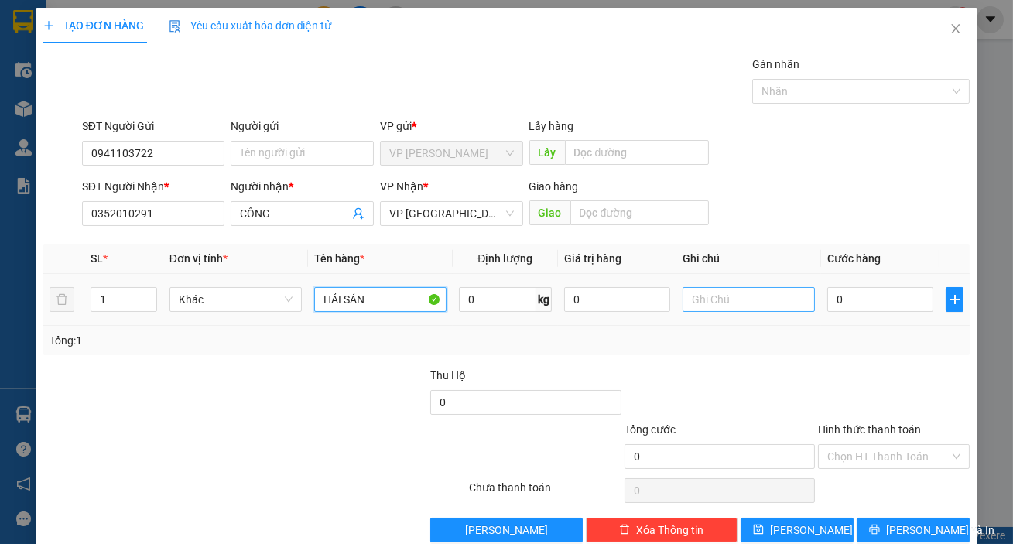
type input "HẢI SẢN"
click at [762, 309] on input "text" at bounding box center [749, 299] width 132 height 25
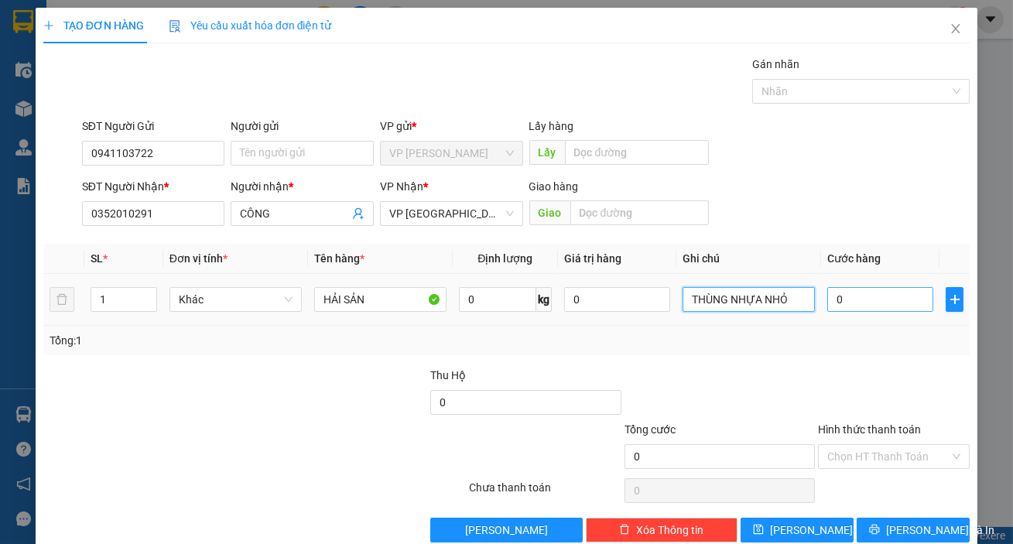
type input "THÙNG NHỰA NHỎ"
click at [831, 289] on input "0" at bounding box center [880, 299] width 106 height 25
type input "3"
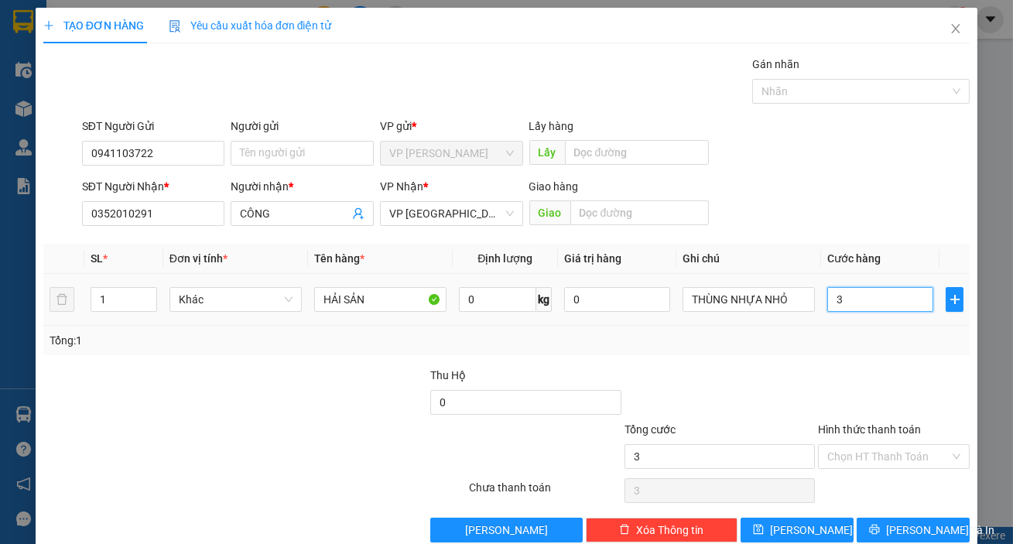
type input "30"
type input "300"
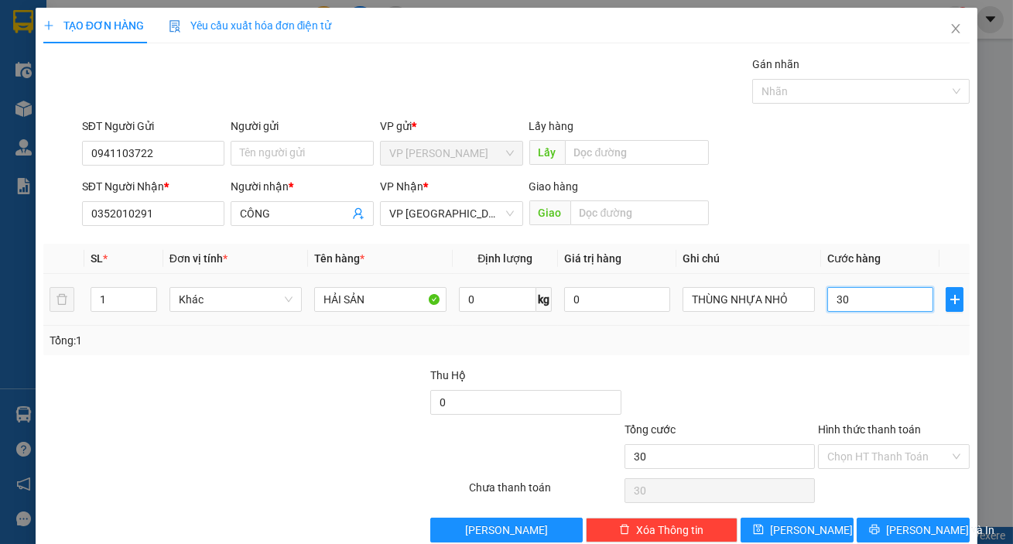
type input "300"
type input "3.000"
type input "30.000"
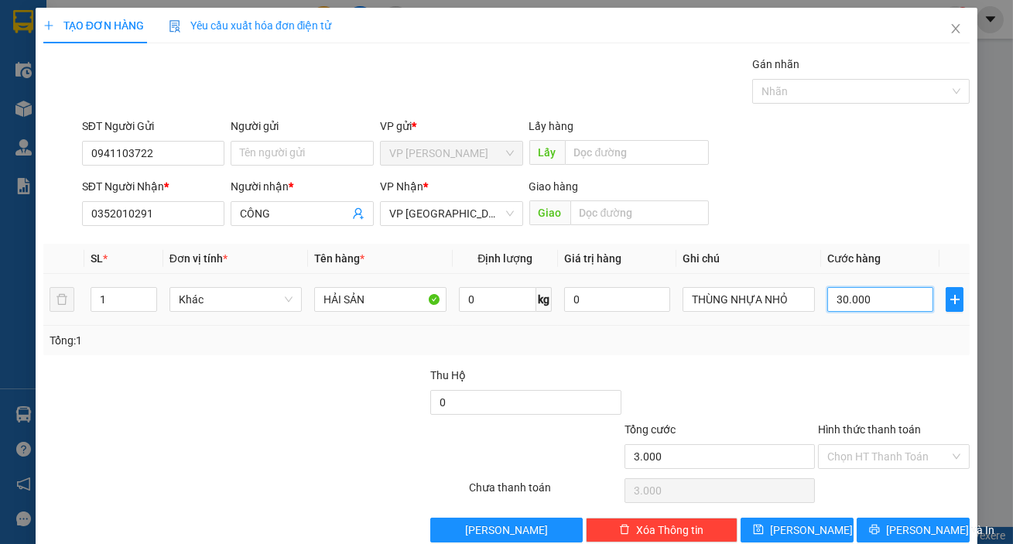
type input "30.000"
click at [921, 522] on span "[PERSON_NAME] và In" at bounding box center [940, 530] width 108 height 17
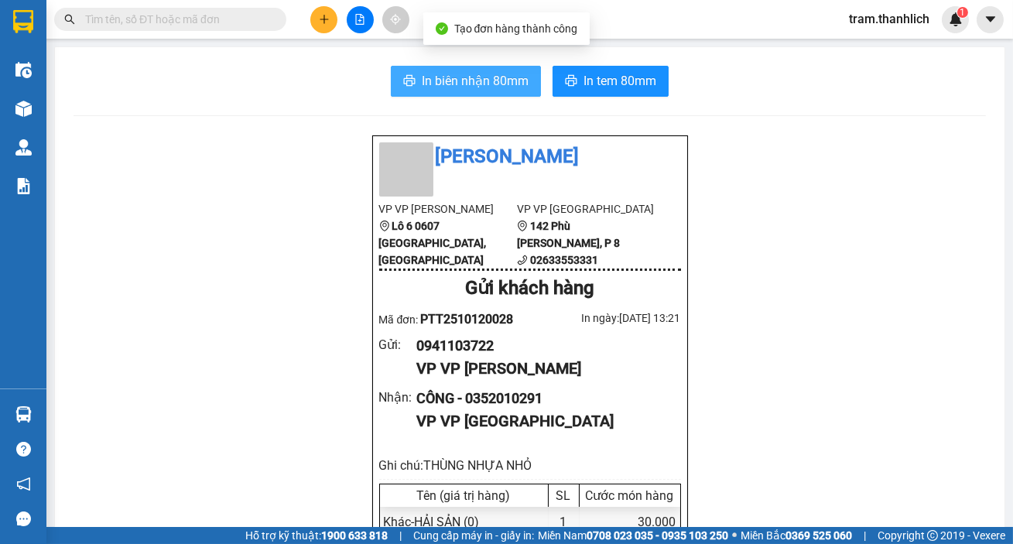
click at [444, 91] on button "In biên nhận 80mm" at bounding box center [466, 81] width 150 height 31
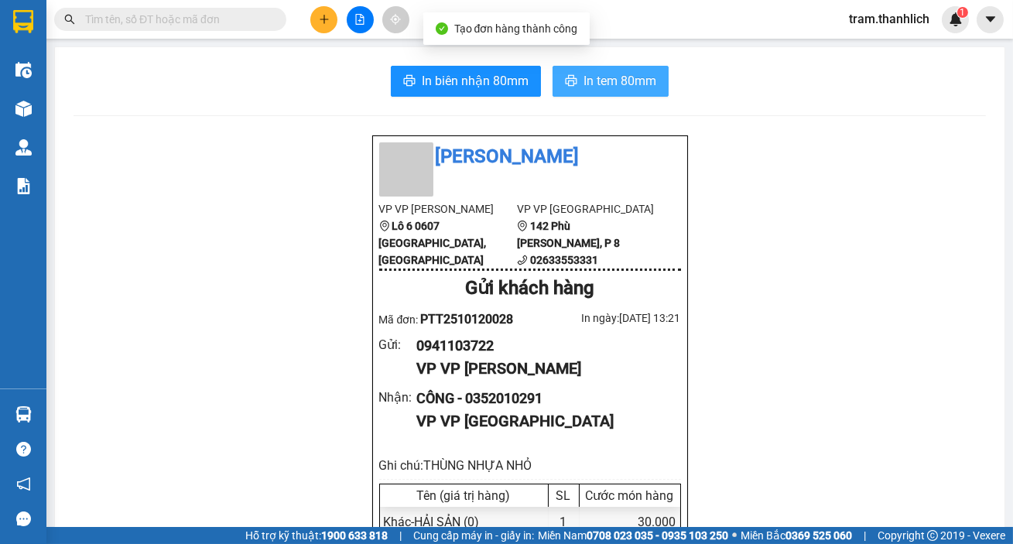
click at [592, 84] on span "In tem 80mm" at bounding box center [620, 80] width 73 height 19
click at [327, 30] on button at bounding box center [323, 19] width 27 height 27
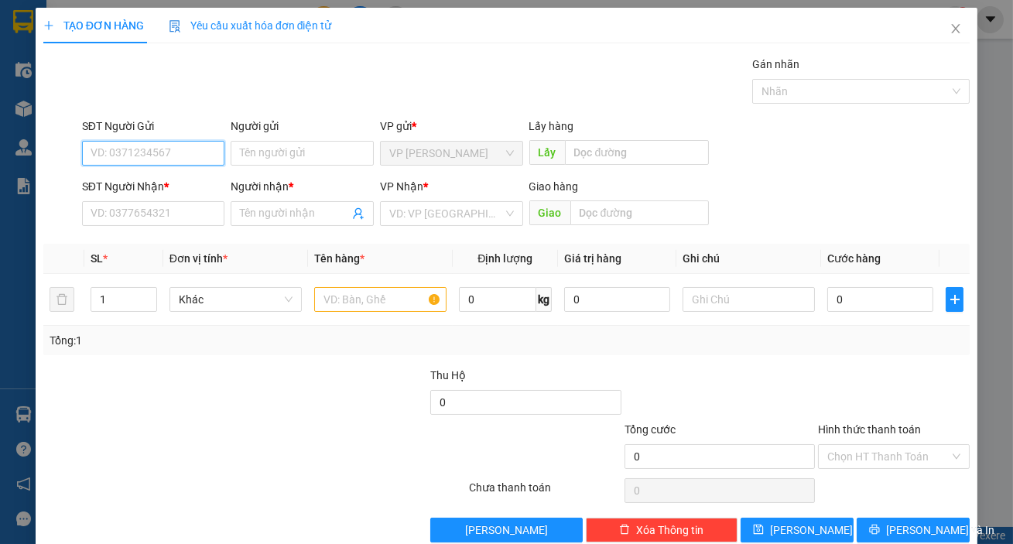
click at [113, 147] on input "SĐT Người Gửi" at bounding box center [153, 153] width 143 height 25
type input "0967530807"
click at [116, 182] on div "0967530807" at bounding box center [152, 184] width 123 height 17
type input "0368199512"
type input "THẢO NGUYÊN"
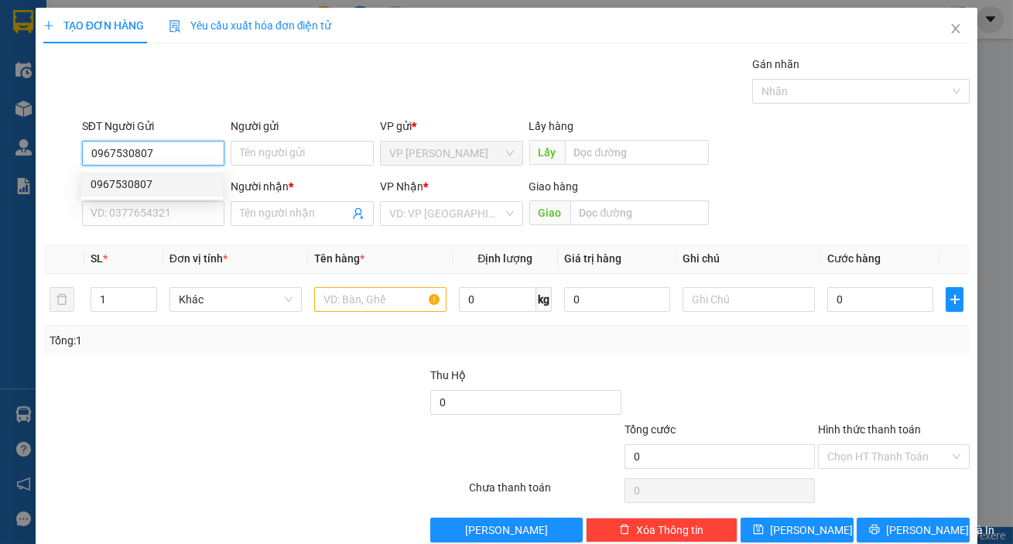
type input "ĐỨC TRỌNG"
type input "0967530807"
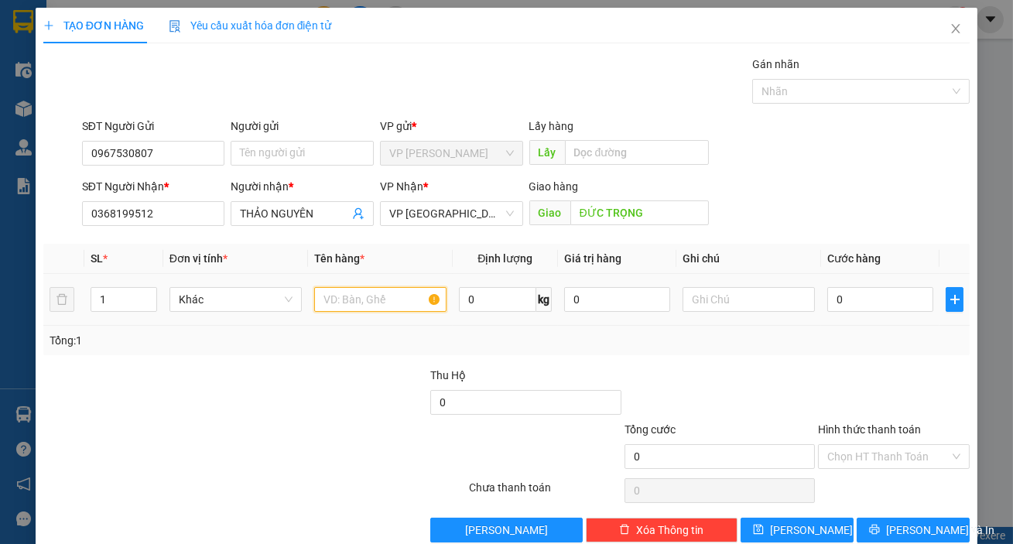
click at [353, 307] on input "text" at bounding box center [380, 299] width 132 height 25
type input "HẢI SẢN"
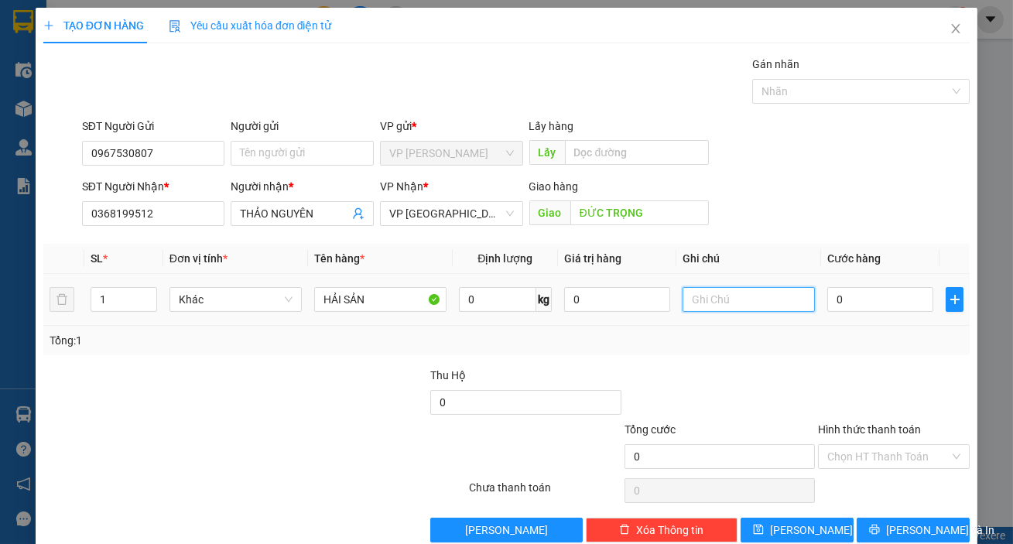
click at [749, 297] on input "text" at bounding box center [749, 299] width 132 height 25
type input "THÙNG XỐP"
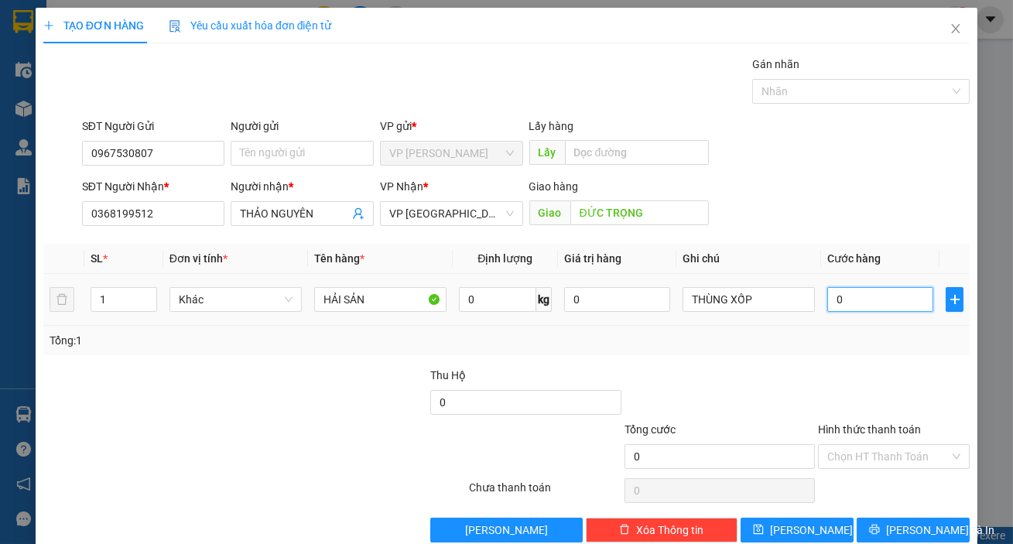
click at [877, 290] on input "0" at bounding box center [880, 299] width 106 height 25
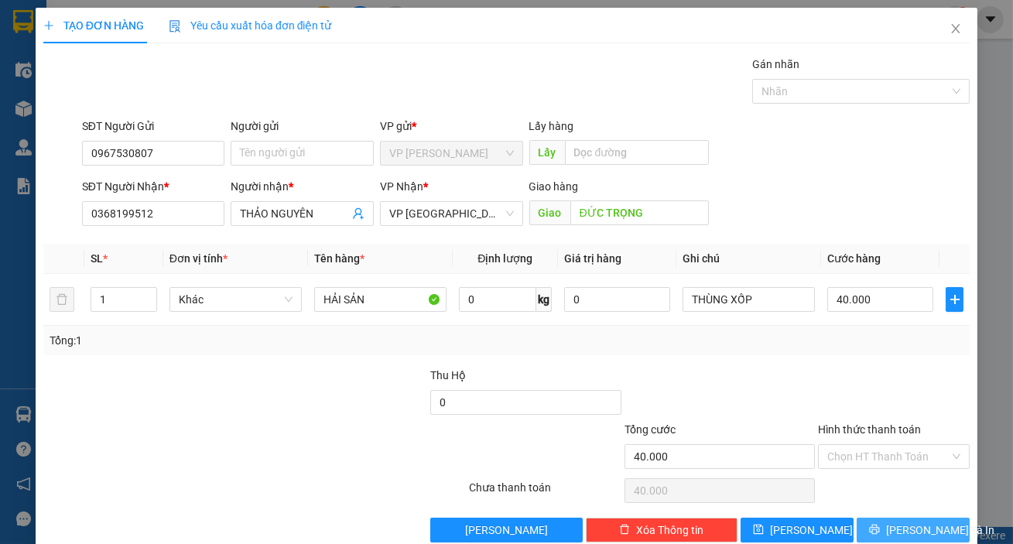
click at [911, 538] on button "[PERSON_NAME] và In" at bounding box center [913, 530] width 113 height 25
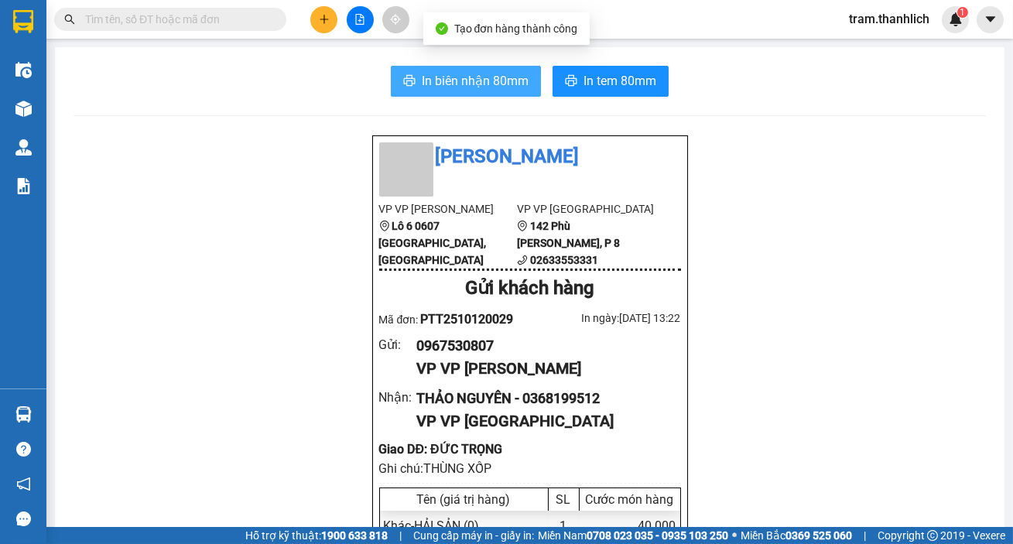
click at [488, 75] on span "In biên nhận 80mm" at bounding box center [475, 80] width 107 height 19
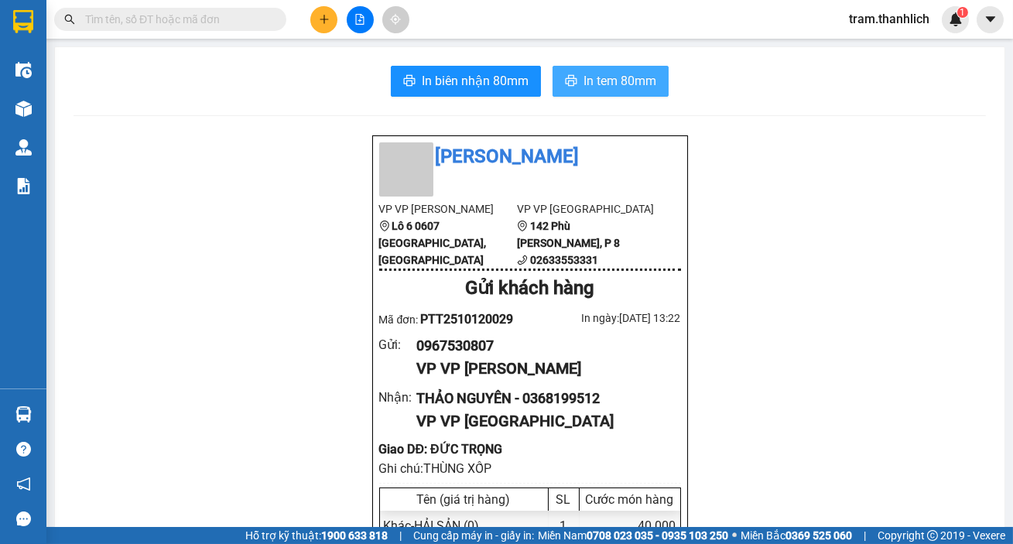
click at [619, 67] on button "In tem 80mm" at bounding box center [611, 81] width 116 height 31
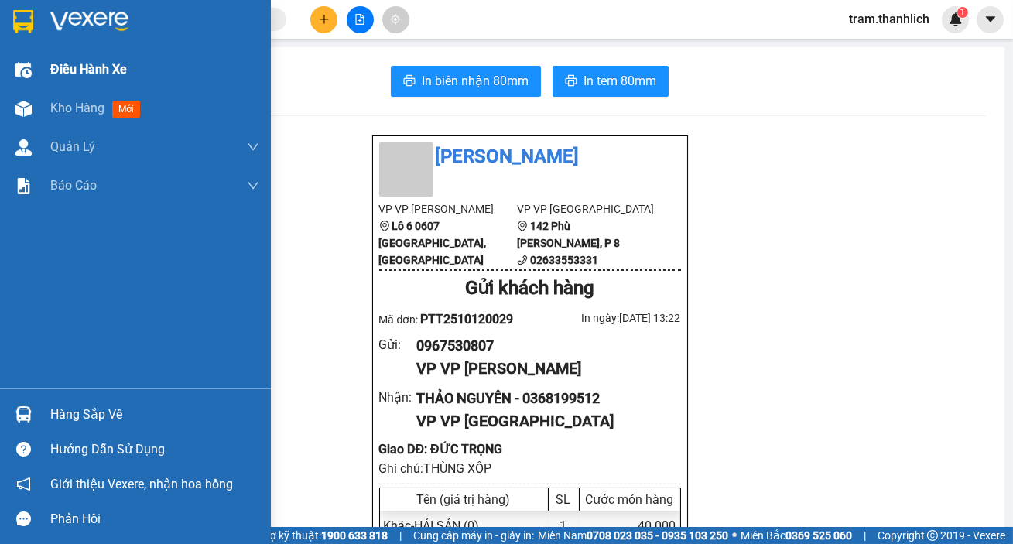
click at [43, 84] on div "Điều hành xe" at bounding box center [135, 69] width 271 height 39
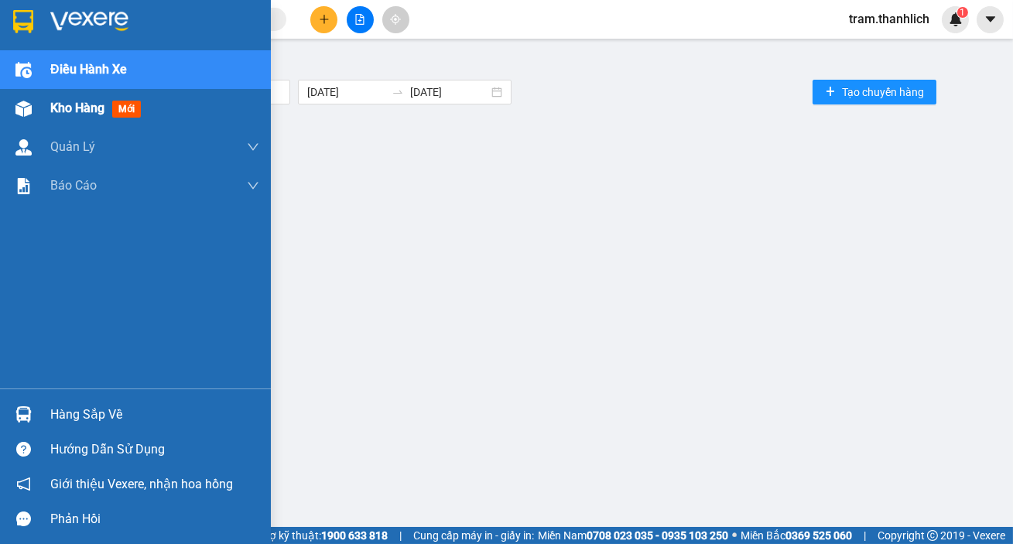
click at [62, 118] on div "Kho hàng mới" at bounding box center [154, 108] width 209 height 39
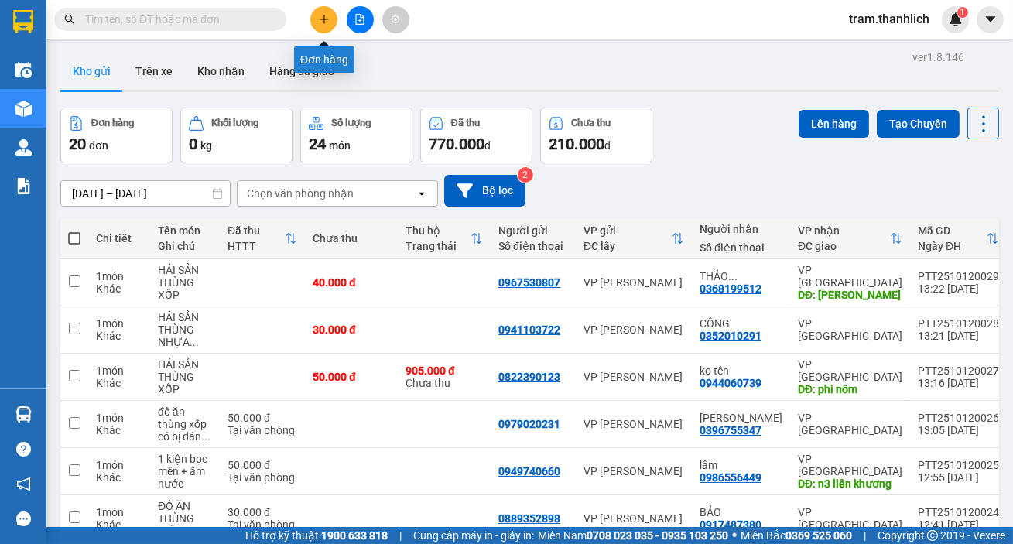
click at [317, 22] on button at bounding box center [323, 19] width 27 height 27
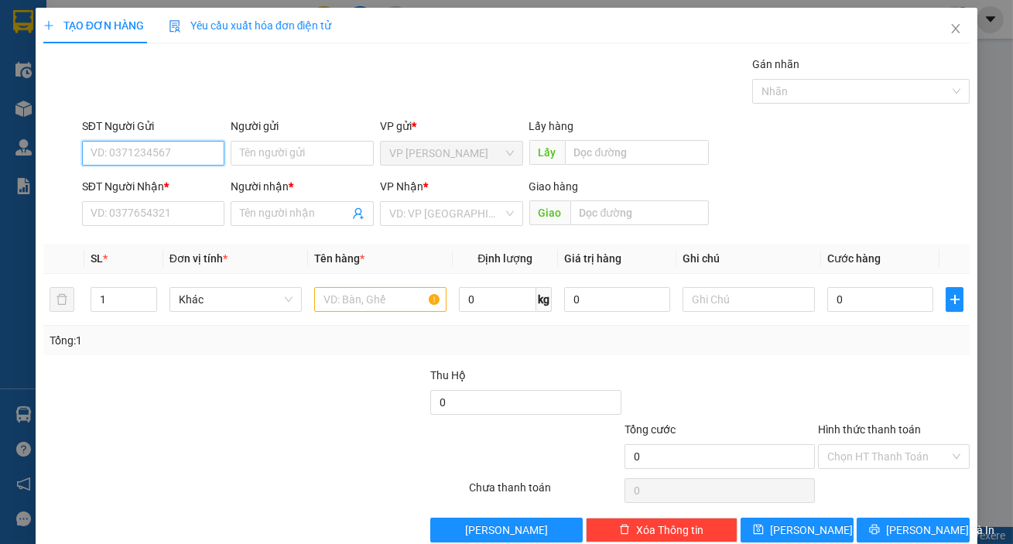
click at [156, 144] on input "SĐT Người Gửi" at bounding box center [153, 153] width 143 height 25
click at [155, 188] on div "0908036839" at bounding box center [152, 184] width 123 height 17
type input "0908036839"
type input "0937017345"
type input "ANH NHÃ"
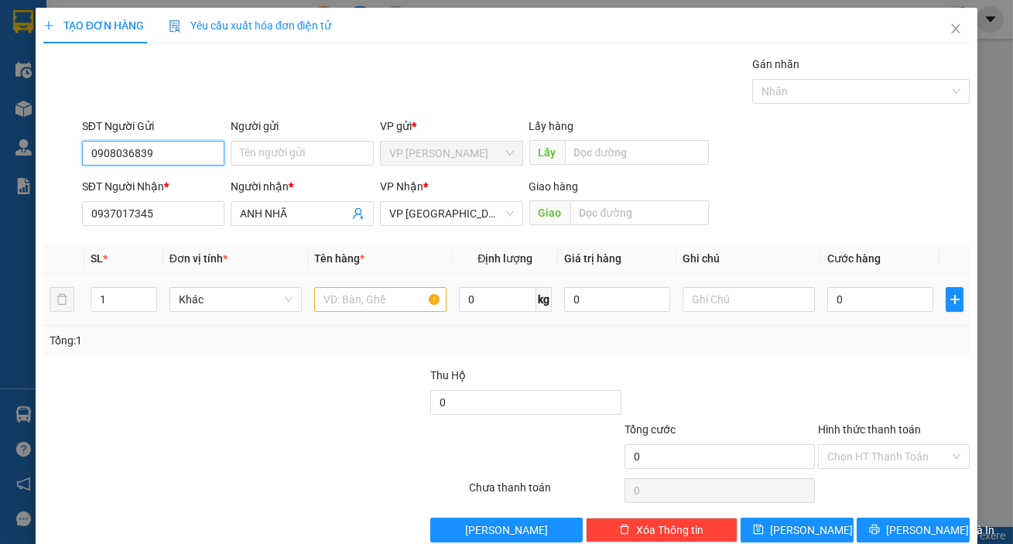
type input "0908036839"
click at [362, 293] on input "text" at bounding box center [380, 299] width 132 height 25
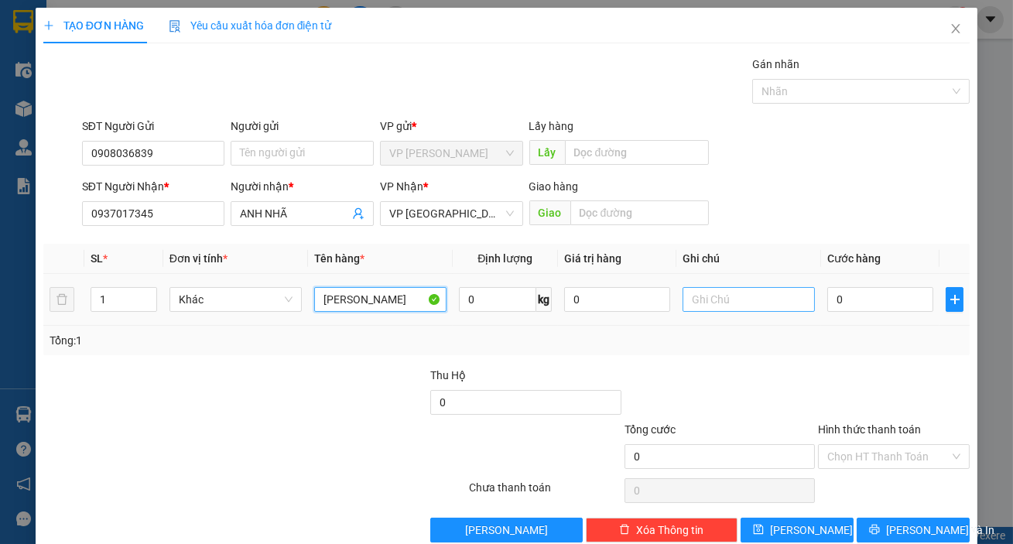
type input "[PERSON_NAME]"
click at [741, 307] on input "text" at bounding box center [749, 299] width 132 height 25
type input "bị đen"
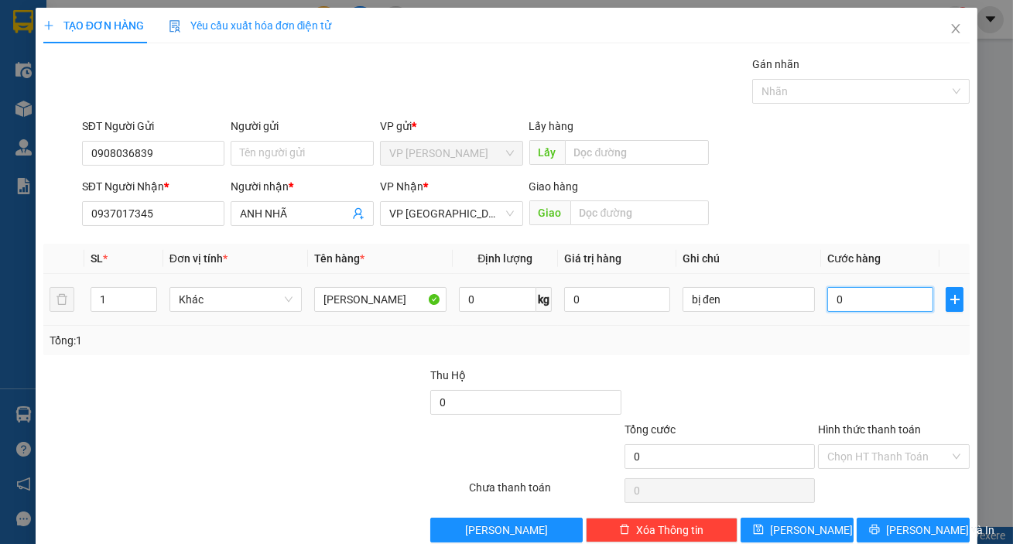
click at [829, 302] on input "0" at bounding box center [880, 299] width 106 height 25
type input "3"
type input "30"
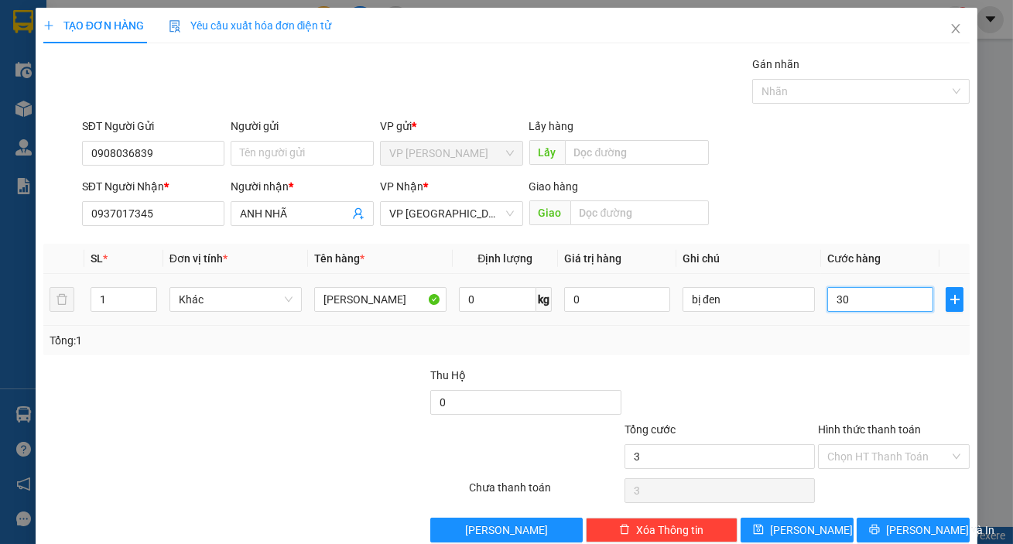
type input "30"
type input "300"
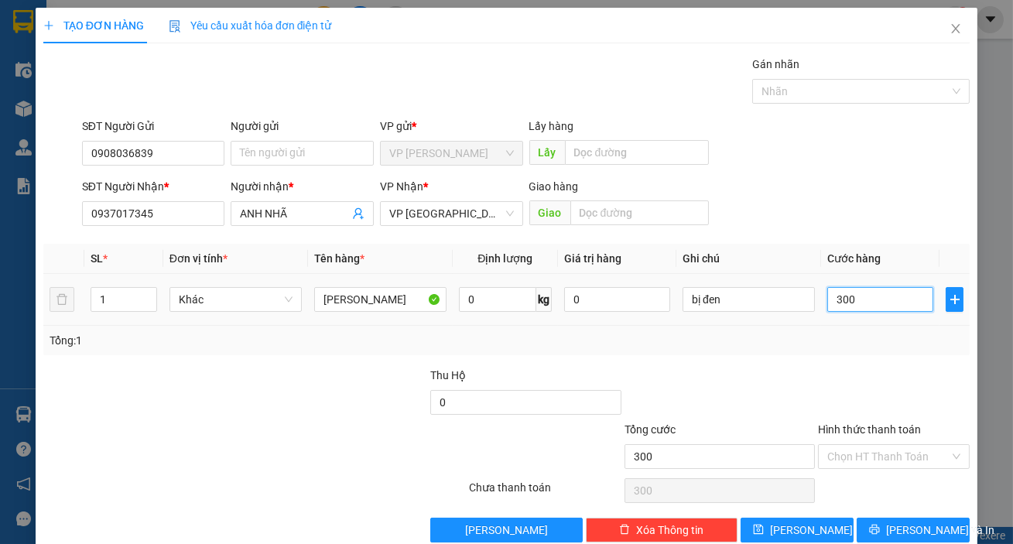
type input "3.000"
type input "30.000"
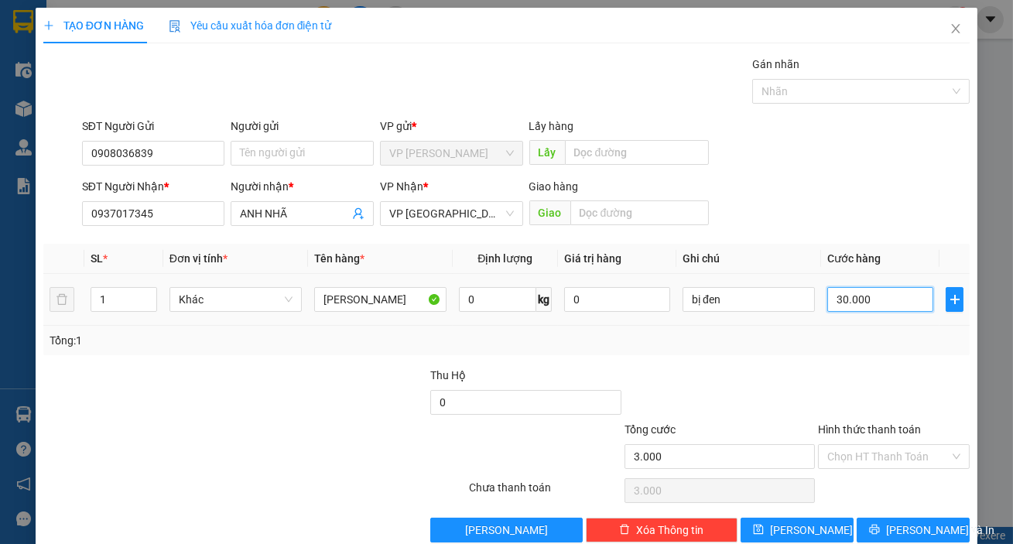
type input "30.000"
click at [802, 385] on div at bounding box center [720, 394] width 194 height 54
click at [917, 528] on span "[PERSON_NAME] và In" at bounding box center [940, 530] width 108 height 17
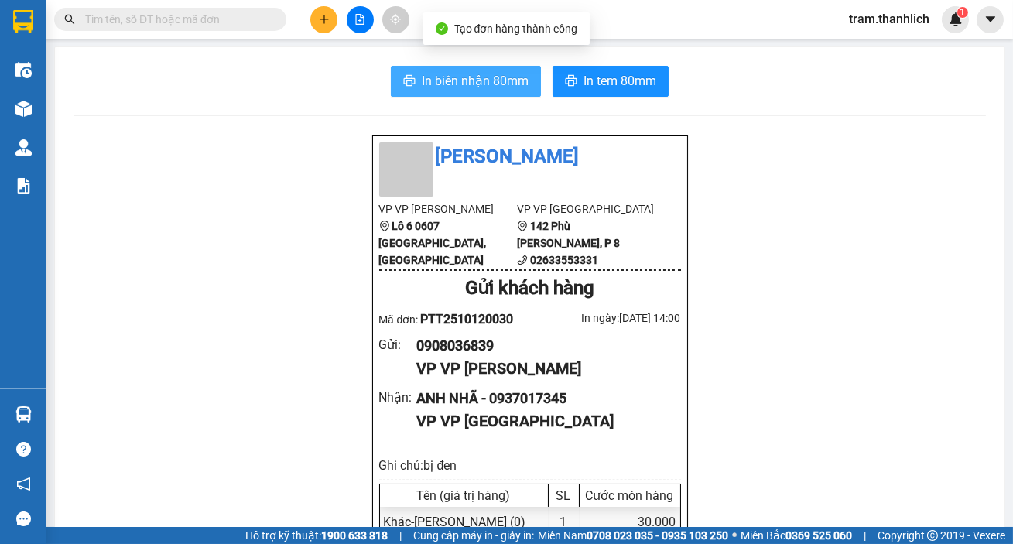
drag, startPoint x: 386, startPoint y: 77, endPoint x: 292, endPoint y: 59, distance: 96.1
click at [425, 94] on button "In biên nhận 80mm" at bounding box center [466, 81] width 150 height 31
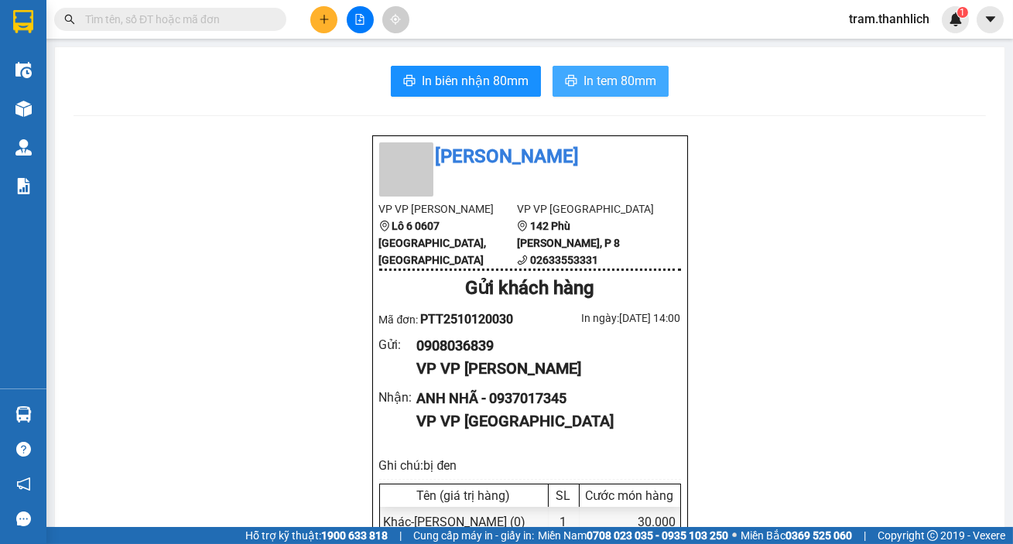
click at [645, 86] on span "In tem 80mm" at bounding box center [620, 80] width 73 height 19
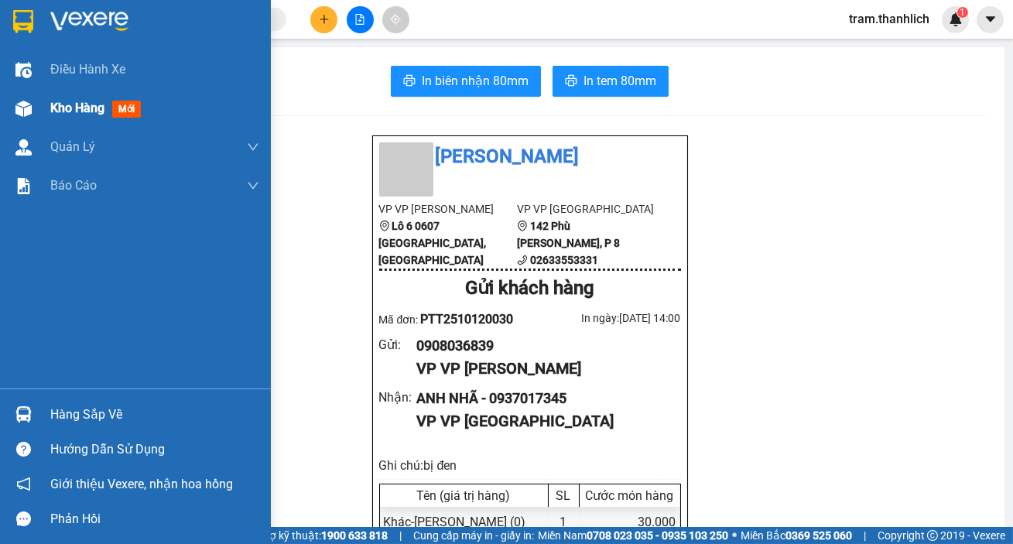
click at [58, 116] on div "Kho hàng mới" at bounding box center [98, 107] width 97 height 19
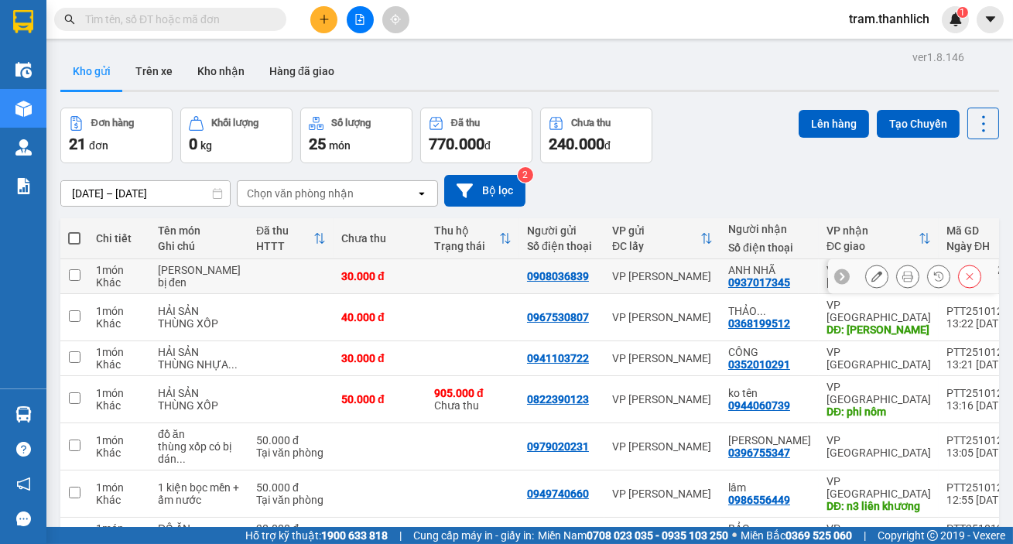
drag, startPoint x: 198, startPoint y: 138, endPoint x: 1012, endPoint y: 488, distance: 886.6
click at [218, 259] on td "thanh long bị đen" at bounding box center [199, 276] width 98 height 35
checkbox input "true"
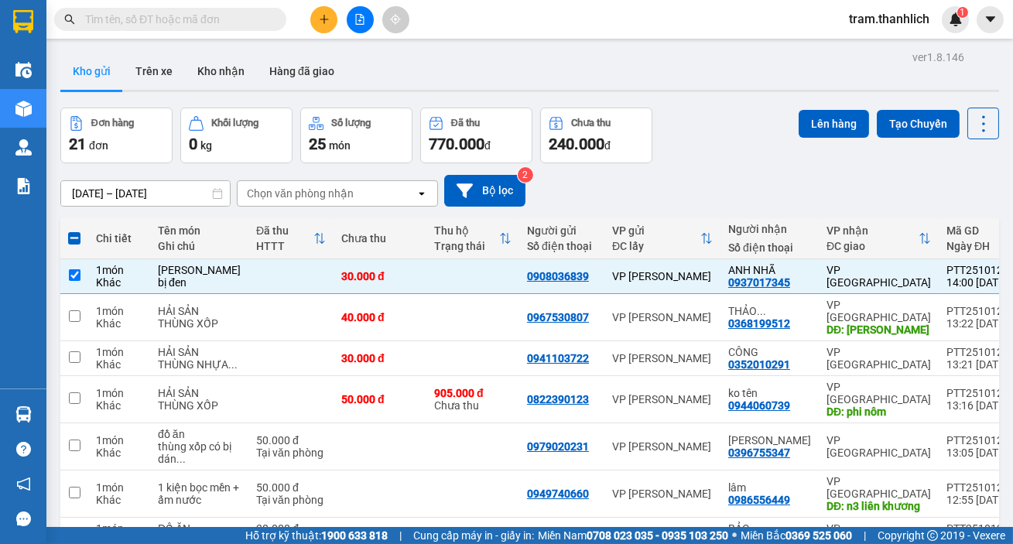
click at [228, 22] on input "text" at bounding box center [176, 19] width 183 height 17
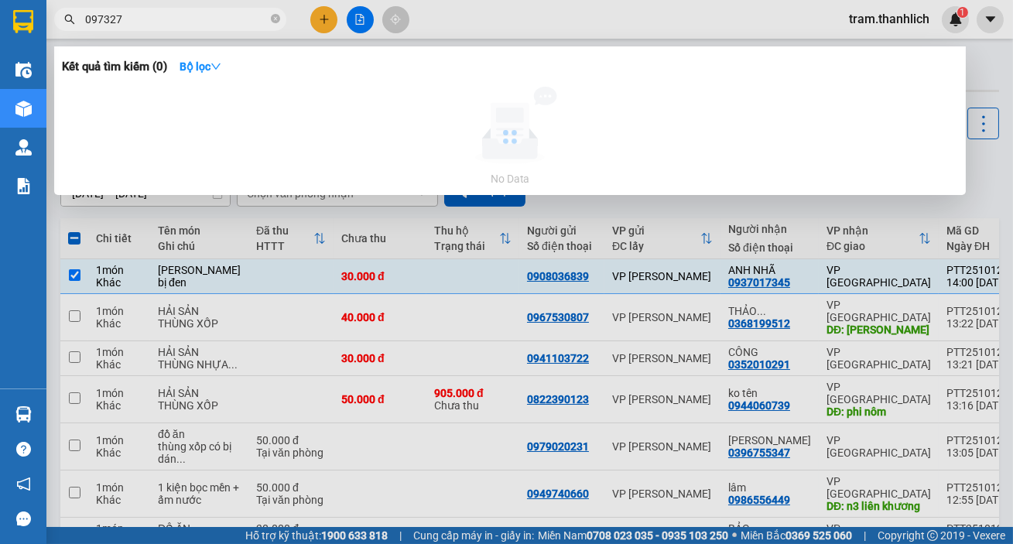
type input "0973275"
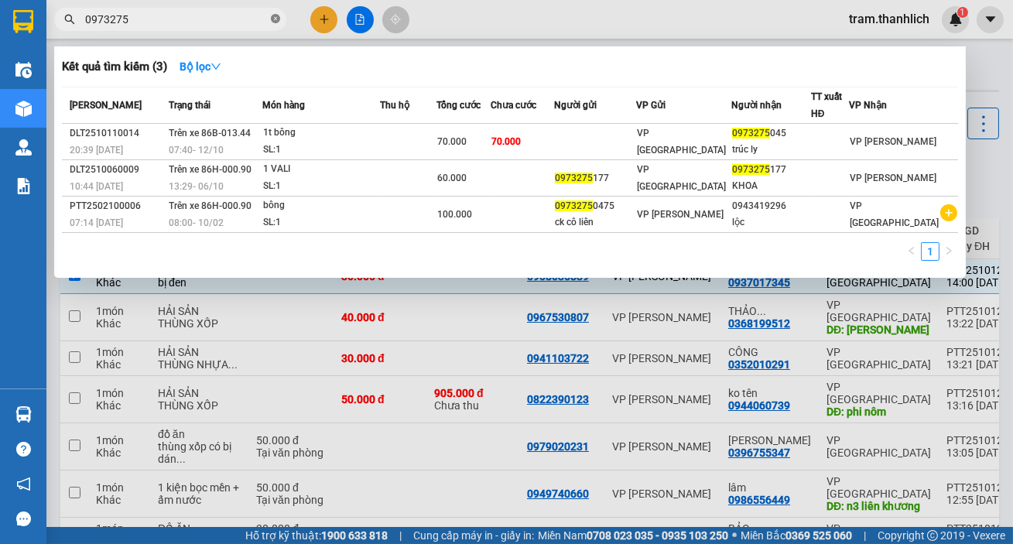
click at [273, 20] on icon "close-circle" at bounding box center [275, 18] width 9 height 9
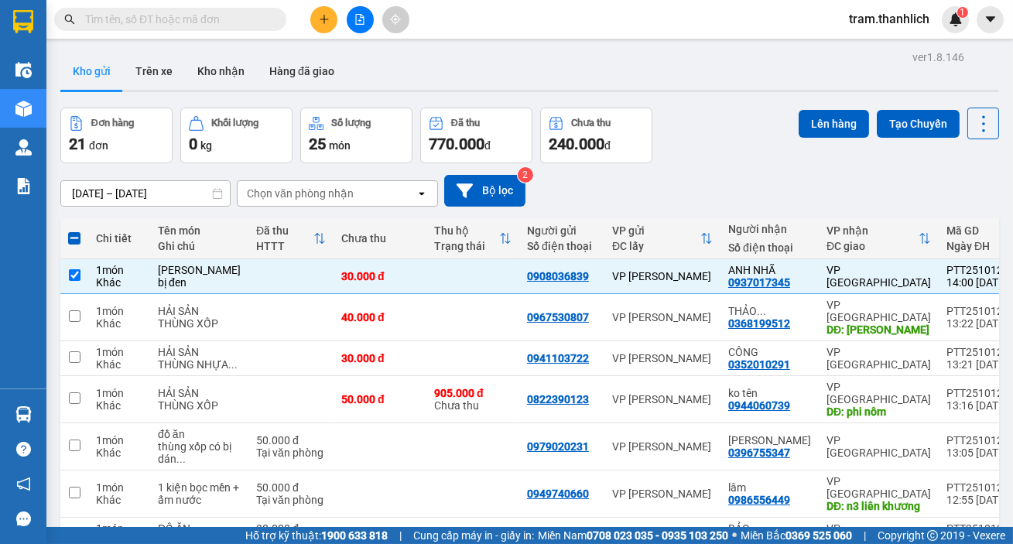
click at [75, 232] on span at bounding box center [74, 238] width 12 height 12
click at [74, 231] on input "checkbox" at bounding box center [74, 231] width 0 height 0
checkbox input "true"
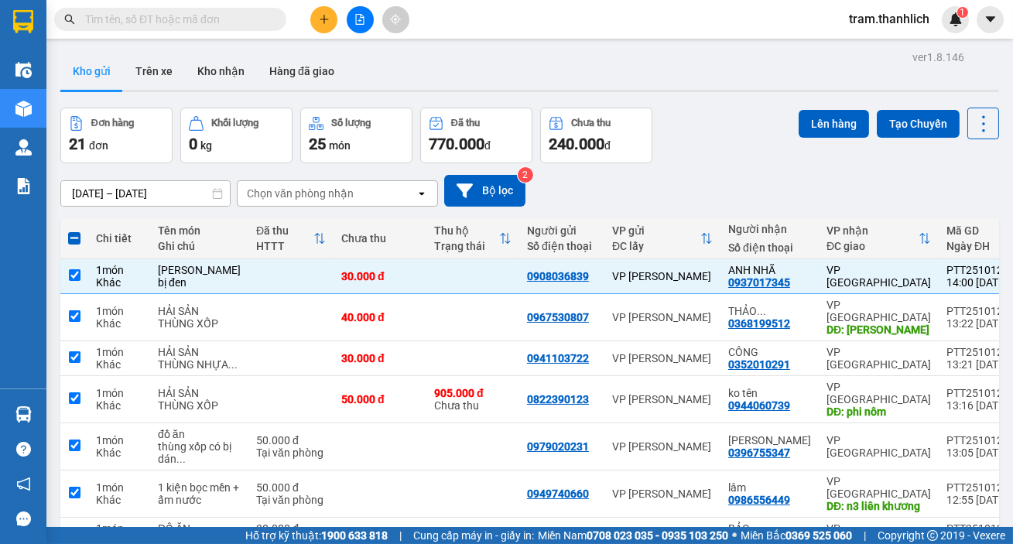
checkbox input "true"
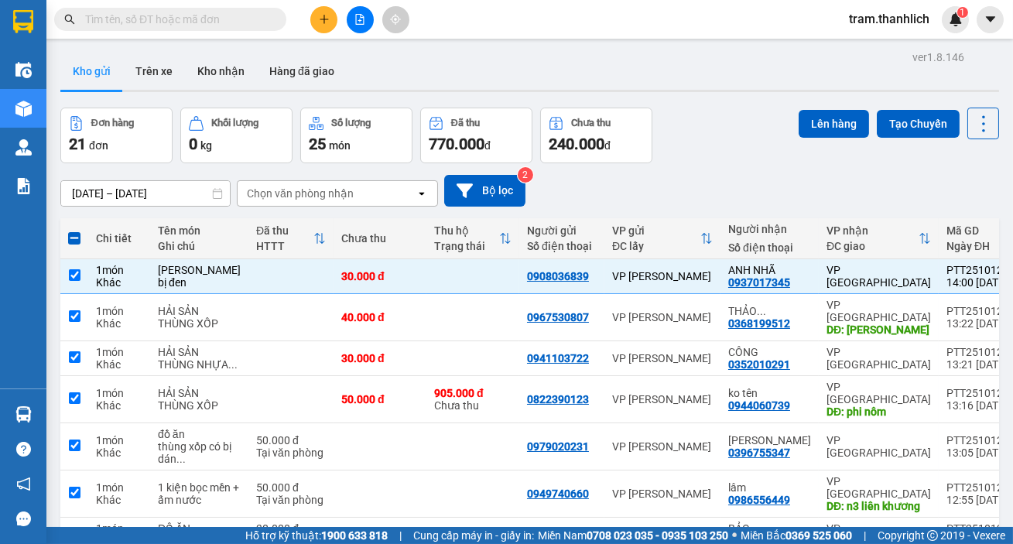
checkbox input "true"
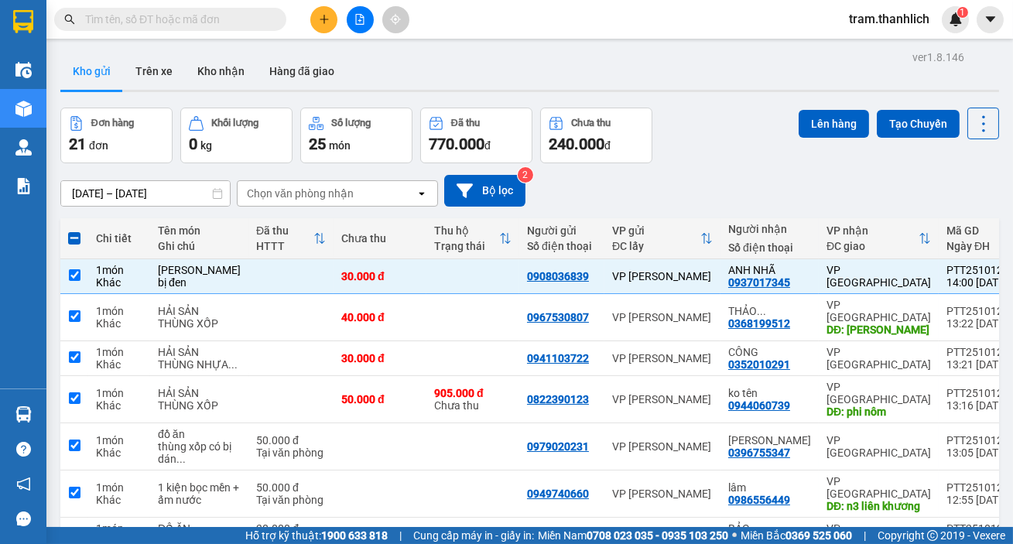
checkbox input "true"
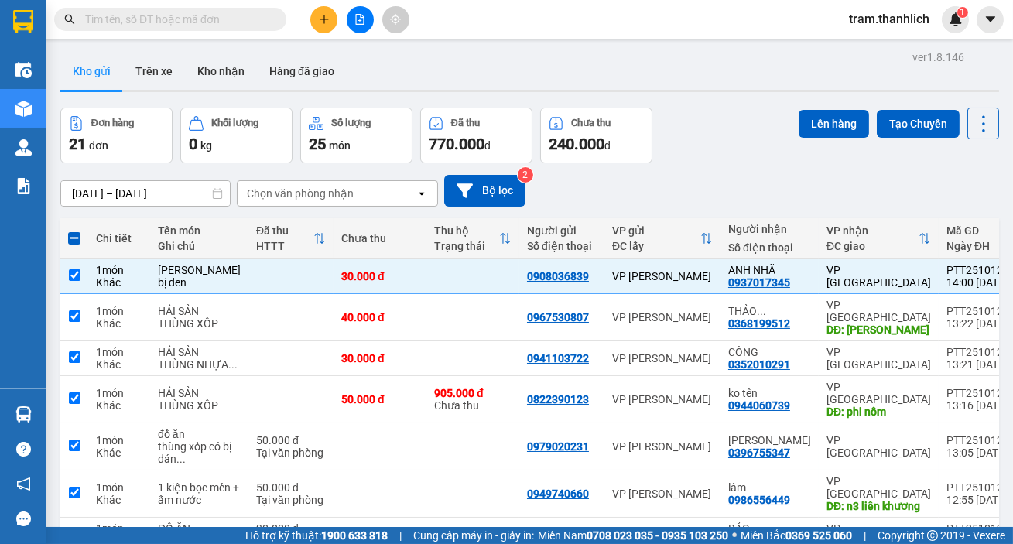
checkbox input "true"
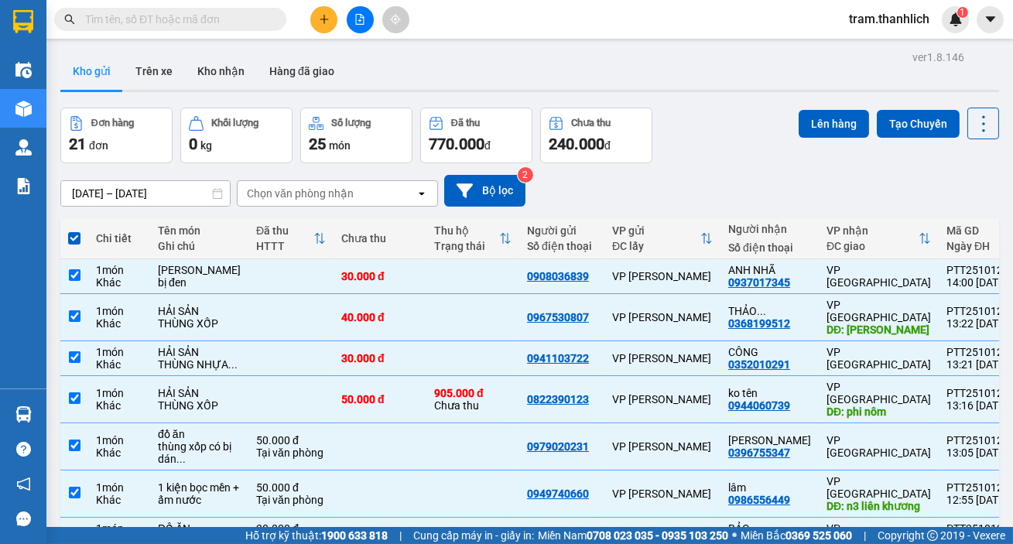
click at [75, 232] on span at bounding box center [74, 238] width 12 height 12
click at [74, 231] on input "checkbox" at bounding box center [74, 231] width 0 height 0
checkbox input "false"
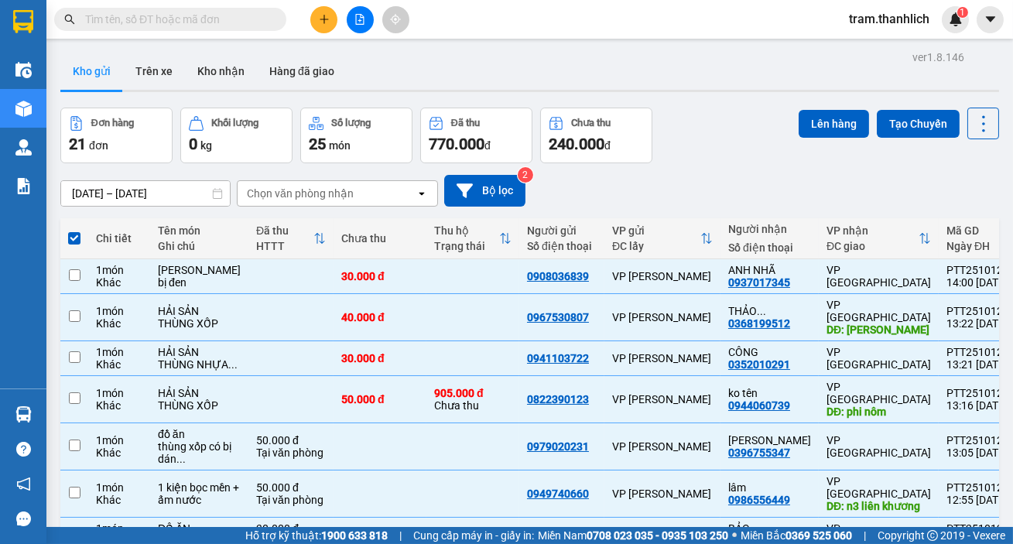
checkbox input "false"
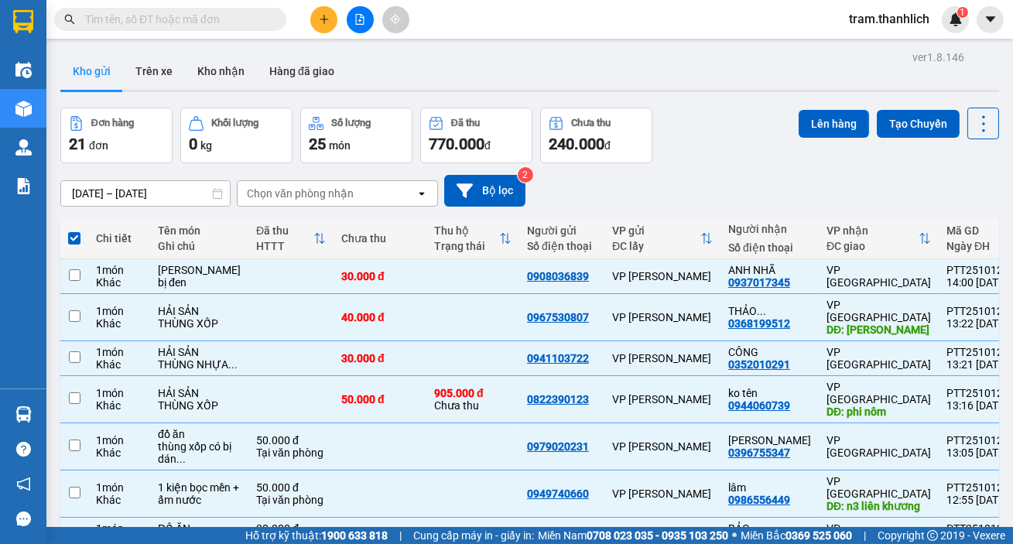
checkbox input "false"
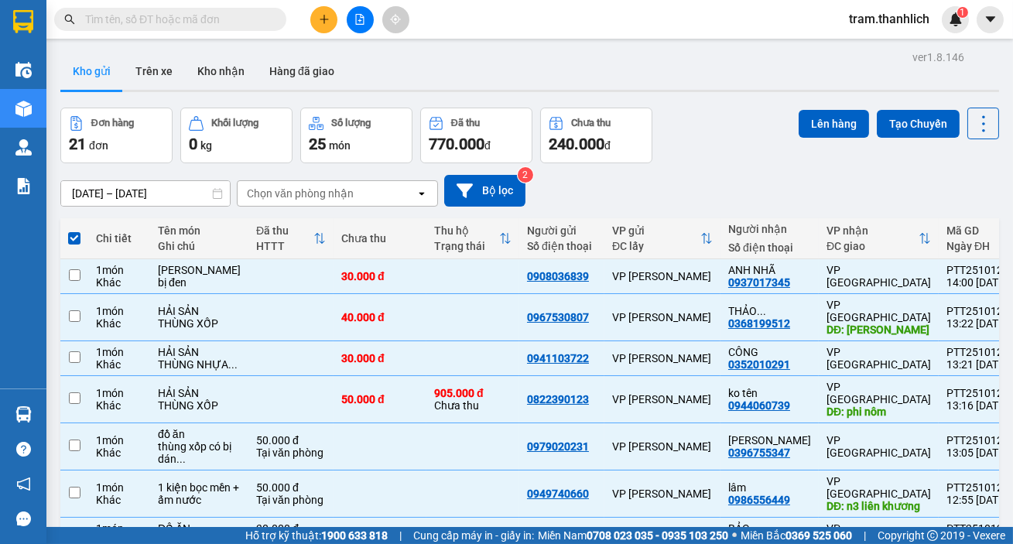
checkbox input "false"
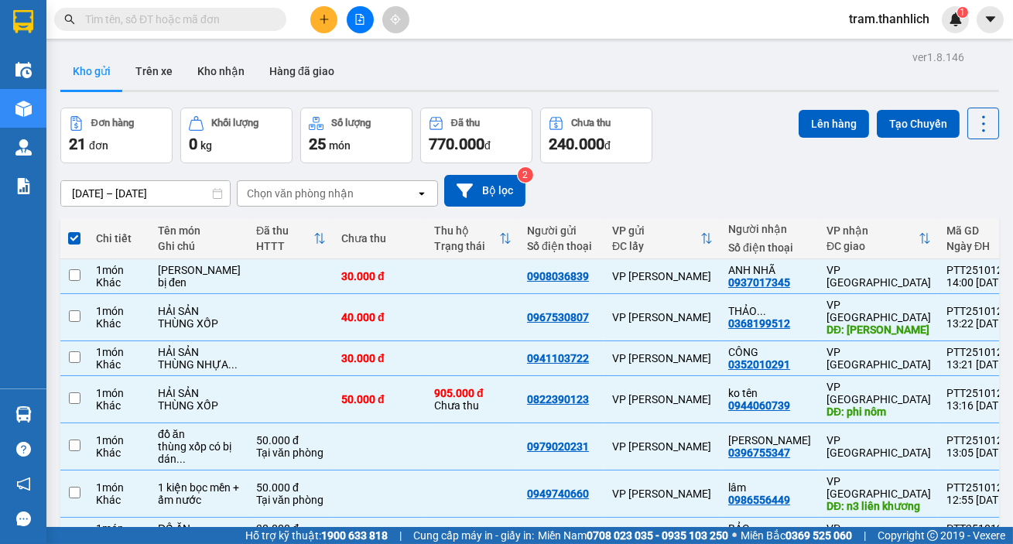
checkbox input "false"
